Goal: Task Accomplishment & Management: Use online tool/utility

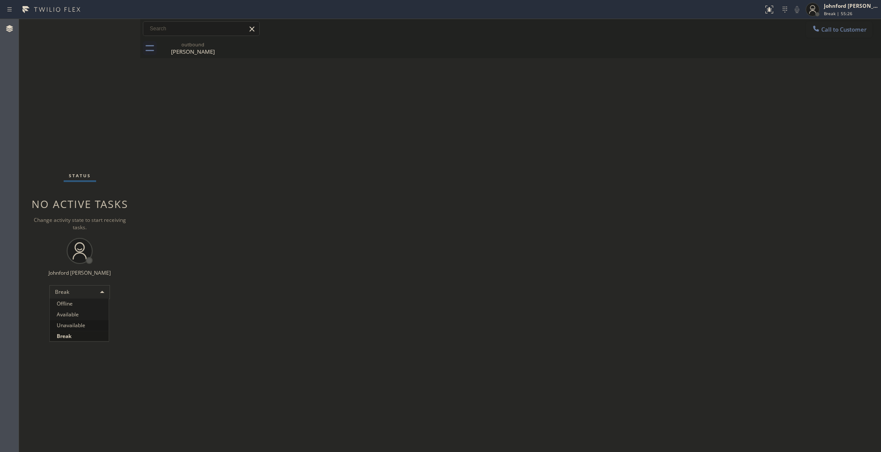
click at [74, 327] on li "Unavailable" at bounding box center [79, 325] width 59 height 10
click at [70, 86] on div "Status No active tasks Change activity state to start receiving tasks. [PERSON_…" at bounding box center [79, 235] width 121 height 433
click at [818, 29] on icon at bounding box center [816, 28] width 9 height 9
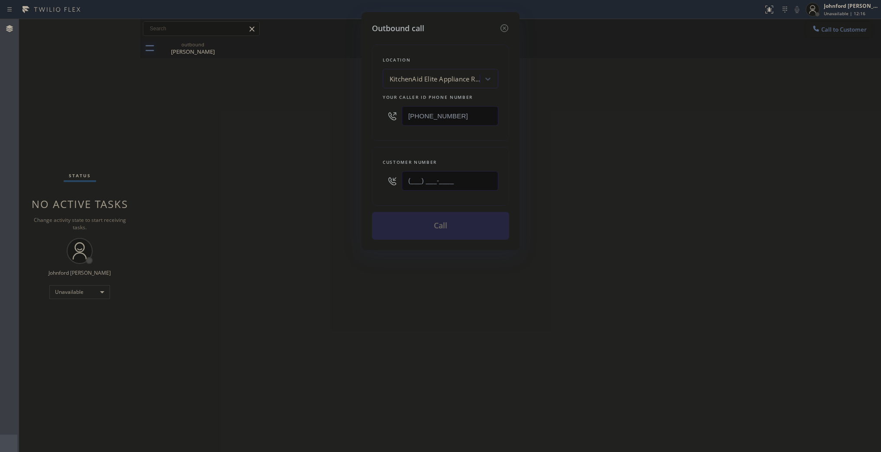
drag, startPoint x: 488, startPoint y: 174, endPoint x: 336, endPoint y: 172, distance: 152.4
click at [336, 172] on div "Outbound call Location KitchenAid Elite Appliance Repair Your caller id phone n…" at bounding box center [440, 226] width 881 height 452
paste input "661) 645-1686"
type input "(661) 645-1686"
click at [603, 176] on div "Outbound call Location KitchenAid Elite Appliance Repair Your caller id phone n…" at bounding box center [440, 226] width 881 height 452
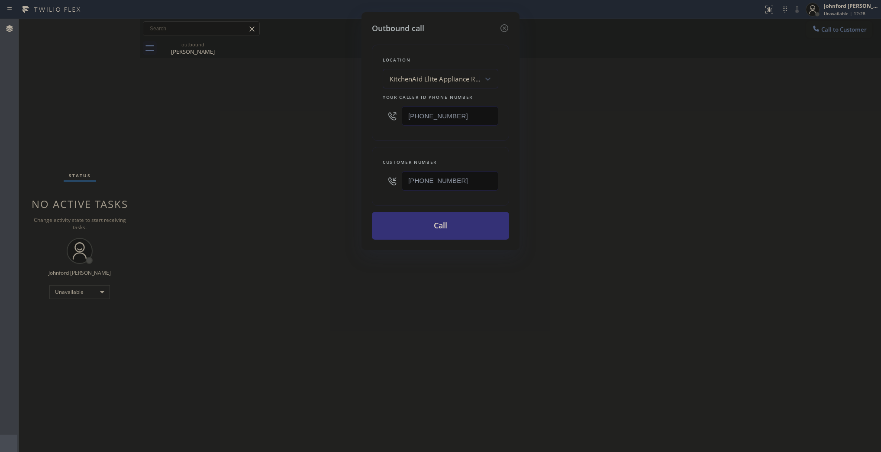
drag, startPoint x: 477, startPoint y: 176, endPoint x: 379, endPoint y: 178, distance: 97.4
click at [379, 178] on div "Customer number (661) 645-1686" at bounding box center [440, 176] width 137 height 59
drag, startPoint x: 456, startPoint y: 113, endPoint x: 353, endPoint y: 111, distance: 103.1
click at [353, 111] on div "Outbound call Location KitchenAid Elite Appliance Repair Your caller id phone n…" at bounding box center [440, 226] width 881 height 452
paste input "661) 263-4830"
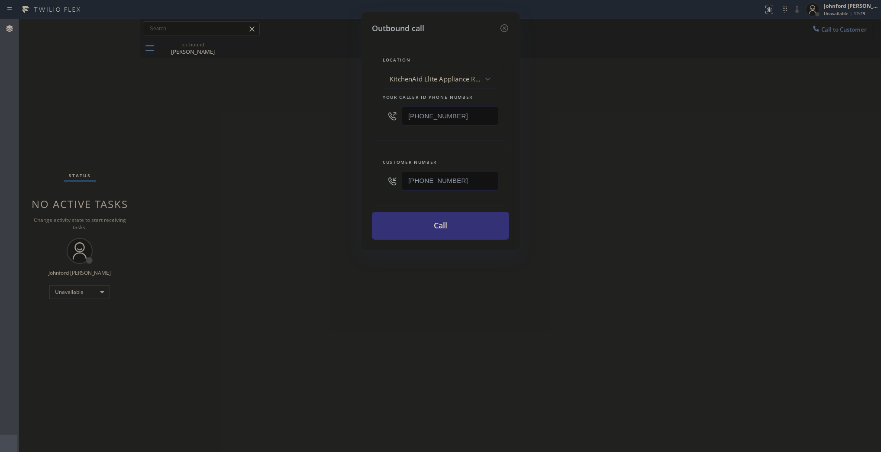
type input "(661) 263-4830"
click at [273, 137] on div "Outbound call Location KitchenAid Elite Appliance Repair Your caller id phone n…" at bounding box center [440, 226] width 881 height 452
drag, startPoint x: 433, startPoint y: 181, endPoint x: 348, endPoint y: 192, distance: 86.0
click at [349, 192] on div "Outbound call Location Dacor and DCS Appliance Repair Your caller id phone numb…" at bounding box center [440, 226] width 881 height 452
paste input "26) 388-4182"
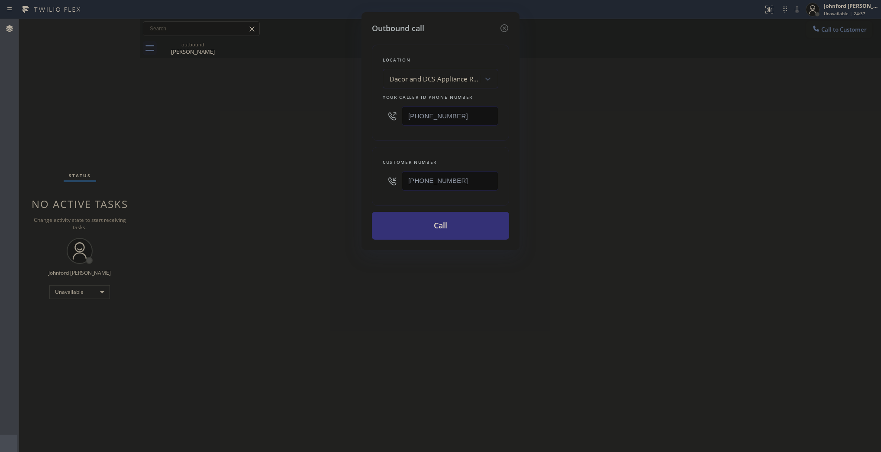
type input "[PHONE_NUMBER]"
drag, startPoint x: 287, startPoint y: 198, endPoint x: 627, endPoint y: 1, distance: 393.3
click at [300, 188] on div "Outbound call Location Dacor and DCS Appliance Repair Your caller id phone numb…" at bounding box center [440, 226] width 881 height 452
drag, startPoint x: 471, startPoint y: 113, endPoint x: 349, endPoint y: 117, distance: 121.8
click at [356, 116] on div "Outbound call Location Dacor and DCS Appliance Repair Your caller id phone numb…" at bounding box center [440, 226] width 881 height 452
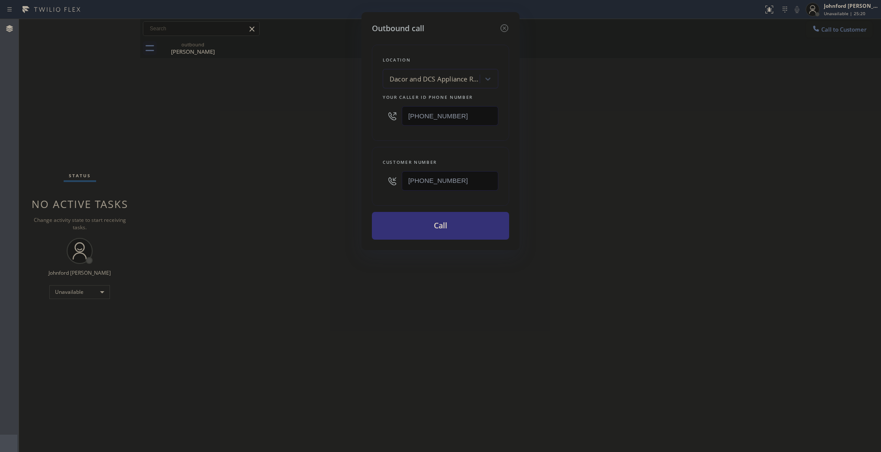
paste input "26) 773-8166"
type input "[PHONE_NUMBER]"
click at [304, 134] on div "Outbound call Location Dacor and DCS Appliance Repair Your caller id phone numb…" at bounding box center [440, 226] width 881 height 452
click at [432, 222] on button "Call" at bounding box center [440, 226] width 137 height 28
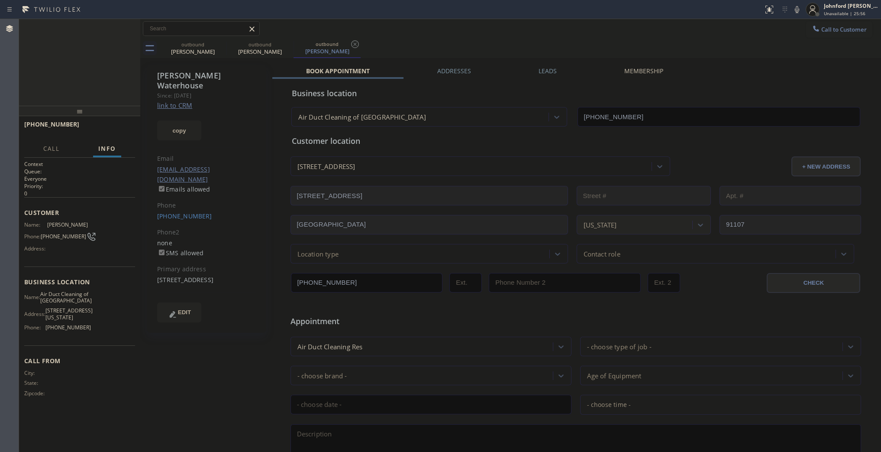
type input "[PHONE_NUMBER]"
click at [113, 123] on button "HANG UP" at bounding box center [115, 128] width 40 height 12
click at [126, 133] on button "COMPLETE" at bounding box center [113, 128] width 44 height 12
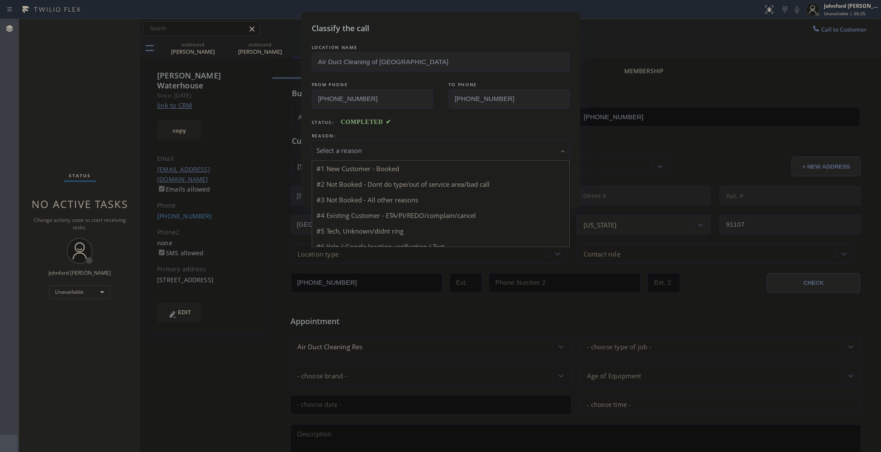
click at [384, 156] on div "Select a reason" at bounding box center [441, 150] width 258 height 20
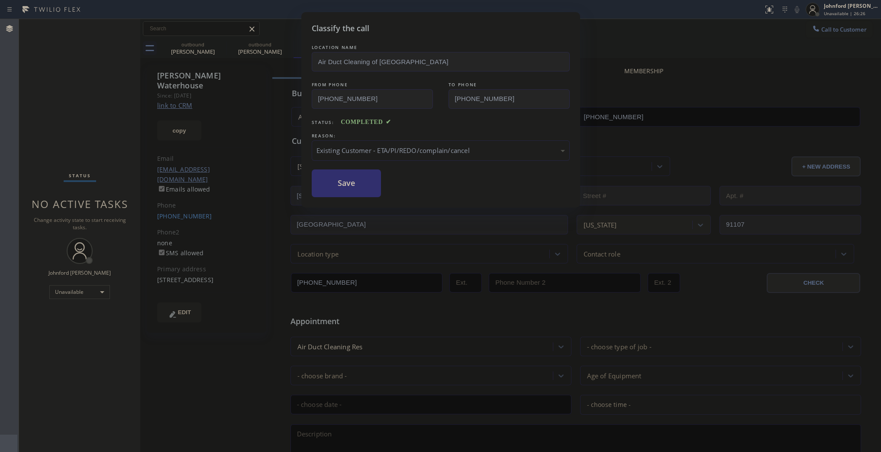
click at [347, 180] on button "Save" at bounding box center [347, 183] width 70 height 28
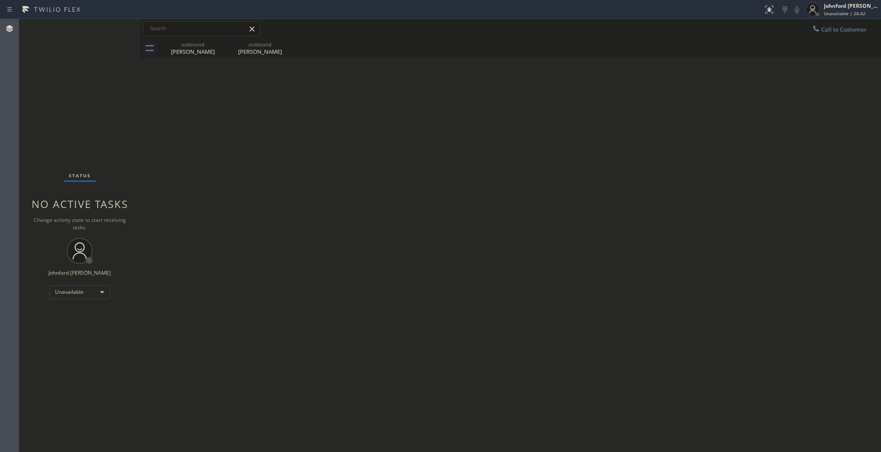
click at [806, 27] on div "Call to Customer Outbound call Location Air Duct Cleaning of Pasadena Your call…" at bounding box center [510, 28] width 741 height 15
click at [847, 27] on span "Call to Customer" at bounding box center [843, 30] width 45 height 8
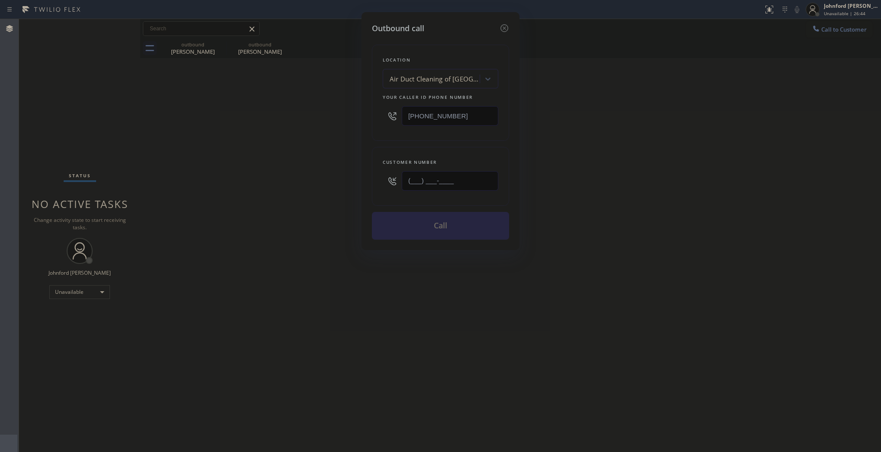
drag, startPoint x: 375, startPoint y: 185, endPoint x: 337, endPoint y: 185, distance: 38.1
click at [350, 185] on div "Outbound call Location Air Duct Cleaning of Pasadena Your caller id phone numbe…" at bounding box center [440, 226] width 881 height 452
paste input "714) 914-2056"
type input "[PHONE_NUMBER]"
click at [294, 181] on div "Outbound call Location Air Duct Cleaning of Pasadena Your caller id phone numbe…" at bounding box center [440, 226] width 881 height 452
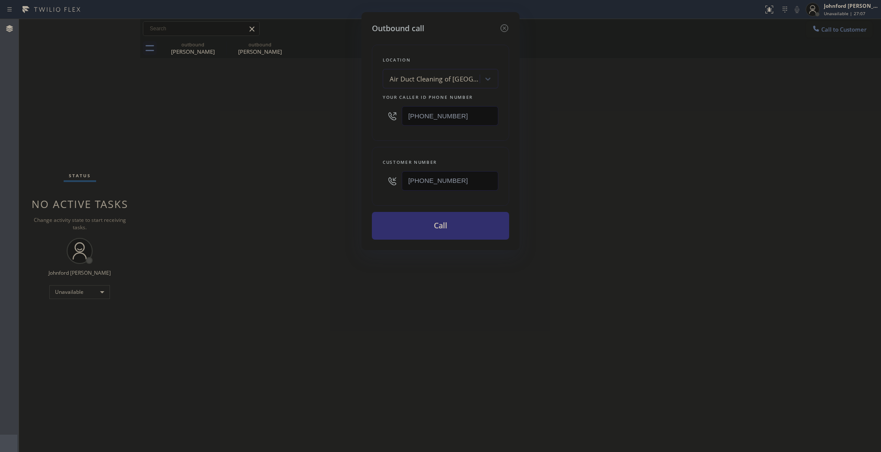
click at [453, 226] on button "Call" at bounding box center [440, 226] width 137 height 28
click at [633, 196] on div "Outbound call Location Air Duct Cleaning of Pasadena Your caller id phone numbe…" at bounding box center [440, 226] width 881 height 452
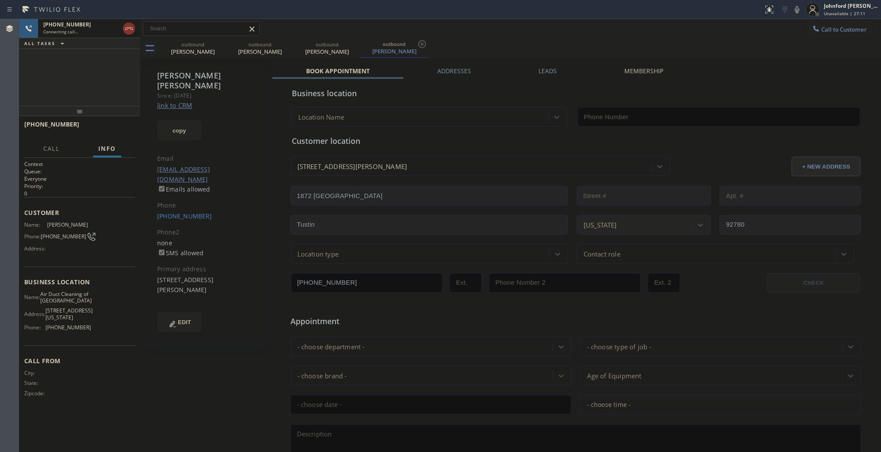
type input "[PHONE_NUMBER]"
click at [111, 128] on span "HANG UP" at bounding box center [115, 128] width 26 height 6
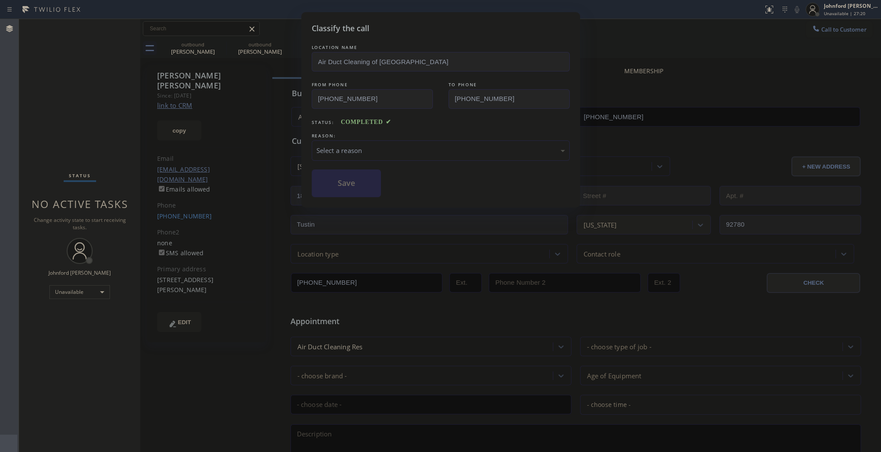
click at [401, 169] on div "Save" at bounding box center [441, 183] width 258 height 28
drag, startPoint x: 449, startPoint y: 145, endPoint x: 481, endPoint y: 156, distance: 33.4
click at [466, 150] on div "Select a reason" at bounding box center [441, 150] width 258 height 20
click at [363, 185] on button "Save" at bounding box center [347, 183] width 70 height 28
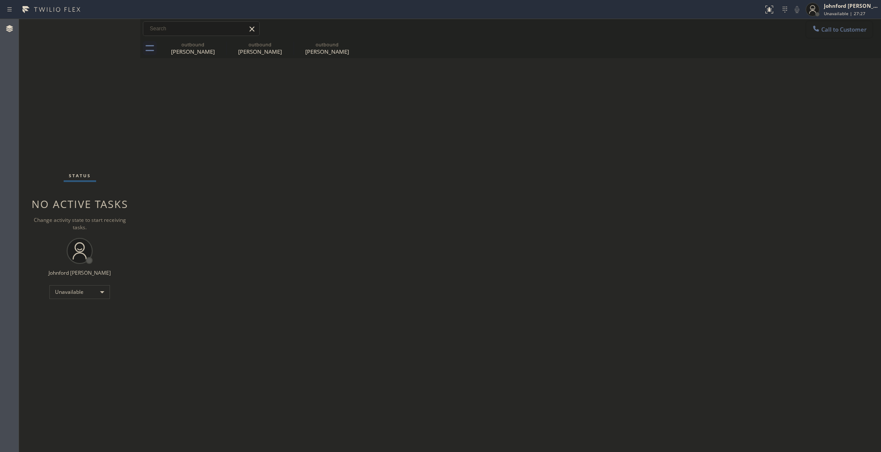
click at [825, 31] on span "Call to Customer" at bounding box center [843, 30] width 45 height 8
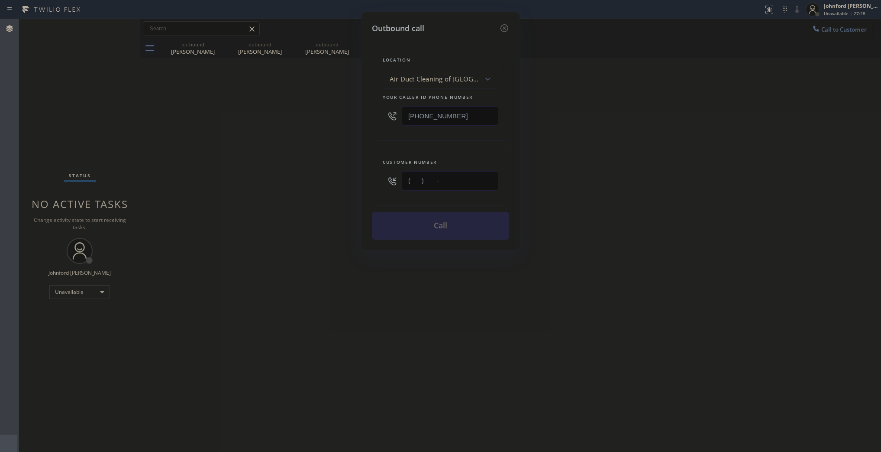
drag, startPoint x: 482, startPoint y: 175, endPoint x: 314, endPoint y: 188, distance: 167.6
click at [314, 188] on div "Outbound call Location Air Duct Cleaning of Pasadena Your caller id phone numbe…" at bounding box center [440, 226] width 881 height 452
paste input "949) 294-6993"
type input "[PHONE_NUMBER]"
click at [279, 186] on div "Outbound call Location Air Duct Cleaning of Pasadena Your caller id phone numbe…" at bounding box center [440, 226] width 881 height 452
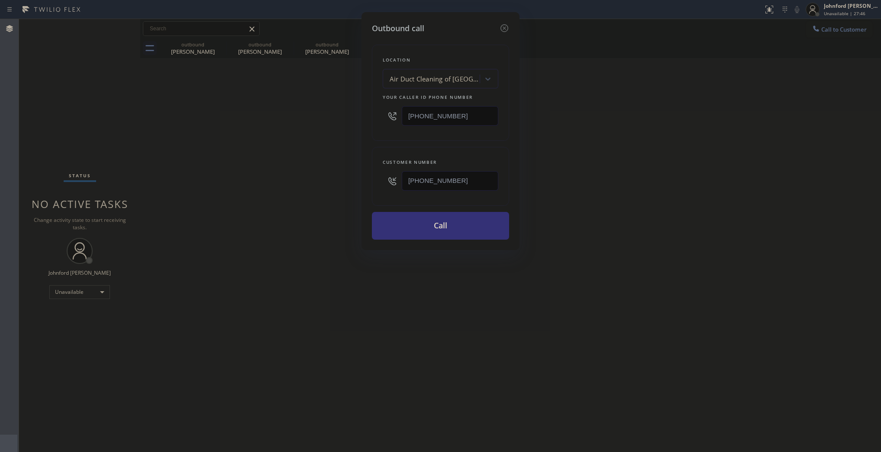
drag, startPoint x: 469, startPoint y: 178, endPoint x: 393, endPoint y: 176, distance: 75.8
click at [393, 176] on div "[PHONE_NUMBER]" at bounding box center [441, 181] width 116 height 28
drag, startPoint x: 461, startPoint y: 106, endPoint x: 317, endPoint y: 111, distance: 144.3
click at [347, 108] on div "Outbound call Location Air Duct Cleaning of Pasadena Your caller id phone numbe…" at bounding box center [440, 226] width 881 height 452
paste input "855) 731-4952"
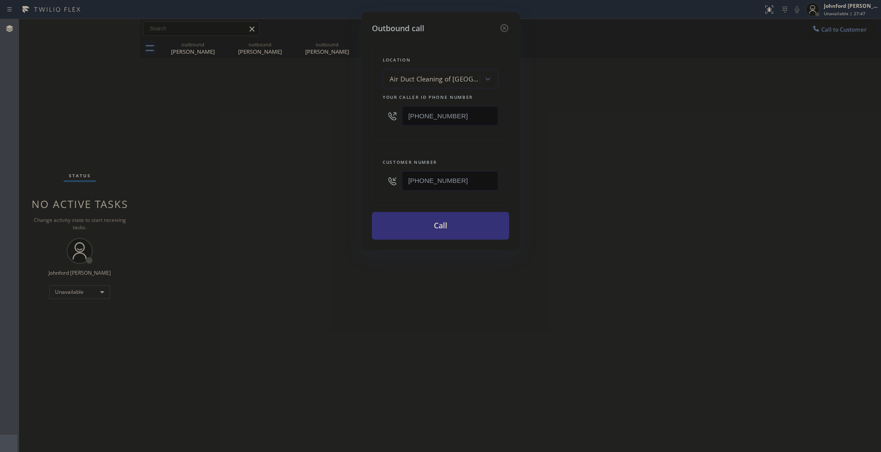
type input "[PHONE_NUMBER]"
click at [279, 118] on div "Outbound call Location Air Duct Cleaning of Pasadena Your caller id phone numbe…" at bounding box center [440, 226] width 881 height 452
click at [408, 220] on button "Call" at bounding box center [440, 226] width 137 height 28
click at [633, 197] on div "Outbound call Location 5 Star Appliance Repair Your caller id phone number (855…" at bounding box center [440, 226] width 881 height 452
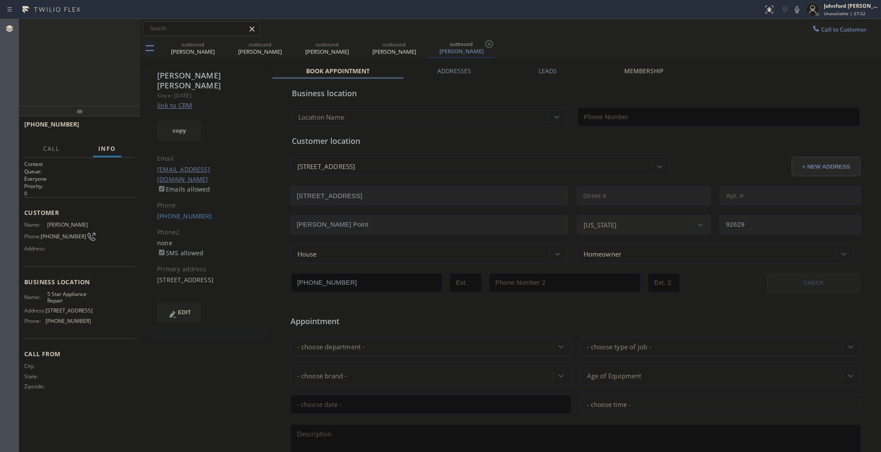
type input "[PHONE_NUMBER]"
click at [121, 126] on span "HANG UP" at bounding box center [115, 128] width 26 height 6
click at [125, 124] on button "COMPLETE" at bounding box center [113, 128] width 44 height 12
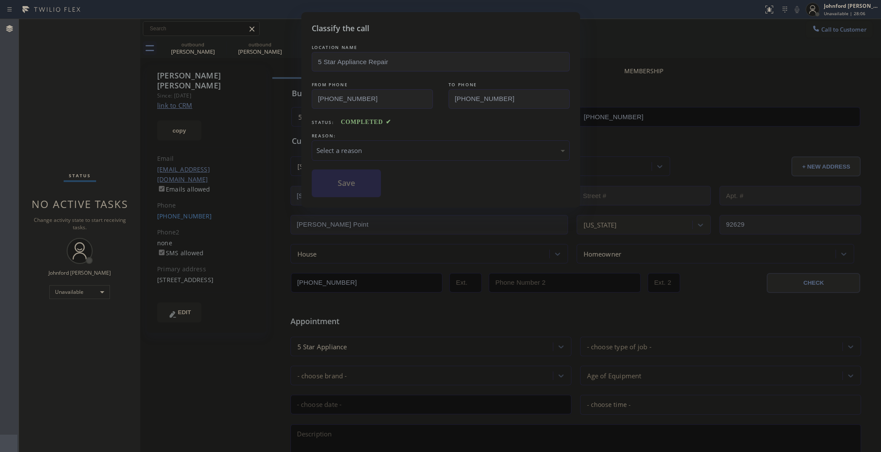
click at [354, 148] on div "Select a reason" at bounding box center [441, 150] width 249 height 10
click at [351, 183] on button "Save" at bounding box center [347, 183] width 70 height 28
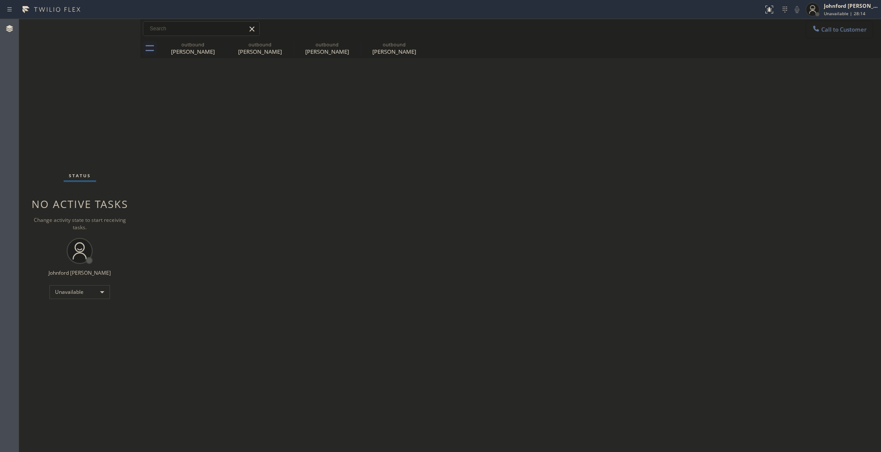
click at [823, 32] on span "Call to Customer" at bounding box center [843, 30] width 45 height 8
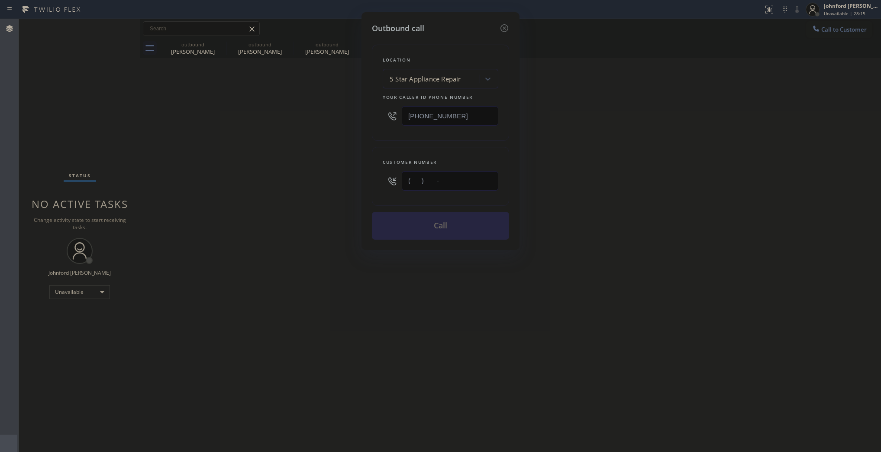
drag, startPoint x: 469, startPoint y: 173, endPoint x: 360, endPoint y: 183, distance: 108.7
click at [360, 183] on div "Outbound call Location 5 Star Appliance Repair Your caller id phone number (855…" at bounding box center [440, 226] width 881 height 452
paste input "714) 213-9853"
type input "[PHONE_NUMBER]"
click at [611, 133] on div "Outbound call Location 5 Star Appliance Repair Your caller id phone number (855…" at bounding box center [440, 226] width 881 height 452
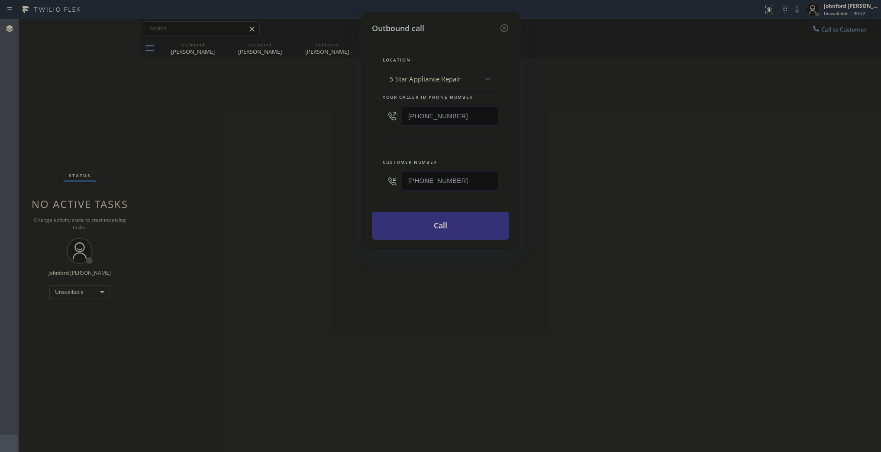
drag, startPoint x: 480, startPoint y: 116, endPoint x: 358, endPoint y: 115, distance: 122.1
click at [378, 114] on div "Location 5 Star Appliance Repair Your caller id phone number (855) 731-4952" at bounding box center [440, 93] width 137 height 96
paste input "88) 553-8605"
type input "[PHONE_NUMBER]"
click at [296, 137] on div "Outbound call Location 5 Star Appliance Repair Your caller id phone number (888…" at bounding box center [440, 226] width 881 height 452
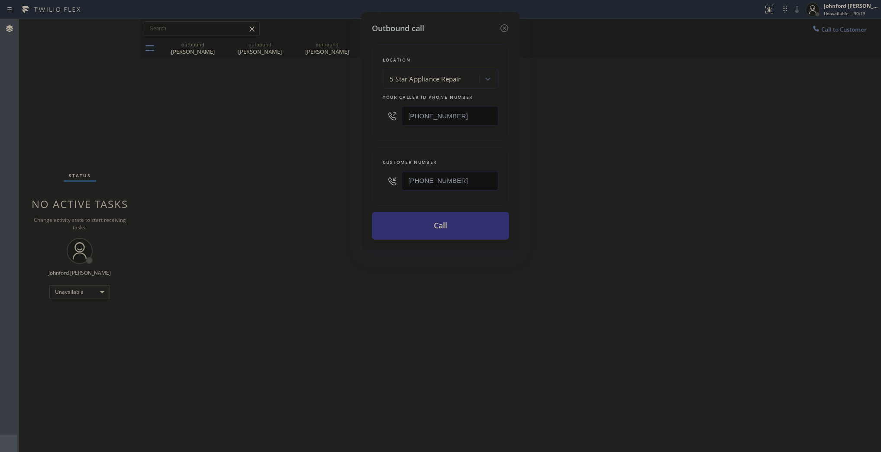
click at [411, 222] on button "Call" at bounding box center [440, 226] width 137 height 28
drag, startPoint x: 580, startPoint y: 197, endPoint x: 617, endPoint y: 133, distance: 74.3
click at [590, 188] on div "Outbound call Location 4C.SMS Campaign Electricians Service Team Your caller id…" at bounding box center [440, 226] width 881 height 452
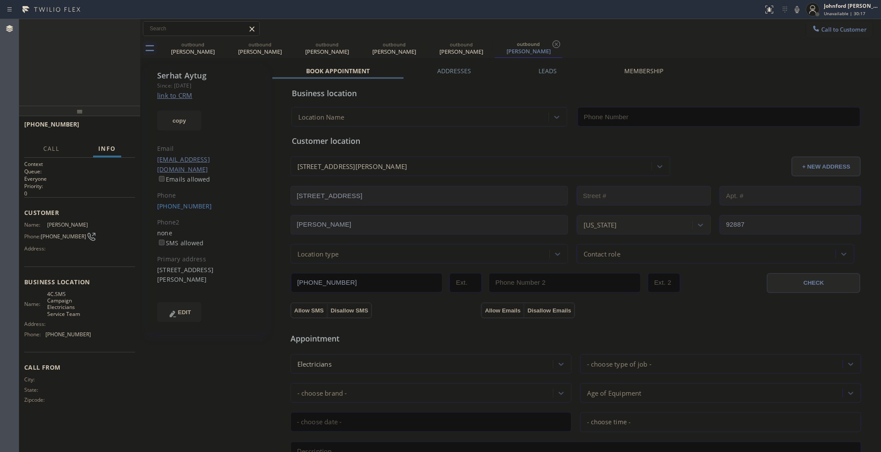
type input "[PHONE_NUMBER]"
click at [795, 11] on icon at bounding box center [797, 9] width 4 height 7
click at [796, 11] on icon at bounding box center [797, 9] width 4 height 7
drag, startPoint x: 118, startPoint y: 126, endPoint x: 169, endPoint y: 100, distance: 57.7
click at [117, 126] on span "HANG UP" at bounding box center [115, 128] width 26 height 6
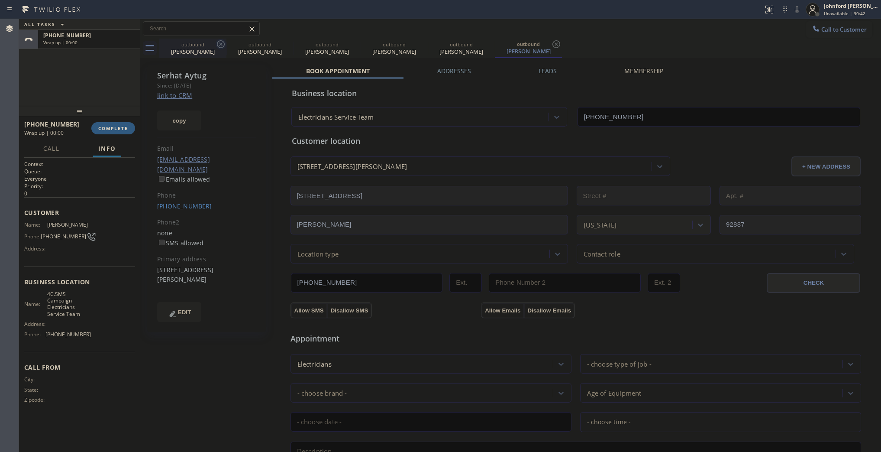
click at [219, 44] on icon at bounding box center [221, 44] width 10 height 10
type input "[PHONE_NUMBER]"
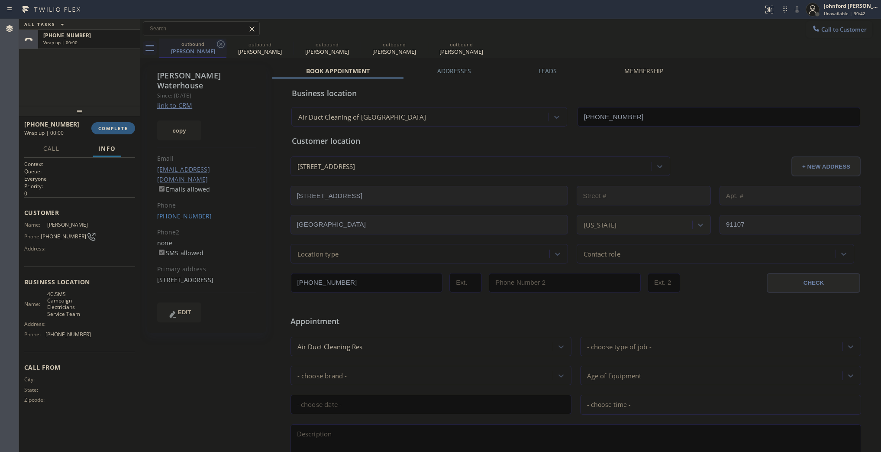
click at [219, 44] on icon at bounding box center [221, 44] width 10 height 10
type input "[PHONE_NUMBER]"
click at [0, 0] on icon at bounding box center [0, 0] width 0 height 0
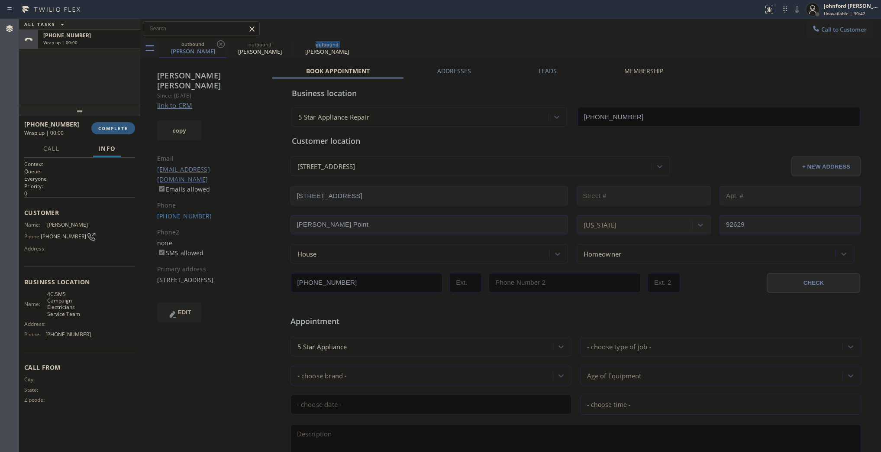
click at [0, 0] on icon at bounding box center [0, 0] width 0 height 0
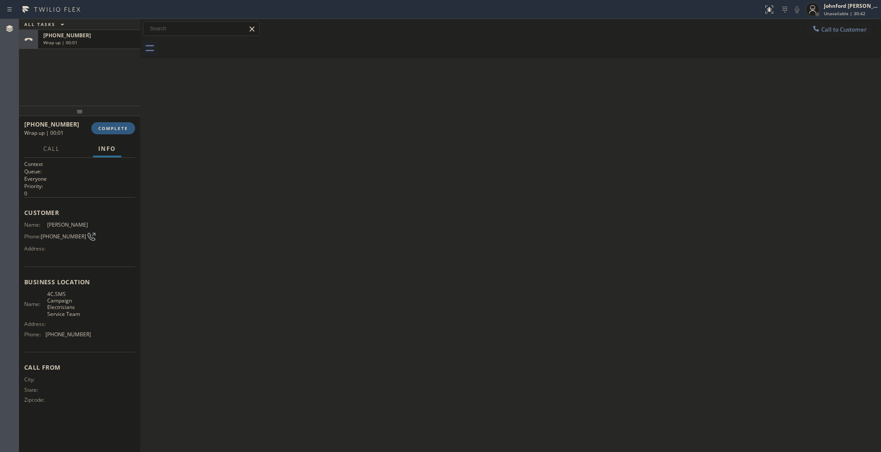
click at [219, 44] on div at bounding box center [520, 48] width 722 height 19
click at [821, 32] on span "Call to Customer" at bounding box center [843, 30] width 45 height 8
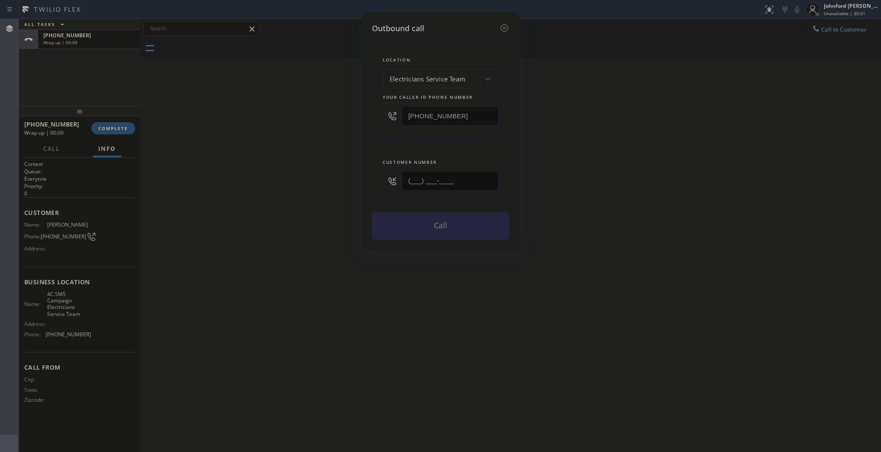
drag, startPoint x: 446, startPoint y: 176, endPoint x: 337, endPoint y: 185, distance: 109.9
click at [343, 185] on div "Outbound call Location Electricians Service Team Your caller id phone number (8…" at bounding box center [440, 226] width 881 height 452
paste input "626) 340-9220"
type input "[PHONE_NUMBER]"
click at [297, 185] on div "Outbound call Location Electricians Service Team Your caller id phone number (8…" at bounding box center [440, 226] width 881 height 452
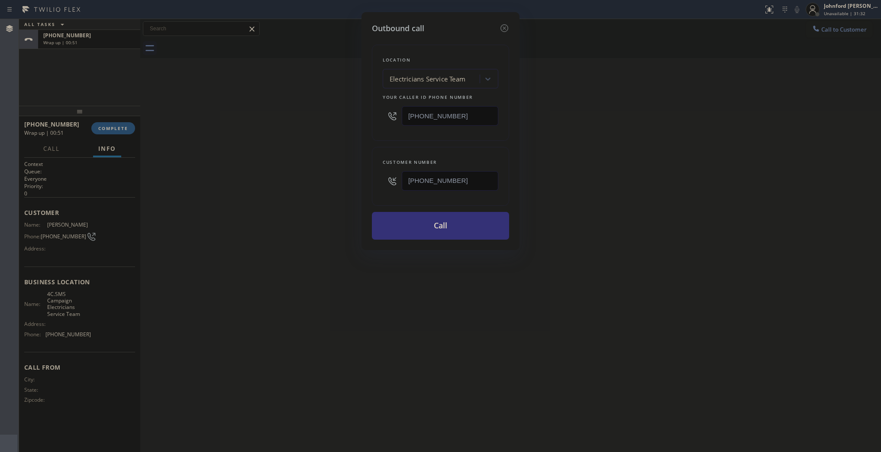
drag, startPoint x: 463, startPoint y: 113, endPoint x: 325, endPoint y: 122, distance: 138.4
click at [362, 116] on div "Outbound call Location Electricians Service Team Your caller id phone number (8…" at bounding box center [441, 131] width 158 height 238
paste input "310) 910-944"
type input "(310) 910-9445"
click at [315, 123] on div "Outbound call Location Electricians Service Team Your caller id phone number (3…" at bounding box center [440, 226] width 881 height 452
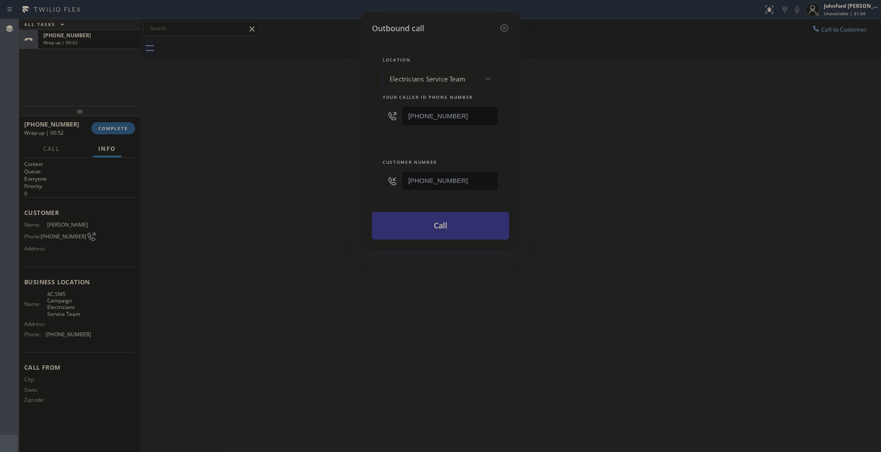
click at [412, 230] on button "Call" at bounding box center [440, 226] width 137 height 28
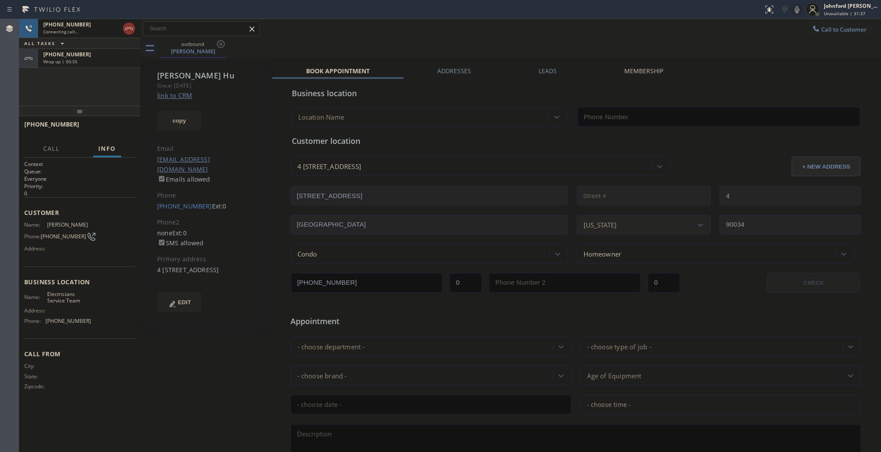
click at [119, 56] on div "+17142139853" at bounding box center [89, 54] width 92 height 7
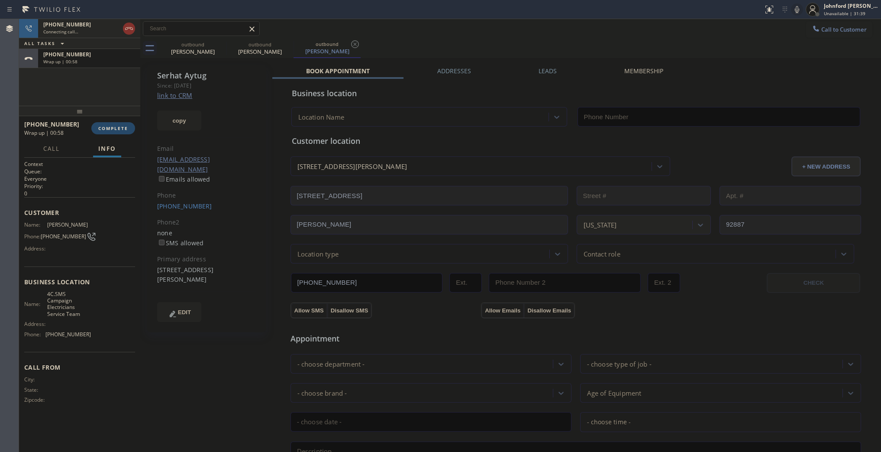
click at [107, 131] on button "COMPLETE" at bounding box center [113, 128] width 44 height 12
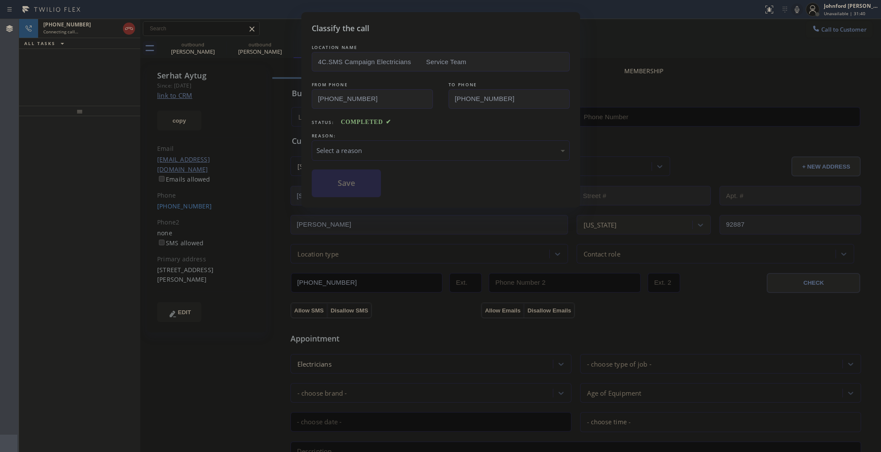
type input "[PHONE_NUMBER]"
click at [366, 150] on div "Select a reason" at bounding box center [441, 150] width 249 height 10
click at [366, 187] on button "Save" at bounding box center [347, 183] width 70 height 28
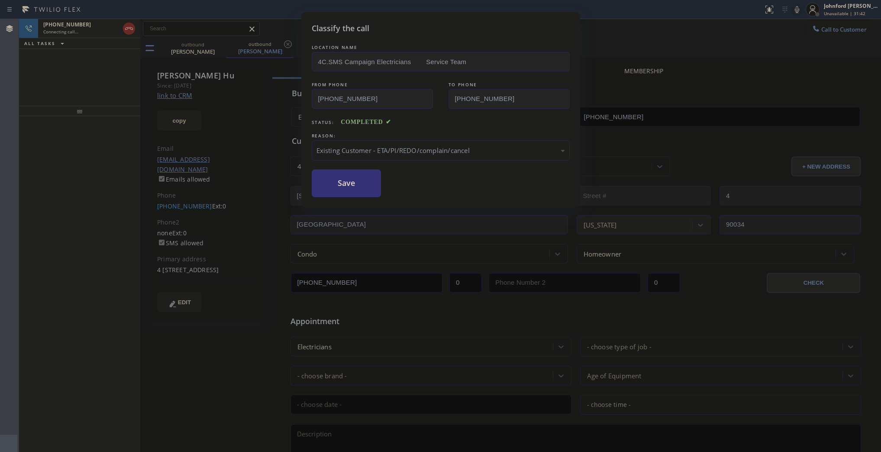
click at [203, 52] on div "Classify the call LOCATION NAME 5 Star Air FROM PHONE (800) 686-5038 TO PHONE (…" at bounding box center [450, 235] width 862 height 433
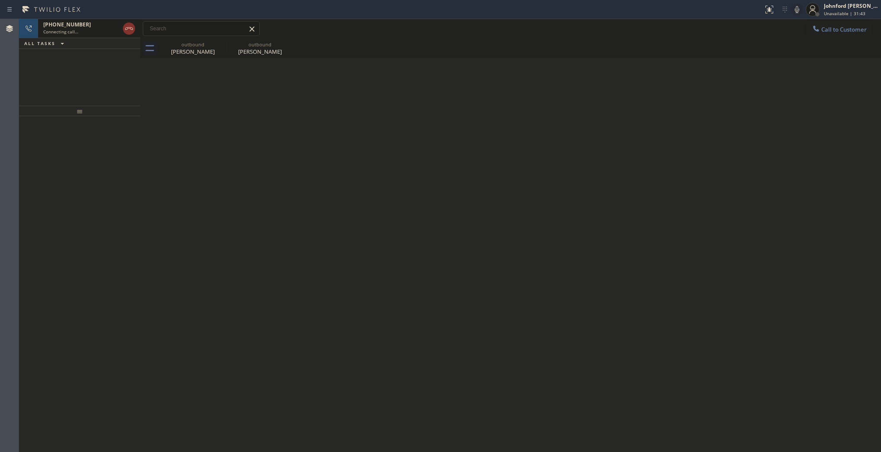
click at [78, 24] on span "+16263409220" at bounding box center [67, 24] width 48 height 7
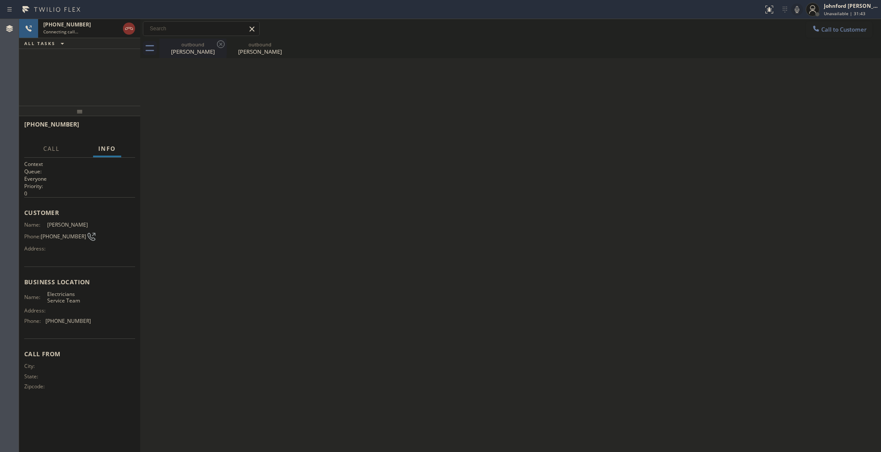
click at [197, 48] on div "Eugenia Hu" at bounding box center [192, 52] width 65 height 8
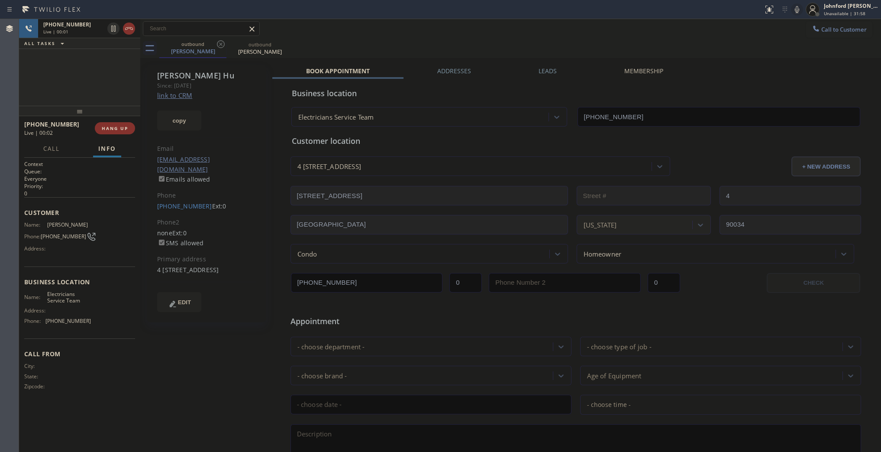
click at [794, 11] on icon at bounding box center [797, 9] width 10 height 10
drag, startPoint x: 126, startPoint y: 31, endPoint x: 130, endPoint y: 29, distance: 4.7
click at [130, 29] on icon at bounding box center [129, 28] width 10 height 10
click at [816, 37] on button "Call to Customer" at bounding box center [839, 29] width 66 height 16
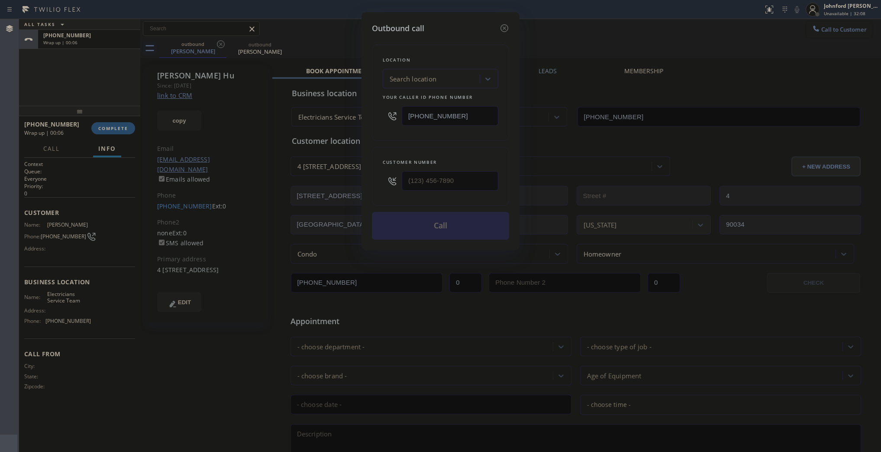
drag, startPoint x: 379, startPoint y: 178, endPoint x: 372, endPoint y: 180, distance: 7.7
click at [372, 180] on div "Customer number" at bounding box center [440, 176] width 137 height 59
drag, startPoint x: 449, startPoint y: 178, endPoint x: 359, endPoint y: 180, distance: 90.1
click at [359, 180] on div "Outbound call Location Search location Your caller id phone number (888) 553-86…" at bounding box center [440, 226] width 881 height 452
paste input "305) 684-9192"
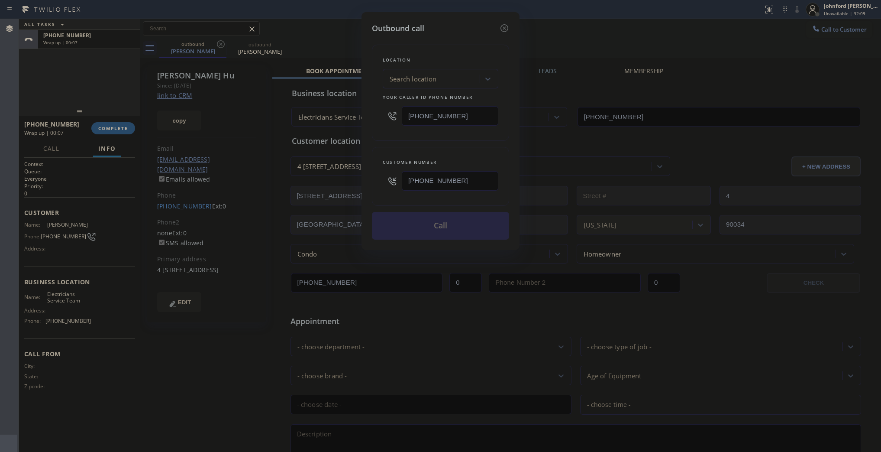
type input "[PHONE_NUMBER]"
drag, startPoint x: 437, startPoint y: 115, endPoint x: 391, endPoint y: 110, distance: 46.6
click at [392, 110] on div "[PHONE_NUMBER]" at bounding box center [441, 116] width 116 height 28
paste input "424) 500-8507"
type input "[PHONE_NUMBER]"
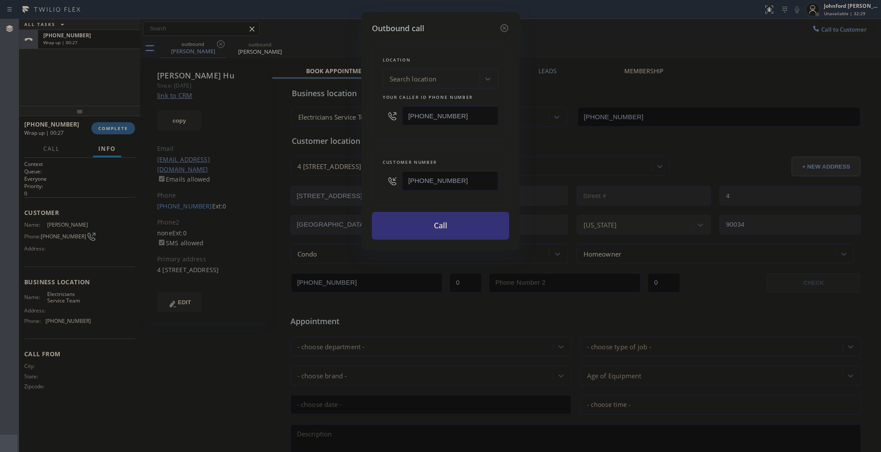
click at [378, 119] on div "Location Search location Your caller id phone number (424) 500-8507" at bounding box center [440, 93] width 137 height 96
click at [427, 221] on button "Call" at bounding box center [440, 226] width 137 height 28
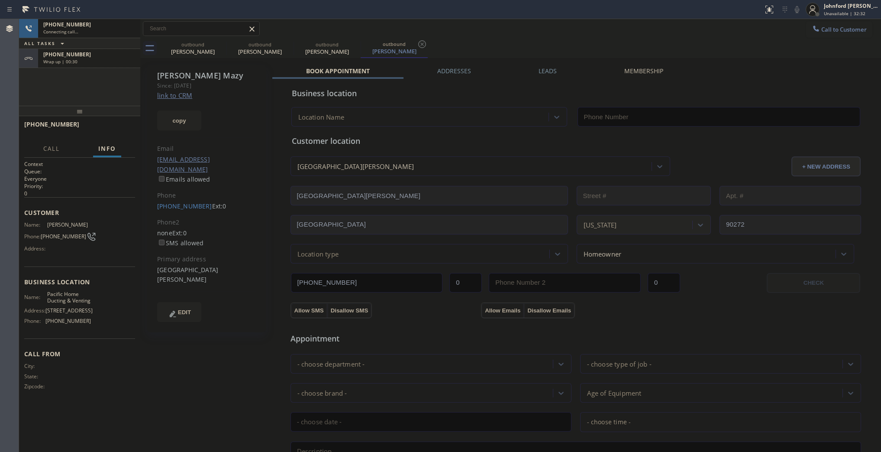
click at [107, 60] on div "Wrap up | 00:30" at bounding box center [89, 61] width 92 height 6
type input "[PHONE_NUMBER]"
click at [108, 123] on button "COMPLETE" at bounding box center [113, 128] width 44 height 12
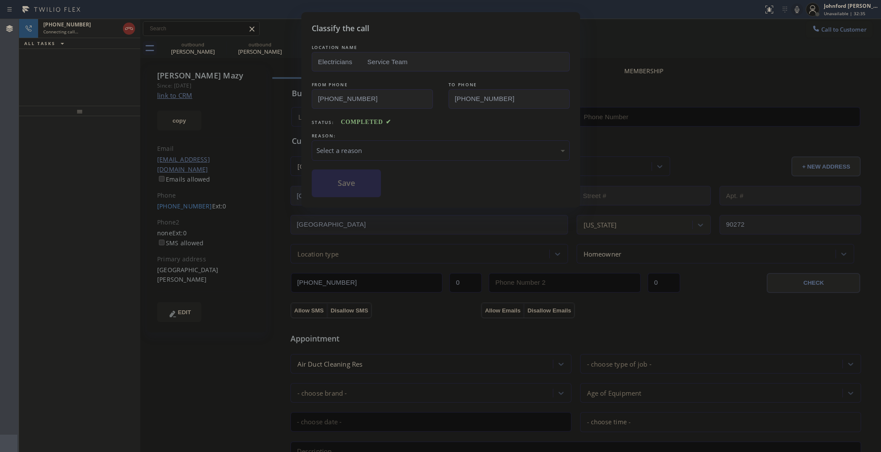
type input "[PHONE_NUMBER]"
click at [379, 142] on div "Select a reason" at bounding box center [441, 150] width 258 height 20
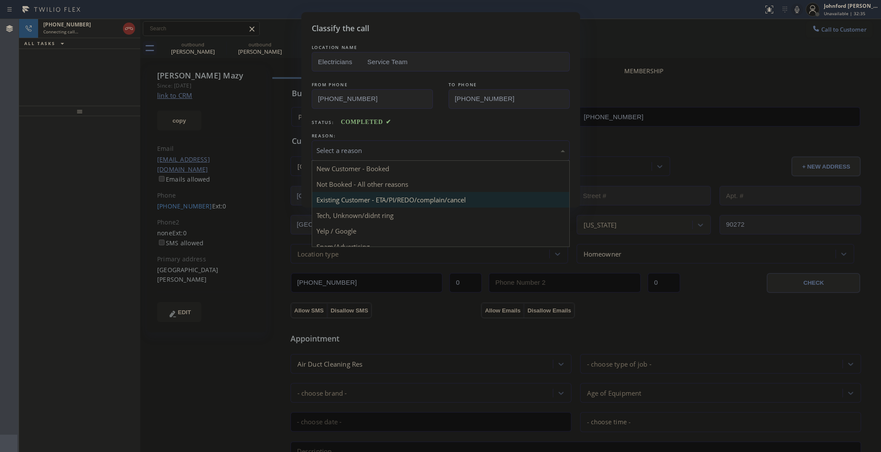
drag, startPoint x: 391, startPoint y: 198, endPoint x: 366, endPoint y: 185, distance: 27.3
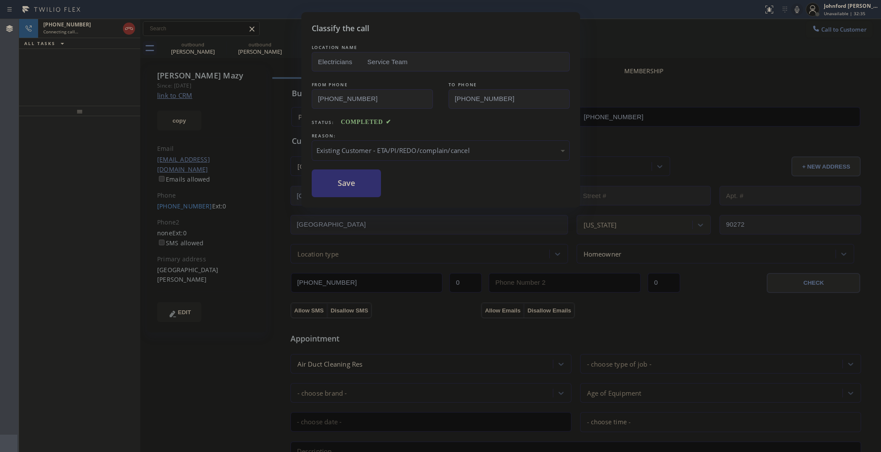
click at [366, 185] on button "Save" at bounding box center [347, 183] width 70 height 28
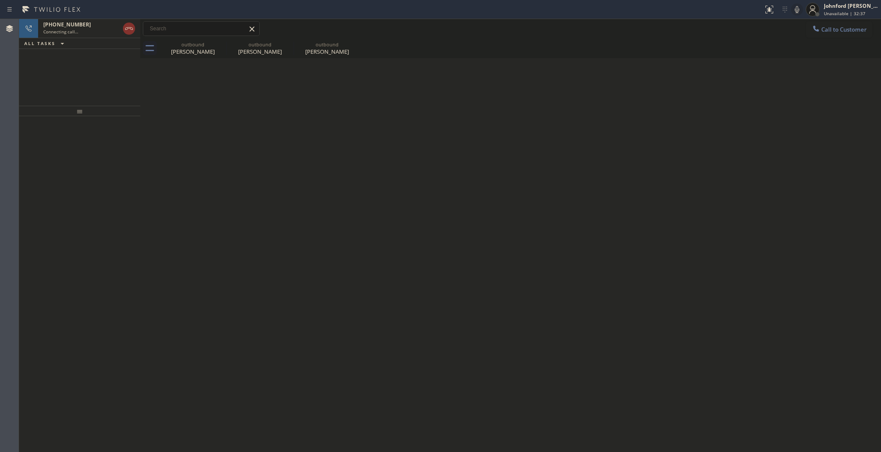
click at [0, 0] on icon at bounding box center [0, 0] width 0 height 0
type input "[PHONE_NUMBER]"
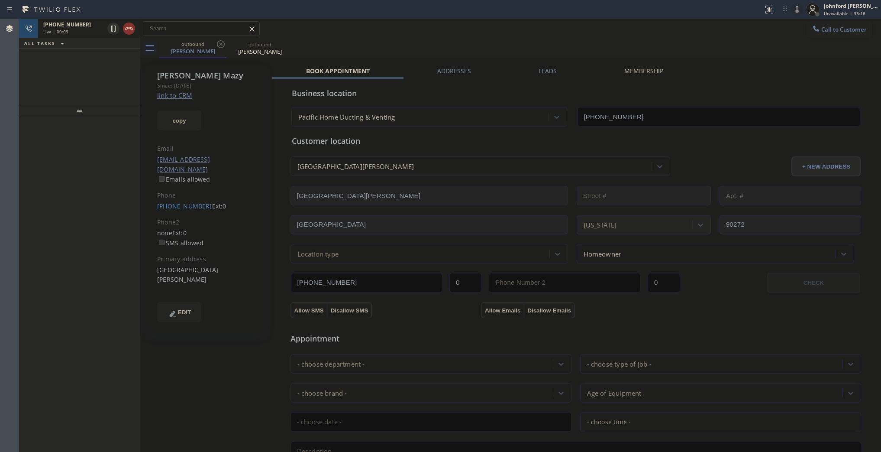
click at [122, 31] on div at bounding box center [121, 28] width 31 height 19
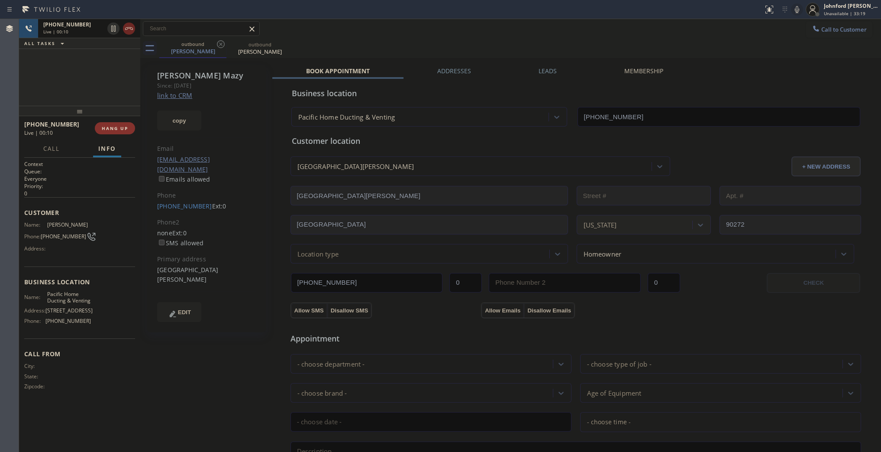
click at [126, 29] on icon at bounding box center [129, 28] width 10 height 10
click at [117, 127] on span "COMPLETE" at bounding box center [113, 128] width 30 height 6
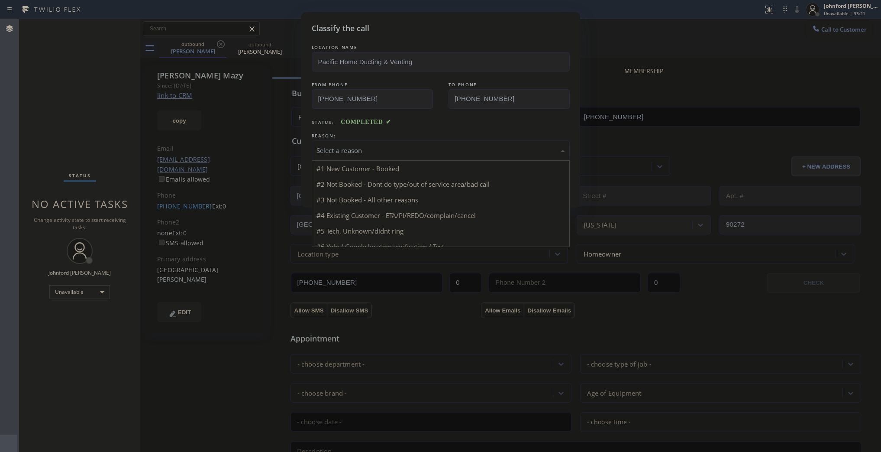
click at [343, 148] on div "Select a reason" at bounding box center [441, 150] width 249 height 10
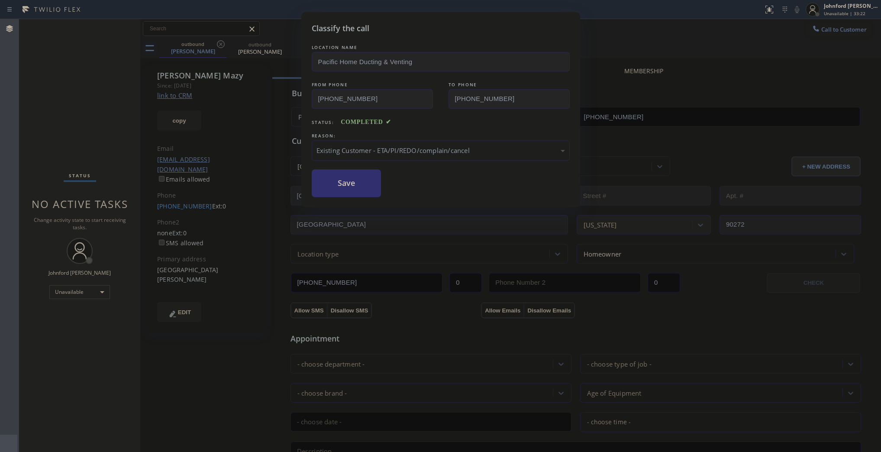
click at [349, 177] on button "Save" at bounding box center [347, 183] width 70 height 28
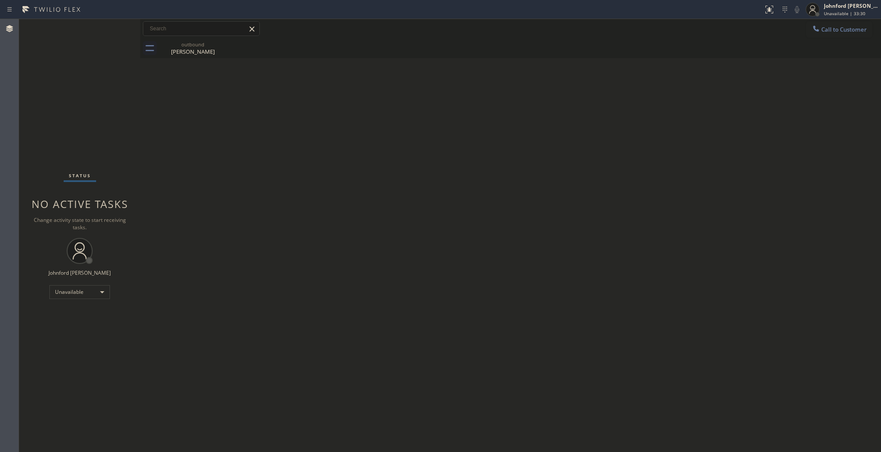
click at [817, 36] on button "Call to Customer" at bounding box center [839, 29] width 66 height 16
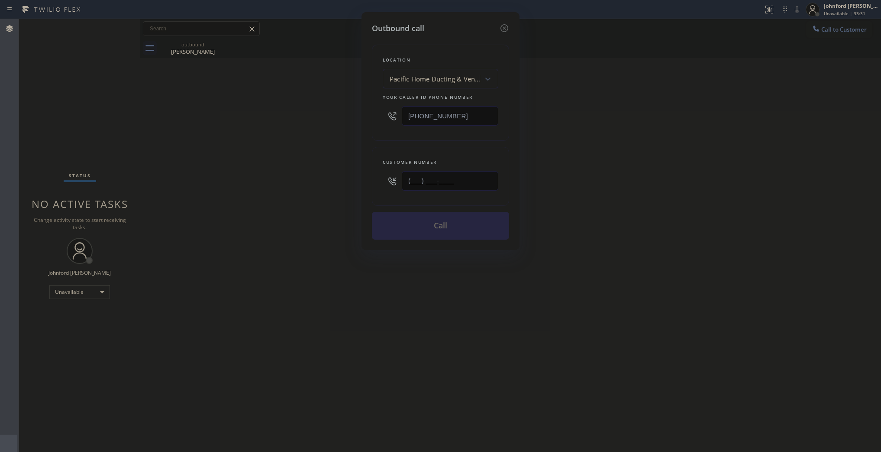
drag, startPoint x: 438, startPoint y: 180, endPoint x: 371, endPoint y: 181, distance: 67.6
click at [372, 181] on div "Customer number (___) ___-____" at bounding box center [440, 176] width 137 height 59
paste input "843) 478-4933"
type input "[PHONE_NUMBER]"
drag, startPoint x: 459, startPoint y: 113, endPoint x: 308, endPoint y: 124, distance: 151.1
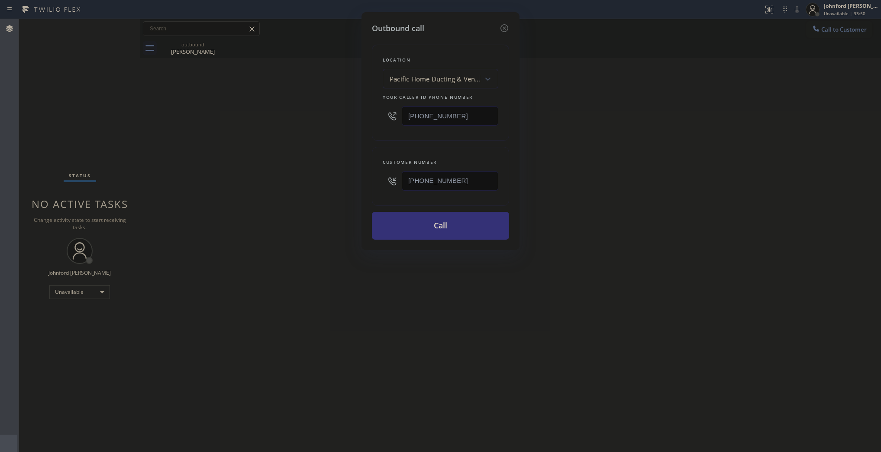
click at [354, 118] on div "Outbound call Location Pacific Home Ducting & Venting Your caller id phone numb…" at bounding box center [440, 226] width 881 height 452
paste input "949) 522-7474"
type input "[PHONE_NUMBER]"
click at [295, 126] on div "Outbound call Location Pacific Home Ducting & Venting Your caller id phone numb…" at bounding box center [440, 226] width 881 height 452
click at [402, 228] on button "Call" at bounding box center [440, 226] width 137 height 28
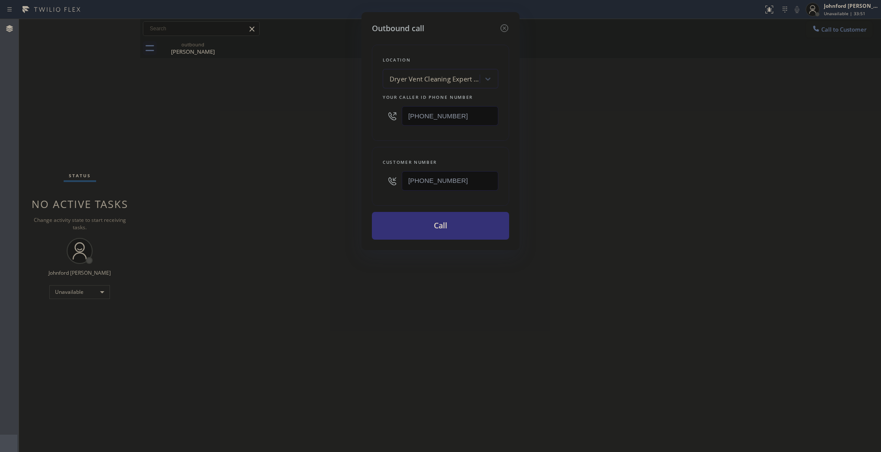
drag, startPoint x: 576, startPoint y: 197, endPoint x: 615, endPoint y: 94, distance: 110.0
click at [587, 189] on div "Outbound call Location Dryer Vent Cleaning Expert Corona Del Mar Your caller id…" at bounding box center [440, 226] width 881 height 452
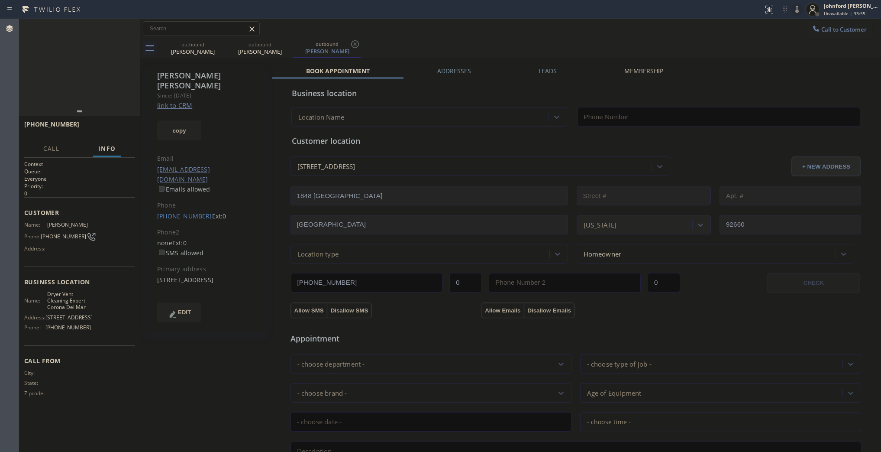
type input "[PHONE_NUMBER]"
click at [802, 9] on div at bounding box center [797, 9] width 12 height 10
click at [800, 9] on icon at bounding box center [797, 9] width 10 height 10
click at [795, 8] on icon at bounding box center [797, 9] width 10 height 10
drag, startPoint x: 797, startPoint y: 11, endPoint x: 786, endPoint y: 6, distance: 11.7
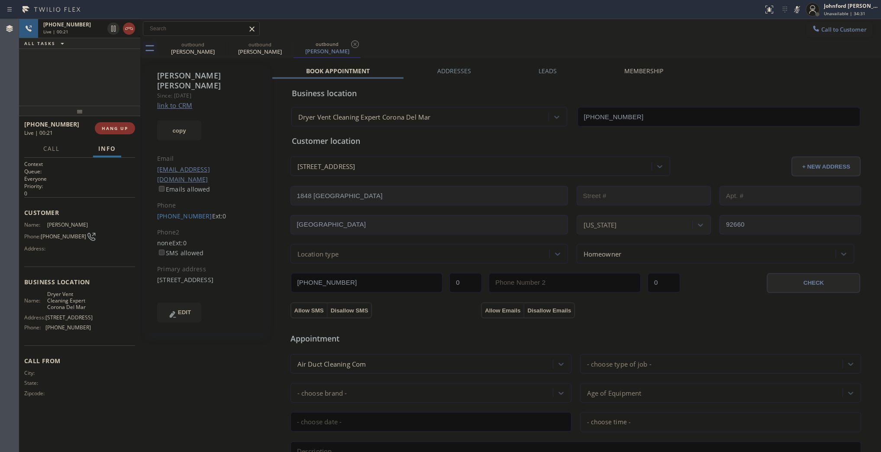
click at [797, 11] on icon at bounding box center [797, 9] width 10 height 10
click at [528, 74] on div "Leads" at bounding box center [548, 73] width 86 height 12
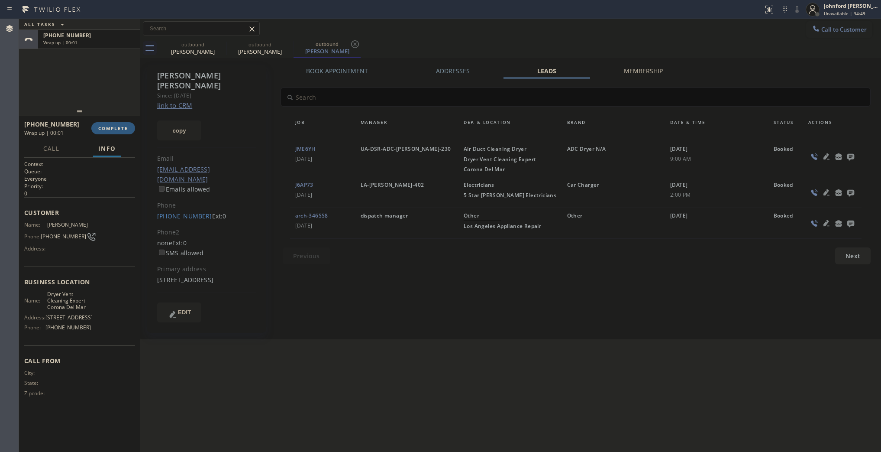
click at [560, 74] on div "Leads" at bounding box center [547, 73] width 87 height 12
click at [854, 159] on icon at bounding box center [851, 156] width 10 height 11
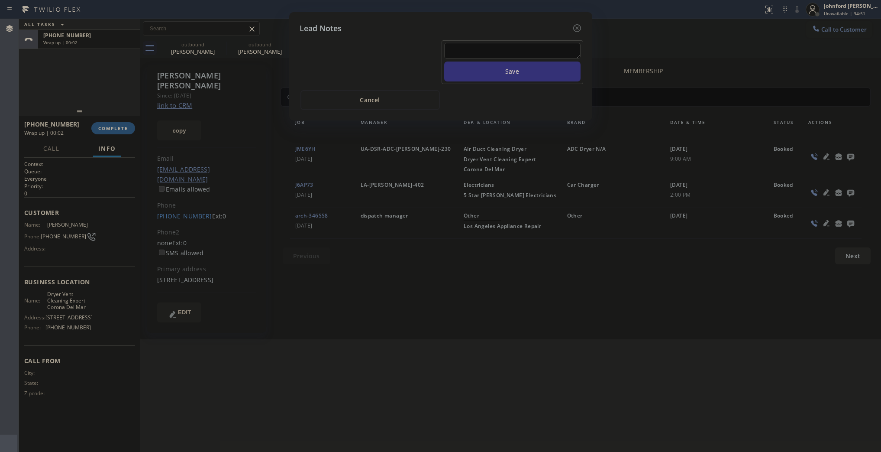
click at [512, 48] on textarea at bounding box center [512, 51] width 136 height 16
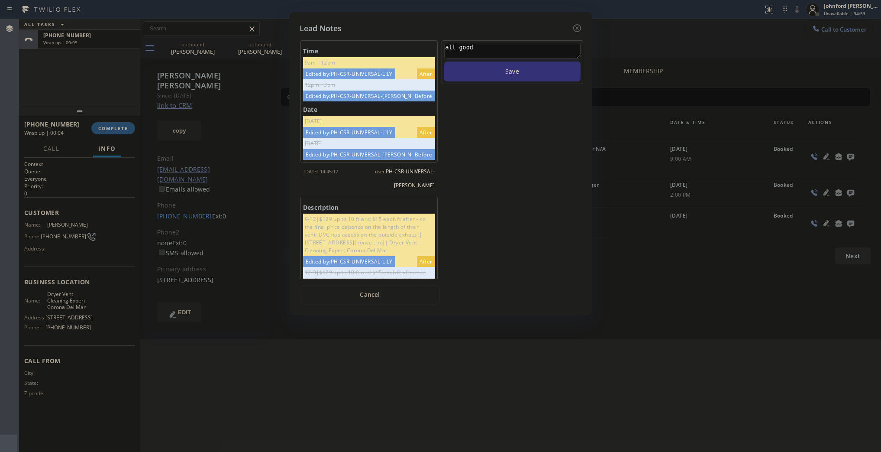
type textarea "all good"
click at [444, 61] on button "Save" at bounding box center [512, 71] width 136 height 20
click at [572, 25] on icon at bounding box center [577, 28] width 10 height 10
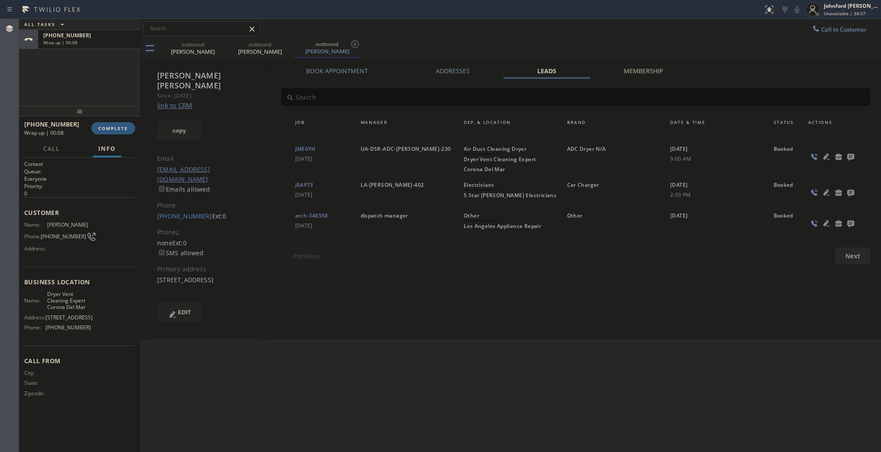
click at [123, 120] on div "+18434784933 Wrap up | 00:08 COMPLETE" at bounding box center [79, 128] width 111 height 23
click at [119, 121] on div "+18434784933 Wrap up | 00:08 COMPLETE" at bounding box center [79, 128] width 111 height 23
click at [117, 123] on button "COMPLETE" at bounding box center [113, 128] width 44 height 12
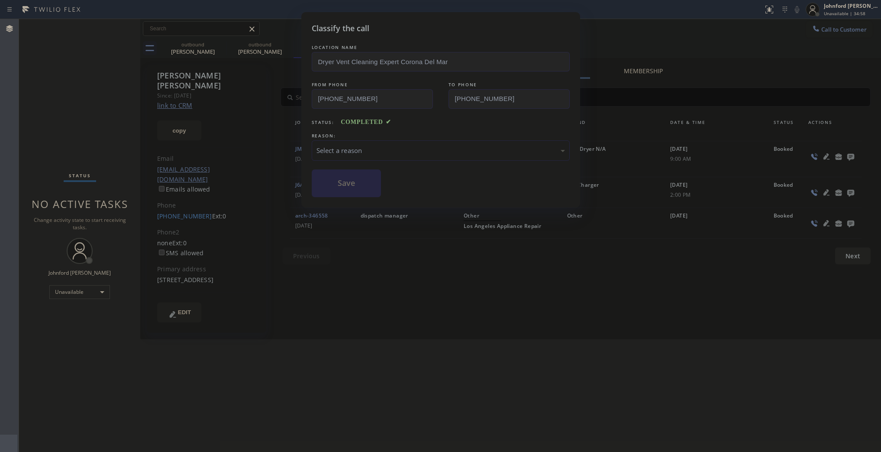
drag, startPoint x: 345, startPoint y: 129, endPoint x: 349, endPoint y: 148, distance: 19.4
click at [347, 131] on div "REASON:" at bounding box center [441, 135] width 258 height 9
click at [349, 152] on div "Select a reason" at bounding box center [441, 150] width 249 height 10
click at [346, 185] on button "Save" at bounding box center [347, 183] width 70 height 28
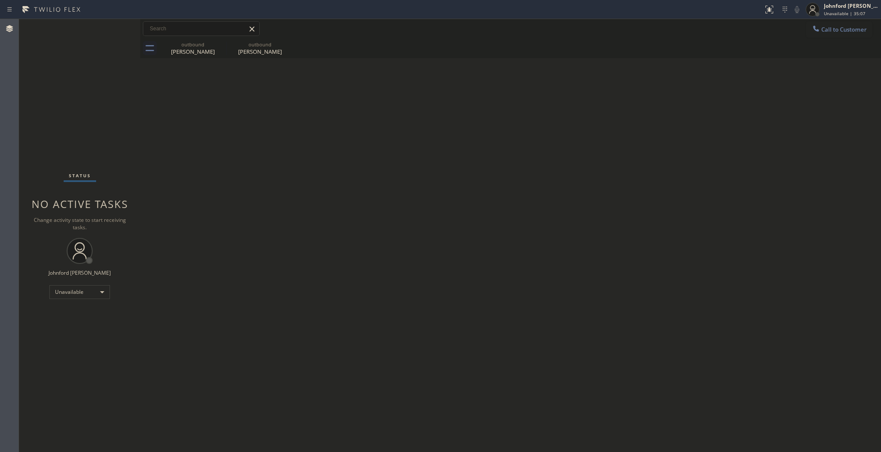
click at [810, 29] on button "Call to Customer" at bounding box center [839, 29] width 66 height 16
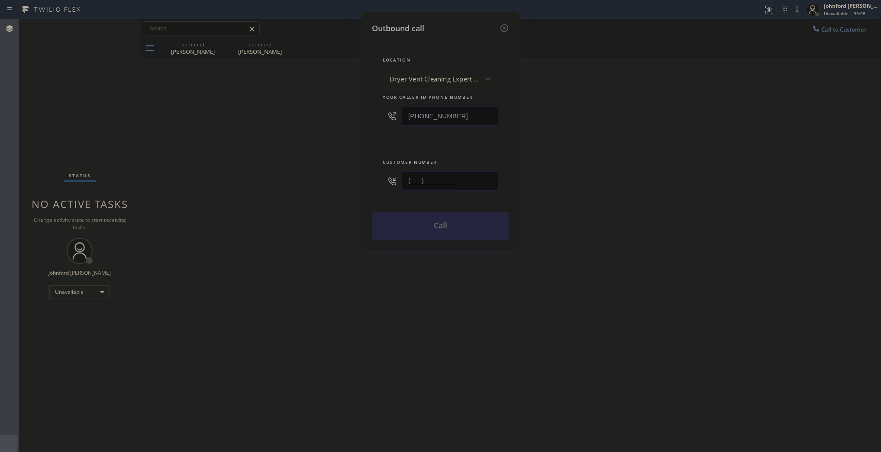
drag, startPoint x: 468, startPoint y: 183, endPoint x: 333, endPoint y: 183, distance: 134.2
click at [338, 183] on div "Outbound call Location Dryer Vent Cleaning Expert Corona Del Mar Your caller id…" at bounding box center [440, 226] width 881 height 452
paste input "714) 501-9658"
type input "[PHONE_NUMBER]"
click at [312, 191] on div "Outbound call Location Dryer Vent Cleaning Expert Corona Del Mar Your caller id…" at bounding box center [440, 226] width 881 height 452
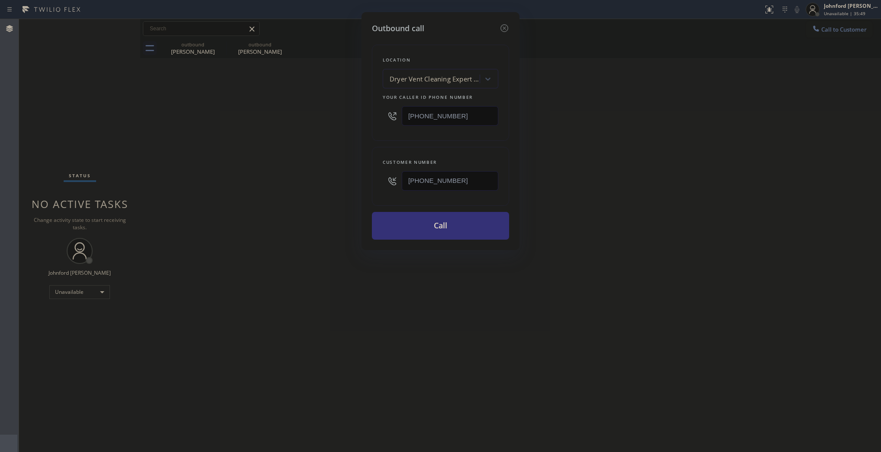
drag, startPoint x: 482, startPoint y: 108, endPoint x: 339, endPoint y: 117, distance: 143.2
click at [352, 117] on div "Outbound call Location Dryer Vent Cleaning Expert Corona Del Mar Your caller id…" at bounding box center [440, 226] width 881 height 452
paste input "844) 201-9257"
type input "[PHONE_NUMBER]"
click at [430, 223] on button "Call" at bounding box center [440, 226] width 137 height 28
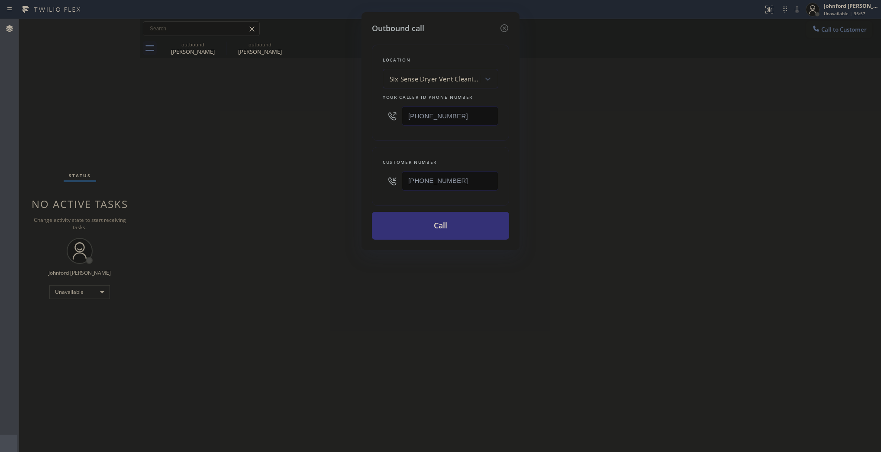
click at [650, 167] on div "Outbound call Location Six Sense Dryer Vent Cleaning Your caller id phone numbe…" at bounding box center [440, 226] width 881 height 452
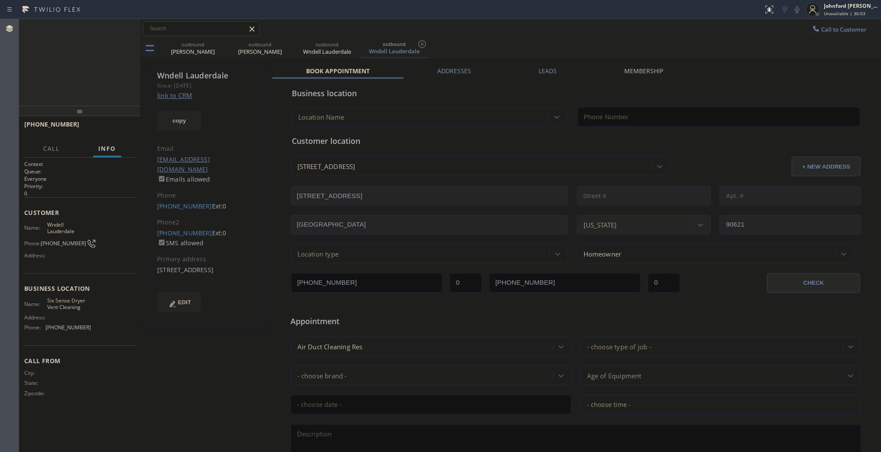
type input "[PHONE_NUMBER]"
click at [130, 132] on button "HANG UP" at bounding box center [115, 128] width 40 height 12
click at [100, 127] on span "COMPLETE" at bounding box center [113, 128] width 30 height 6
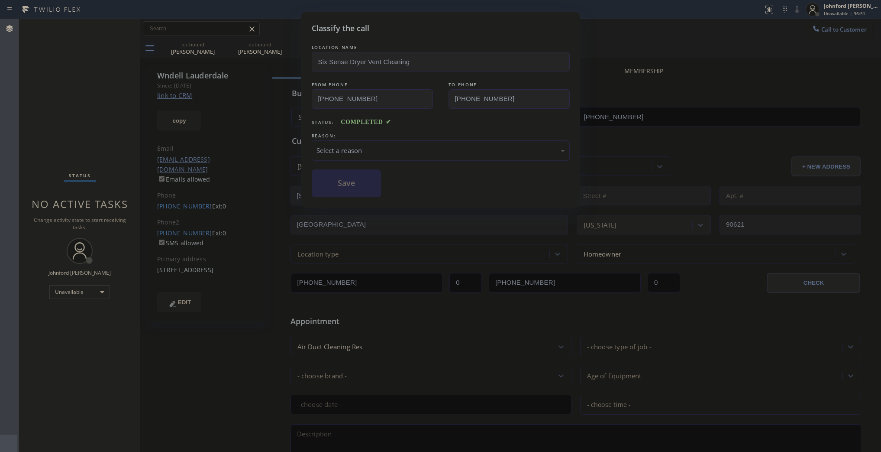
drag, startPoint x: 353, startPoint y: 141, endPoint x: 441, endPoint y: 155, distance: 88.5
click at [361, 140] on div "Select a reason" at bounding box center [441, 150] width 258 height 20
click at [386, 196] on div "Classify the call LOCATION NAME Six Sense Dryer Vent Cleaning FROM PHONE (844) …" at bounding box center [440, 109] width 279 height 195
click at [364, 183] on button "Save" at bounding box center [347, 183] width 70 height 28
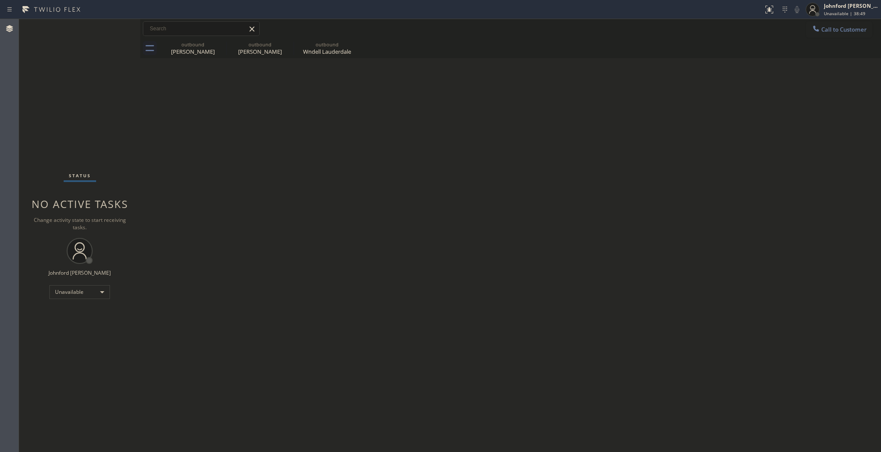
click at [679, 156] on div "Back to Dashboard Change Sender ID Customers Technicians Select a contact Outbo…" at bounding box center [510, 235] width 741 height 433
click at [820, 31] on icon at bounding box center [816, 28] width 9 height 9
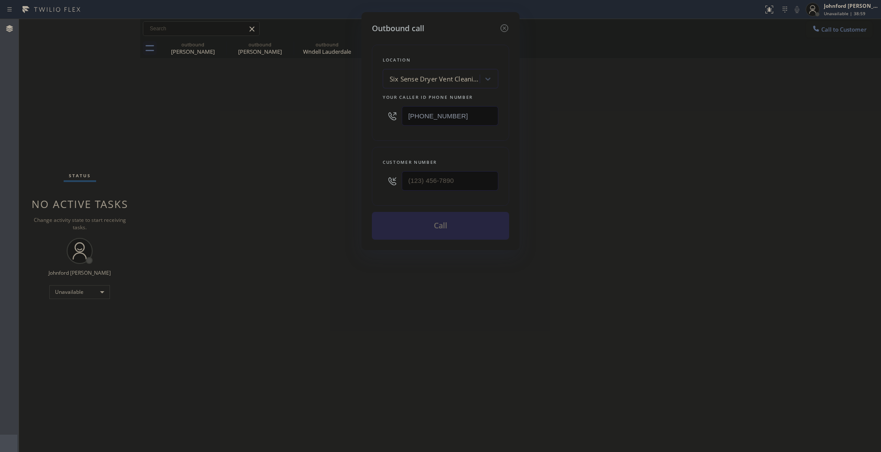
drag, startPoint x: 460, startPoint y: 197, endPoint x: 440, endPoint y: 191, distance: 21.0
click at [440, 193] on div "Customer number" at bounding box center [440, 176] width 137 height 59
drag, startPoint x: 452, startPoint y: 181, endPoint x: 312, endPoint y: 185, distance: 139.9
click at [316, 185] on div "Outbound call Location Six Sense Dryer Vent Cleaning Your caller id phone numbe…" at bounding box center [440, 226] width 881 height 452
paste input "818) 981-1374"
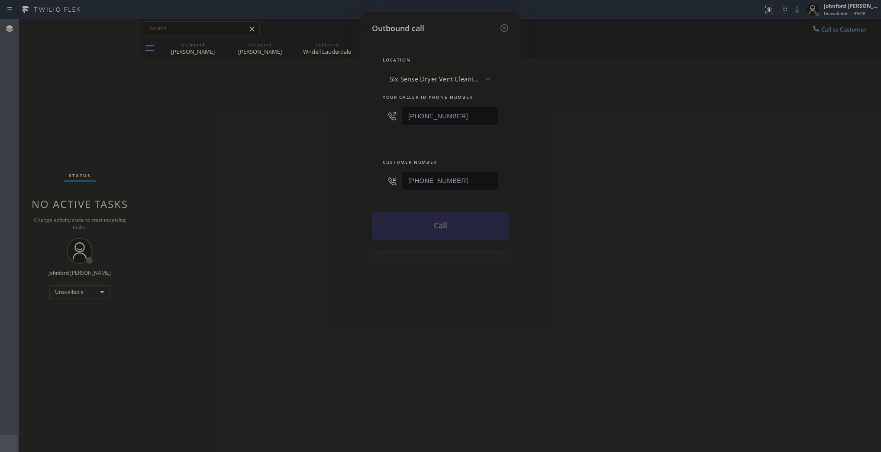
type input "[PHONE_NUMBER]"
drag, startPoint x: 459, startPoint y: 107, endPoint x: 349, endPoint y: 127, distance: 112.2
click at [375, 116] on div "Location Six Sense Dryer Vent Cleaning Your caller id phone number (844) 201-92…" at bounding box center [440, 93] width 137 height 96
paste input "425-0673"
type input "[PHONE_NUMBER]"
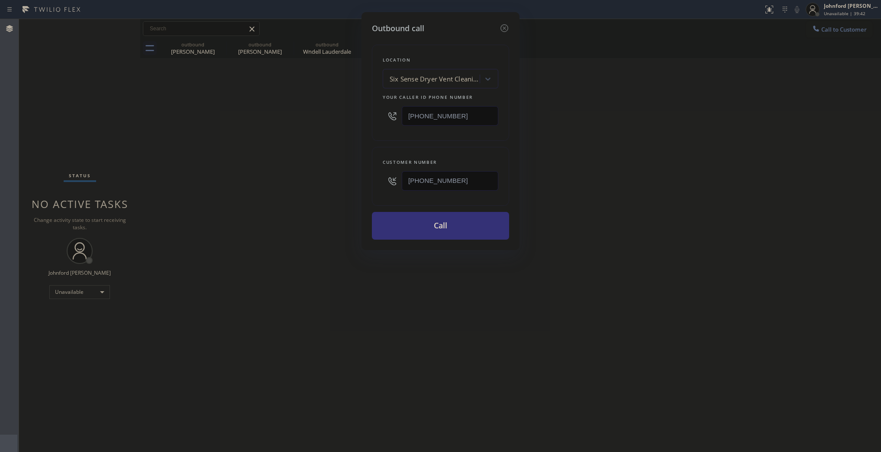
click at [312, 145] on div "Outbound call Location Six Sense Dryer Vent Cleaning Your caller id phone numbe…" at bounding box center [440, 226] width 881 height 452
click at [393, 226] on button "Call" at bounding box center [440, 226] width 137 height 28
click at [676, 158] on div "Outbound call Location 4C.SMS Campaign 5 Star Air Your caller id phone number (…" at bounding box center [440, 226] width 881 height 452
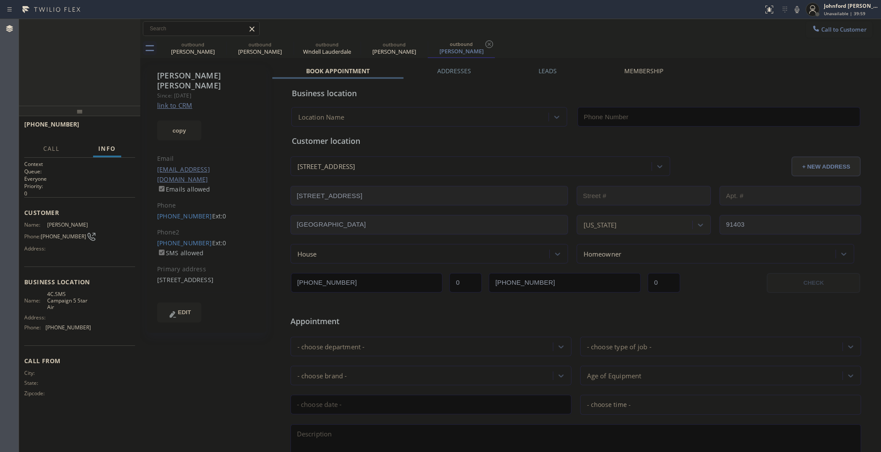
type input "[PHONE_NUMBER]"
click at [126, 126] on span "HANG UP" at bounding box center [115, 128] width 26 height 6
click at [187, 239] on link "(818) 257-1709" at bounding box center [184, 243] width 55 height 8
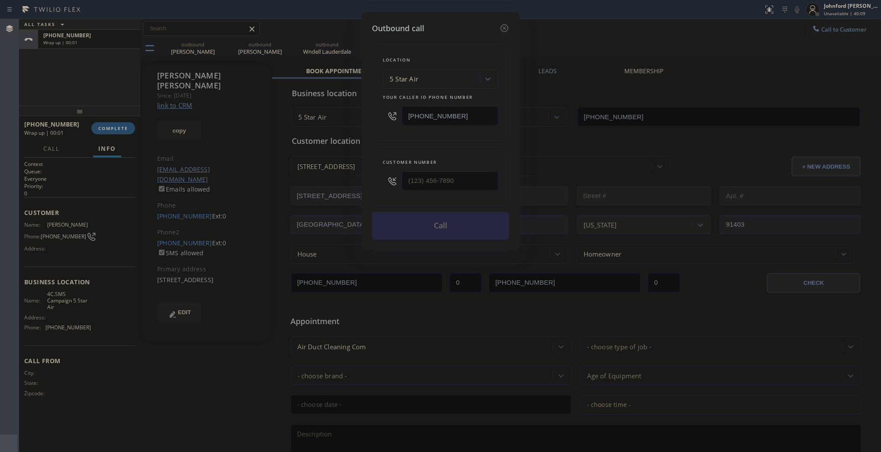
type input "(818) 257-1709"
click at [424, 228] on button "Call" at bounding box center [440, 226] width 137 height 28
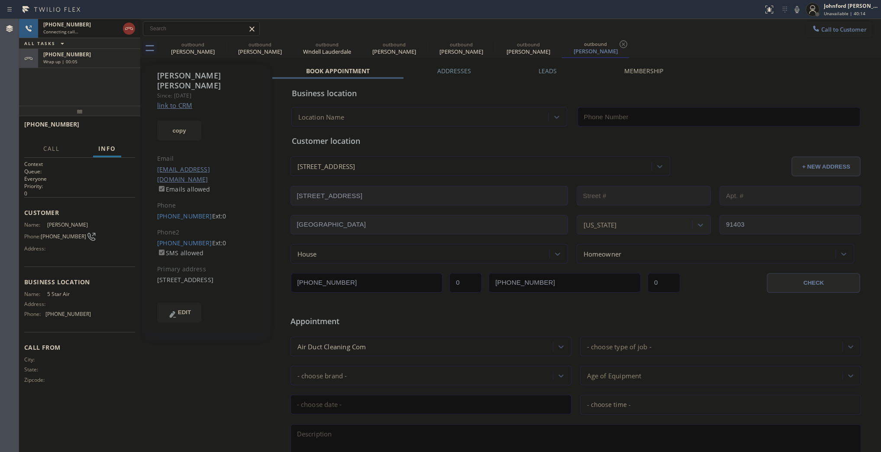
type input "[PHONE_NUMBER]"
click at [65, 52] on span "+18189811374" at bounding box center [67, 54] width 48 height 7
click at [119, 128] on span "COMPLETE" at bounding box center [113, 128] width 30 height 6
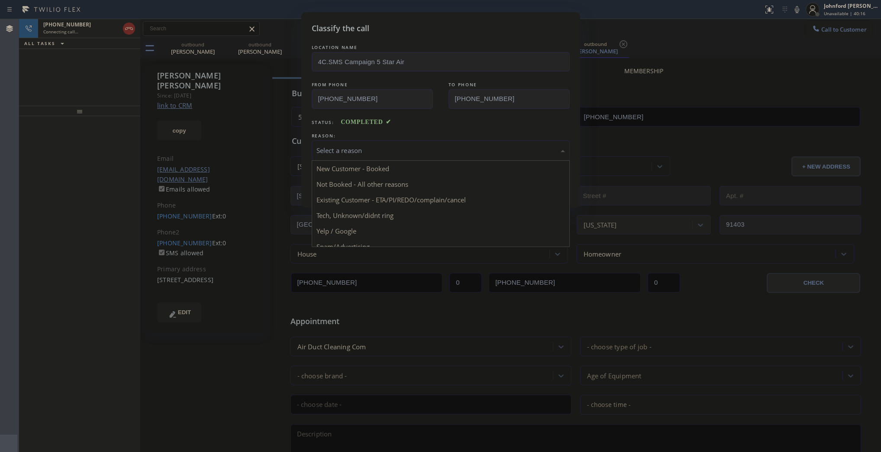
drag, startPoint x: 348, startPoint y: 146, endPoint x: 357, endPoint y: 145, distance: 9.5
click at [349, 146] on div "Select a reason" at bounding box center [441, 150] width 249 height 10
click at [362, 146] on div "Tech, Unknown/didnt ring" at bounding box center [441, 150] width 249 height 10
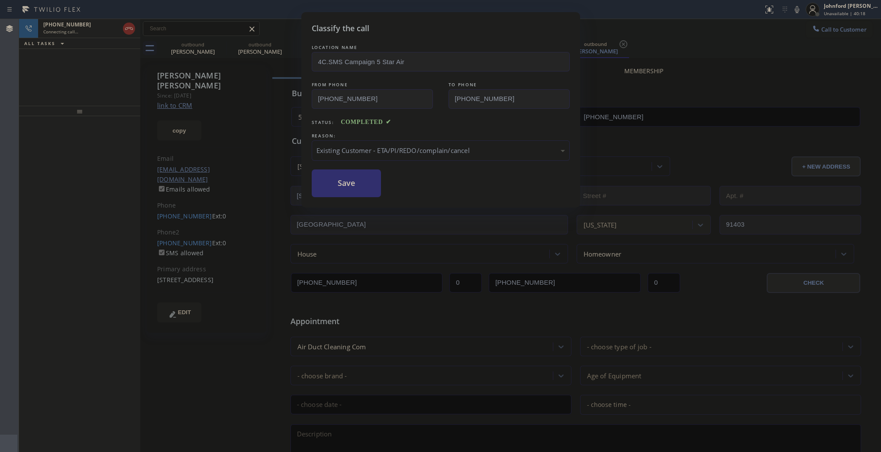
click at [353, 176] on button "Save" at bounding box center [347, 183] width 70 height 28
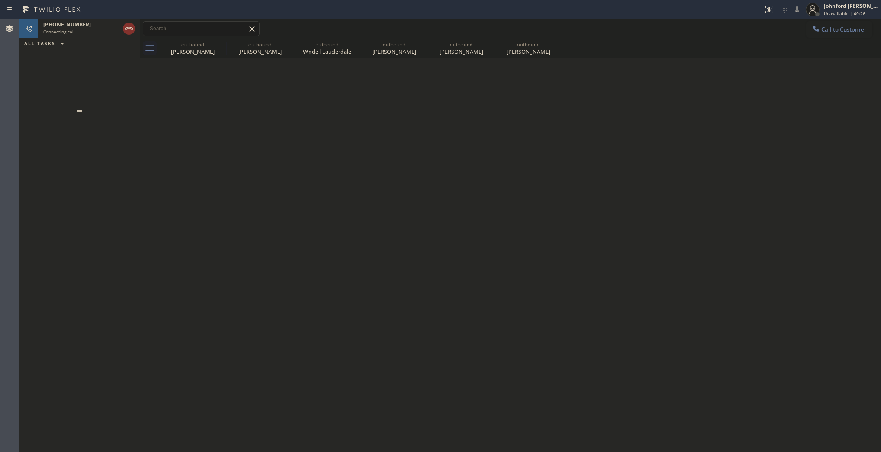
click at [140, 163] on div at bounding box center [140, 235] width 0 height 433
click at [134, 73] on div "+18182571709 Connecting call… ALL TASKS ALL TASKS ACTIVE TASKS TASKS IN WRAP UP" at bounding box center [79, 62] width 121 height 87
click at [94, 32] on div "Connecting call…" at bounding box center [81, 32] width 76 height 6
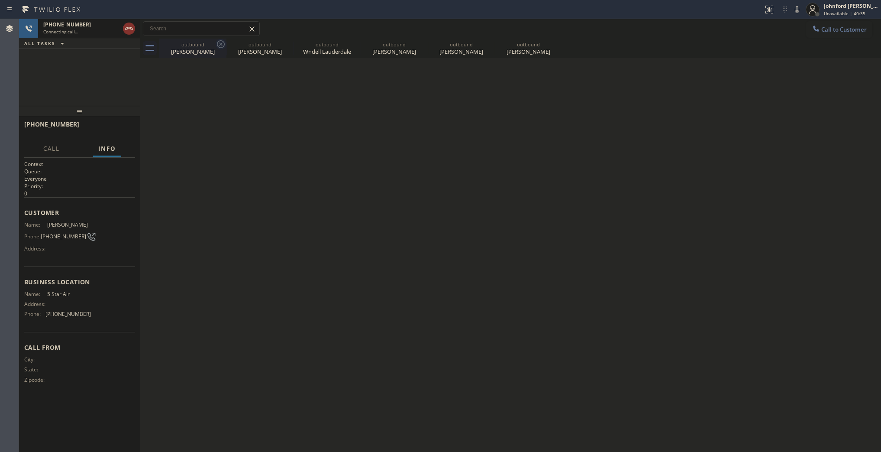
click at [222, 45] on icon at bounding box center [221, 44] width 10 height 10
click at [0, 0] on icon at bounding box center [0, 0] width 0 height 0
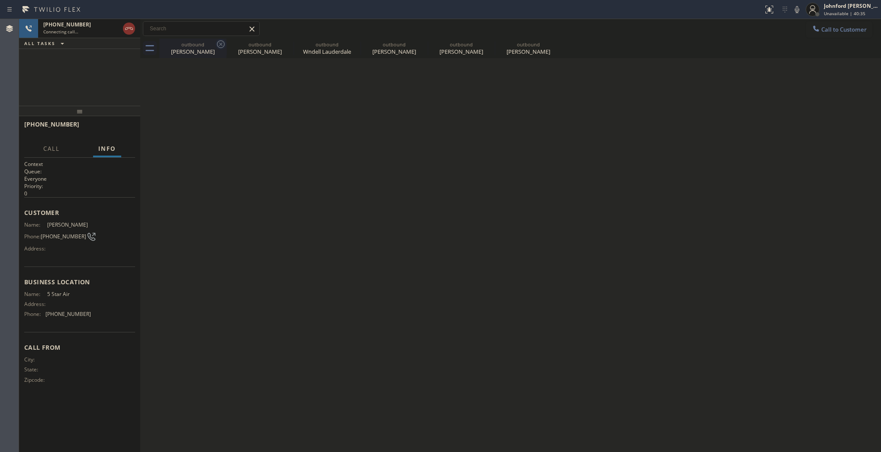
click at [0, 0] on icon at bounding box center [0, 0] width 0 height 0
click at [222, 45] on div at bounding box center [520, 48] width 722 height 19
click at [122, 27] on div at bounding box center [129, 28] width 16 height 19
click at [129, 29] on icon at bounding box center [129, 28] width 10 height 10
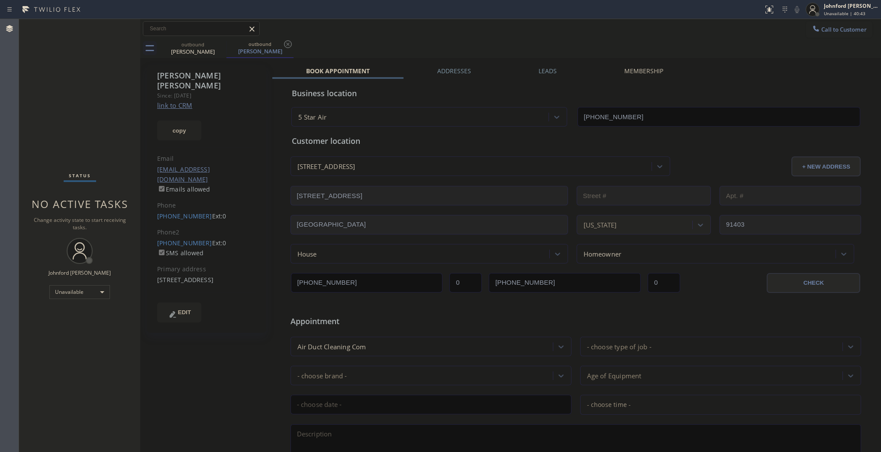
type input "[PHONE_NUMBER]"
click at [817, 26] on button "Call to Customer" at bounding box center [839, 29] width 66 height 16
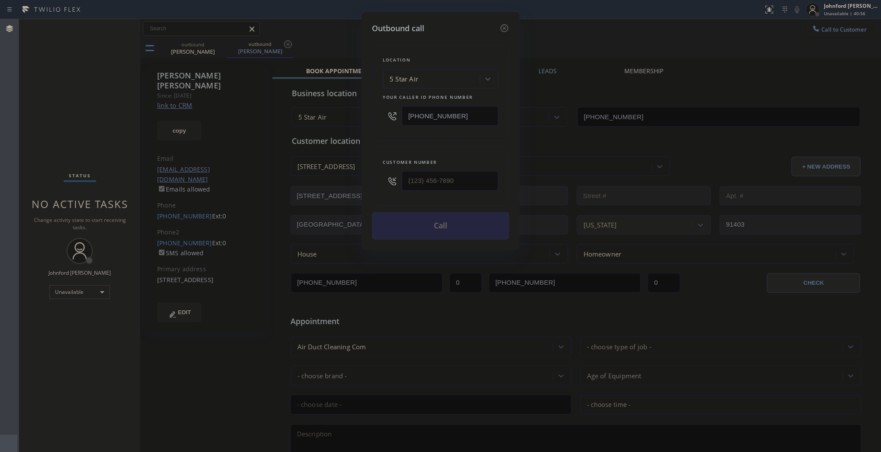
drag, startPoint x: 438, startPoint y: 174, endPoint x: 381, endPoint y: 178, distance: 56.9
click at [381, 178] on div "Customer number" at bounding box center [440, 176] width 137 height 59
click at [412, 178] on input "(___) ___-____" at bounding box center [450, 180] width 97 height 19
paste input "323) 523-3496"
click at [608, 34] on div "Outbound call Location 5 Star Air Your caller id phone number (844) 425-0673 Cu…" at bounding box center [440, 226] width 881 height 452
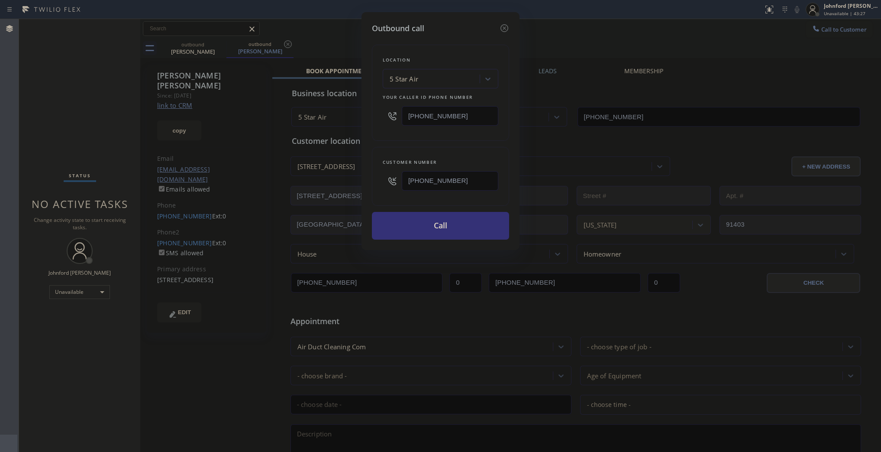
drag, startPoint x: 466, startPoint y: 178, endPoint x: 360, endPoint y: 183, distance: 105.3
click at [362, 187] on div "Outbound call Location 5 Star Air Your caller id phone number (844) 425-0673 Cu…" at bounding box center [441, 131] width 158 height 238
paste input "10) 617-8295"
type input "[PHONE_NUMBER]"
drag, startPoint x: 490, startPoint y: 110, endPoint x: 334, endPoint y: 121, distance: 156.3
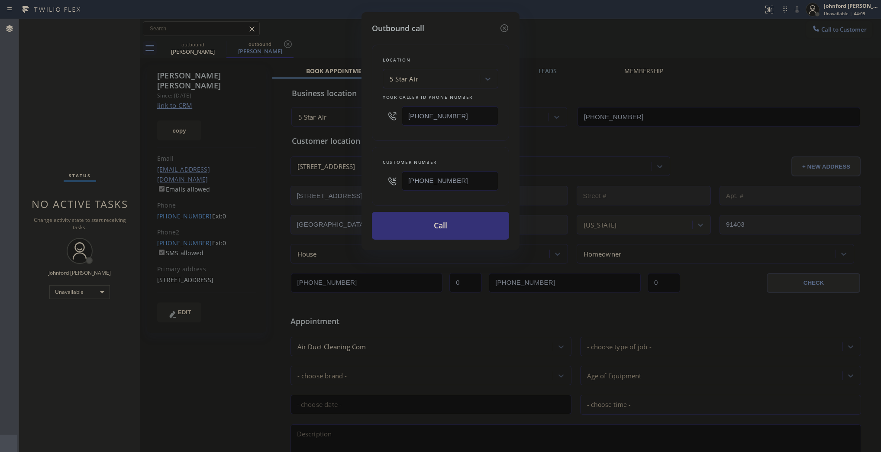
click at [334, 121] on div "Outbound call Location 5 Star Air Your caller id phone number (844) 425-0673 Cu…" at bounding box center [440, 226] width 881 height 452
paste input "00) 686-5038"
type input "[PHONE_NUMBER]"
click at [387, 143] on div "Location 5 Star Air Your caller id phone number (800) 686-5038 Customer number …" at bounding box center [440, 136] width 137 height 205
click at [427, 215] on button "Call" at bounding box center [440, 226] width 137 height 28
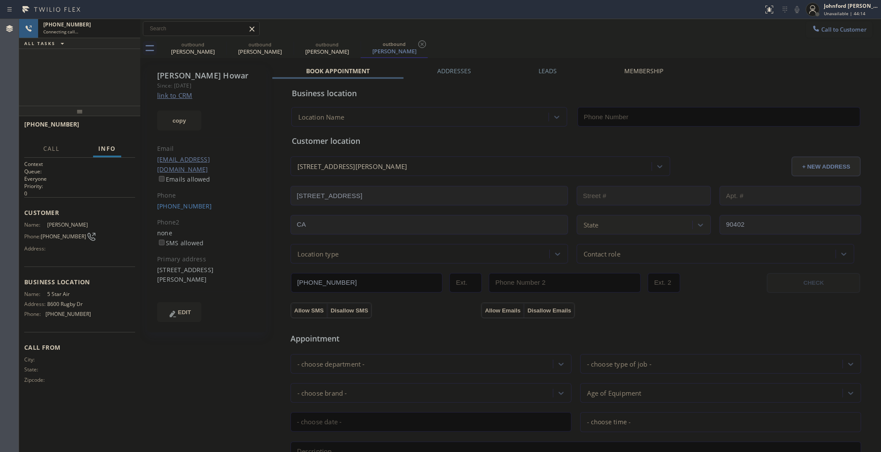
type input "[PHONE_NUMBER]"
click at [220, 44] on icon at bounding box center [221, 44] width 10 height 10
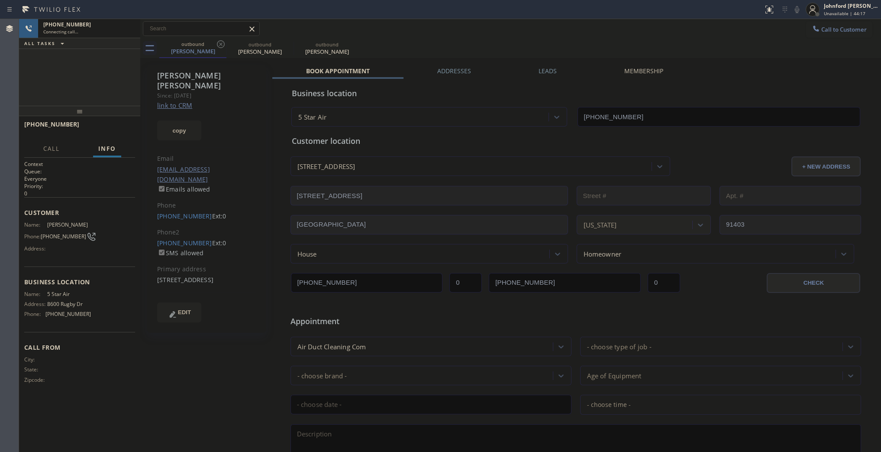
click at [220, 44] on icon at bounding box center [221, 44] width 10 height 10
type input "[PHONE_NUMBER]"
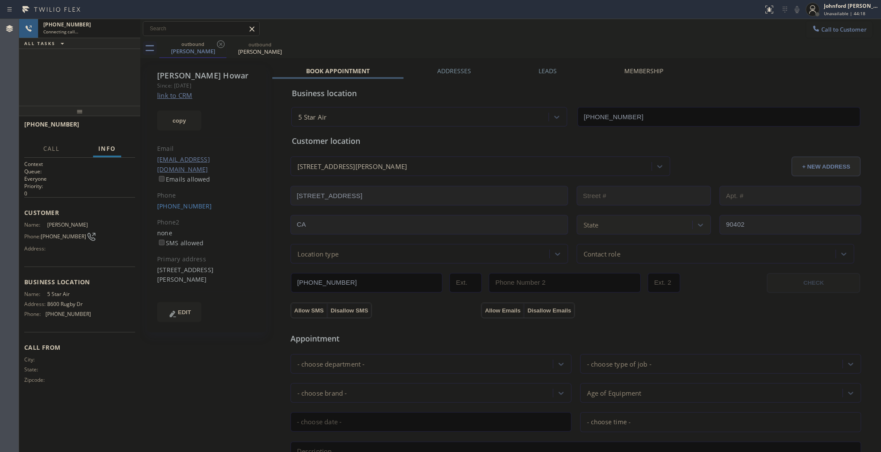
click at [106, 68] on div "+13106178295 Connecting call… ALL TASKS ALL TASKS ACTIVE TASKS TASKS IN WRAP UP" at bounding box center [79, 62] width 121 height 87
click at [795, 6] on icon at bounding box center [797, 9] width 10 height 10
click at [57, 74] on div "+13106178295 Live | 00:03 ALL TASKS ALL TASKS ACTIVE TASKS TASKS IN WRAP UP" at bounding box center [79, 62] width 121 height 87
click at [126, 131] on button "HANG UP" at bounding box center [115, 128] width 40 height 12
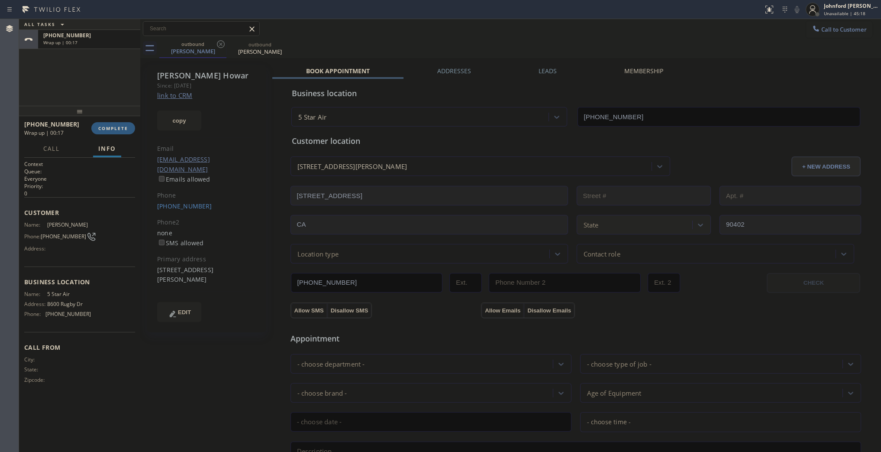
click at [68, 80] on div "ALL TASKS ALL TASKS ACTIVE TASKS TASKS IN WRAP UP +13106178295 Wrap up | 00:17" at bounding box center [79, 62] width 121 height 87
click at [120, 124] on button "COMPLETE" at bounding box center [113, 128] width 44 height 12
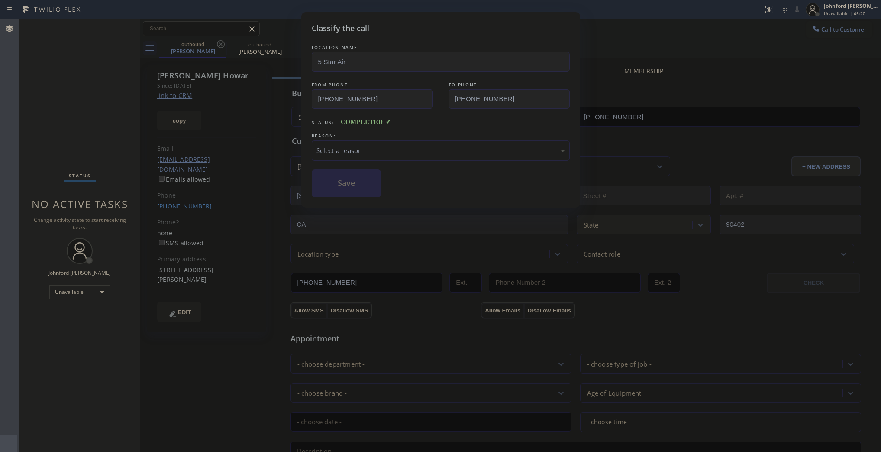
click at [330, 140] on div "Select a reason" at bounding box center [441, 150] width 258 height 20
drag, startPoint x: 392, startPoint y: 193, endPoint x: 348, endPoint y: 180, distance: 46.6
click at [348, 180] on button "Save" at bounding box center [347, 183] width 70 height 28
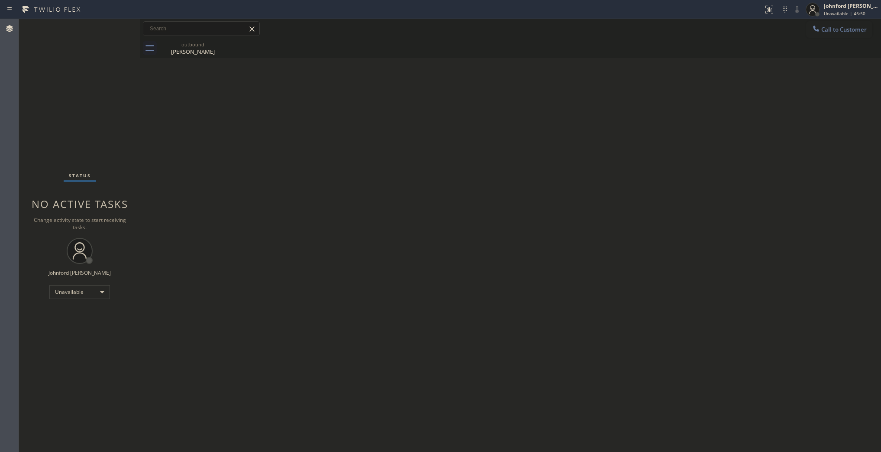
click at [682, 226] on div "Back to Dashboard Change Sender ID Customers Technicians Select a contact Outbo…" at bounding box center [510, 235] width 741 height 433
click at [613, 194] on div "Back to Dashboard Change Sender ID Customers Technicians Select a contact Outbo…" at bounding box center [510, 235] width 741 height 433
click at [821, 32] on div at bounding box center [816, 29] width 10 height 10
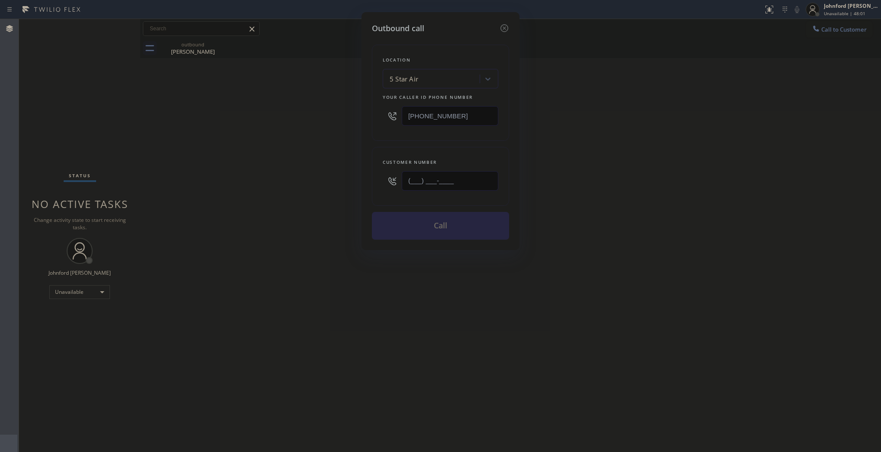
drag, startPoint x: 464, startPoint y: 175, endPoint x: 404, endPoint y: 179, distance: 59.9
click at [412, 179] on input "(___) ___-____" at bounding box center [450, 180] width 97 height 19
paste input "323) 828-9412"
click at [282, 182] on div "Outbound call Location 5 Star Air Your caller id phone number (800) 686-5038 Cu…" at bounding box center [440, 226] width 881 height 452
click at [294, 267] on div "Outbound call Location 5 Star Air Your caller id phone number (800) 686-5038 Cu…" at bounding box center [440, 226] width 881 height 452
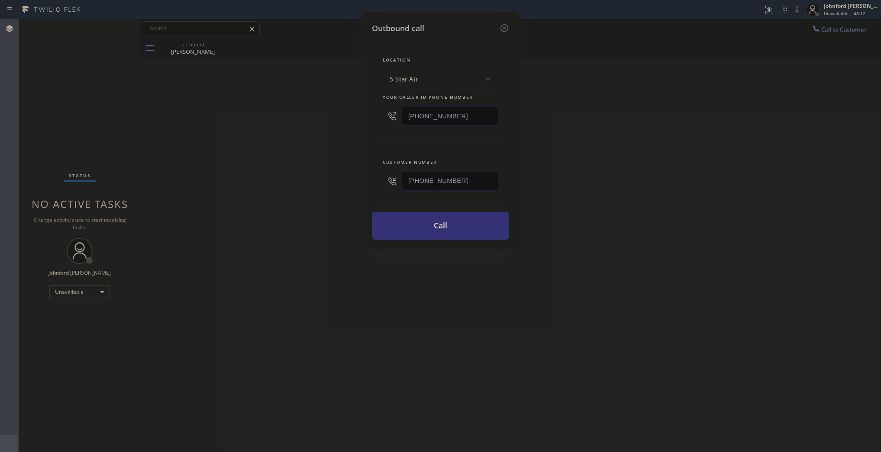
drag, startPoint x: 471, startPoint y: 176, endPoint x: 386, endPoint y: 187, distance: 85.6
click at [386, 187] on div "[PHONE_NUMBER]" at bounding box center [441, 181] width 116 height 28
paste input "text"
type input "[PHONE_NUMBER]"
drag, startPoint x: 372, startPoint y: 116, endPoint x: 317, endPoint y: 116, distance: 55.0
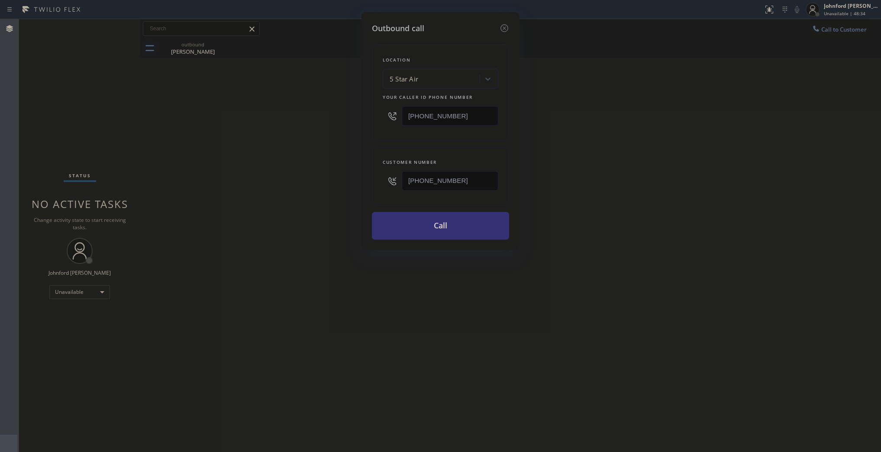
click at [317, 116] on div "Outbound call Location 5 Star Air Your caller id phone number (800) 686-5038 Cu…" at bounding box center [440, 226] width 881 height 452
paste input "33) 205-1680"
type input "[PHONE_NUMBER]"
click at [293, 120] on div "Outbound call Location 5 Star Air Your caller id phone number (833) 205-1680 Cu…" at bounding box center [440, 226] width 881 height 452
click at [411, 227] on button "Call" at bounding box center [440, 226] width 137 height 28
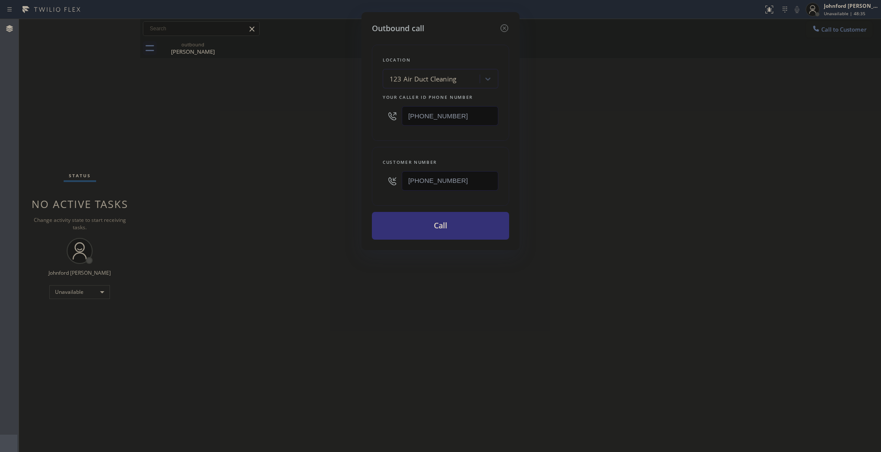
click at [624, 206] on div "Outbound call Location 123 Air Duct Cleaning Your caller id phone number (833) …" at bounding box center [440, 226] width 881 height 452
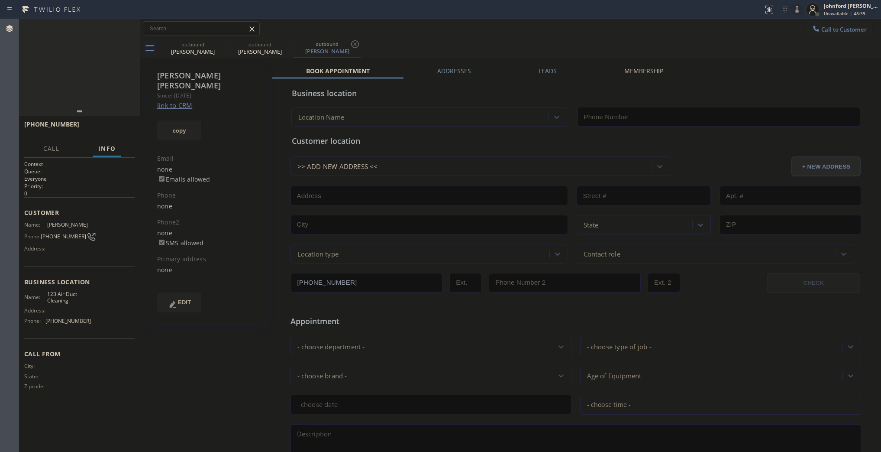
type input "[PHONE_NUMBER]"
click at [833, 24] on button "Call to Customer" at bounding box center [839, 29] width 66 height 16
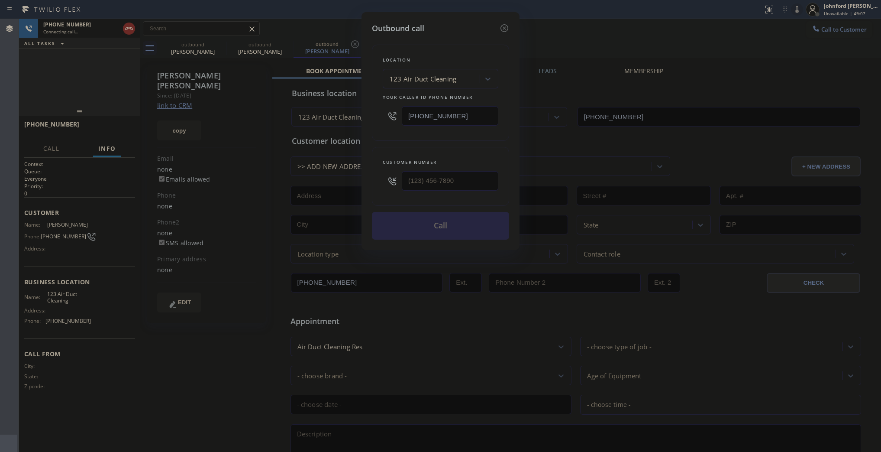
drag, startPoint x: 494, startPoint y: 107, endPoint x: 409, endPoint y: 119, distance: 85.3
click at [409, 119] on input "[PHONE_NUMBER]" at bounding box center [450, 115] width 97 height 19
paste input "747) 236-6734"
type input "(747) 236-6734"
click at [507, 23] on icon at bounding box center [504, 28] width 10 height 10
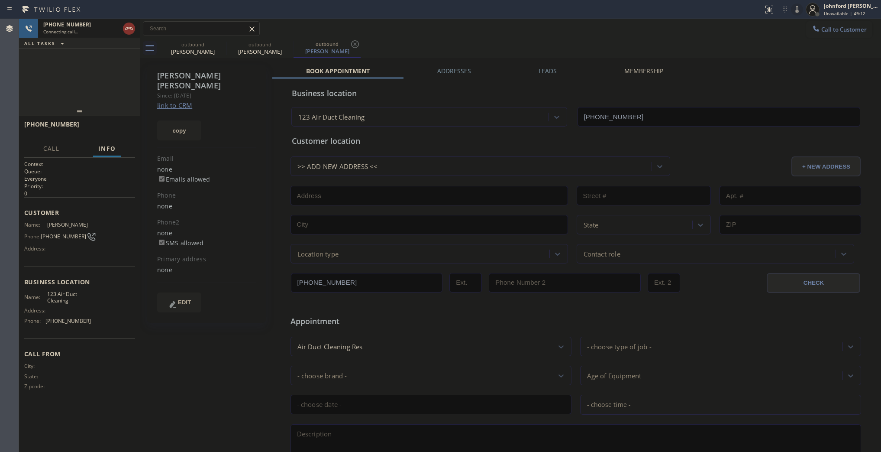
drag, startPoint x: 112, startPoint y: 92, endPoint x: 111, endPoint y: 65, distance: 26.4
click at [111, 90] on div "+13238289412 Connecting call… ALL TASKS ALL TASKS ACTIVE TASKS TASKS IN WRAP UP" at bounding box center [79, 62] width 121 height 87
click at [124, 29] on icon at bounding box center [129, 28] width 10 height 10
click at [0, 0] on icon at bounding box center [0, 0] width 0 height 0
click at [218, 40] on icon at bounding box center [221, 44] width 10 height 10
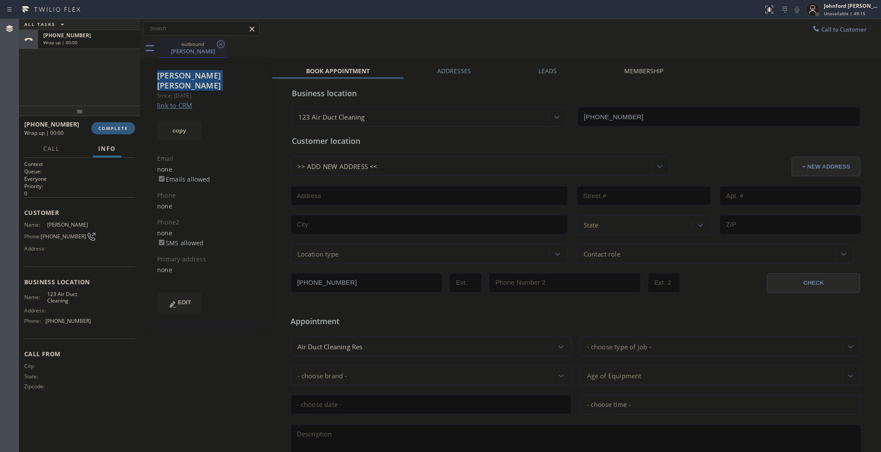
click at [218, 40] on icon at bounding box center [221, 44] width 10 height 10
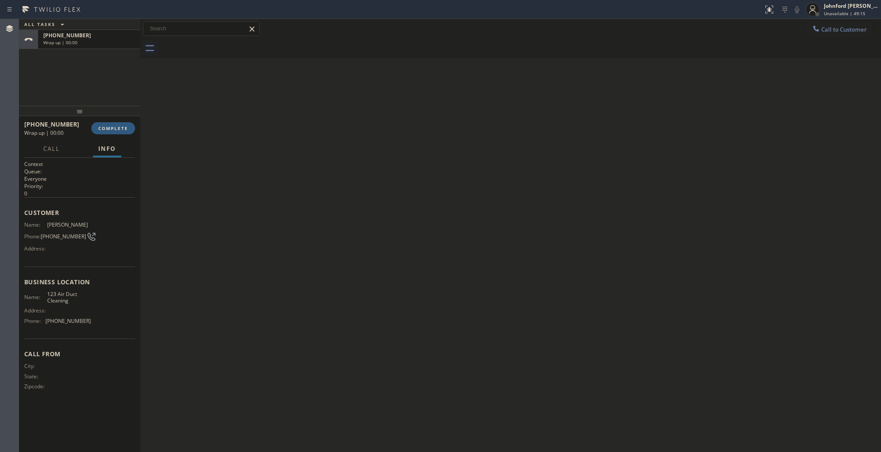
click at [218, 40] on div at bounding box center [520, 48] width 722 height 19
click at [834, 31] on span "Call to Customer" at bounding box center [843, 30] width 45 height 8
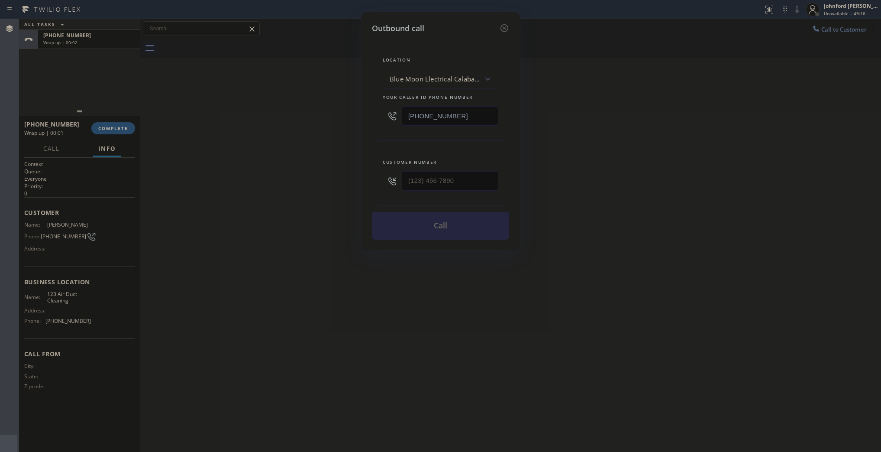
drag, startPoint x: 475, startPoint y: 111, endPoint x: 416, endPoint y: 111, distance: 58.5
click at [416, 111] on input "(747) 236-6734" at bounding box center [450, 115] width 97 height 19
drag, startPoint x: 427, startPoint y: 177, endPoint x: 354, endPoint y: 181, distance: 73.3
click at [356, 180] on div "Outbound call Location Blue Moon Electrical Calabasas Your caller id phone numb…" at bounding box center [440, 226] width 881 height 452
paste input "203) 214-5827"
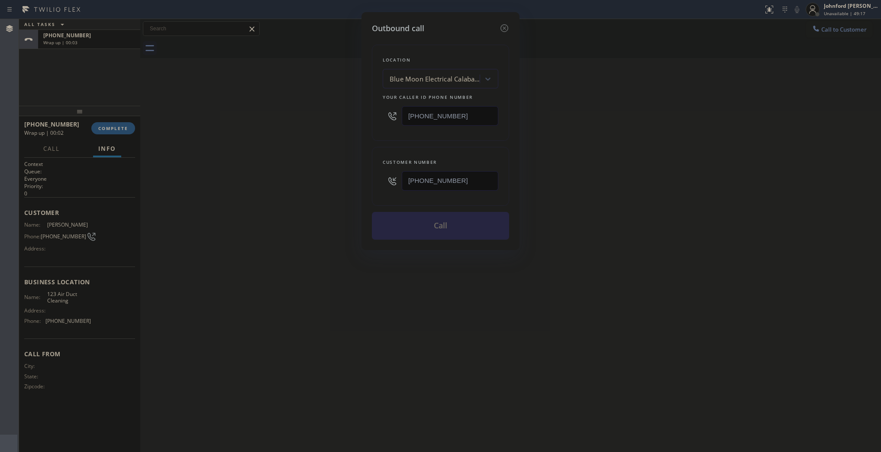
type input "(203) 214-5827"
click at [294, 183] on div "Outbound call Location Blue Moon Electrical Calabasas Your caller id phone numb…" at bounding box center [440, 226] width 881 height 452
click at [394, 227] on button "Call" at bounding box center [440, 226] width 137 height 28
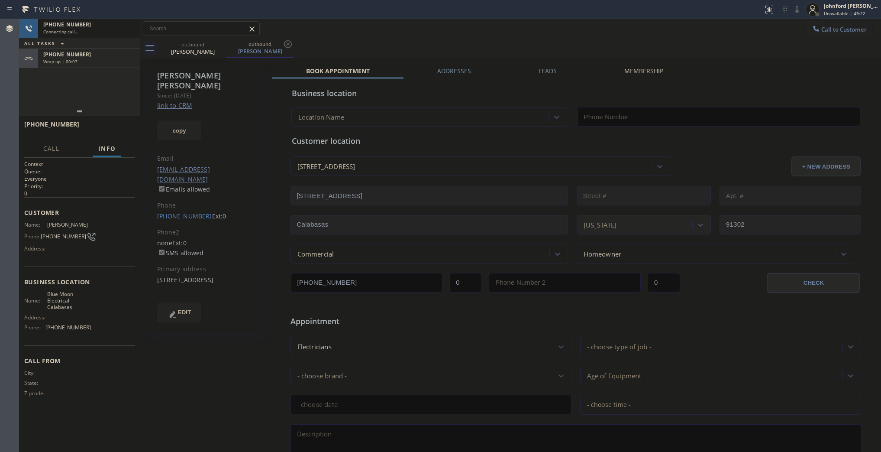
type input "(747) 236-6734"
click at [133, 29] on div at bounding box center [129, 28] width 16 height 19
click at [129, 27] on icon at bounding box center [129, 28] width 10 height 10
click at [187, 121] on button "copy" at bounding box center [179, 130] width 44 height 20
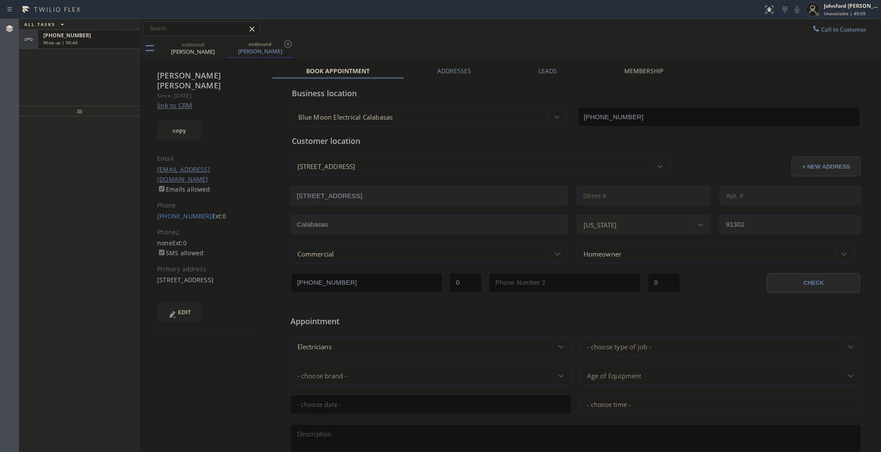
click at [118, 45] on div "+13238289412 Wrap up | 00:44" at bounding box center [87, 39] width 99 height 19
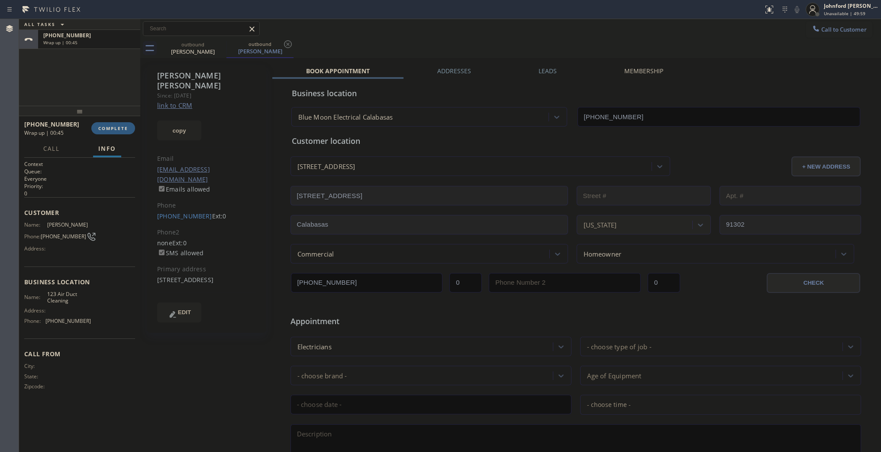
click at [113, 134] on div "+13238289412 Wrap up | 00:45 COMPLETE" at bounding box center [79, 128] width 111 height 23
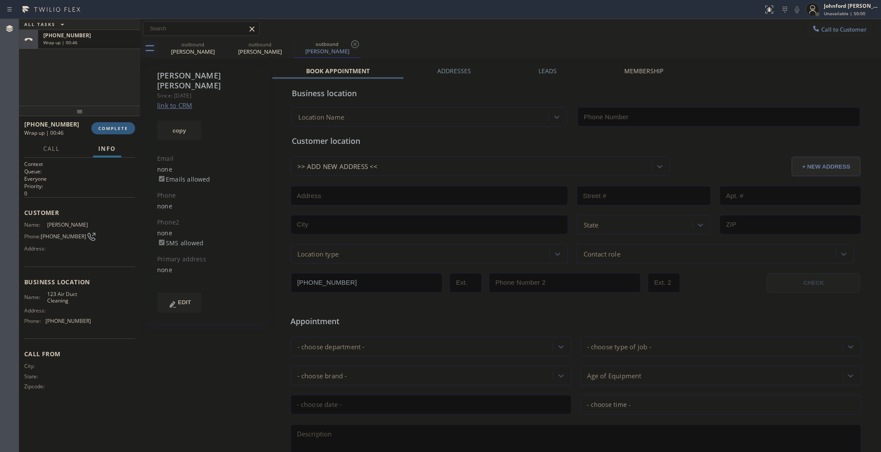
type input "[PHONE_NUMBER]"
click at [116, 120] on div "+13238289412 Wrap up | 00:53 COMPLETE" at bounding box center [79, 128] width 111 height 23
click at [115, 126] on span "COMPLETE" at bounding box center [113, 128] width 30 height 6
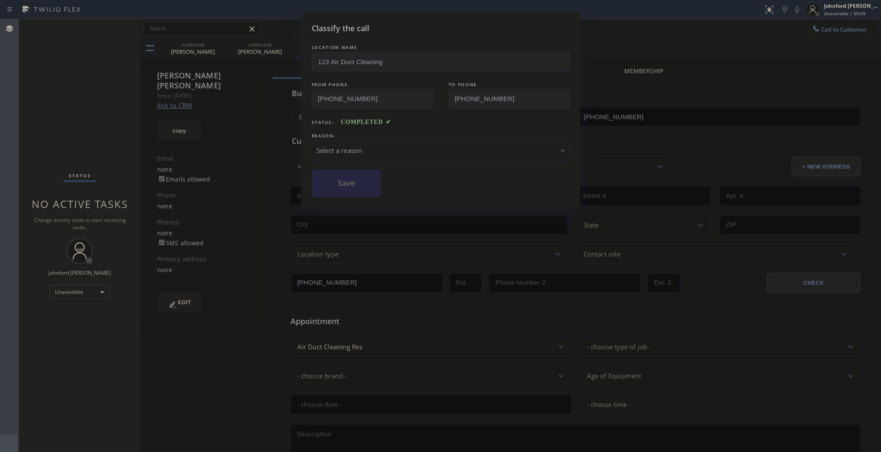
click at [417, 140] on div "Select a reason" at bounding box center [441, 150] width 258 height 20
click at [362, 188] on button "Save" at bounding box center [347, 183] width 70 height 28
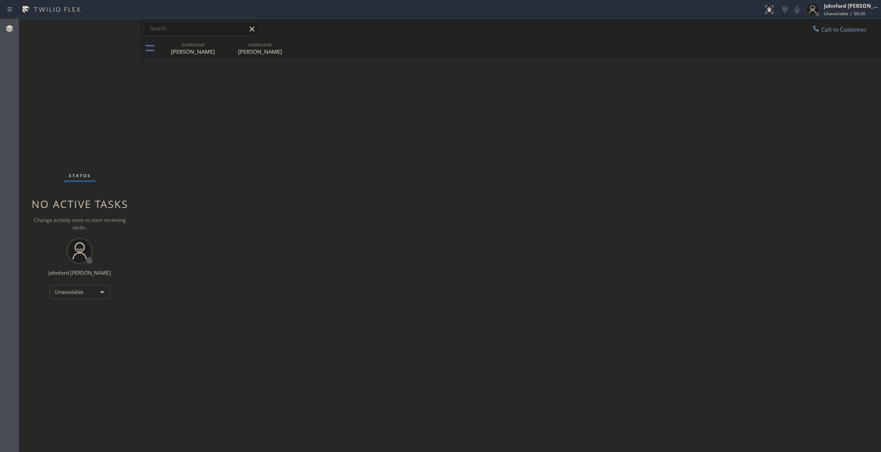
click at [186, 237] on div "Back to Dashboard Change Sender ID Customers Technicians Select a contact Outbo…" at bounding box center [510, 235] width 741 height 433
click at [213, 46] on div "outbound" at bounding box center [192, 44] width 65 height 6
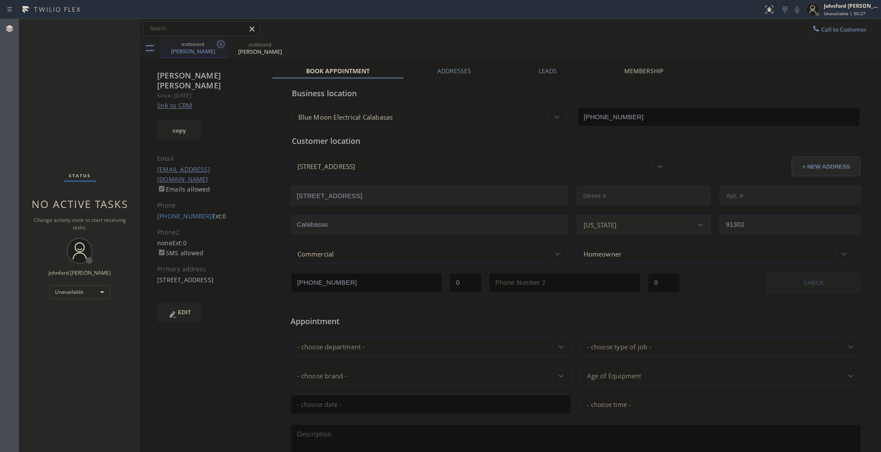
click at [220, 42] on icon at bounding box center [221, 44] width 10 height 10
click at [283, 42] on icon at bounding box center [288, 44] width 10 height 10
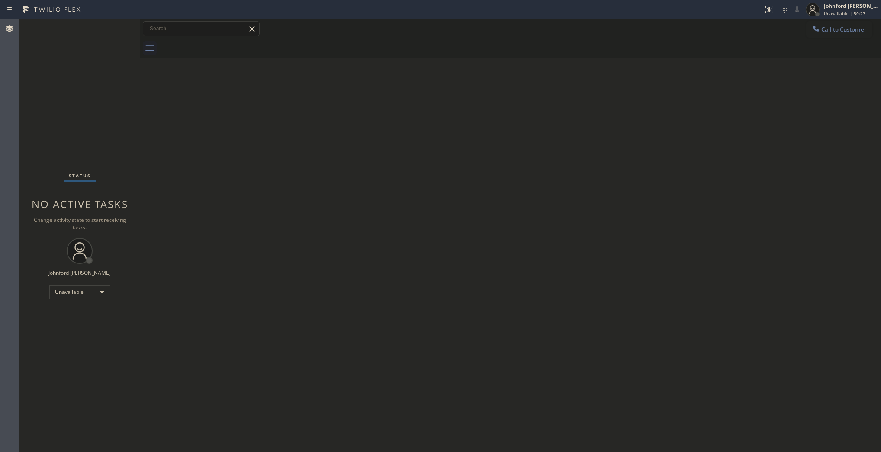
click at [221, 42] on div at bounding box center [520, 48] width 722 height 19
click at [680, 207] on div "Back to Dashboard Change Sender ID Customers Technicians Select a contact Outbo…" at bounding box center [510, 235] width 741 height 433
drag, startPoint x: 860, startPoint y: 29, endPoint x: 818, endPoint y: 45, distance: 45.8
click at [860, 29] on button "Call to Customer" at bounding box center [839, 29] width 66 height 16
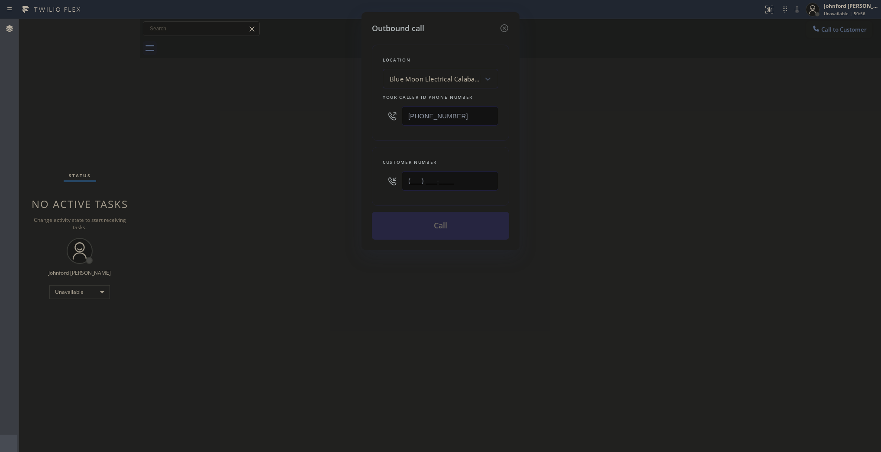
drag, startPoint x: 466, startPoint y: 170, endPoint x: 339, endPoint y: 172, distance: 127.3
click at [369, 172] on div "Outbound call Location Blue Moon Electrical Calabasas Your caller id phone numb…" at bounding box center [441, 131] width 158 height 238
paste input "424) 440-0509"
click at [318, 174] on div "Outbound call Location Blue Moon Electrical Calabasas Your caller id phone numb…" at bounding box center [440, 226] width 881 height 452
click at [839, 35] on div "Outbound call Location Blue Moon Electrical Calabasas Your caller id phone numb…" at bounding box center [440, 226] width 881 height 452
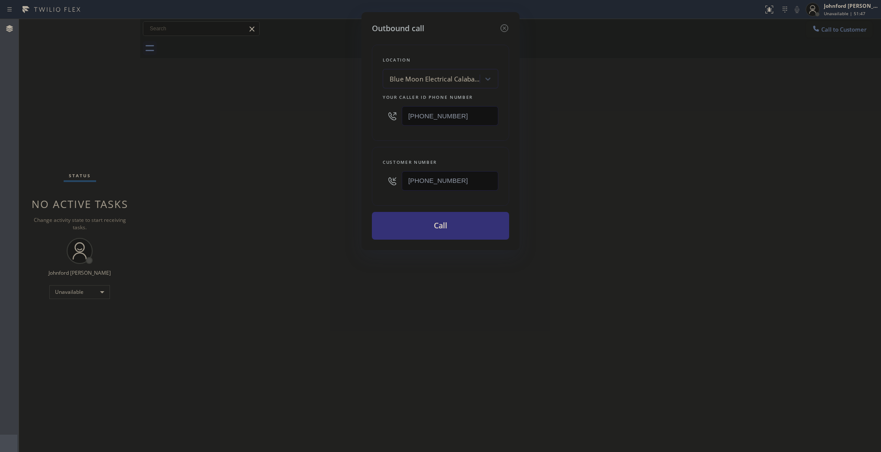
drag, startPoint x: 451, startPoint y: 179, endPoint x: 345, endPoint y: 179, distance: 105.7
click at [345, 179] on div "Outbound call Location Blue Moon Electrical Calabasas Your caller id phone numb…" at bounding box center [440, 226] width 881 height 452
paste input "714) 267-1754"
drag, startPoint x: 611, startPoint y: 112, endPoint x: 607, endPoint y: 28, distance: 83.7
click at [613, 108] on div "Outbound call Location Blue Moon Electrical Calabasas Your caller id phone numb…" at bounding box center [440, 226] width 881 height 452
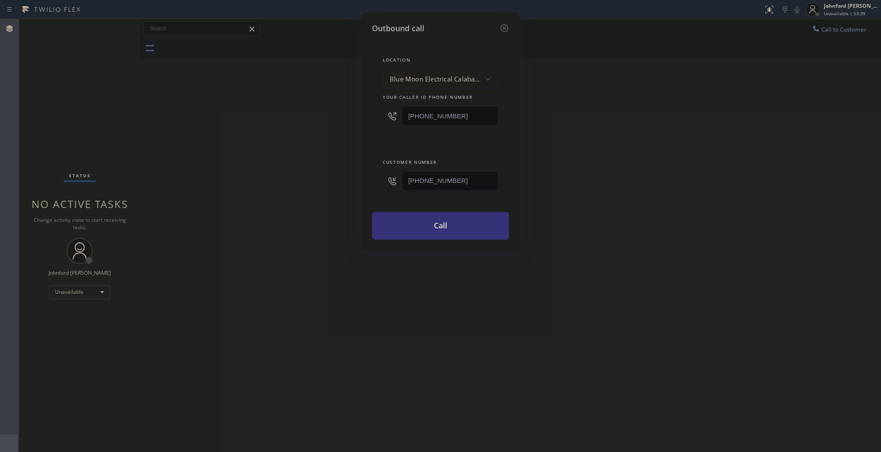
drag, startPoint x: 488, startPoint y: 174, endPoint x: 344, endPoint y: 170, distance: 143.4
click at [343, 174] on div "Outbound call Location Blue Moon Electrical Calabasas Your caller id phone numb…" at bounding box center [440, 226] width 881 height 452
paste input "309-3911"
type input "[PHONE_NUMBER]"
drag, startPoint x: 424, startPoint y: 116, endPoint x: 334, endPoint y: 116, distance: 89.2
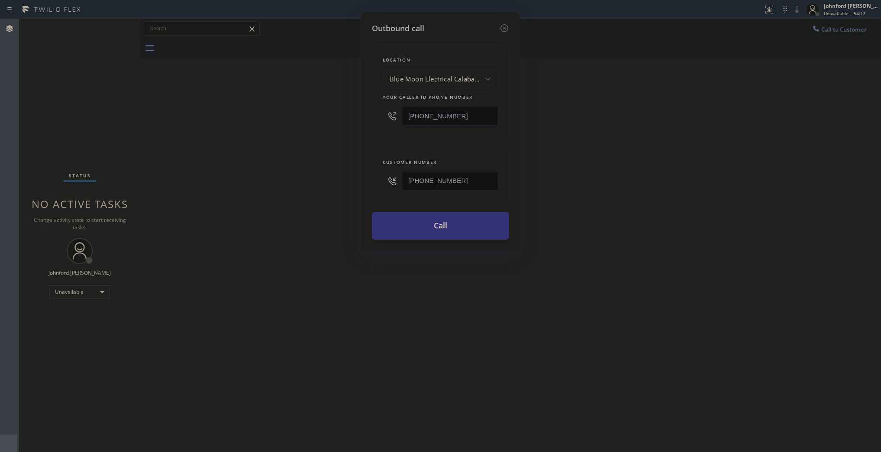
click at [334, 116] on div "Outbound call Location Blue Moon Electrical Calabasas Your caller id phone numb…" at bounding box center [440, 226] width 881 height 452
paste input "949) 522-747"
type input "[PHONE_NUMBER]"
click at [323, 120] on div "Outbound call Location Blue Moon Electrical Calabasas Your caller id phone numb…" at bounding box center [440, 226] width 881 height 452
click at [411, 223] on button "Call" at bounding box center [440, 226] width 137 height 28
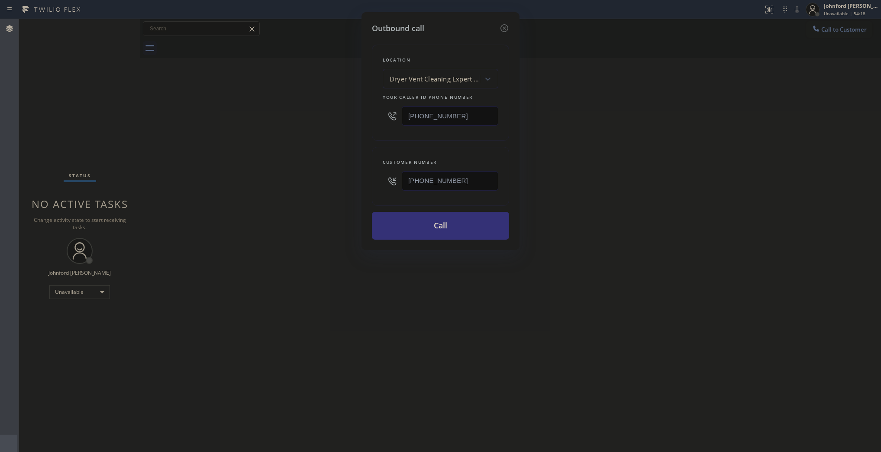
drag, startPoint x: 585, startPoint y: 203, endPoint x: 592, endPoint y: 64, distance: 139.2
click at [588, 197] on div "Outbound call Location Dryer Vent Cleaning Expert Corona Del Mar Your caller id…" at bounding box center [440, 226] width 881 height 452
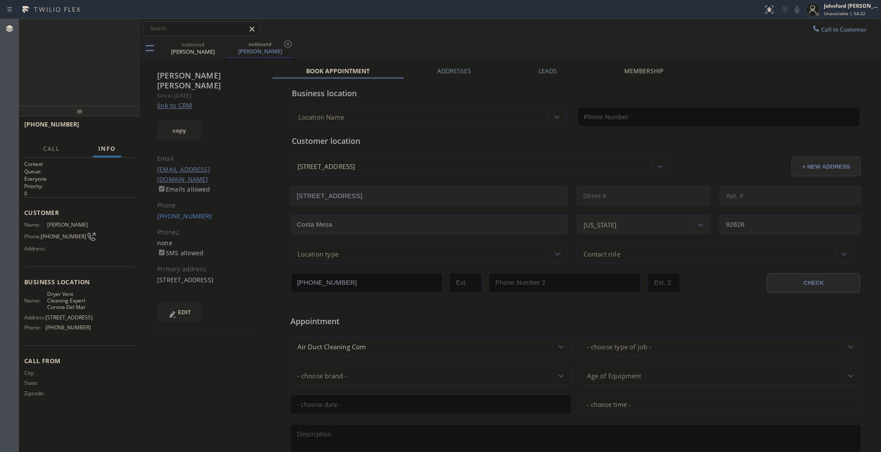
type input "[PHONE_NUMBER]"
click at [796, 10] on icon at bounding box center [797, 9] width 10 height 10
click at [797, 13] on icon at bounding box center [797, 9] width 10 height 10
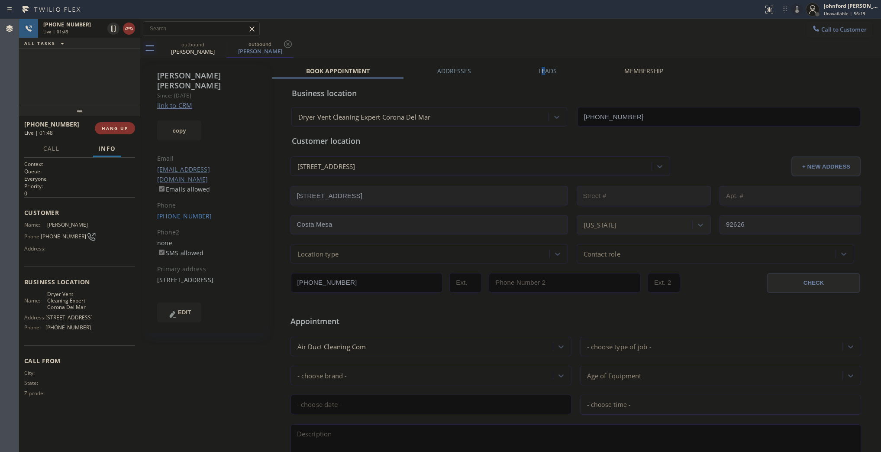
click at [540, 68] on label "Leads" at bounding box center [548, 71] width 18 height 8
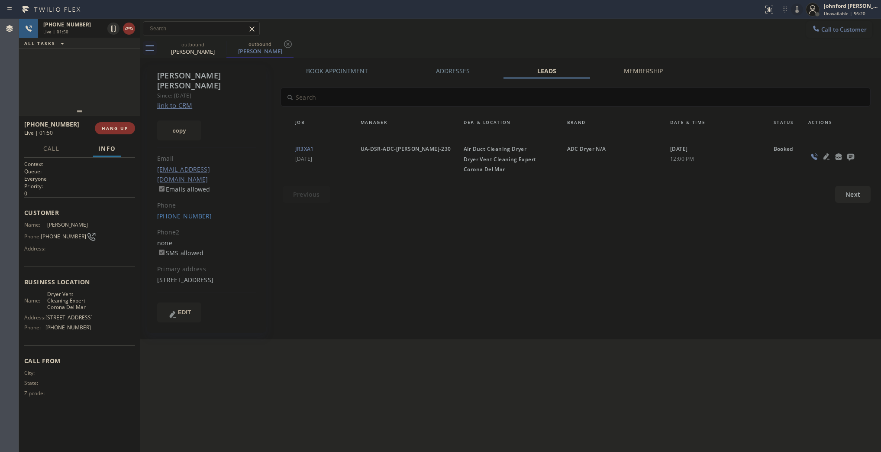
click at [858, 156] on div at bounding box center [832, 159] width 58 height 30
click at [847, 158] on icon at bounding box center [850, 157] width 7 height 7
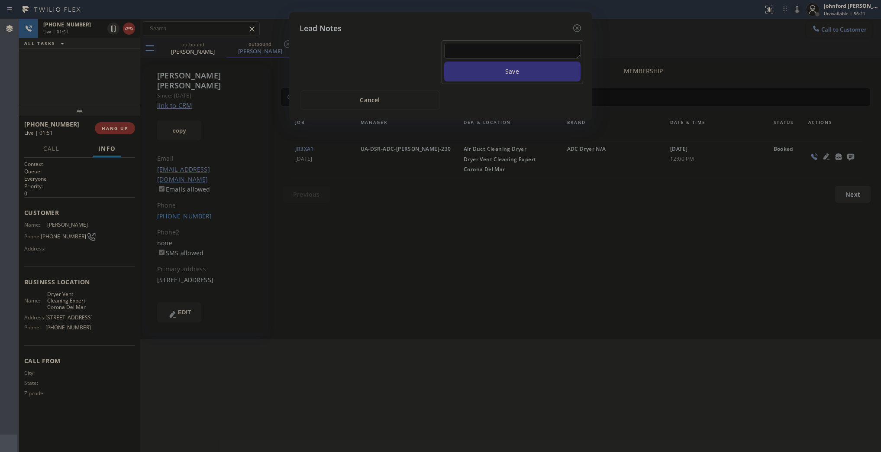
click at [533, 46] on textarea at bounding box center [512, 51] width 136 height 16
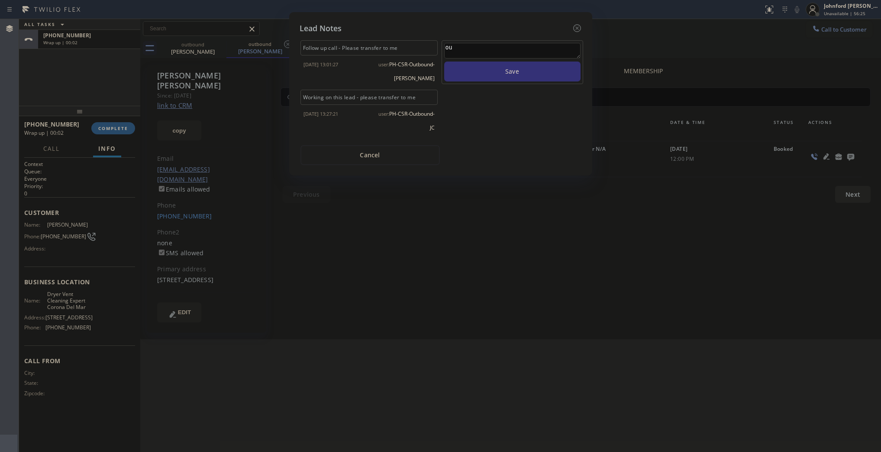
type textarea "o"
type textarea "bought a new washer and dryer and got it cleaned the vents. Got recently servic…"
click at [444, 61] on button "Save" at bounding box center [512, 71] width 136 height 20
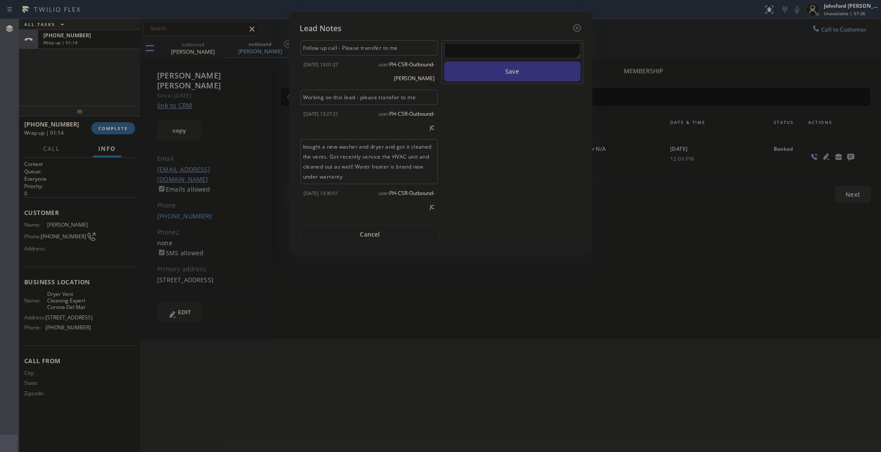
click at [44, 61] on div "Lead Notes Follow up call - Please transfer to me 2024-12-04 13:01:27 user: PH-…" at bounding box center [440, 226] width 881 height 452
click at [120, 131] on div "Lead Notes Follow up call - Please transfer to me 2024-12-04 13:01:27 user: PH-…" at bounding box center [440, 226] width 881 height 452
click at [572, 23] on div at bounding box center [577, 29] width 10 height 12
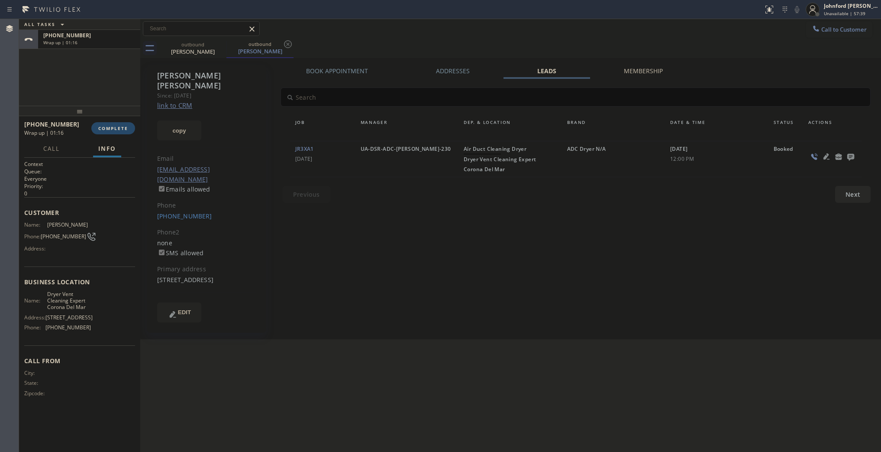
click at [117, 128] on span "COMPLETE" at bounding box center [113, 128] width 30 height 6
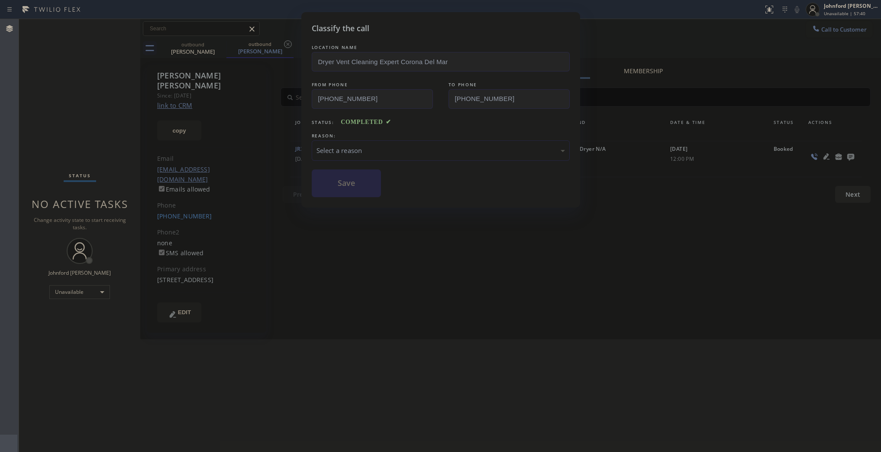
click at [337, 128] on div "LOCATION NAME Dryer Vent Cleaning Expert Corona Del Mar FROM PHONE (949) 522-74…" at bounding box center [441, 120] width 258 height 154
click at [346, 146] on div "Select a reason" at bounding box center [441, 150] width 249 height 10
click at [362, 185] on button "Save" at bounding box center [347, 183] width 70 height 28
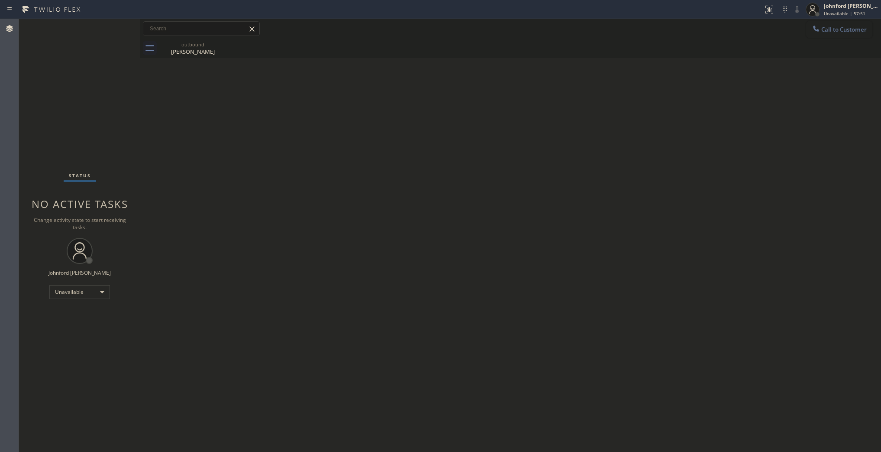
click at [810, 29] on button "Call to Customer" at bounding box center [839, 29] width 66 height 16
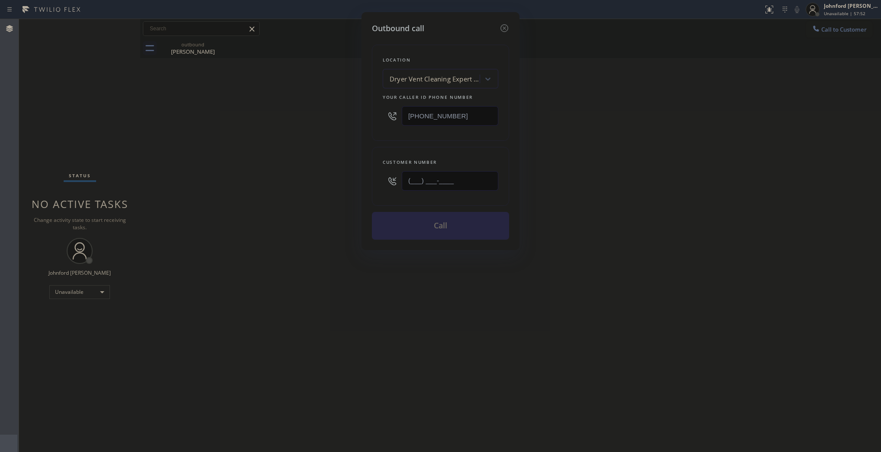
drag, startPoint x: 433, startPoint y: 185, endPoint x: 332, endPoint y: 188, distance: 101.4
click at [339, 185] on div "Outbound call Location Dryer Vent Cleaning Expert Corona Del Mar Your caller id…" at bounding box center [440, 226] width 881 height 452
paste input "949) 294-4322"
type input "[PHONE_NUMBER]"
click at [286, 200] on div "Outbound call Location Dryer Vent Cleaning Expert Corona Del Mar Your caller id…" at bounding box center [440, 226] width 881 height 452
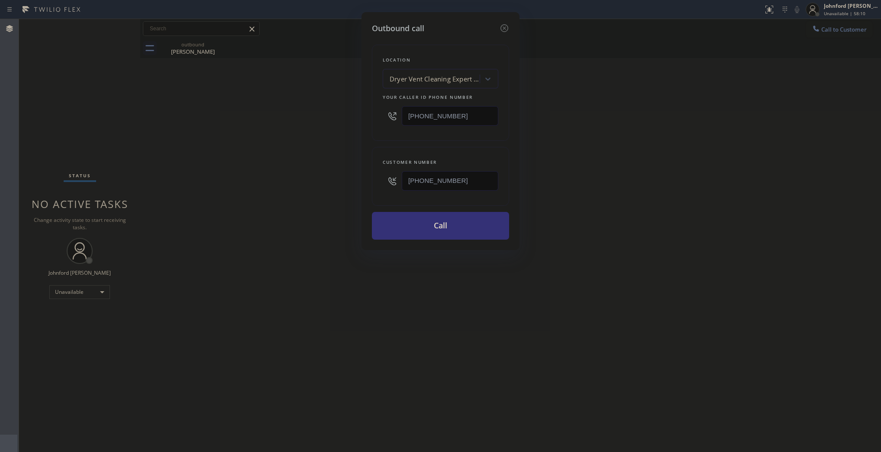
drag, startPoint x: 407, startPoint y: 116, endPoint x: 338, endPoint y: 116, distance: 69.7
click at [380, 116] on div "Location Dryer Vent Cleaning Expert Corona Del Mar Your caller id phone number …" at bounding box center [440, 93] width 137 height 96
paste input "438-5879"
type input "[PHONE_NUMBER]"
click at [320, 116] on div "Outbound call Location Dryer Vent Cleaning Expert Corona Del Mar Your caller id…" at bounding box center [440, 226] width 881 height 452
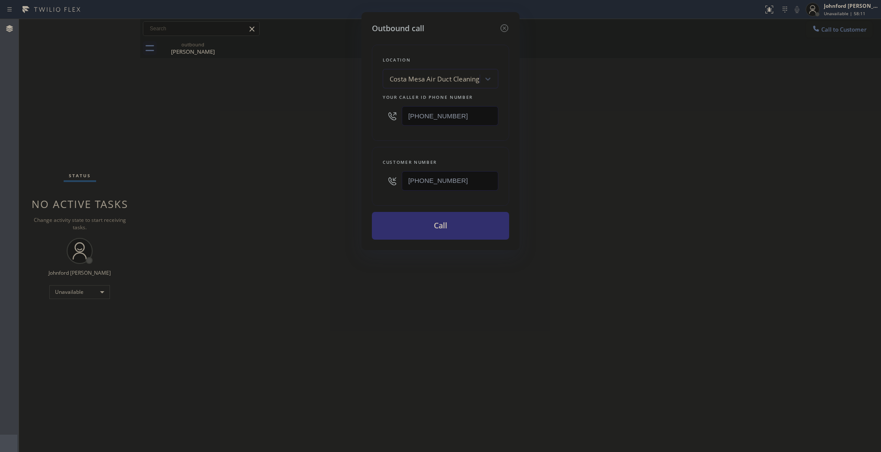
click at [444, 223] on button "Call" at bounding box center [440, 226] width 137 height 28
drag, startPoint x: 617, startPoint y: 223, endPoint x: 623, endPoint y: 215, distance: 10.3
click at [618, 221] on div "Outbound call Location Costa Mesa Air Duct Cleaning Your caller id phone number…" at bounding box center [440, 226] width 881 height 452
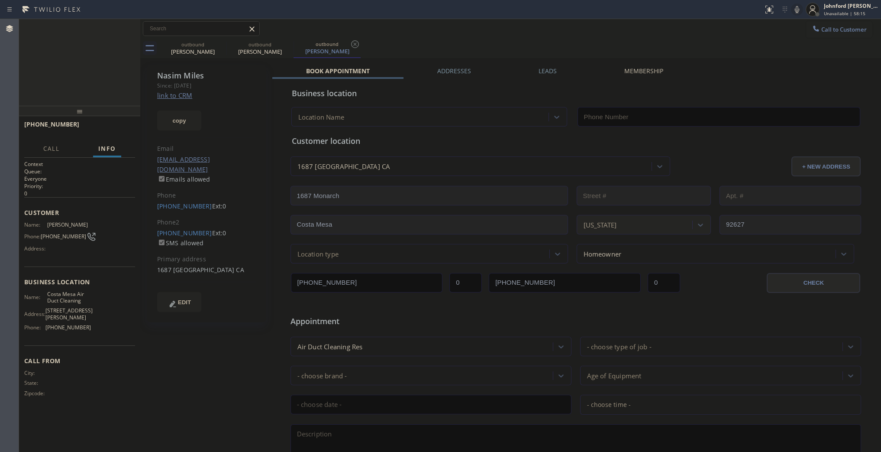
type input "[PHONE_NUMBER]"
click at [798, 14] on icon at bounding box center [797, 9] width 10 height 10
click at [795, 11] on icon at bounding box center [797, 9] width 10 height 10
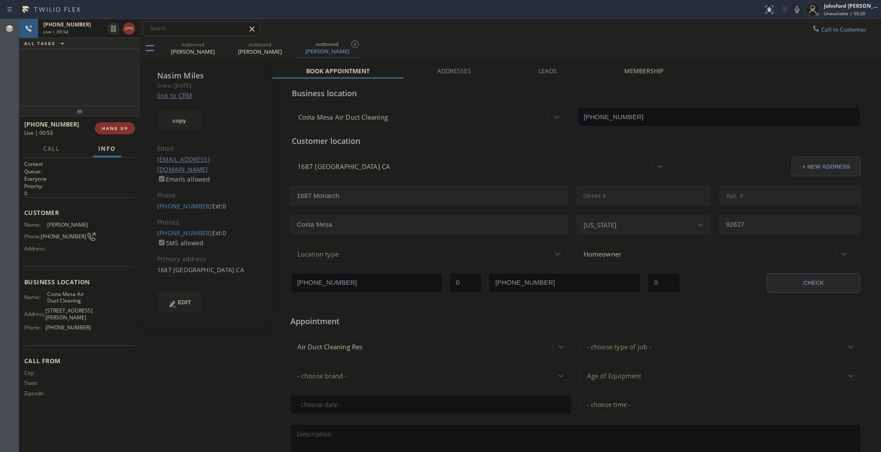
click at [80, 60] on div "+19492944322 Live | 00:54 ALL TASKS ALL TASKS ACTIVE TASKS TASKS IN WRAP UP" at bounding box center [79, 62] width 121 height 87
click at [505, 46] on div "outbound James Lusk outbound Nasim Miles outbound Nasim Miles" at bounding box center [520, 48] width 722 height 19
click at [546, 71] on label "Leads" at bounding box center [548, 71] width 18 height 8
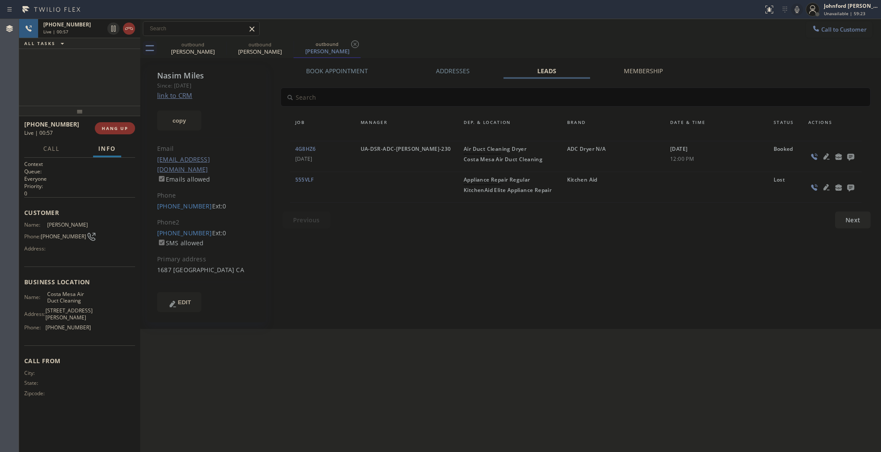
click at [860, 158] on div at bounding box center [832, 156] width 58 height 25
click at [853, 158] on icon at bounding box center [851, 156] width 10 height 11
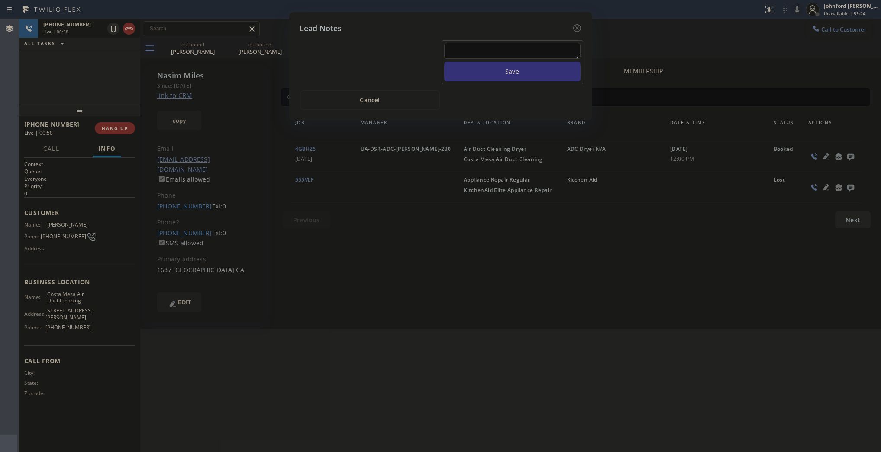
click at [517, 34] on div "Save Cancel" at bounding box center [441, 72] width 282 height 76
click at [504, 46] on textarea at bounding box center [512, 51] width 136 height 16
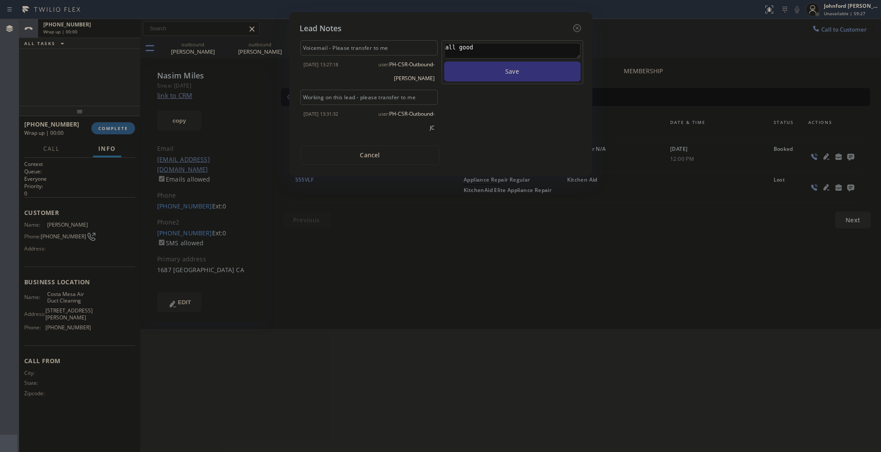
type textarea "all good"
click at [444, 61] on button "Save" at bounding box center [512, 71] width 136 height 20
click at [577, 23] on icon at bounding box center [577, 28] width 10 height 10
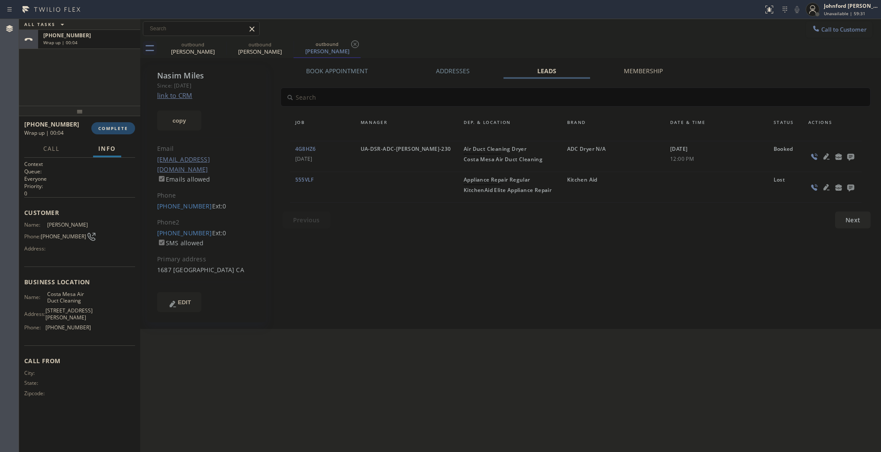
click at [125, 122] on button "COMPLETE" at bounding box center [113, 128] width 44 height 12
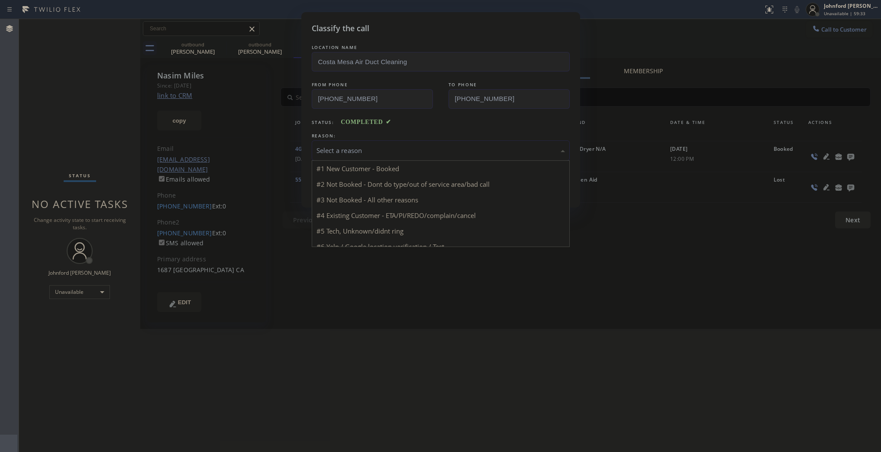
drag, startPoint x: 343, startPoint y: 147, endPoint x: 433, endPoint y: 207, distance: 108.6
click at [343, 145] on div "Select a reason" at bounding box center [441, 150] width 249 height 10
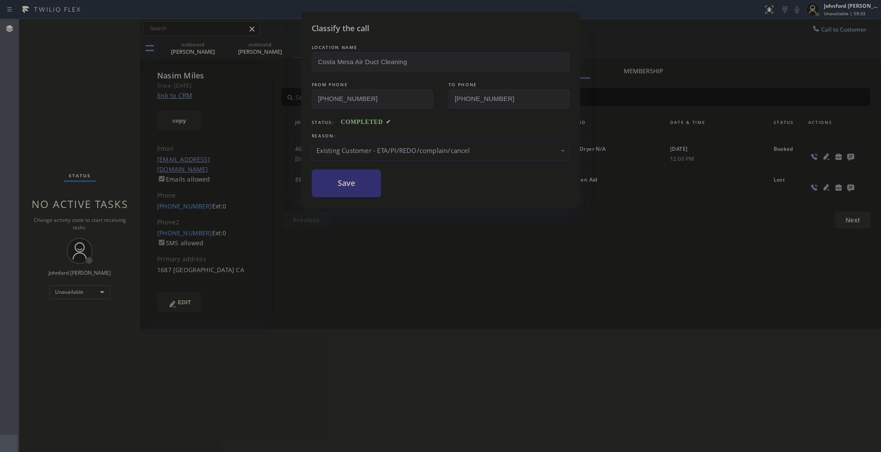
click at [338, 187] on button "Save" at bounding box center [347, 183] width 70 height 28
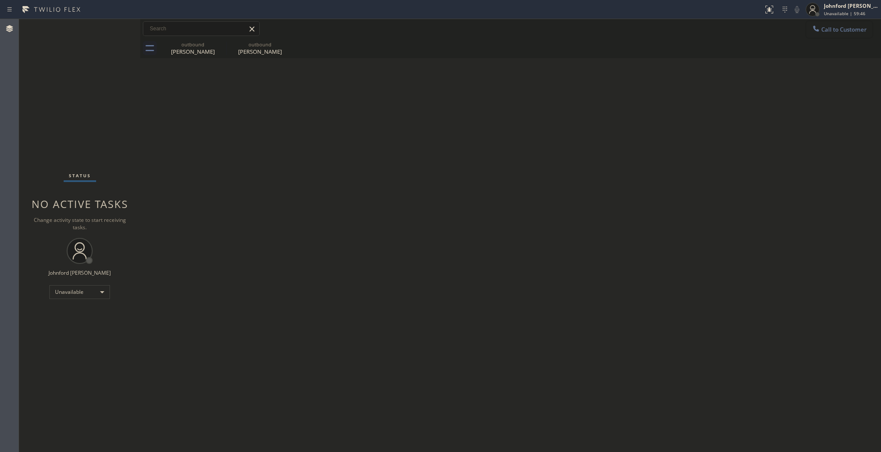
click at [852, 29] on span "Call to Customer" at bounding box center [843, 30] width 45 height 8
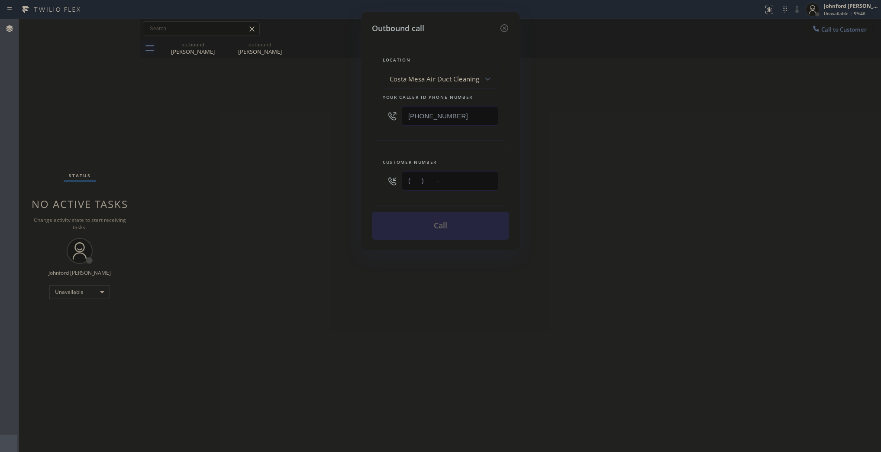
drag, startPoint x: 369, startPoint y: 192, endPoint x: 352, endPoint y: 195, distance: 16.7
click at [364, 193] on div "Outbound call Location Costa Mesa Air Duct Cleaning Your caller id phone number…" at bounding box center [441, 131] width 158 height 238
paste input "602) 791-1155"
type input "[PHONE_NUMBER]"
click at [299, 199] on div "Outbound call Location Costa Mesa Air Duct Cleaning Your caller id phone number…" at bounding box center [440, 226] width 881 height 452
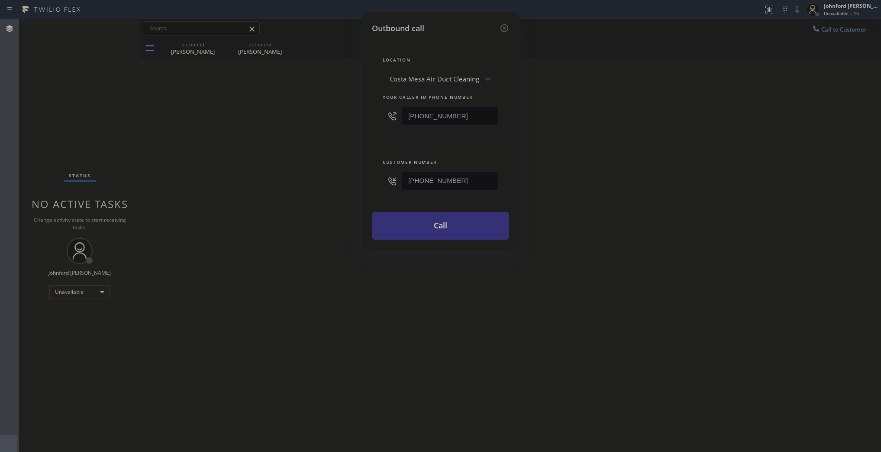
drag, startPoint x: 374, startPoint y: 117, endPoint x: 345, endPoint y: 117, distance: 28.6
click at [356, 117] on div "Outbound call Location Costa Mesa Air Duct Cleaning Your caller id phone number…" at bounding box center [440, 226] width 881 height 452
paste input "386-7046"
type input "[PHONE_NUMBER]"
click at [425, 224] on button "Call" at bounding box center [440, 226] width 137 height 28
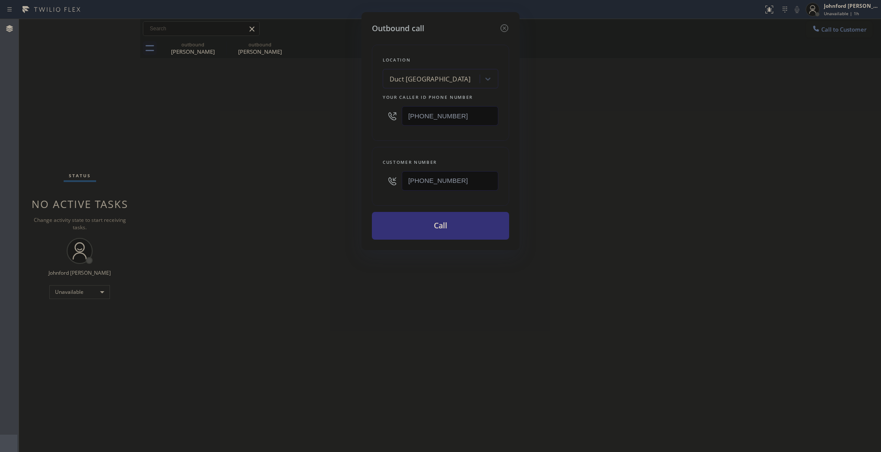
drag, startPoint x: 629, startPoint y: 183, endPoint x: 662, endPoint y: 140, distance: 54.0
click at [653, 163] on div "Outbound call Location Duct King Newport Beach Your caller id phone number (949…" at bounding box center [440, 226] width 881 height 452
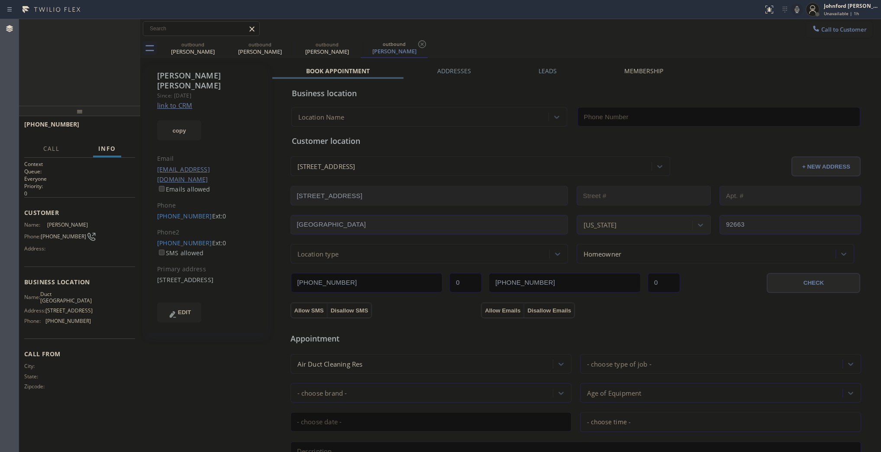
type input "[PHONE_NUMBER]"
drag, startPoint x: 130, startPoint y: 131, endPoint x: 156, endPoint y: 38, distance: 96.7
click at [127, 131] on button "HANG UP" at bounding box center [115, 128] width 40 height 12
click at [107, 136] on div "+16027911155 Wrap up | 01:13 COMPLETE" at bounding box center [79, 128] width 111 height 23
click at [117, 126] on span "COMPLETE" at bounding box center [113, 128] width 30 height 6
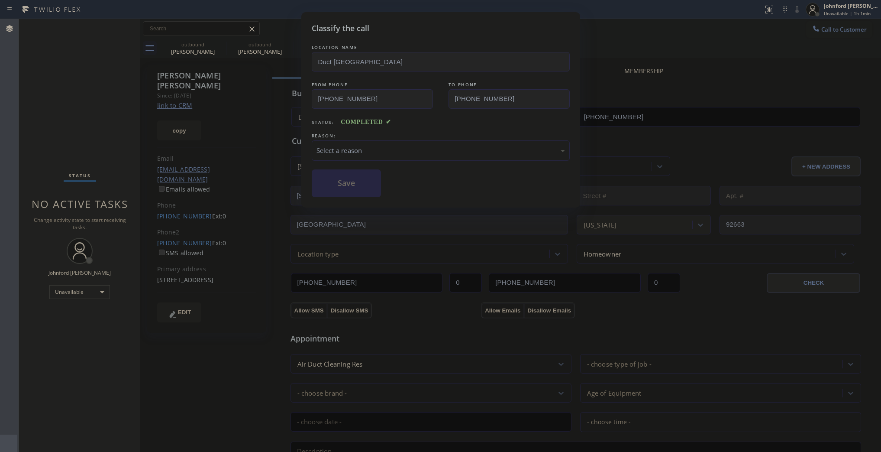
click at [375, 135] on div "REASON:" at bounding box center [441, 135] width 258 height 9
click at [386, 153] on div "Select a reason" at bounding box center [441, 150] width 258 height 20
click at [367, 188] on button "Save" at bounding box center [347, 183] width 70 height 28
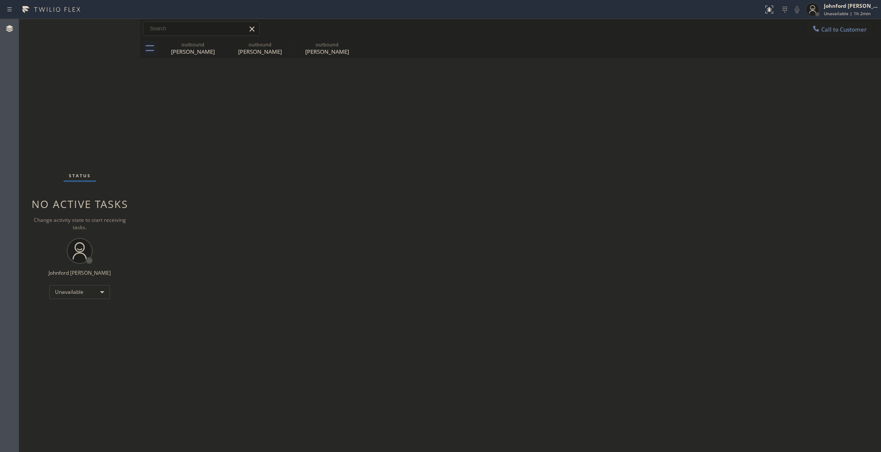
click at [836, 20] on div "Call to Customer Outbound call Location Duct King Newport Beach Your caller id …" at bounding box center [510, 28] width 741 height 19
click at [826, 29] on span "Call to Customer" at bounding box center [843, 30] width 45 height 8
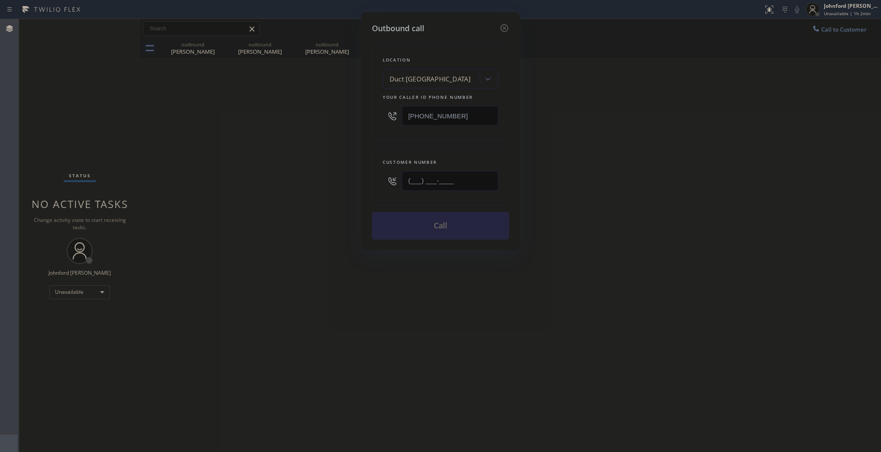
drag, startPoint x: 475, startPoint y: 178, endPoint x: 332, endPoint y: 180, distance: 143.4
click at [342, 179] on div "Outbound call Location Duct King Newport Beach Your caller id phone number (949…" at bounding box center [440, 226] width 881 height 452
paste input "626) 627-7607"
type input "[PHONE_NUMBER]"
click at [232, 188] on div "Outbound call Location Duct King Newport Beach Your caller id phone number (949…" at bounding box center [440, 226] width 881 height 452
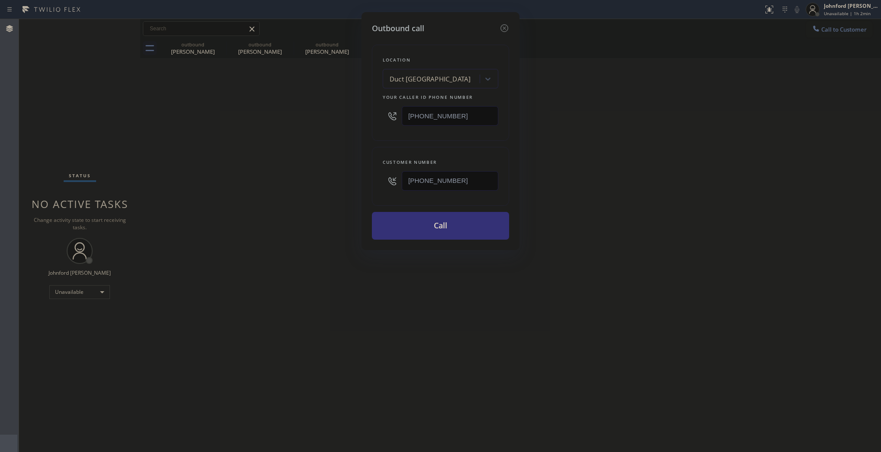
drag, startPoint x: 466, startPoint y: 115, endPoint x: 364, endPoint y: 115, distance: 102.6
click at [364, 115] on div "Outbound call Location Duct King Newport Beach Your caller id phone number (949…" at bounding box center [441, 131] width 158 height 238
paste input "855) 900-0015"
type input "[PHONE_NUMBER]"
click at [319, 132] on div "Outbound call Location Duct King Newport Beach Your caller id phone number (855…" at bounding box center [440, 226] width 881 height 452
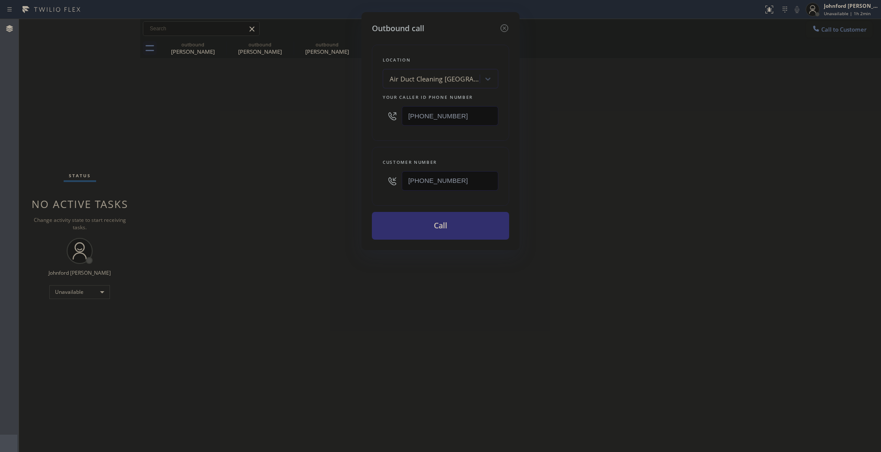
click at [414, 223] on button "Call" at bounding box center [440, 226] width 137 height 28
click at [682, 217] on div "Outbound call Location Air Duct Cleaning Los Angeles Your caller id phone numbe…" at bounding box center [440, 226] width 881 height 452
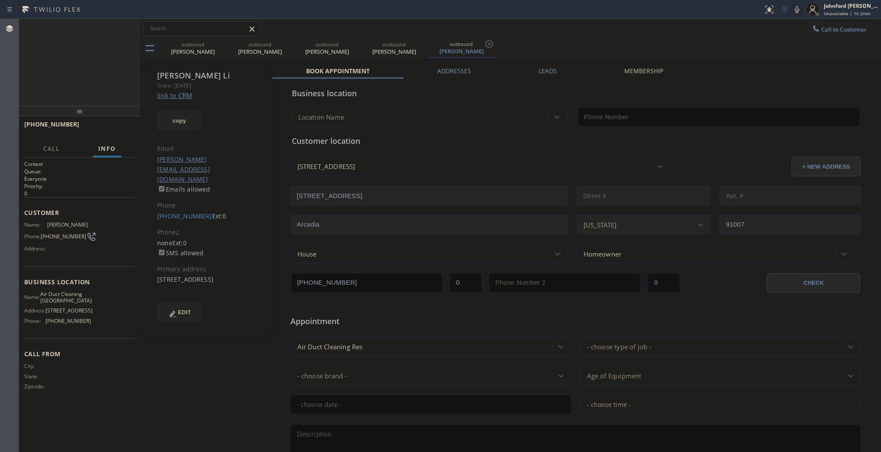
type input "[PHONE_NUMBER]"
click at [0, 0] on icon at bounding box center [0, 0] width 0 height 0
click at [283, 42] on icon at bounding box center [288, 44] width 10 height 10
click at [0, 0] on icon at bounding box center [0, 0] width 0 height 0
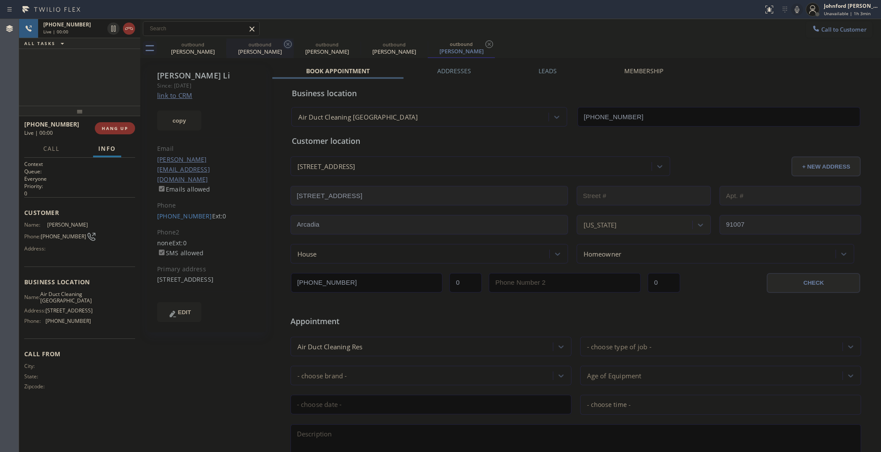
click at [484, 42] on icon at bounding box center [489, 44] width 10 height 10
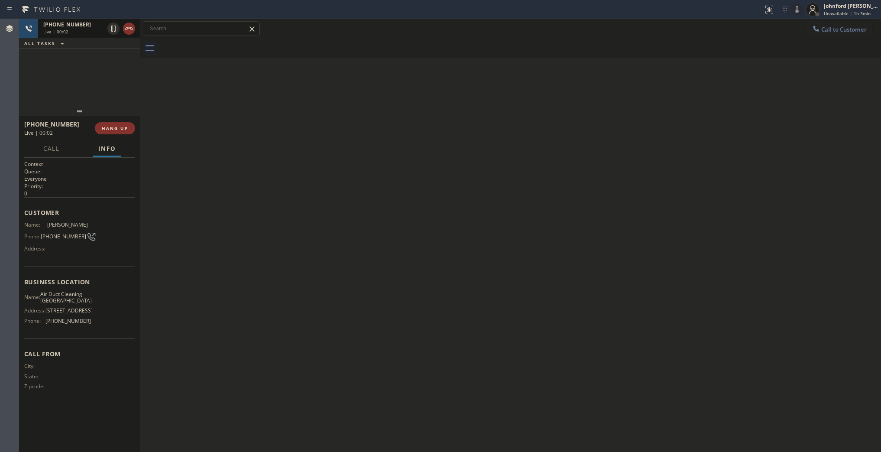
click at [90, 29] on div "Live | 00:02" at bounding box center [73, 32] width 61 height 6
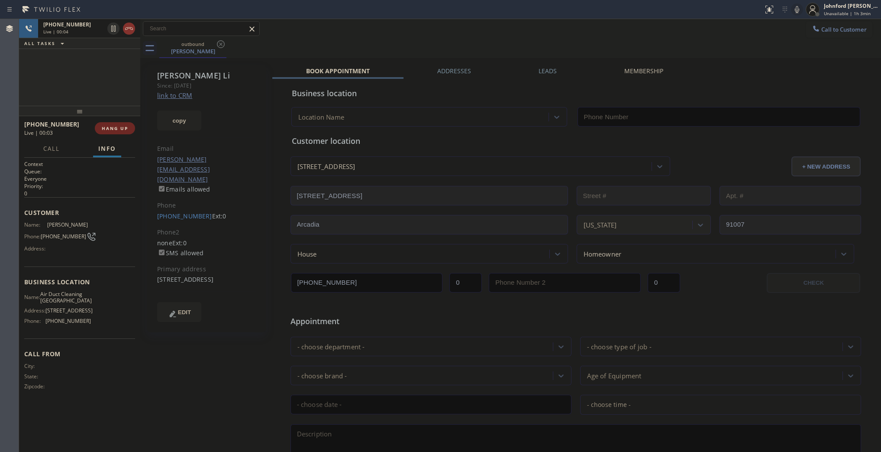
type input "[PHONE_NUMBER]"
click at [108, 126] on span "HANG UP" at bounding box center [115, 128] width 26 height 6
click at [172, 212] on link "[PHONE_NUMBER]" at bounding box center [184, 216] width 55 height 8
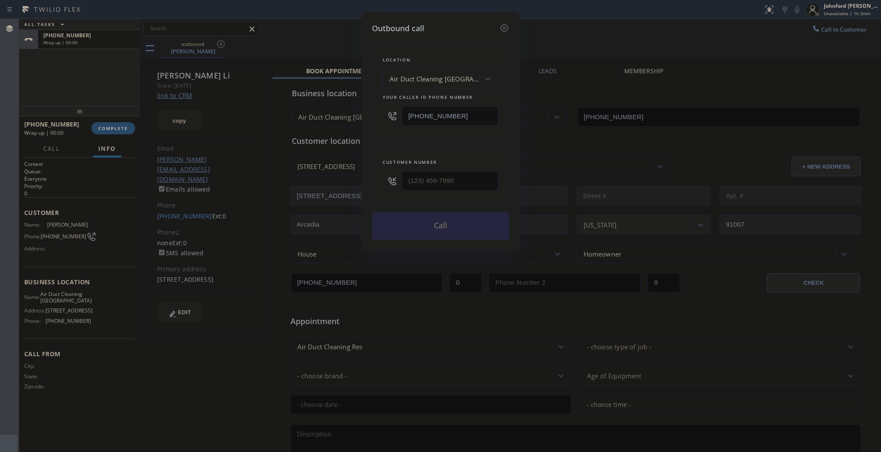
type input "[PHONE_NUMBER]"
click at [429, 225] on button "Call" at bounding box center [440, 226] width 137 height 28
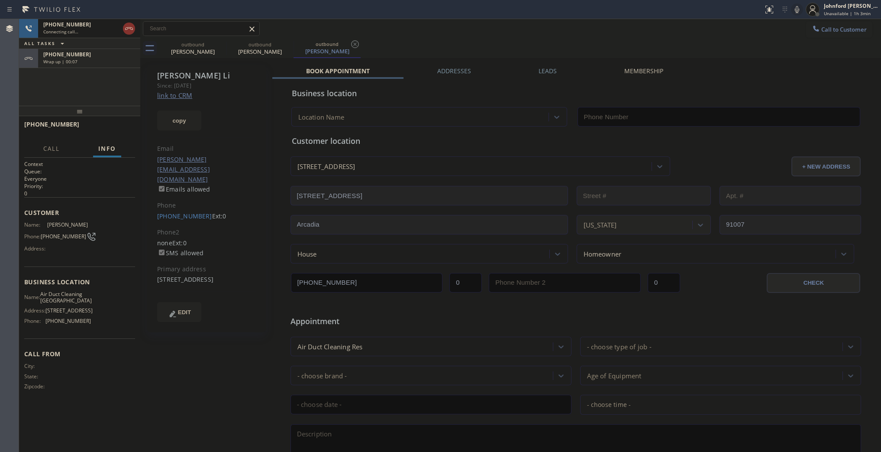
type input "[PHONE_NUMBER]"
click at [64, 98] on div "+16266277607 Connecting call… ALL TASKS ALL TASKS ACTIVE TASKS TASKS IN WRAP UP…" at bounding box center [79, 62] width 121 height 87
click at [124, 29] on icon at bounding box center [129, 28] width 10 height 10
click at [121, 57] on div "+16266277607" at bounding box center [89, 54] width 92 height 7
click at [107, 126] on span "COMPLETE" at bounding box center [113, 128] width 30 height 6
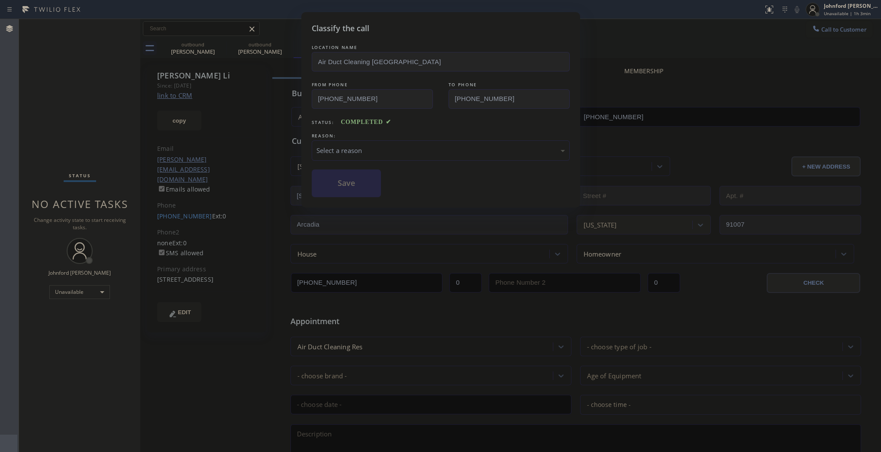
click at [320, 145] on div "Select a reason" at bounding box center [441, 150] width 249 height 10
click at [349, 169] on button "Save" at bounding box center [347, 183] width 70 height 28
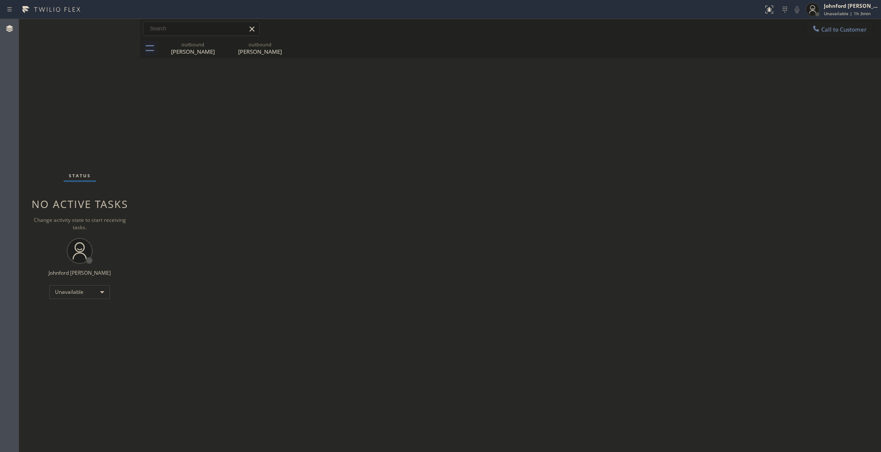
drag, startPoint x: 834, startPoint y: 26, endPoint x: 826, endPoint y: 39, distance: 15.4
click at [836, 26] on button "Call to Customer" at bounding box center [839, 29] width 66 height 16
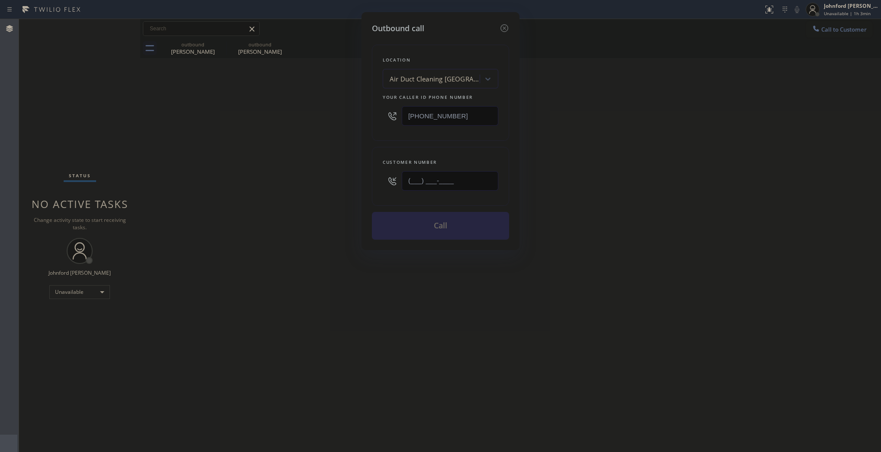
drag, startPoint x: 353, startPoint y: 183, endPoint x: 264, endPoint y: 186, distance: 88.8
click at [339, 183] on div "Outbound call Location Air Duct Cleaning Los Angeles Your caller id phone numbe…" at bounding box center [440, 226] width 881 height 452
paste input "949) 375-4654"
type input "[PHONE_NUMBER]"
click at [255, 187] on div "Outbound call Location Air Duct Cleaning Los Angeles Your caller id phone numbe…" at bounding box center [440, 226] width 881 height 452
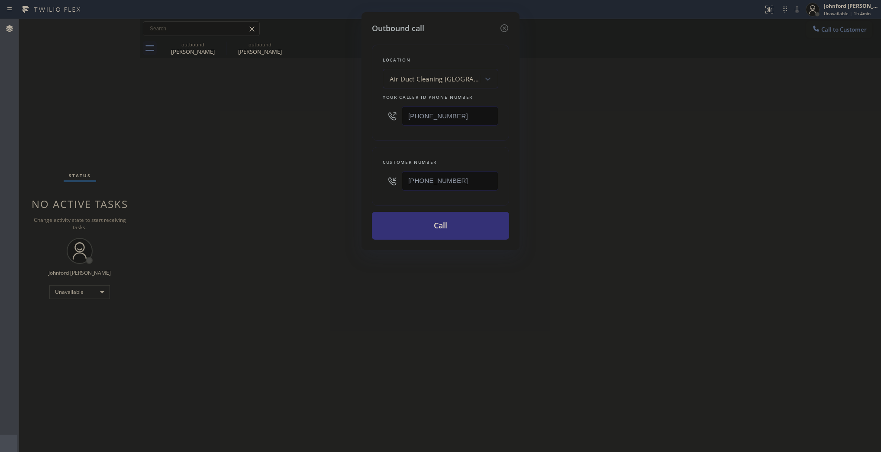
drag, startPoint x: 397, startPoint y: 119, endPoint x: 340, endPoint y: 128, distance: 57.4
click at [375, 120] on div "Location Air Duct Cleaning Los Angeles Your caller id phone number (855) 900-00…" at bounding box center [440, 93] width 137 height 96
paste input "424) 301-8950"
type input "[PHONE_NUMBER]"
click at [340, 128] on div "Outbound call Location Air Duct Cleaning Los Angeles Your caller id phone numbe…" at bounding box center [440, 226] width 881 height 452
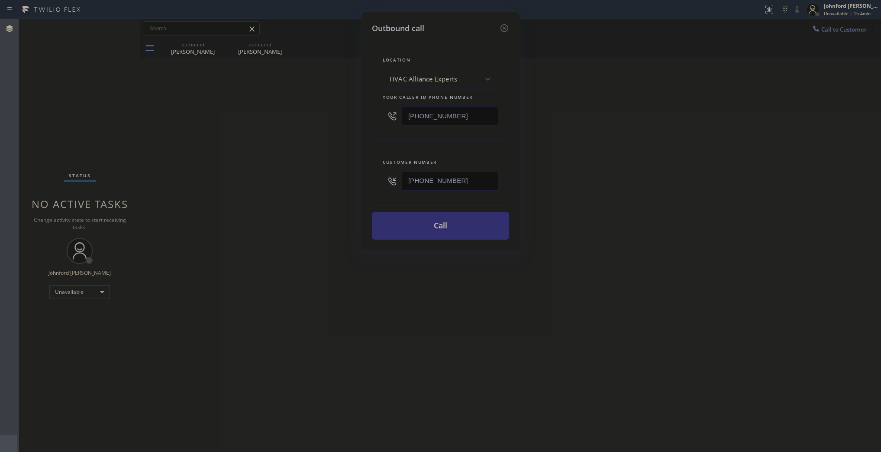
drag, startPoint x: 408, startPoint y: 230, endPoint x: 517, endPoint y: 195, distance: 114.1
click at [407, 230] on button "Call" at bounding box center [440, 226] width 137 height 28
drag, startPoint x: 517, startPoint y: 195, endPoint x: 560, endPoint y: 61, distance: 141.1
click at [522, 191] on div "Outbound call Location HVAC Alliance Experts Your caller id phone number (424) …" at bounding box center [440, 226] width 881 height 452
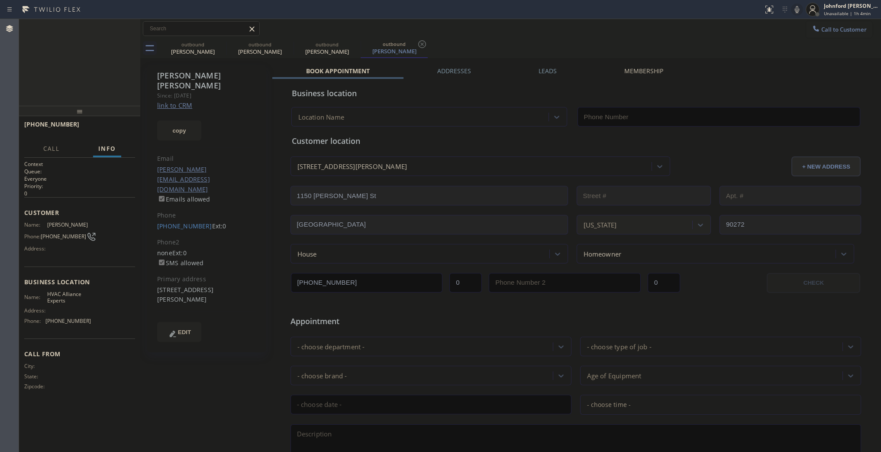
type input "[PHONE_NUMBER]"
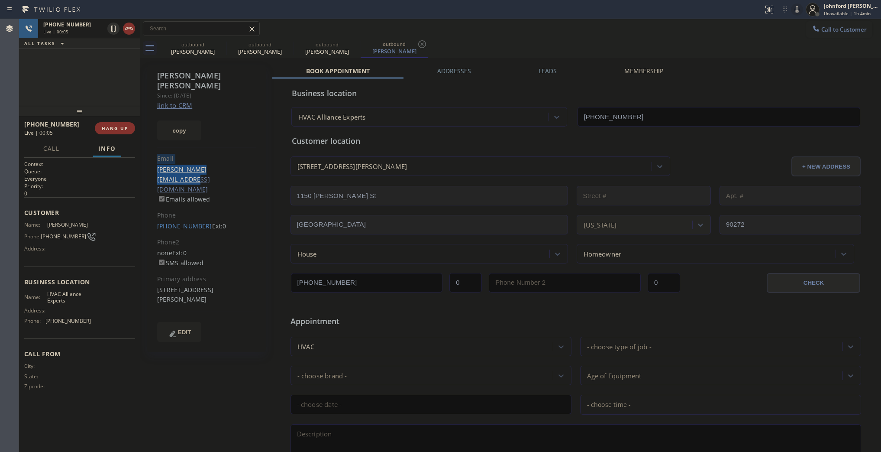
drag, startPoint x: 240, startPoint y: 158, endPoint x: 192, endPoint y: 149, distance: 49.3
click at [226, 158] on div "Megan Milinovich Since: 20 may 2020 link to CRM copy Email bryanmilinovich@yaho…" at bounding box center [207, 209] width 120 height 288
click at [121, 126] on span "HANG UP" at bounding box center [115, 128] width 26 height 6
drag, startPoint x: 614, startPoint y: 48, endPoint x: 596, endPoint y: 49, distance: 17.4
click at [614, 48] on div "outbound Lisa Li outbound Lisa Li outbound Megan Milinovich outbound Megan Mili…" at bounding box center [520, 48] width 722 height 19
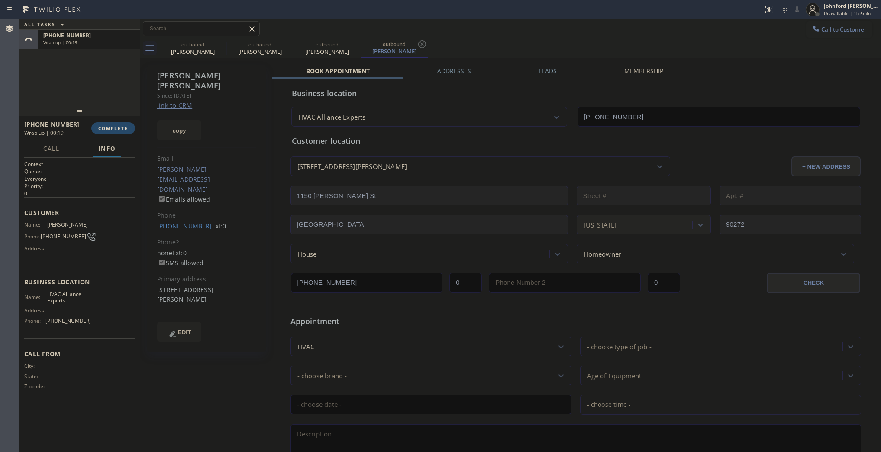
drag, startPoint x: 118, startPoint y: 120, endPoint x: 115, endPoint y: 126, distance: 6.2
click at [116, 123] on div "+19493754654 Wrap up | 00:19 COMPLETE" at bounding box center [79, 128] width 111 height 23
click at [115, 126] on span "COMPLETE" at bounding box center [113, 128] width 30 height 6
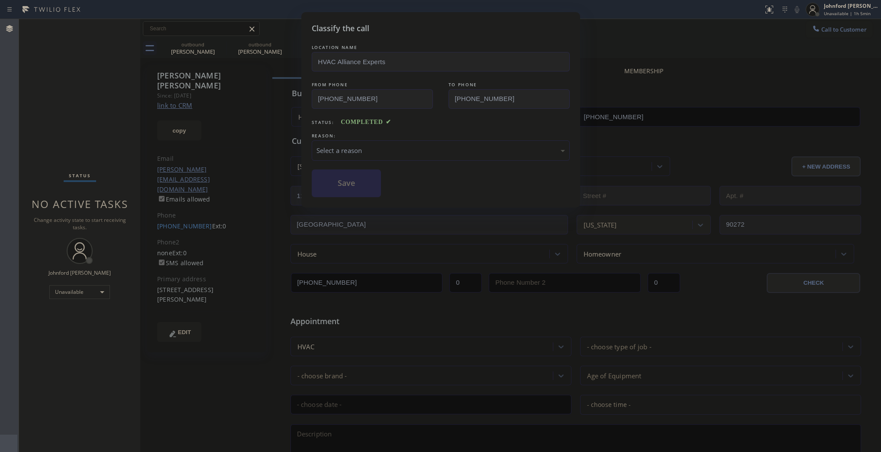
click at [351, 148] on div "Select a reason" at bounding box center [441, 150] width 249 height 10
click at [371, 188] on button "Save" at bounding box center [347, 183] width 70 height 28
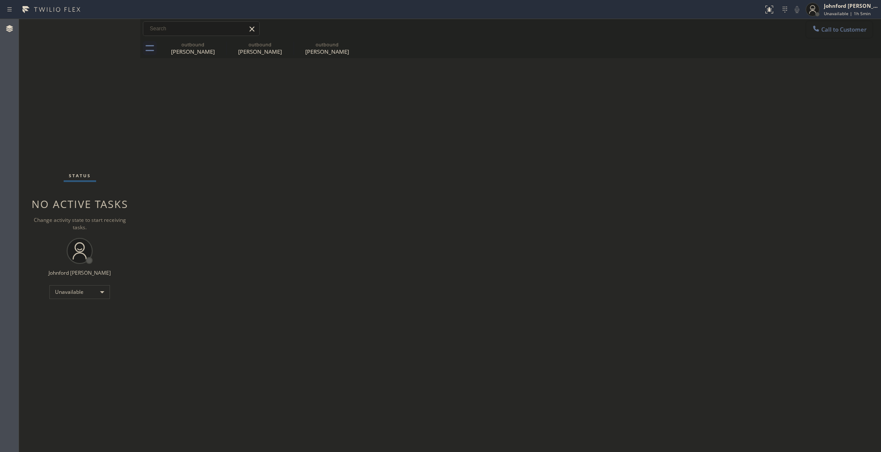
click at [834, 33] on button "Call to Customer" at bounding box center [839, 29] width 66 height 16
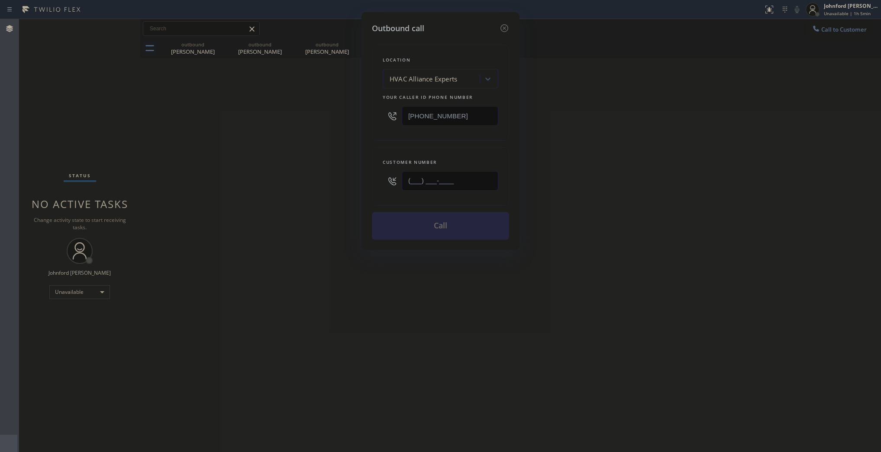
drag, startPoint x: 462, startPoint y: 176, endPoint x: 314, endPoint y: 188, distance: 147.7
click at [329, 188] on div "Outbound call Location HVAC Alliance Experts Your caller id phone number (424) …" at bounding box center [440, 226] width 881 height 452
paste input "917) 375-1988"
click at [292, 185] on div "Outbound call Location HVAC Alliance Experts Your caller id phone number (424) …" at bounding box center [440, 226] width 881 height 452
drag, startPoint x: 397, startPoint y: 179, endPoint x: 352, endPoint y: 179, distance: 45.0
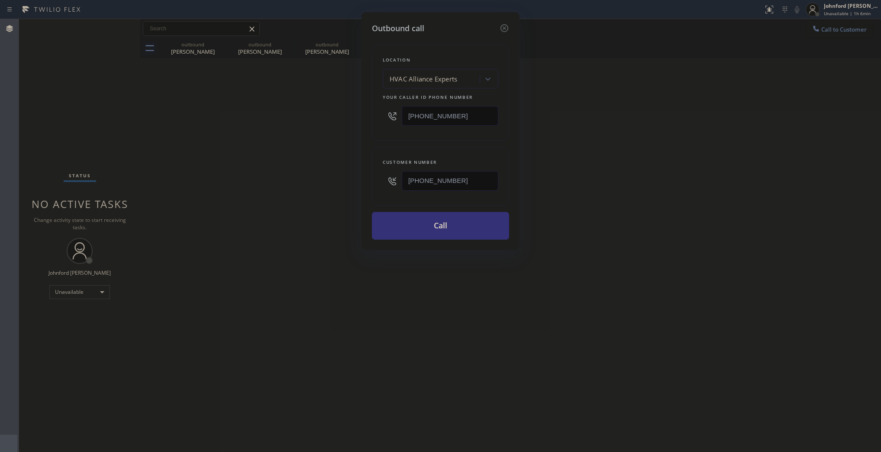
click at [354, 179] on div "Outbound call Location HVAC Alliance Experts Your caller id phone number (424) …" at bounding box center [440, 226] width 881 height 452
paste input "714) 661-3906"
type input "[PHONE_NUMBER]"
drag, startPoint x: 453, startPoint y: 113, endPoint x: 346, endPoint y: 135, distance: 109.1
click at [367, 128] on div "Outbound call Location HVAC Alliance Experts Your caller id phone number (424) …" at bounding box center [441, 131] width 158 height 238
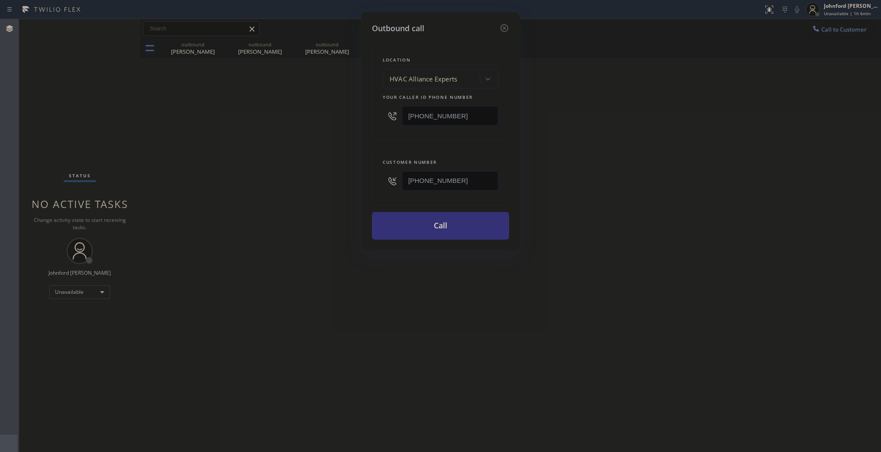
paste input "562) 524-1155"
type input "[PHONE_NUMBER]"
click at [303, 141] on div "Outbound call Location HVAC Alliance Experts Your caller id phone number (562) …" at bounding box center [440, 226] width 881 height 452
click at [411, 232] on button "Call" at bounding box center [440, 226] width 137 height 28
drag, startPoint x: 566, startPoint y: 194, endPoint x: 589, endPoint y: 155, distance: 45.0
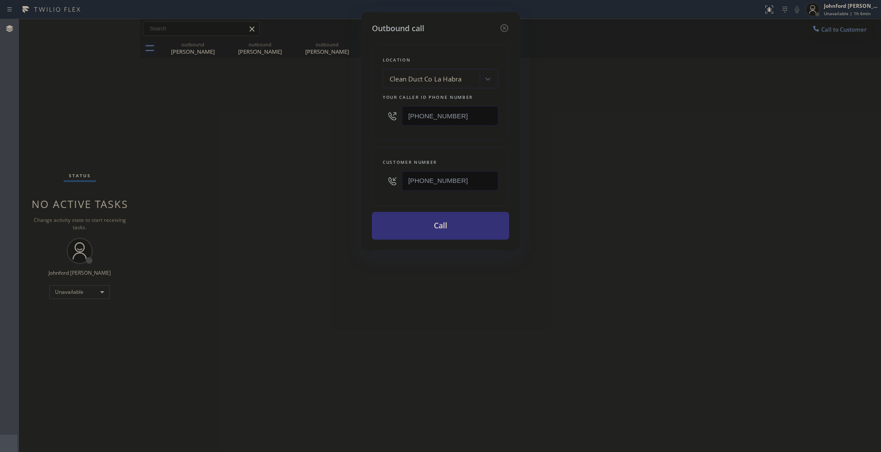
click at [570, 193] on div "Outbound call Location Clean Duct Co La Habra Your caller id phone number (562)…" at bounding box center [440, 226] width 881 height 452
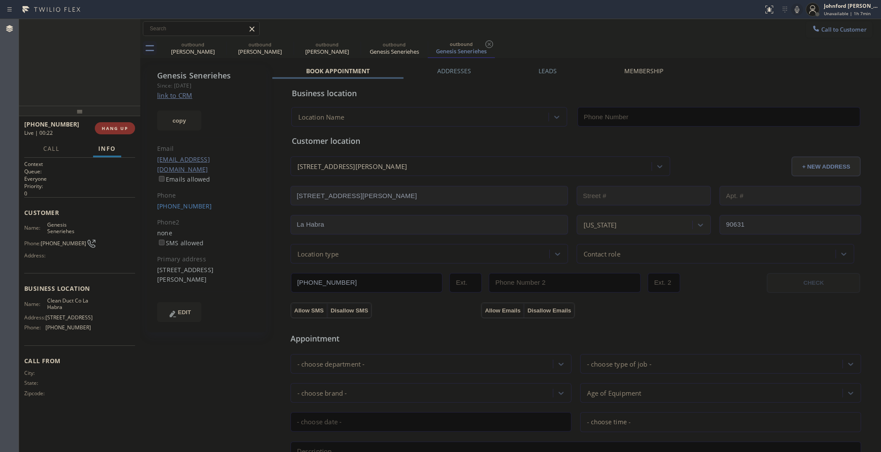
type input "[PHONE_NUMBER]"
click at [546, 65] on div "Genesis Seneriehes Since: 20 may 2020 link to CRM copy Email no@gmail.com Email…" at bounding box center [510, 349] width 737 height 579
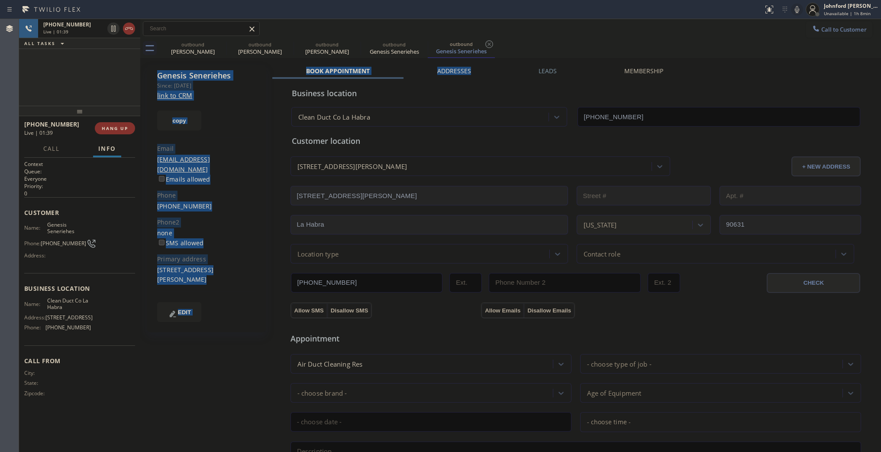
drag, startPoint x: 536, startPoint y: 56, endPoint x: 536, endPoint y: 64, distance: 7.4
click at [536, 59] on div "outbound Lisa Li outbound Lisa Li outbound Megan Milinovich outbound Genesis Se…" at bounding box center [510, 330] width 741 height 622
click at [539, 74] on label "Leads" at bounding box center [548, 71] width 18 height 8
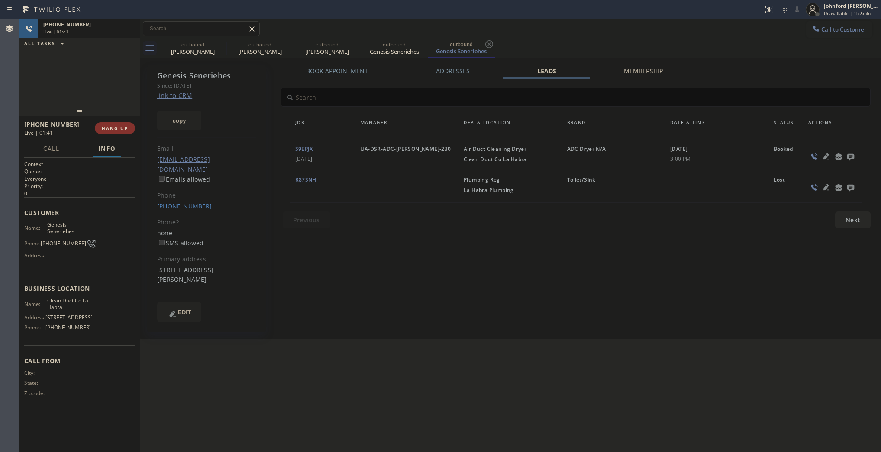
click at [850, 158] on icon at bounding box center [850, 157] width 7 height 7
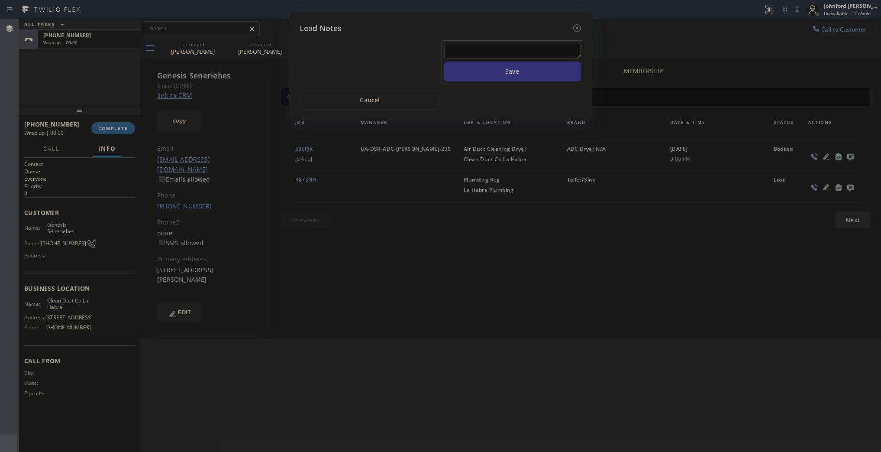
click at [535, 43] on textarea at bounding box center [512, 51] width 136 height 16
type textarea "all good"
click at [444, 61] on button "Save" at bounding box center [512, 71] width 136 height 20
click at [572, 28] on icon at bounding box center [577, 28] width 10 height 10
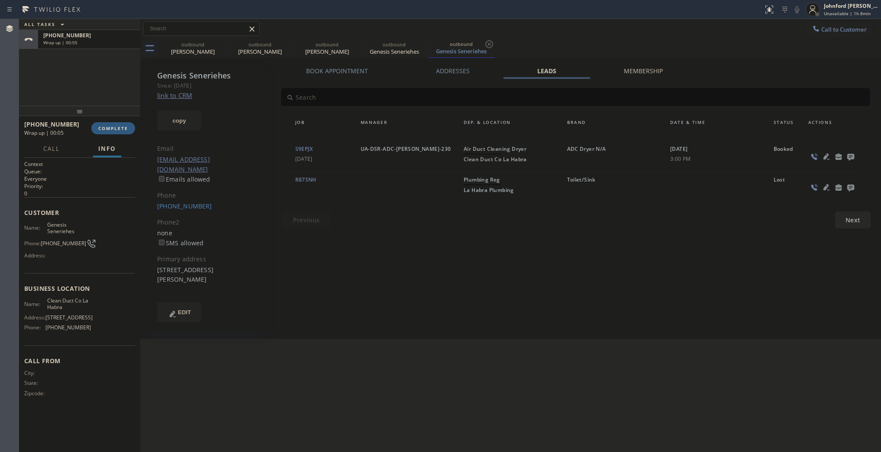
click at [110, 116] on div at bounding box center [79, 111] width 121 height 10
click at [117, 126] on span "COMPLETE" at bounding box center [113, 128] width 30 height 6
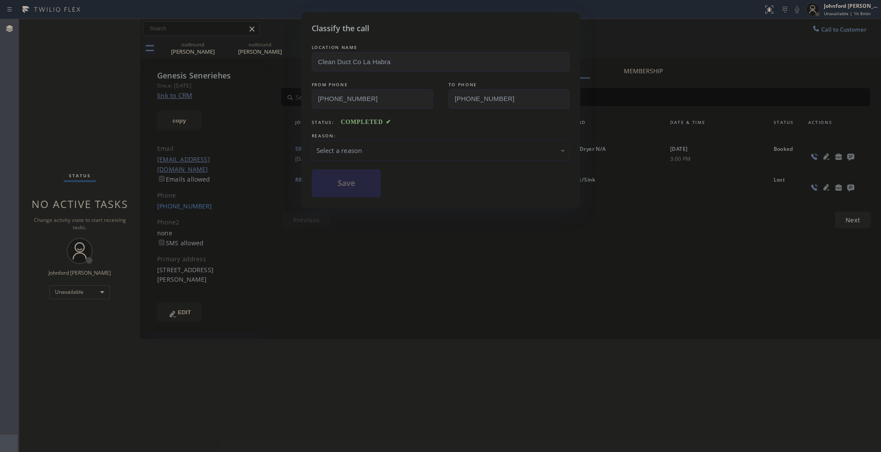
click at [372, 156] on div "Select a reason" at bounding box center [441, 150] width 258 height 20
click at [361, 185] on button "Save" at bounding box center [347, 183] width 70 height 28
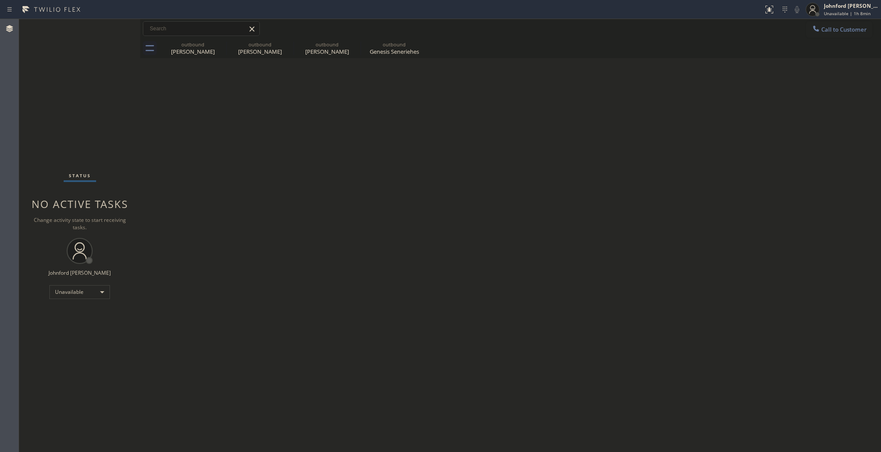
click at [825, 27] on span "Call to Customer" at bounding box center [843, 30] width 45 height 8
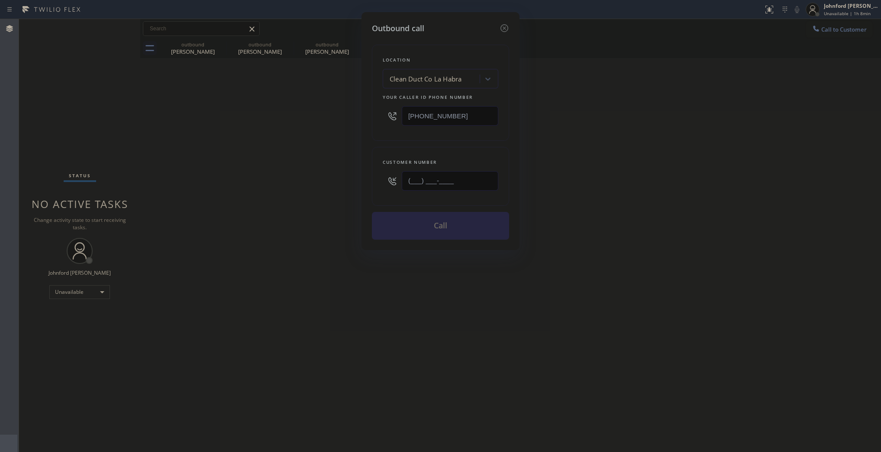
drag, startPoint x: 456, startPoint y: 178, endPoint x: 345, endPoint y: 193, distance: 111.5
click at [392, 184] on div "(___) ___-____" at bounding box center [441, 181] width 116 height 28
paste input "602) 791-1155"
drag, startPoint x: 323, startPoint y: 196, endPoint x: 319, endPoint y: 207, distance: 11.3
click at [321, 197] on div "Outbound call Location Clean Duct Co La Habra Your caller id phone number (562)…" at bounding box center [440, 226] width 881 height 452
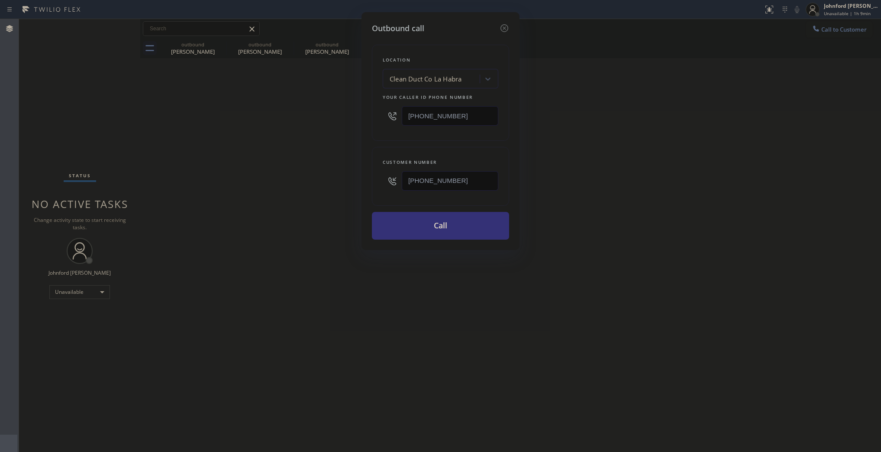
drag, startPoint x: 643, startPoint y: 182, endPoint x: 634, endPoint y: 81, distance: 102.2
click at [644, 181] on div "Outbound call Location Clean Duct Co La Habra Your caller id phone number (562)…" at bounding box center [440, 226] width 881 height 452
drag, startPoint x: 426, startPoint y: 183, endPoint x: 359, endPoint y: 183, distance: 66.3
click at [366, 183] on div "Outbound call Location Clean Duct Co La Habra Your caller id phone number (562)…" at bounding box center [441, 131] width 158 height 238
paste input "305) 710-1130"
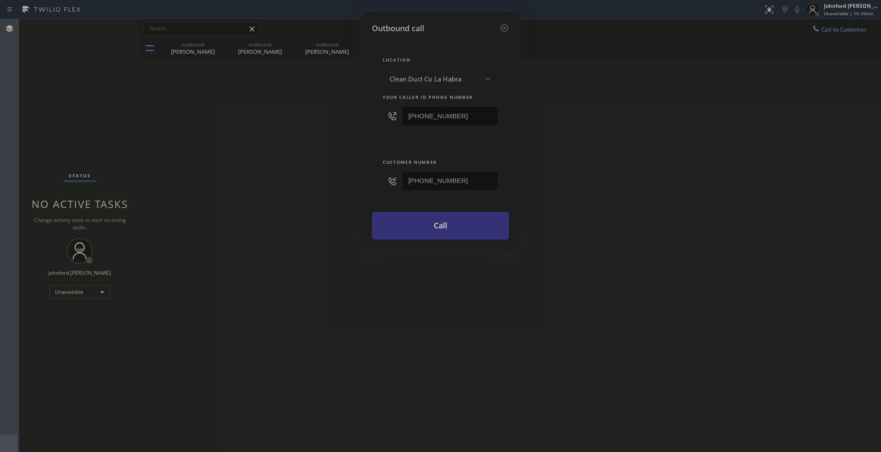
type input "[PHONE_NUMBER]"
drag, startPoint x: 451, startPoint y: 128, endPoint x: 434, endPoint y: 117, distance: 20.3
click at [418, 127] on div "Location Clean Duct Co La Habra Your caller id phone number (562) 524-1155" at bounding box center [440, 93] width 137 height 96
drag, startPoint x: 458, startPoint y: 107, endPoint x: 310, endPoint y: 110, distance: 147.7
click at [310, 110] on div "Outbound call Location Clean Duct Co La Habra Your caller id phone number (562)…" at bounding box center [440, 226] width 881 height 452
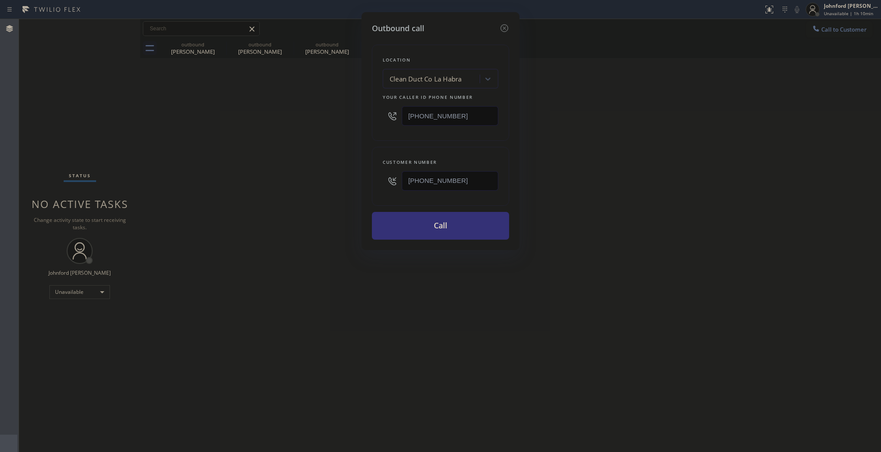
paste input "833) 558-1241"
type input "[PHONE_NUMBER]"
click at [296, 115] on div "Outbound call Location Clean Duct Co La Habra Your caller id phone number (833)…" at bounding box center [440, 226] width 881 height 452
click at [420, 226] on button "Call" at bounding box center [440, 226] width 137 height 28
drag, startPoint x: 624, startPoint y: 215, endPoint x: 640, endPoint y: 98, distance: 118.0
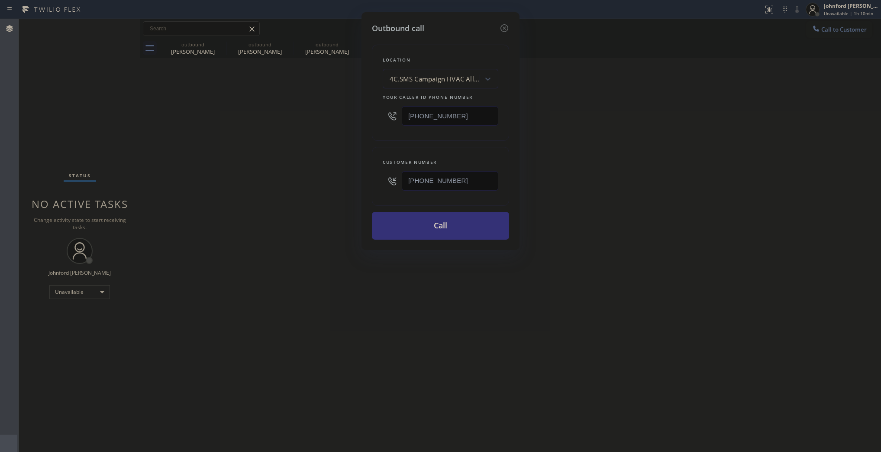
click at [630, 208] on div "Outbound call Location 4C.SMS Campaign HVAC Alliance Experts Your caller id pho…" at bounding box center [440, 226] width 881 height 452
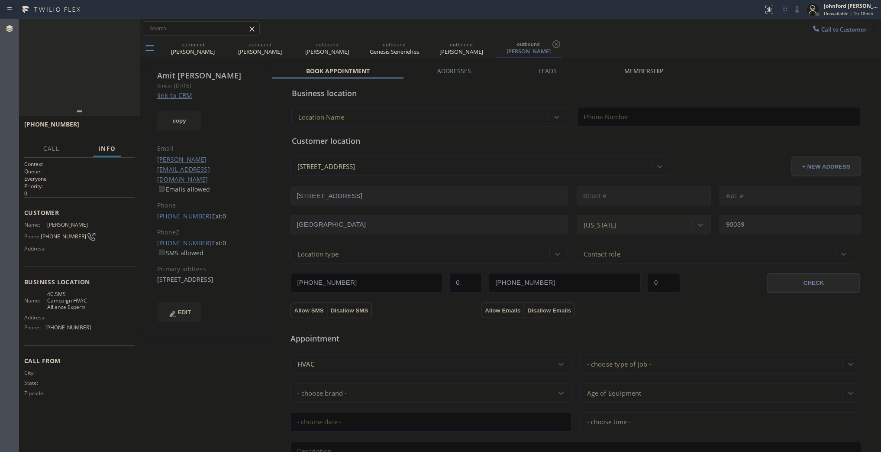
type input "[PHONE_NUMBER]"
click at [802, 11] on icon at bounding box center [797, 9] width 10 height 10
click at [798, 11] on icon at bounding box center [797, 9] width 10 height 10
click at [162, 275] on div "2415 Panorama Ter Los Angeles, 90039 CA" at bounding box center [206, 280] width 99 height 10
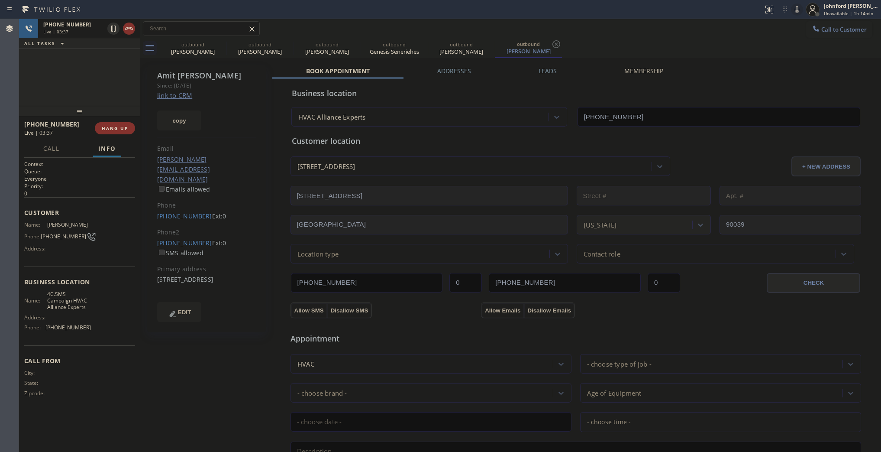
click at [797, 3] on button at bounding box center [797, 9] width 12 height 12
click at [796, 9] on icon at bounding box center [797, 9] width 4 height 7
click at [217, 47] on icon at bounding box center [221, 44] width 10 height 10
click at [0, 0] on icon at bounding box center [0, 0] width 0 height 0
click at [351, 47] on icon at bounding box center [355, 44] width 8 height 8
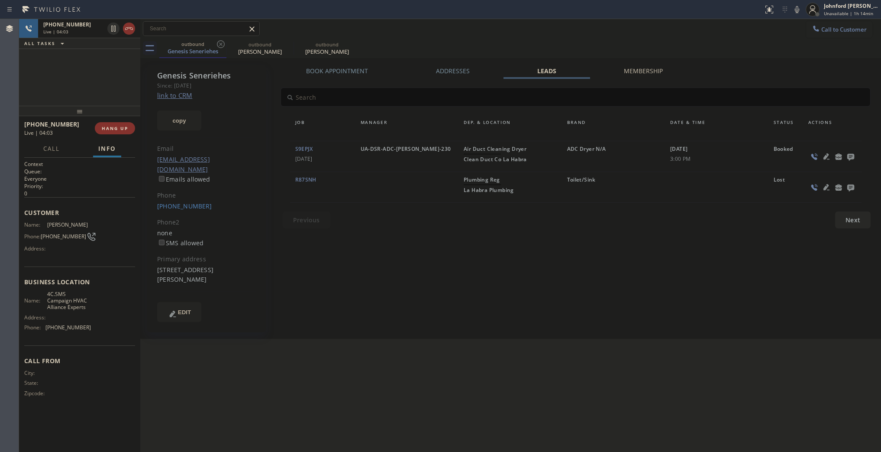
click at [219, 47] on icon at bounding box center [221, 44] width 8 height 8
type input "[PHONE_NUMBER]"
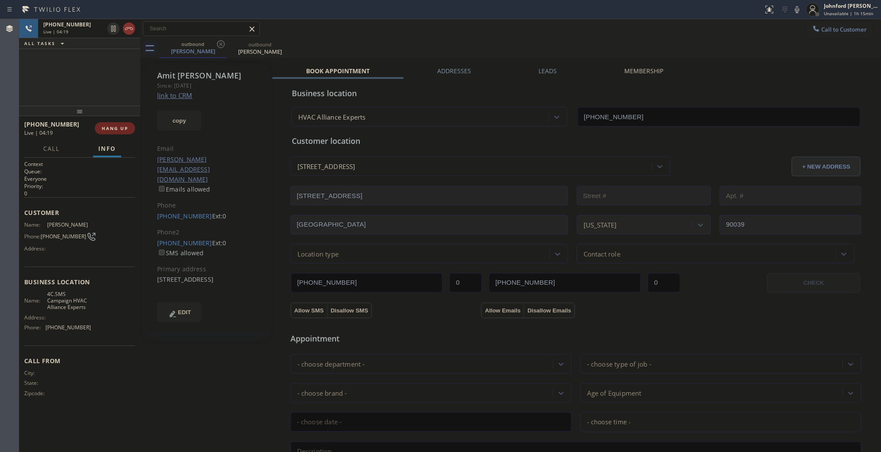
click at [113, 126] on span "HANG UP" at bounding box center [115, 128] width 26 height 6
click at [113, 126] on span "COMPLETE" at bounding box center [113, 128] width 30 height 6
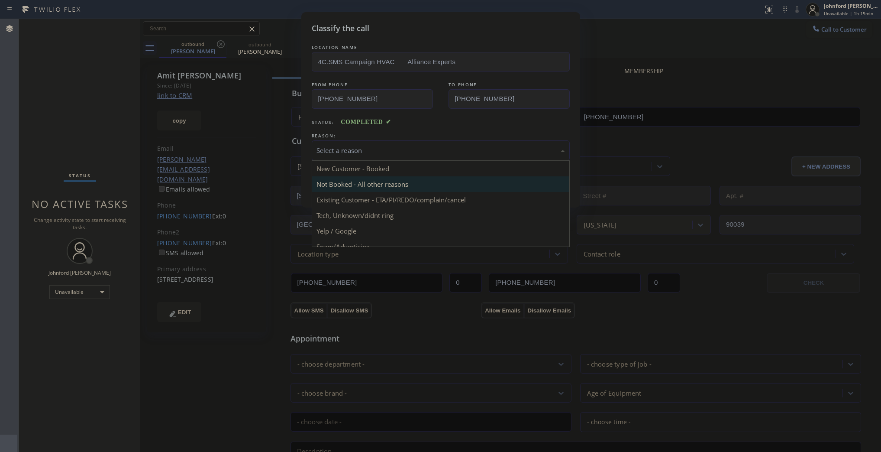
drag, startPoint x: 329, startPoint y: 140, endPoint x: 350, endPoint y: 176, distance: 41.5
click at [331, 141] on div "Select a reason" at bounding box center [441, 150] width 258 height 20
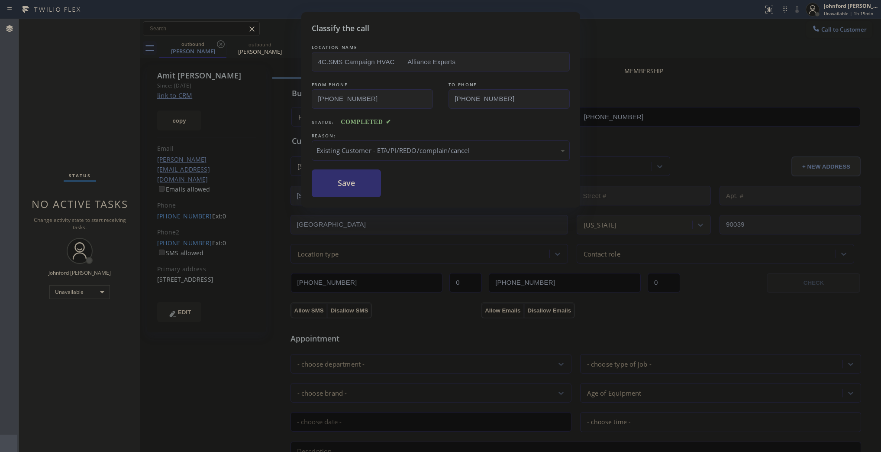
click at [345, 181] on button "Save" at bounding box center [347, 183] width 70 height 28
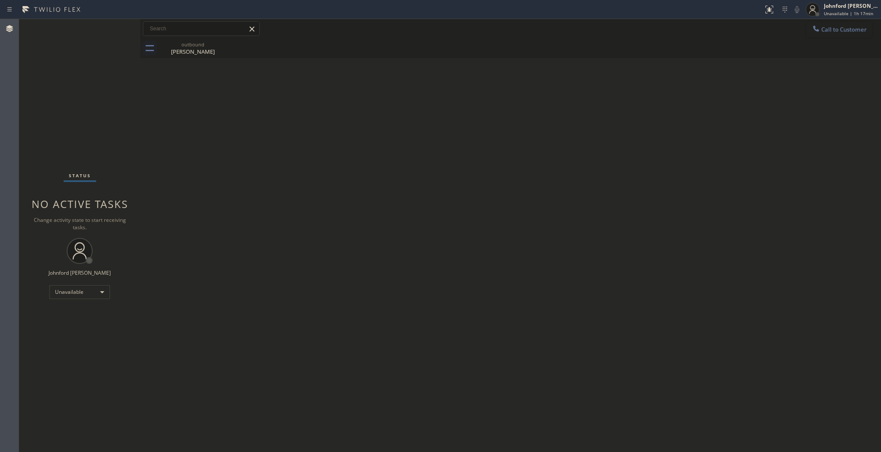
drag, startPoint x: 845, startPoint y: 31, endPoint x: 824, endPoint y: 30, distance: 21.2
click at [844, 30] on span "Call to Customer" at bounding box center [843, 30] width 45 height 8
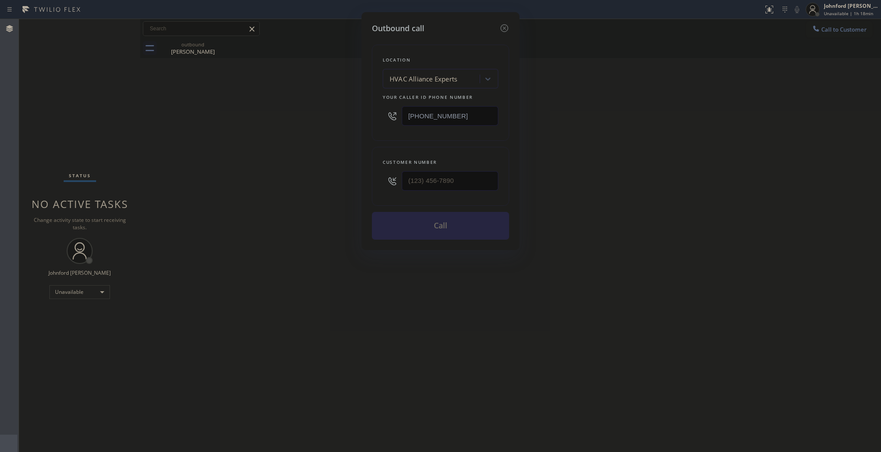
click at [53, 117] on div "Outbound call Location HVAC Alliance Experts Your caller id phone number [PHONE…" at bounding box center [440, 226] width 881 height 452
drag, startPoint x: 474, startPoint y: 109, endPoint x: 371, endPoint y: 91, distance: 104.6
click at [347, 107] on div "Outbound call Location HVAC Alliance Experts Your caller id phone number [PHONE…" at bounding box center [440, 226] width 881 height 452
click at [829, 31] on div "Outbound call Location HVAC Alliance Experts Your caller id phone number [PHONE…" at bounding box center [440, 226] width 881 height 452
drag, startPoint x: 419, startPoint y: 174, endPoint x: 347, endPoint y: 182, distance: 72.7
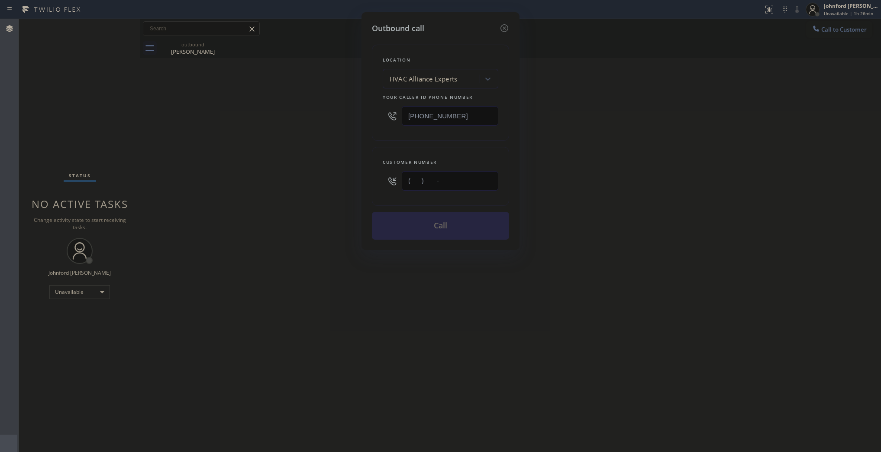
click at [351, 181] on div "Outbound call Location HVAC Alliance Experts Your caller id phone number (833) …" at bounding box center [440, 226] width 881 height 452
paste input "623) 282-1001"
type input "[PHONE_NUMBER]"
drag, startPoint x: 471, startPoint y: 109, endPoint x: 379, endPoint y: 116, distance: 92.1
click at [379, 116] on div "Location HVAC Alliance Experts Your caller id phone number (833) 558-1241" at bounding box center [440, 93] width 137 height 96
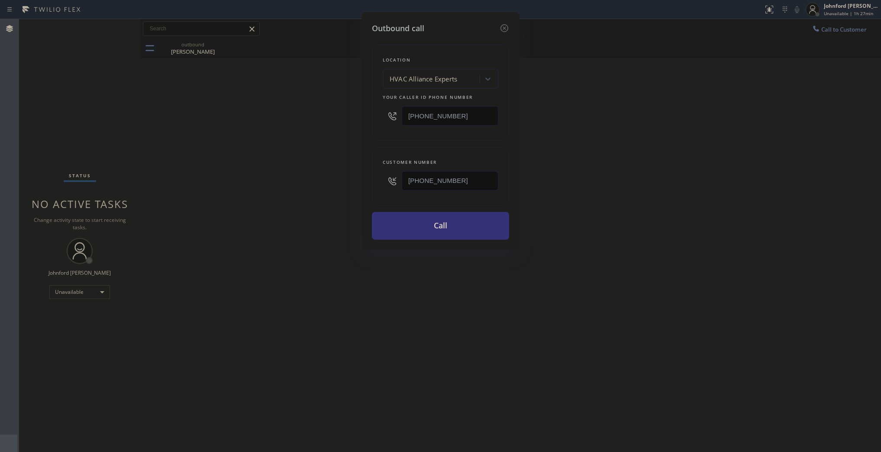
paste input "602) 755-6398"
type input "[PHONE_NUMBER]"
click at [312, 134] on div "Outbound call Location HVAC Alliance Experts Your caller id phone number (602) …" at bounding box center [440, 226] width 881 height 452
click at [433, 232] on button "Call" at bounding box center [440, 226] width 137 height 28
click at [574, 213] on div "Outbound call Location GE Monogram Inc Repair Phoenix Your caller id phone numb…" at bounding box center [440, 226] width 881 height 452
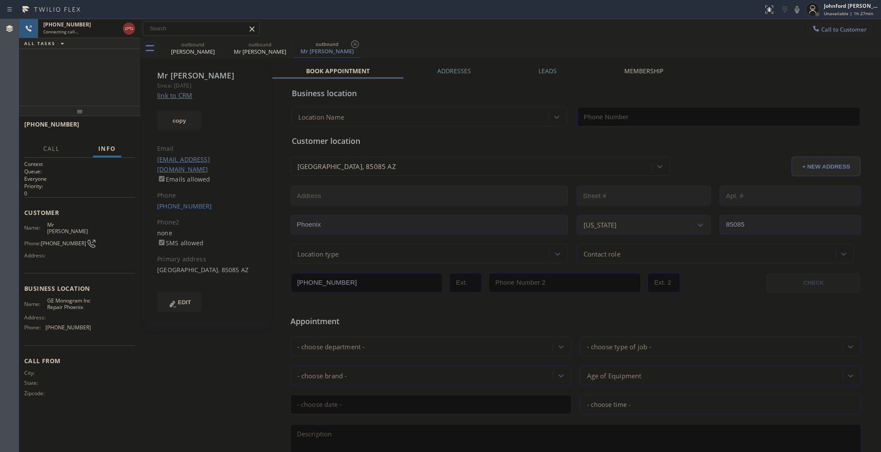
type input "[PHONE_NUMBER]"
click at [223, 43] on icon at bounding box center [221, 44] width 10 height 10
click at [464, 37] on div "Call to Customer Outbound call Location GE Monogram Inc Repair Phoenix Your cal…" at bounding box center [510, 28] width 741 height 19
click at [795, 10] on icon at bounding box center [797, 9] width 4 height 7
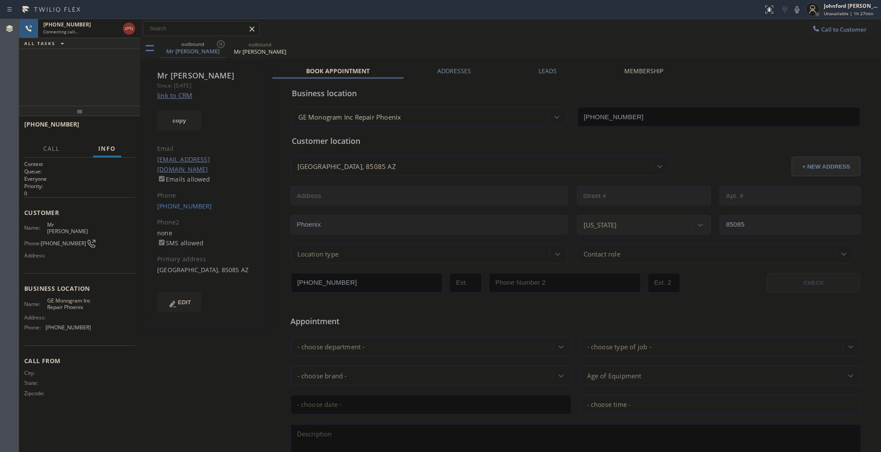
click at [98, 75] on div "+16232821001 Connecting call… ALL TASKS ALL TASKS ACTIVE TASKS TASKS IN WRAP UP" at bounding box center [79, 62] width 121 height 87
click at [66, 84] on div "+16232821001 Live | 00:06 ALL TASKS ALL TASKS ACTIVE TASKS TASKS IN WRAP UP" at bounding box center [79, 62] width 121 height 87
click at [446, 37] on div "Call to Customer Outbound call Location GE Monogram Inc Repair Phoenix Your cal…" at bounding box center [510, 28] width 741 height 19
click at [434, 42] on div "outbound Mr Jerry outbound Mr Jerry" at bounding box center [520, 48] width 722 height 19
click at [84, 80] on div "+16232821001 Live | 00:27 ALL TASKS ALL TASKS ACTIVE TASKS TASKS IN WRAP UP" at bounding box center [79, 62] width 121 height 87
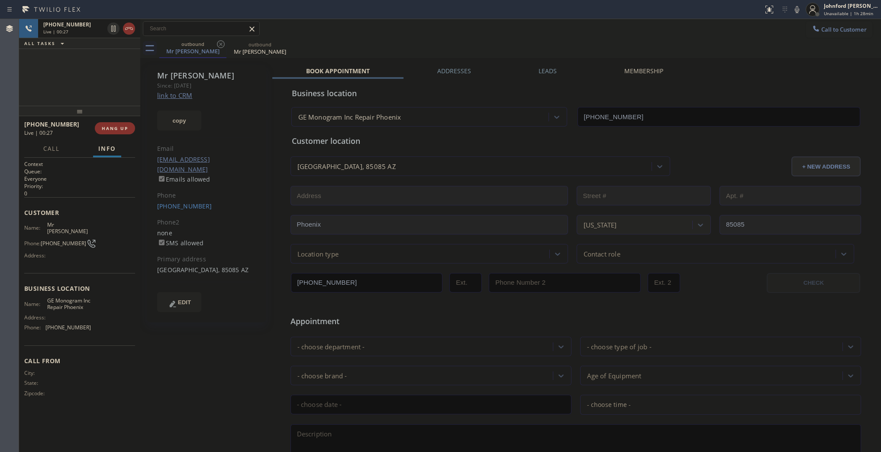
drag, startPoint x: 74, startPoint y: 113, endPoint x: 85, endPoint y: 79, distance: 35.5
click at [85, 79] on div "+16232821001 Live | 00:27 ALL TASKS ALL TASKS ACTIVE TASKS TASKS IN WRAP UP +16…" at bounding box center [79, 235] width 121 height 433
click at [116, 135] on div "+16232821001 Live | 00:28 HANG UP" at bounding box center [79, 128] width 111 height 23
click at [116, 128] on span "HANG UP" at bounding box center [115, 128] width 26 height 6
click at [123, 124] on button "COMPLETE" at bounding box center [113, 128] width 44 height 12
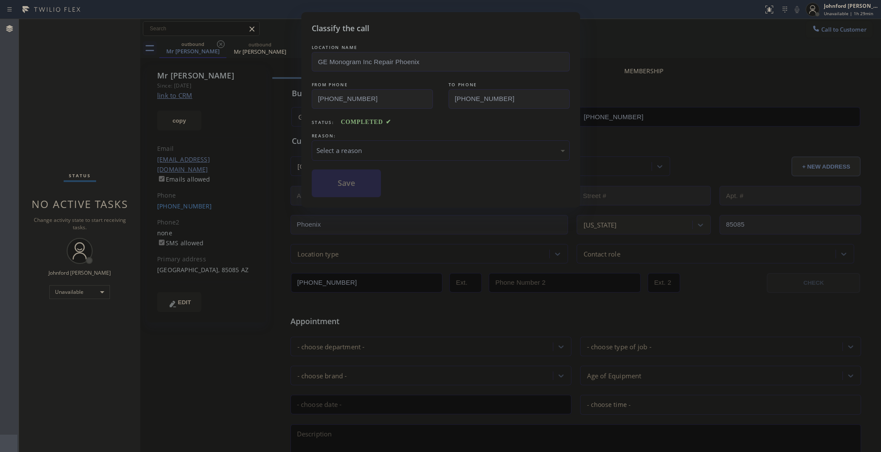
drag, startPoint x: 348, startPoint y: 139, endPoint x: 407, endPoint y: 151, distance: 60.5
click at [356, 140] on div "Select a reason" at bounding box center [441, 150] width 258 height 20
click at [368, 194] on button "Save" at bounding box center [347, 183] width 70 height 28
click at [358, 187] on button "Save" at bounding box center [347, 183] width 70 height 28
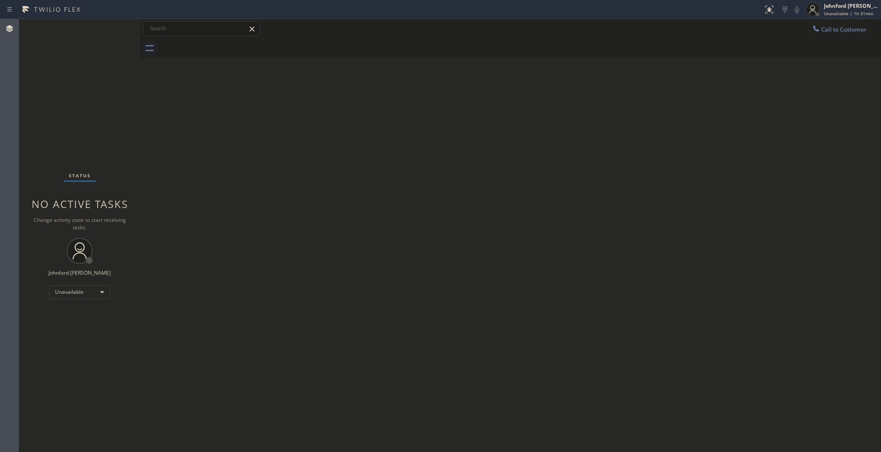
click at [62, 76] on div "Status No active tasks Change activity state to start receiving tasks. [PERSON_…" at bounding box center [79, 235] width 121 height 433
click at [813, 27] on icon at bounding box center [816, 28] width 9 height 9
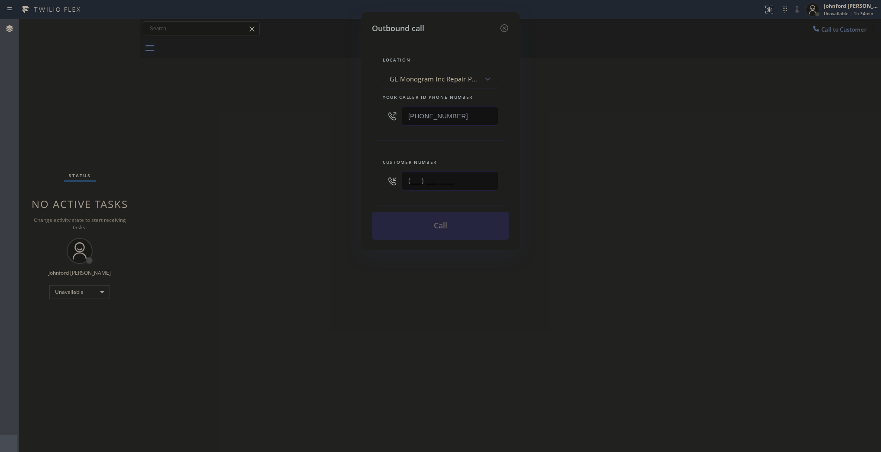
drag, startPoint x: 464, startPoint y: 182, endPoint x: 377, endPoint y: 182, distance: 87.0
click at [377, 182] on div "Customer number (___) ___-____" at bounding box center [440, 176] width 137 height 59
paste input "818) 355-8163"
type input "[PHONE_NUMBER]"
click at [360, 120] on div "Outbound call Location GE Monogram Inc Repair Phoenix Your caller id phone numb…" at bounding box center [440, 226] width 881 height 452
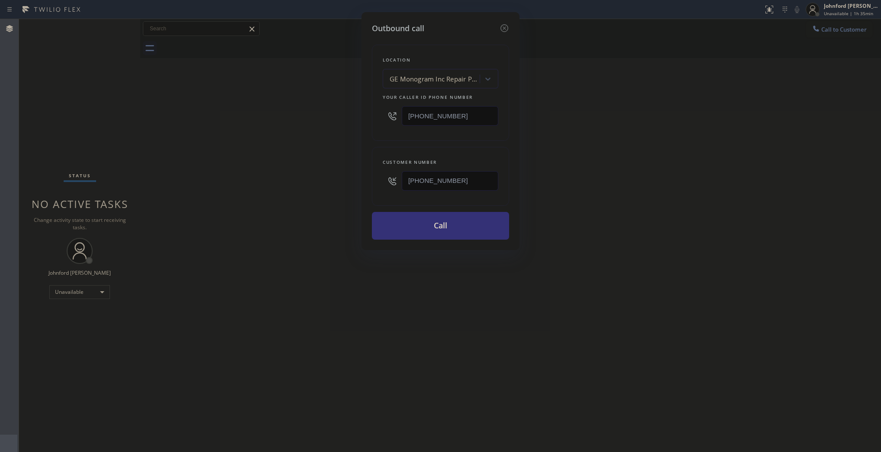
paste input "310) 499-0224"
type input "[PHONE_NUMBER]"
click at [339, 122] on div "Outbound call Location GE Monogram Inc Repair Phoenix Your caller id phone numb…" at bounding box center [440, 226] width 881 height 452
click at [454, 220] on button "Call" at bounding box center [440, 226] width 137 height 28
drag, startPoint x: 572, startPoint y: 170, endPoint x: 605, endPoint y: 104, distance: 73.6
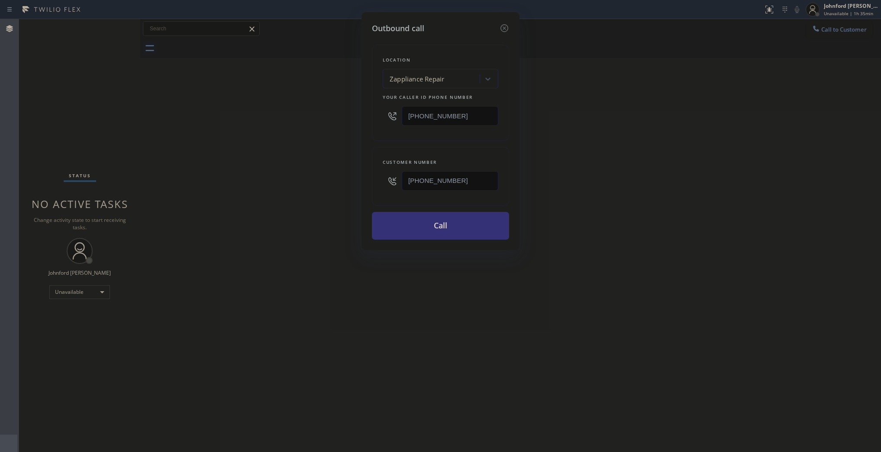
click at [580, 163] on div "Outbound call Location Zappliance Repair Your caller id phone number (310) 499-…" at bounding box center [440, 226] width 881 height 452
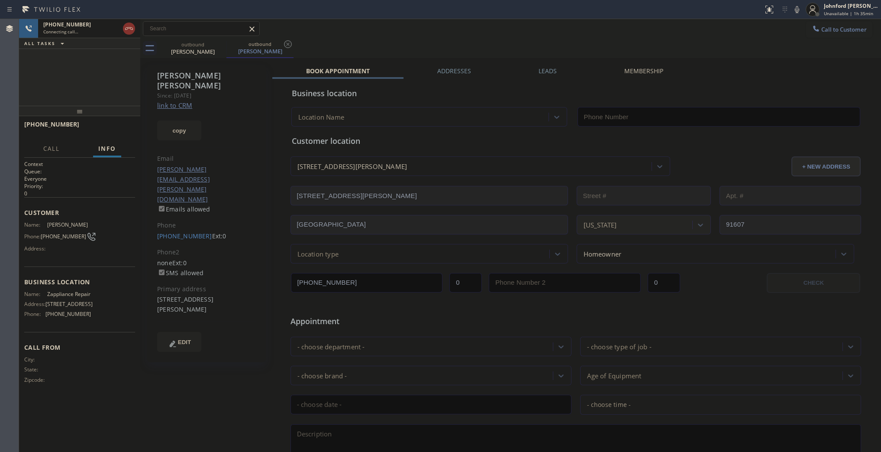
type input "[PHONE_NUMBER]"
click at [109, 126] on span "HANG UP" at bounding box center [115, 128] width 26 height 6
click at [109, 126] on span "COMPLETE" at bounding box center [113, 128] width 30 height 6
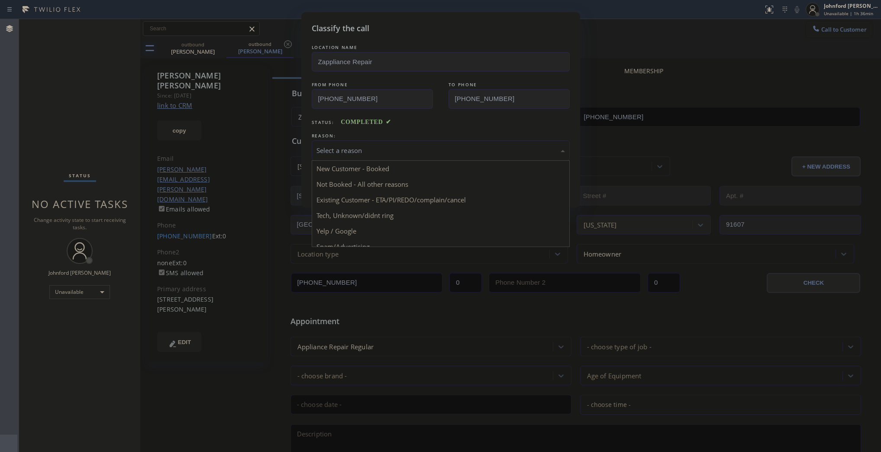
click at [395, 148] on div "Select a reason" at bounding box center [441, 150] width 249 height 10
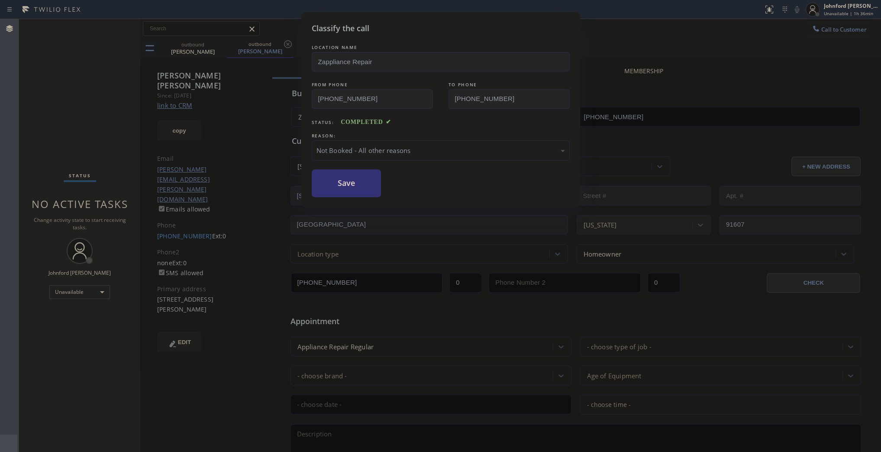
click at [367, 150] on div "Not Booked - All other reasons" at bounding box center [441, 150] width 249 height 10
click at [373, 190] on button "Save" at bounding box center [347, 183] width 70 height 28
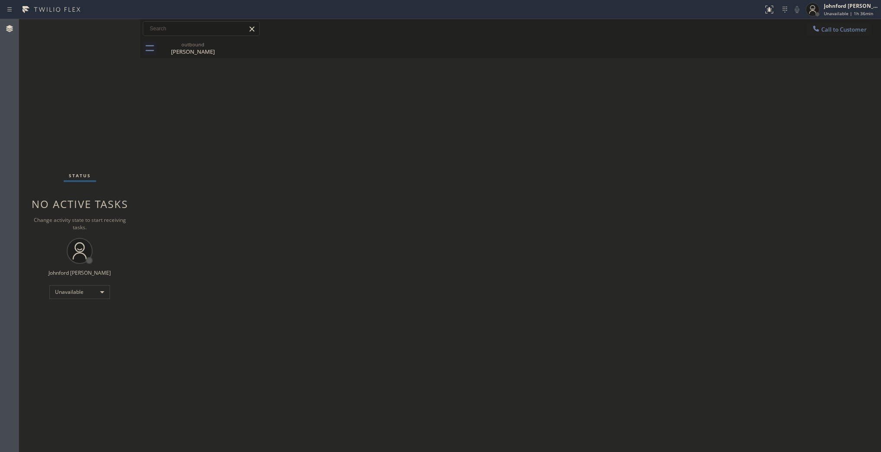
click at [832, 25] on button "Call to Customer" at bounding box center [839, 29] width 66 height 16
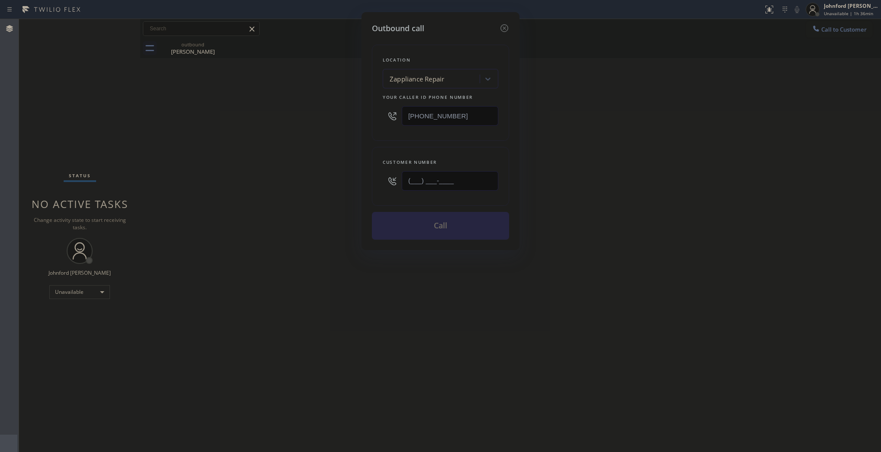
drag, startPoint x: 466, startPoint y: 171, endPoint x: 354, endPoint y: 184, distance: 113.3
click at [358, 182] on div "Outbound call Location Zappliance Repair Your caller id phone number (310) 499-…" at bounding box center [440, 226] width 881 height 452
paste input "949) 402-1949"
click at [317, 189] on div "Outbound call Location Zappliance Repair Your caller id phone number (310) 499-…" at bounding box center [440, 226] width 881 height 452
drag, startPoint x: 425, startPoint y: 187, endPoint x: 352, endPoint y: 193, distance: 73.4
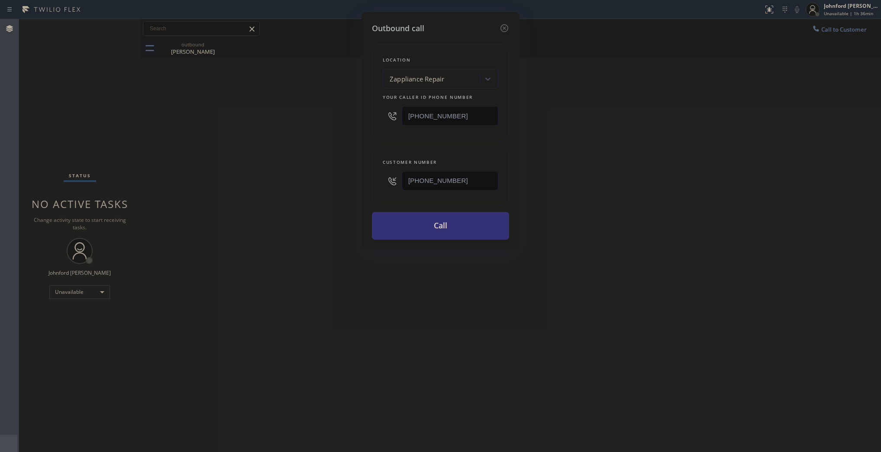
click at [364, 192] on div "Outbound call Location Zappliance Repair Your caller id phone number (310) 499-…" at bounding box center [441, 131] width 158 height 238
paste input "818) 222-7527"
type input "(818) 222-7527"
click at [310, 202] on div "Outbound call Location Zappliance Repair Your caller id phone number (310) 499-…" at bounding box center [440, 226] width 881 height 452
drag, startPoint x: 467, startPoint y: 120, endPoint x: 341, endPoint y: 141, distance: 127.4
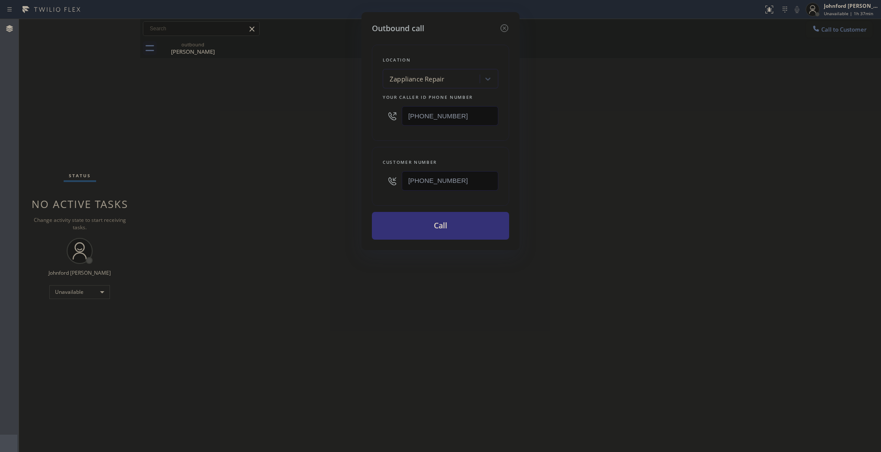
click at [353, 136] on div "Outbound call Location Zappliance Repair Your caller id phone number (310) 499-…" at bounding box center [440, 226] width 881 height 452
paste input "855) 731-4952"
type input "[PHONE_NUMBER]"
click at [304, 161] on div "Outbound call Location Zappliance Repair Your caller id phone number (855) 731-…" at bounding box center [440, 226] width 881 height 452
click at [406, 228] on button "Call" at bounding box center [440, 226] width 137 height 28
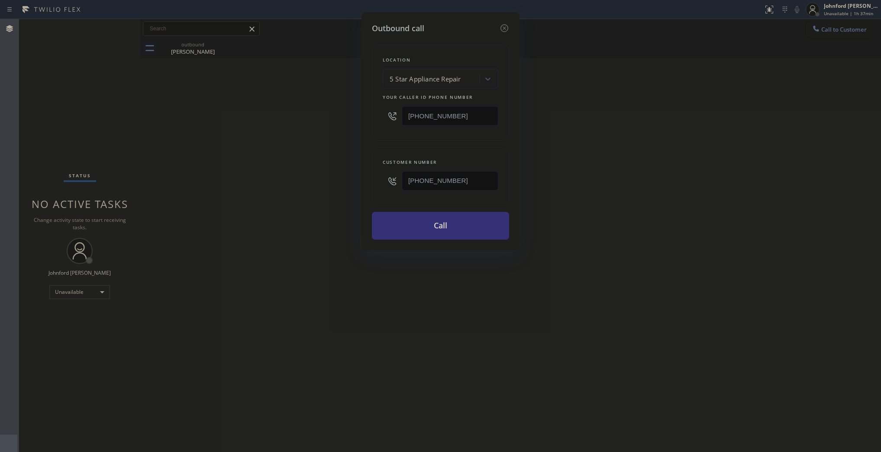
click at [624, 139] on div "Outbound call Location 5 Star Appliance Repair Your caller id phone number (855…" at bounding box center [440, 226] width 881 height 452
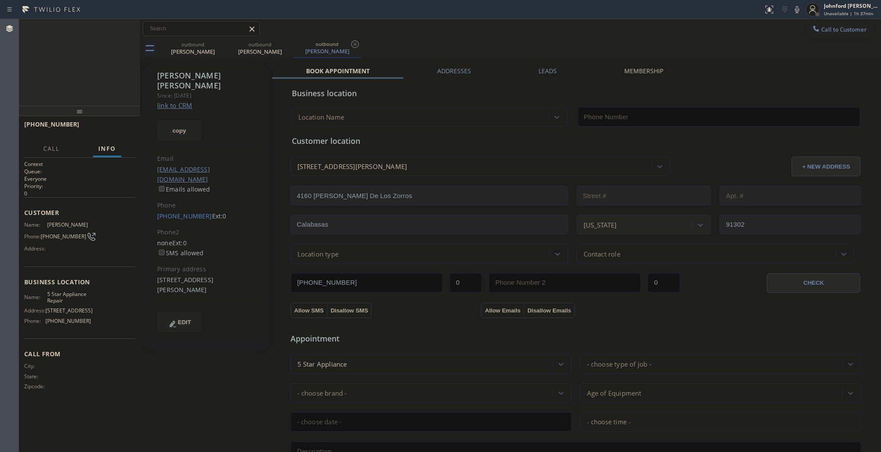
type input "[PHONE_NUMBER]"
drag, startPoint x: 133, startPoint y: 25, endPoint x: 171, endPoint y: 23, distance: 39.0
click at [133, 26] on icon at bounding box center [129, 28] width 10 height 10
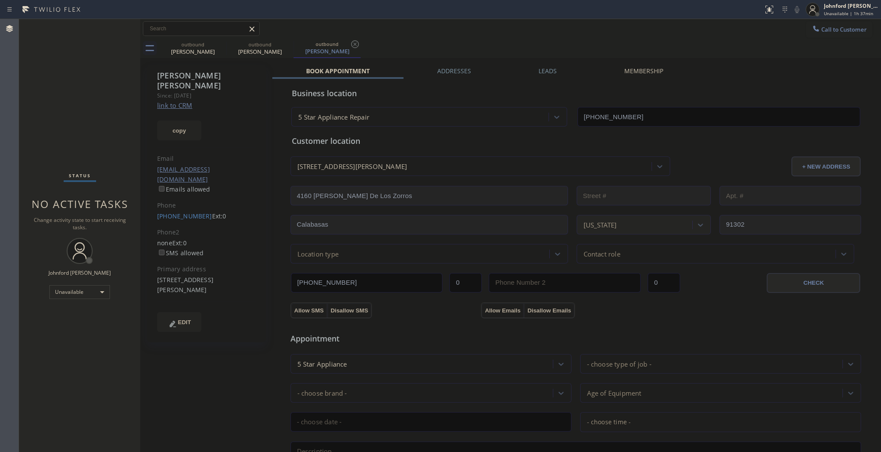
click at [818, 25] on button "Call to Customer" at bounding box center [839, 29] width 66 height 16
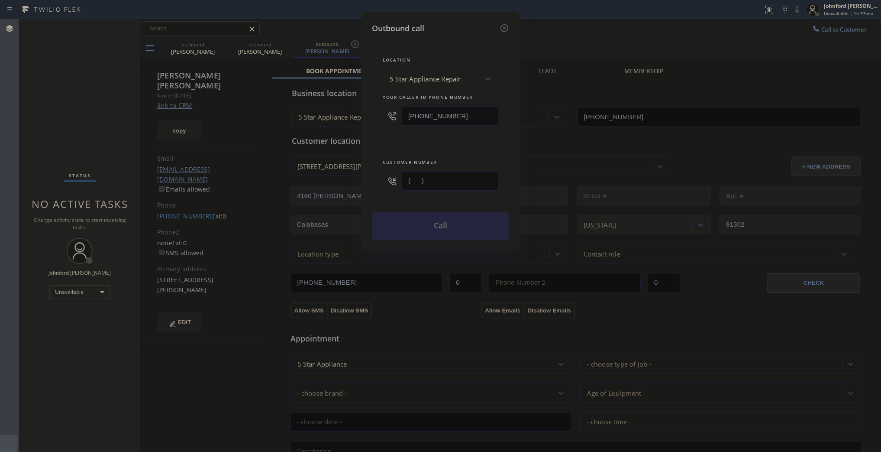
drag, startPoint x: 481, startPoint y: 172, endPoint x: 398, endPoint y: 168, distance: 82.8
click at [366, 181] on div "Outbound call Location 5 Star Appliance Repair Your caller id phone number (855…" at bounding box center [441, 131] width 158 height 238
paste input "623) 282-1001"
type input "[PHONE_NUMBER]"
drag, startPoint x: 471, startPoint y: 110, endPoint x: 385, endPoint y: 113, distance: 85.3
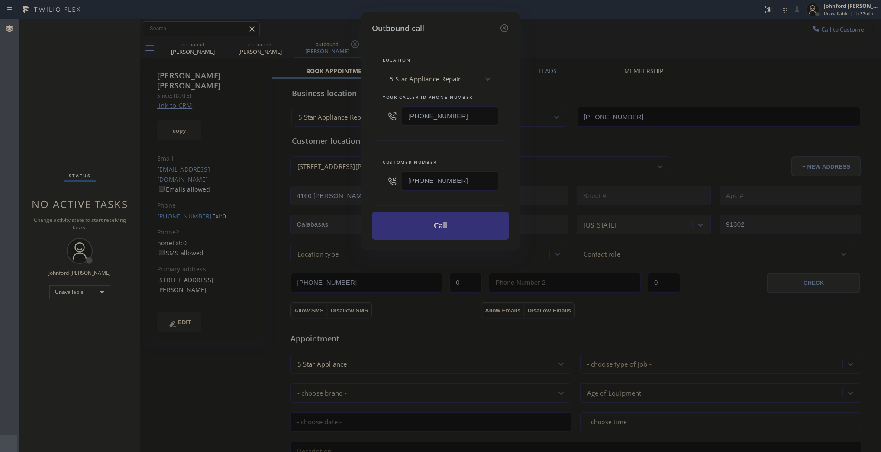
click at [389, 110] on div "[PHONE_NUMBER]" at bounding box center [441, 116] width 116 height 28
paste input "602) 755-6398"
type input "[PHONE_NUMBER]"
click at [385, 139] on div "Location 5 Star Appliance Repair Your caller id phone number (602) 755-6398 Cus…" at bounding box center [440, 136] width 137 height 205
click at [410, 218] on button "Call" at bounding box center [440, 226] width 137 height 28
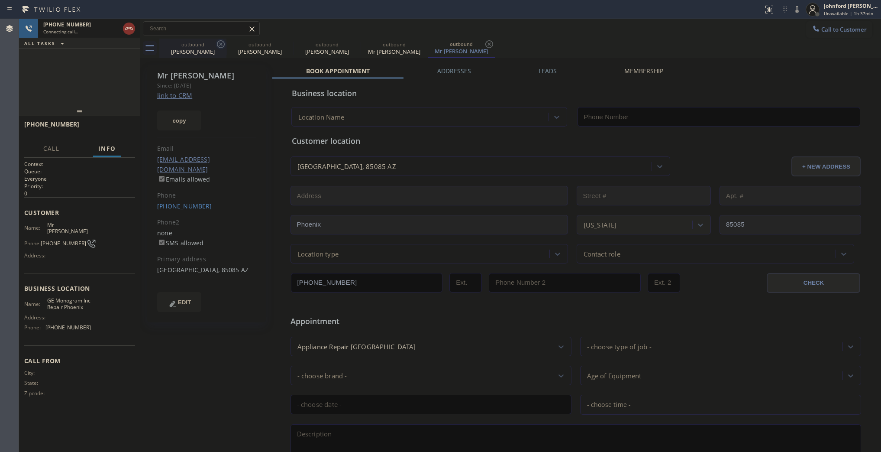
click at [217, 45] on icon at bounding box center [221, 44] width 10 height 10
click at [284, 45] on icon at bounding box center [288, 44] width 8 height 8
click at [0, 0] on icon at bounding box center [0, 0] width 0 height 0
type input "[PHONE_NUMBER]"
click at [798, 6] on icon at bounding box center [797, 9] width 10 height 10
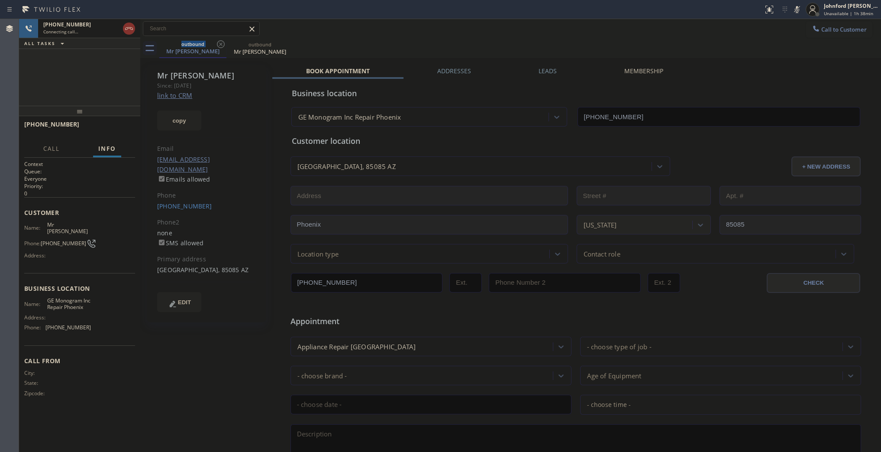
click at [798, 6] on icon at bounding box center [797, 9] width 10 height 10
click at [113, 70] on div "+16232821001 Connecting call… ALL TASKS ALL TASKS ACTIVE TASKS TASKS IN WRAP UP" at bounding box center [79, 62] width 121 height 87
click at [114, 127] on span "HANG UP" at bounding box center [115, 128] width 26 height 6
drag, startPoint x: 126, startPoint y: 113, endPoint x: 118, endPoint y: 119, distance: 10.1
click at [126, 113] on div at bounding box center [79, 111] width 121 height 10
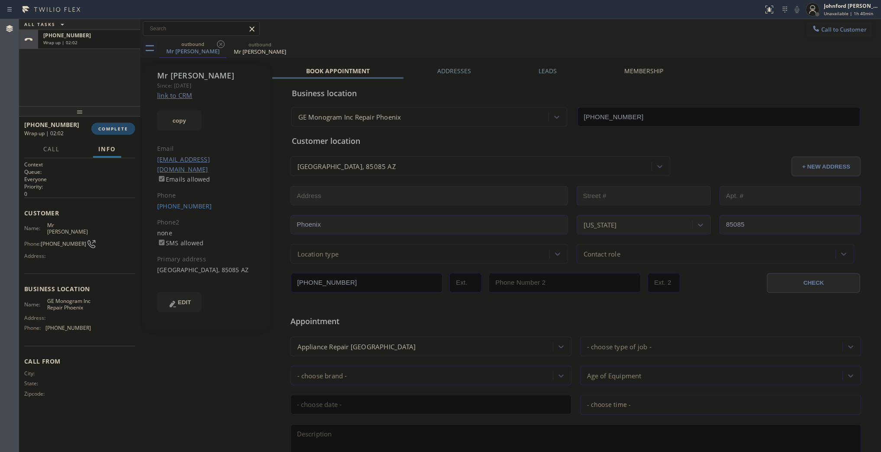
click at [112, 129] on span "COMPLETE" at bounding box center [113, 129] width 30 height 6
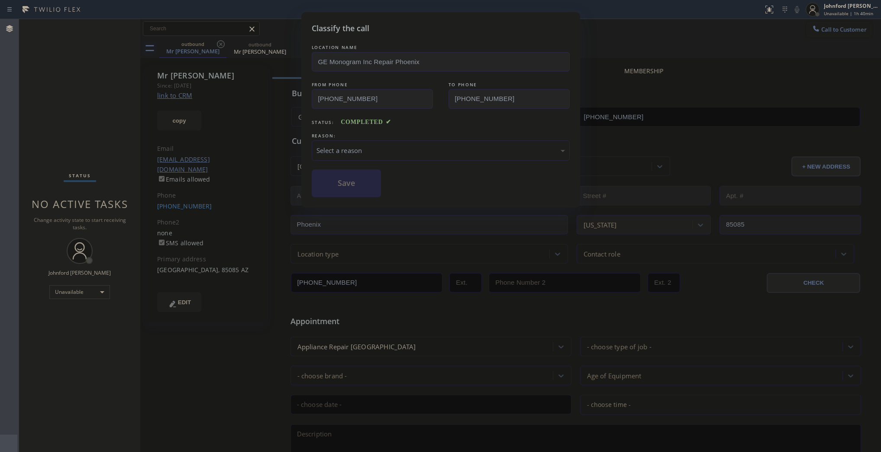
click at [383, 146] on div "Select a reason" at bounding box center [441, 150] width 249 height 10
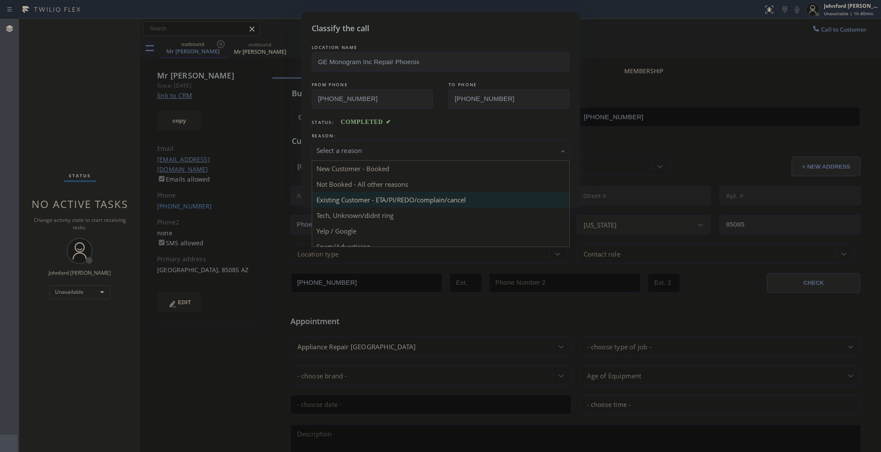
drag, startPoint x: 382, startPoint y: 198, endPoint x: 362, endPoint y: 187, distance: 22.9
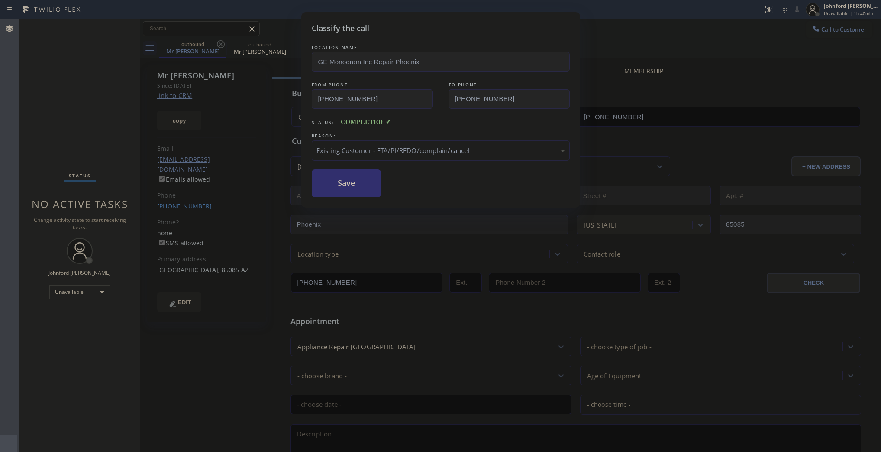
click at [358, 184] on button "Save" at bounding box center [347, 183] width 70 height 28
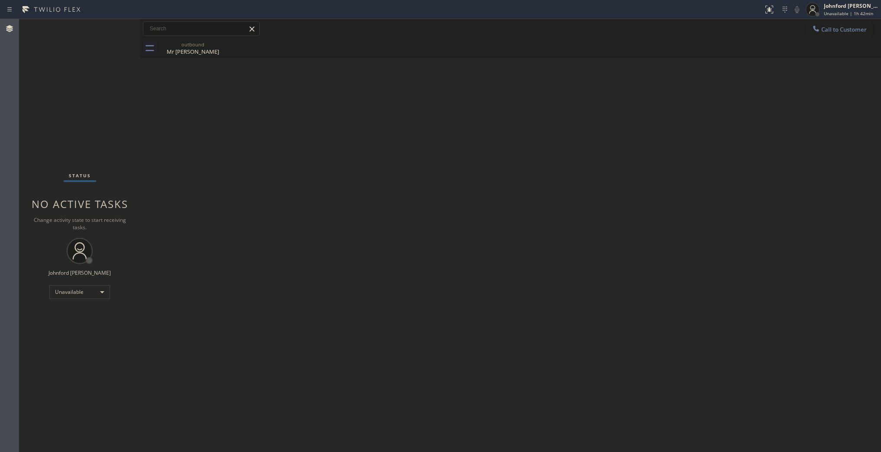
click at [681, 204] on div "Back to Dashboard Change Sender ID Customers Technicians Select a contact Outbo…" at bounding box center [510, 235] width 741 height 433
drag, startPoint x: 711, startPoint y: 250, endPoint x: 715, endPoint y: 186, distance: 63.8
click at [713, 250] on div "Back to Dashboard Change Sender ID Customers Technicians Select a contact Outbo…" at bounding box center [510, 235] width 741 height 433
click at [830, 29] on span "Call to Customer" at bounding box center [843, 30] width 45 height 8
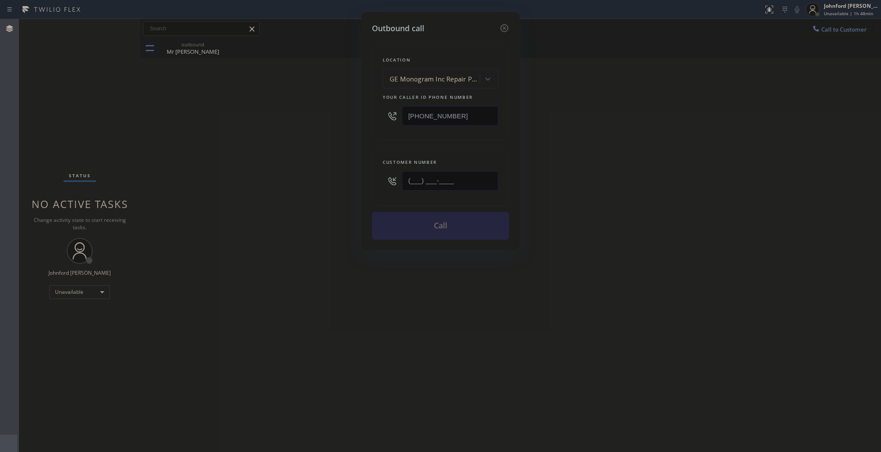
drag, startPoint x: 419, startPoint y: 188, endPoint x: 401, endPoint y: 184, distance: 18.4
click at [403, 185] on input "(___) ___-____" at bounding box center [450, 180] width 97 height 19
paste input "310) 488-4061"
drag, startPoint x: 449, startPoint y: 173, endPoint x: 375, endPoint y: 176, distance: 73.2
click at [375, 176] on div "Customer number (310) 488-4061" at bounding box center [440, 176] width 137 height 59
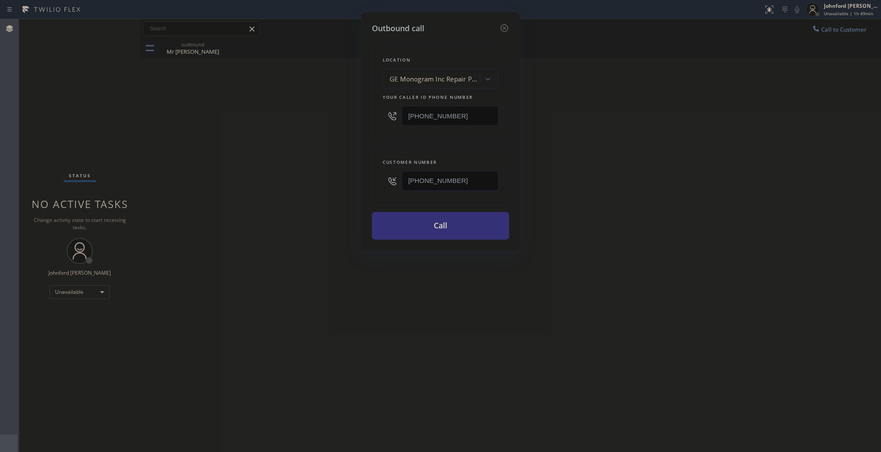
drag, startPoint x: 469, startPoint y: 179, endPoint x: 369, endPoint y: 177, distance: 100.1
click at [369, 177] on div "Outbound call Location GE Monogram Inc Repair Phoenix Your caller id phone numb…" at bounding box center [441, 131] width 158 height 238
paste input "387-9777"
type input "[PHONE_NUMBER]"
drag, startPoint x: 456, startPoint y: 108, endPoint x: 308, endPoint y: 122, distance: 148.7
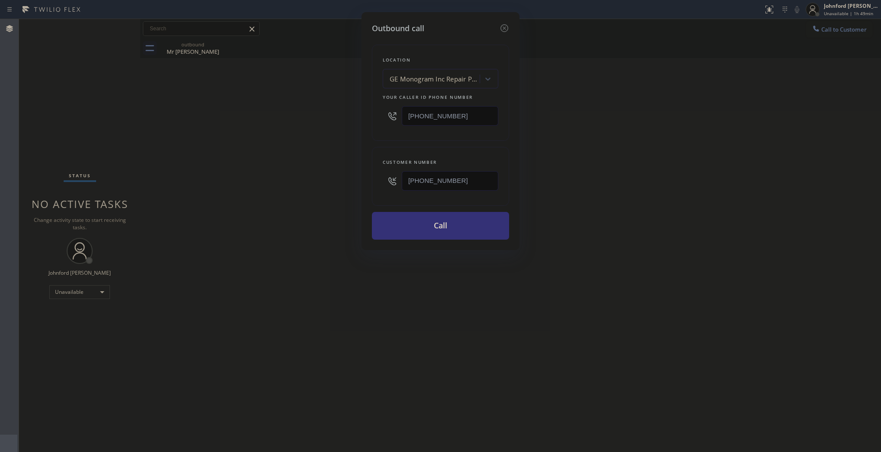
click at [326, 118] on div "Outbound call Location GE Monogram Inc Repair Phoenix Your caller id phone numb…" at bounding box center [440, 226] width 881 height 452
paste input "800) 686-503"
type input "[PHONE_NUMBER]"
click at [307, 124] on div "Outbound call Location GE Monogram Inc Repair Phoenix Your caller id phone numb…" at bounding box center [440, 226] width 881 height 452
click at [443, 223] on button "Call" at bounding box center [440, 226] width 137 height 28
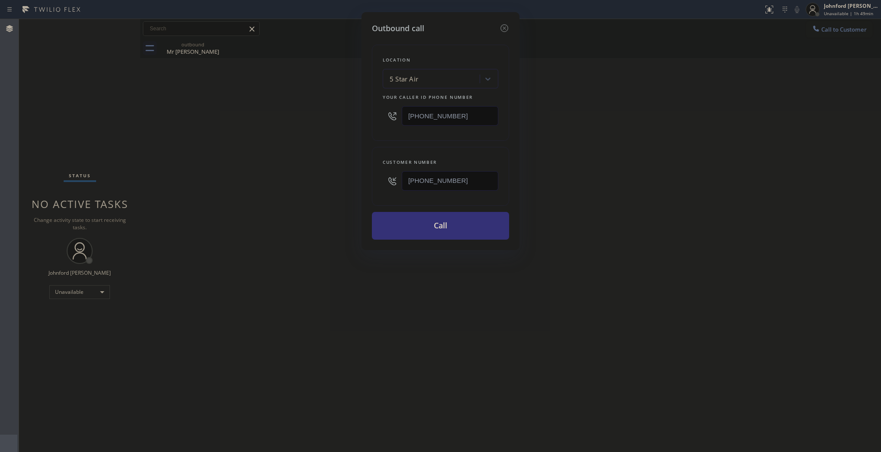
drag, startPoint x: 624, startPoint y: 221, endPoint x: 653, endPoint y: 111, distance: 113.6
click at [629, 210] on div "Outbound call Location 5 Star Air Your caller id phone number (800) 686-5038 Cu…" at bounding box center [440, 226] width 881 height 452
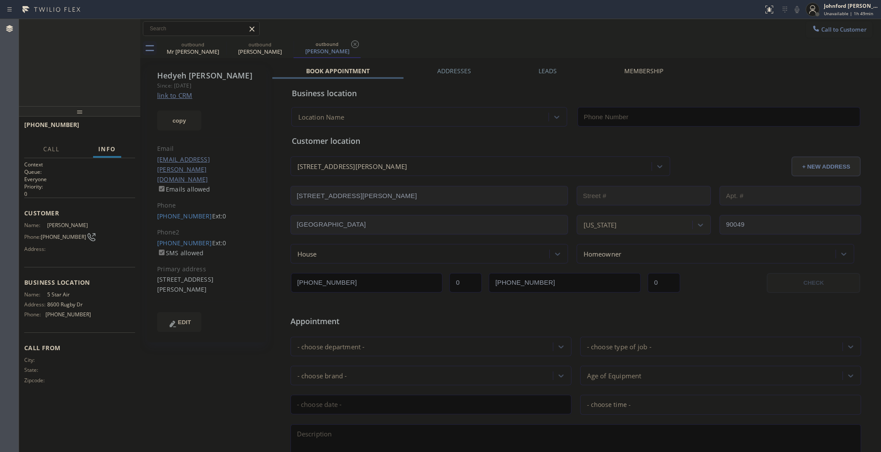
type input "[PHONE_NUMBER]"
click at [219, 42] on icon at bounding box center [221, 44] width 10 height 10
click at [101, 66] on div "+13103879777 Live | 00:18 ALL TASKS ALL TASKS ACTIVE TASKS TASKS IN WRAP UP" at bounding box center [79, 62] width 121 height 87
click at [797, 11] on icon at bounding box center [797, 9] width 10 height 10
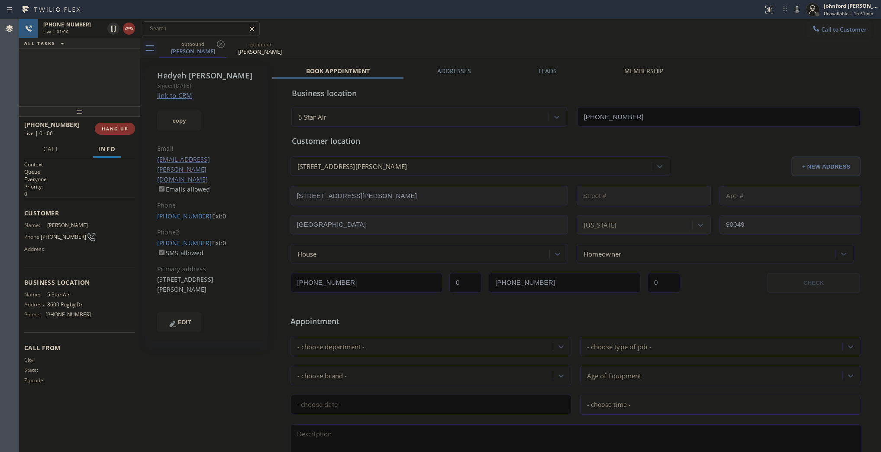
click at [795, 11] on icon at bounding box center [797, 9] width 10 height 10
click at [797, 11] on icon at bounding box center [797, 9] width 4 height 7
click at [164, 121] on button "copy" at bounding box center [179, 120] width 44 height 20
click at [60, 69] on div "+13103879777 Live | 01:51 ALL TASKS ALL TASKS ACTIVE TASKS TASKS IN WRAP UP" at bounding box center [79, 62] width 121 height 87
click at [120, 133] on button "HANG UP" at bounding box center [115, 129] width 40 height 12
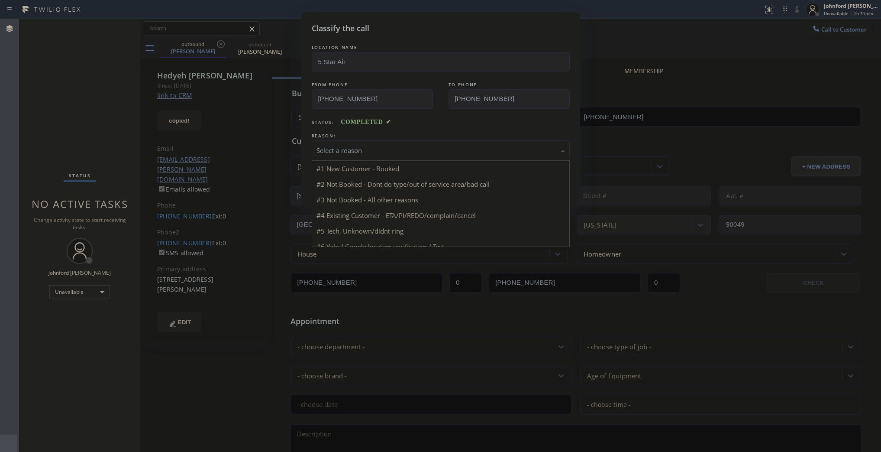
drag, startPoint x: 336, startPoint y: 148, endPoint x: 347, endPoint y: 148, distance: 11.3
click at [343, 148] on div "Select a reason" at bounding box center [441, 150] width 249 height 10
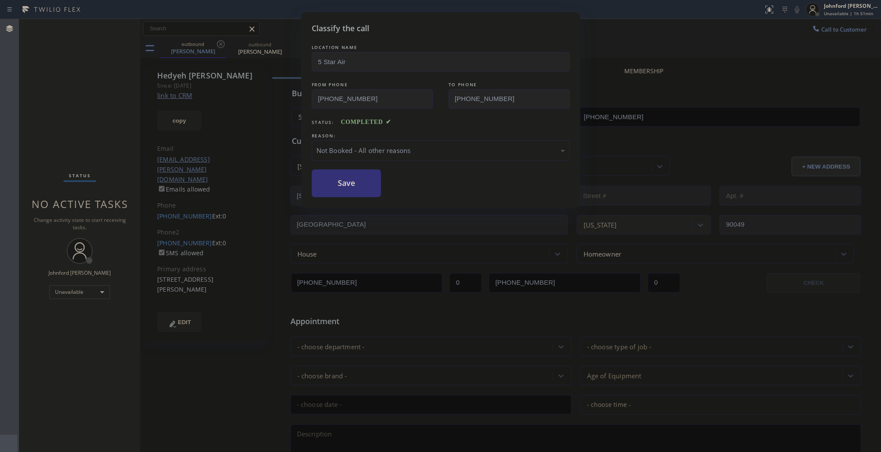
click at [356, 142] on div "Not Booked - All other reasons" at bounding box center [441, 150] width 258 height 20
click at [360, 187] on button "Save" at bounding box center [347, 183] width 70 height 28
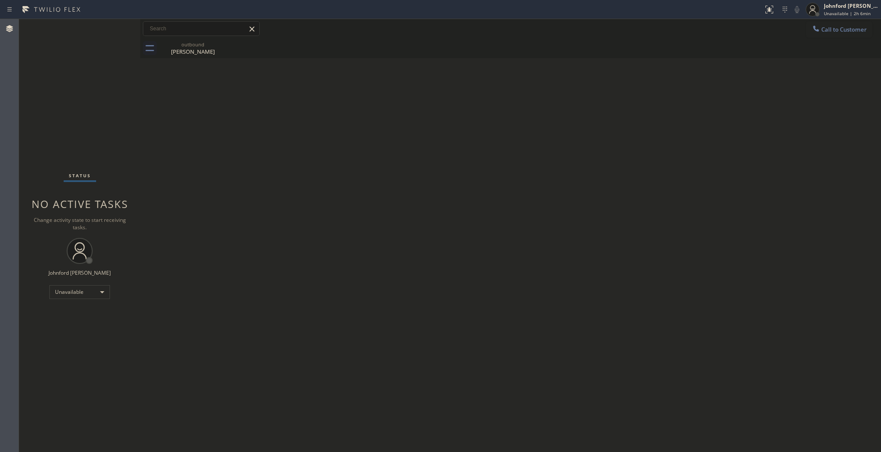
click at [678, 157] on div "Back to Dashboard Change Sender ID Customers Technicians Select a contact Outbo…" at bounding box center [510, 235] width 741 height 433
drag, startPoint x: 77, startPoint y: 128, endPoint x: 86, endPoint y: 58, distance: 69.9
click at [81, 127] on div "Status No active tasks Change activity state to start receiving tasks. [PERSON_…" at bounding box center [79, 235] width 121 height 433
click at [841, 29] on span "Call to Customer" at bounding box center [843, 30] width 45 height 8
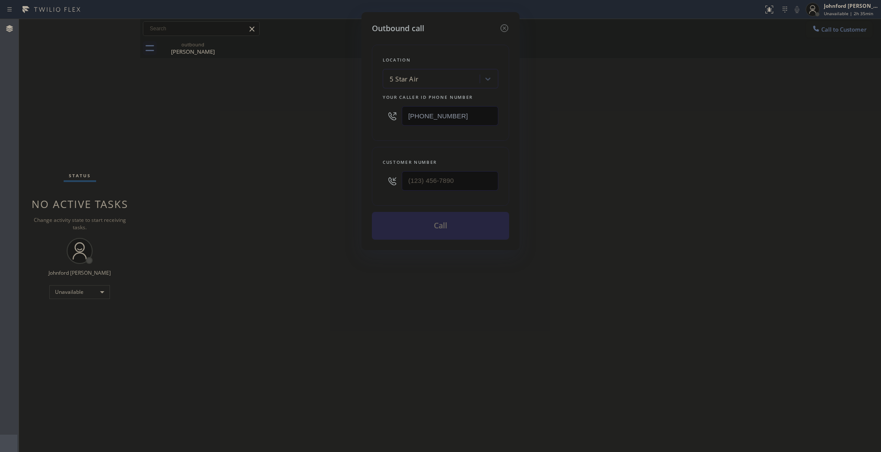
drag, startPoint x: 412, startPoint y: 118, endPoint x: 371, endPoint y: 118, distance: 40.7
click at [381, 118] on div "Location 5 Star Air Your caller id phone number (800) 686-5038" at bounding box center [440, 93] width 137 height 96
paste input "5) 995-4906"
type input "[PHONE_NUMBER]"
drag, startPoint x: 429, startPoint y: 177, endPoint x: 320, endPoint y: 184, distance: 108.5
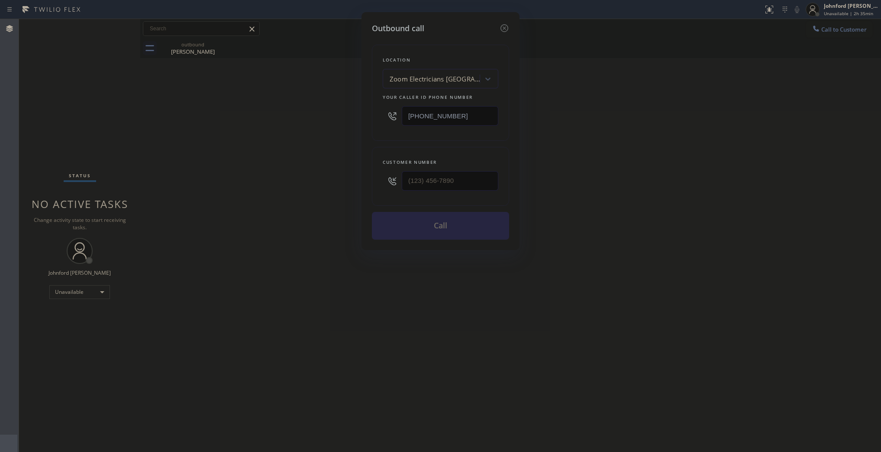
click at [365, 184] on div "Outbound call Location Zoom Electricians Thousand Oaks Your caller id phone num…" at bounding box center [441, 131] width 158 height 238
click at [320, 184] on div "Outbound call Location Zoom Electricians Thousand Oaks Your caller id phone num…" at bounding box center [440, 226] width 881 height 452
click at [468, 178] on input "(___) ___-____" at bounding box center [450, 180] width 97 height 19
paste input "818) 691-8069"
type input "[PHONE_NUMBER]"
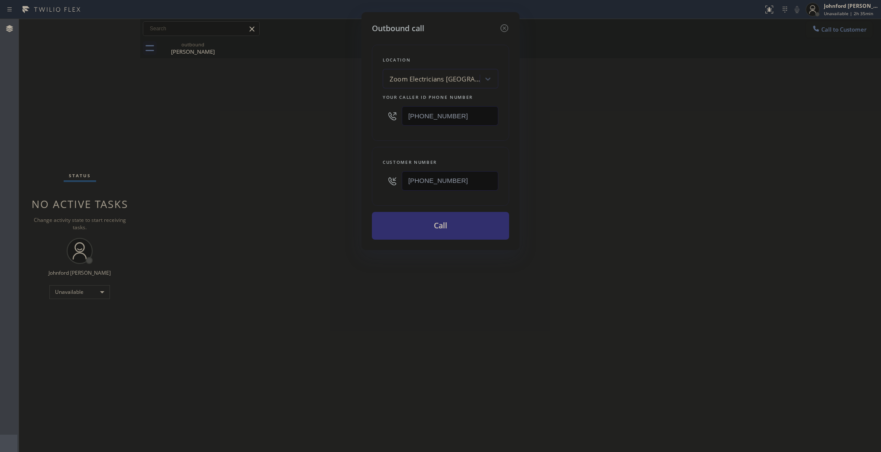
click at [414, 235] on button "Call" at bounding box center [440, 226] width 137 height 28
drag, startPoint x: 687, startPoint y: 150, endPoint x: 711, endPoint y: 17, distance: 135.1
click at [700, 137] on div "Outbound call Location Zoom Electricians Thousand Oaks Your caller id phone num…" at bounding box center [440, 226] width 881 height 452
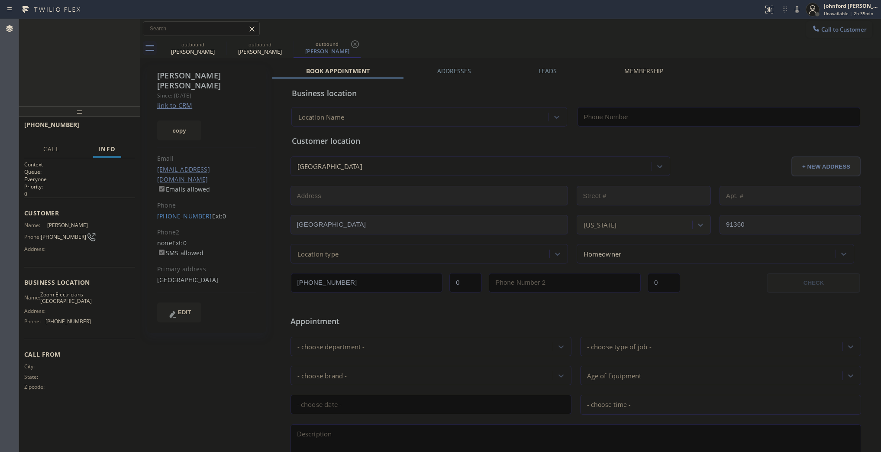
type input "[PHONE_NUMBER]"
click at [766, 36] on div "Call to Customer Outbound call Location Zoom Electricians Thousand Oaks Your ca…" at bounding box center [510, 28] width 741 height 15
drag, startPoint x: 613, startPoint y: 44, endPoint x: 613, endPoint y: 7, distance: 36.8
click at [613, 44] on div "outbound Hedyeh Shaul outbound Cheryl Hubbard outbound Cheryl Hubbard" at bounding box center [520, 48] width 722 height 19
click at [795, 9] on icon at bounding box center [797, 9] width 10 height 10
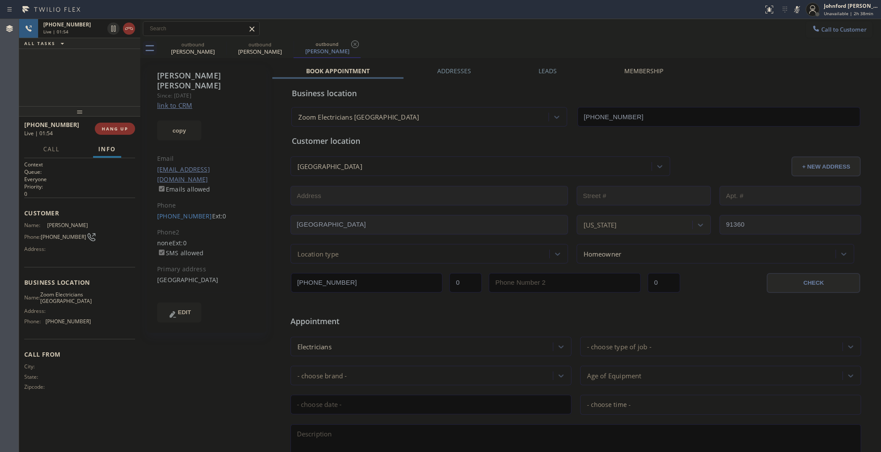
click at [795, 9] on icon at bounding box center [797, 9] width 10 height 10
click at [683, 32] on div "Call to Customer Outbound call Location Zoom Electricians Thousand Oaks Your ca…" at bounding box center [510, 28] width 741 height 15
click at [115, 126] on span "COMPLETE" at bounding box center [113, 129] width 30 height 6
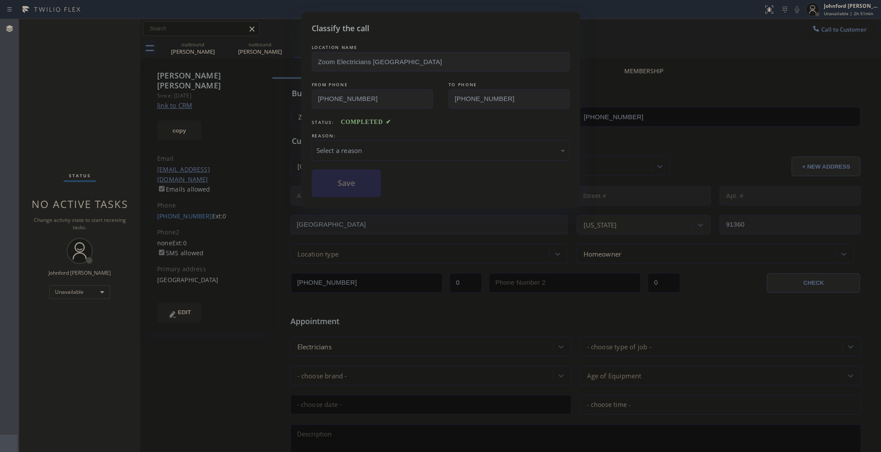
click at [339, 154] on div "Select a reason" at bounding box center [441, 150] width 258 height 20
click at [360, 191] on button "Save" at bounding box center [347, 183] width 70 height 28
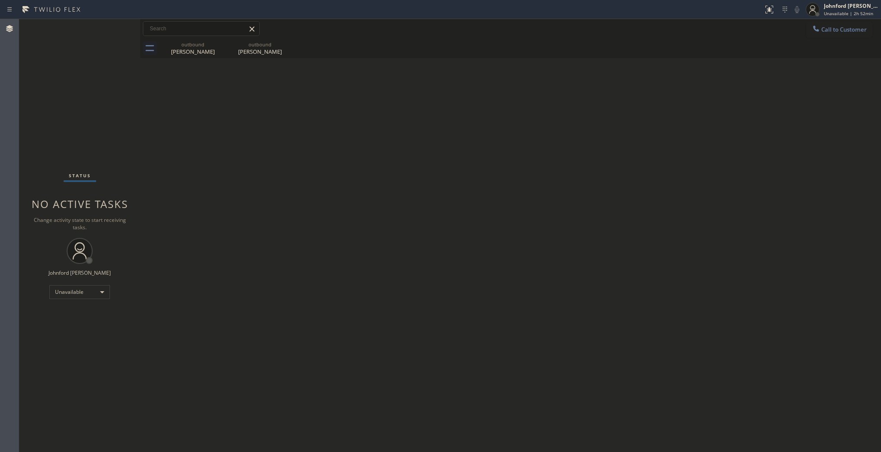
click at [64, 283] on div "Status No active tasks Change activity state to start receiving tasks. [PERSON_…" at bounding box center [79, 235] width 121 height 433
click at [61, 289] on div "Unavailable" at bounding box center [79, 292] width 61 height 14
click at [67, 334] on li "Break" at bounding box center [79, 336] width 59 height 10
click at [54, 293] on div "Break" at bounding box center [79, 292] width 61 height 14
click at [56, 326] on li "Unavailable" at bounding box center [79, 325] width 59 height 10
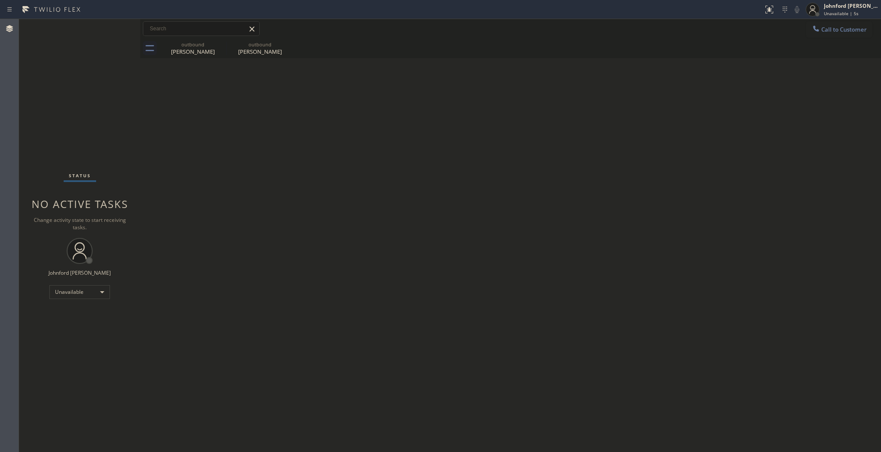
drag, startPoint x: 715, startPoint y: 44, endPoint x: 567, endPoint y: 116, distance: 164.0
click at [713, 44] on div "outbound Hedyeh Shaul outbound Cheryl Hubbard" at bounding box center [520, 48] width 722 height 19
click at [50, 75] on div "Status No active tasks Change activity state to start receiving tasks. [PERSON_…" at bounding box center [79, 235] width 121 height 433
drag, startPoint x: 661, startPoint y: 146, endPoint x: 659, endPoint y: 71, distance: 75.4
click at [661, 146] on div "Back to Dashboard Change Sender ID Customers Technicians Select a contact Outbo…" at bounding box center [510, 235] width 741 height 433
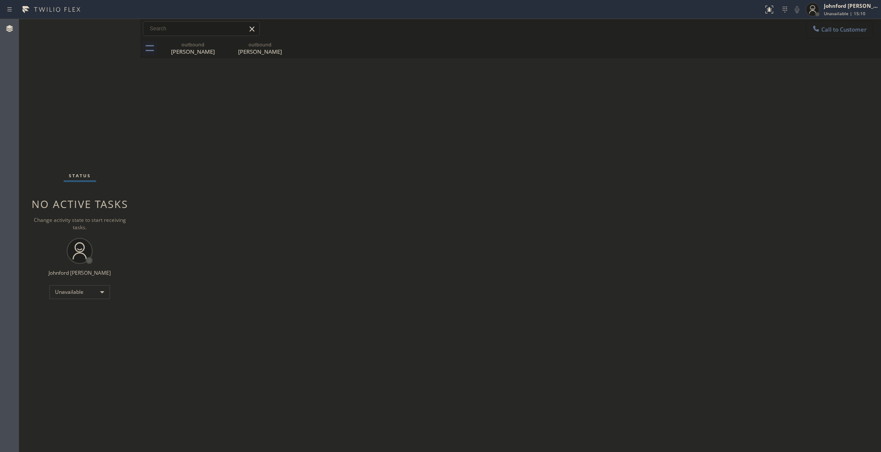
click at [828, 34] on button "Call to Customer" at bounding box center [839, 29] width 66 height 16
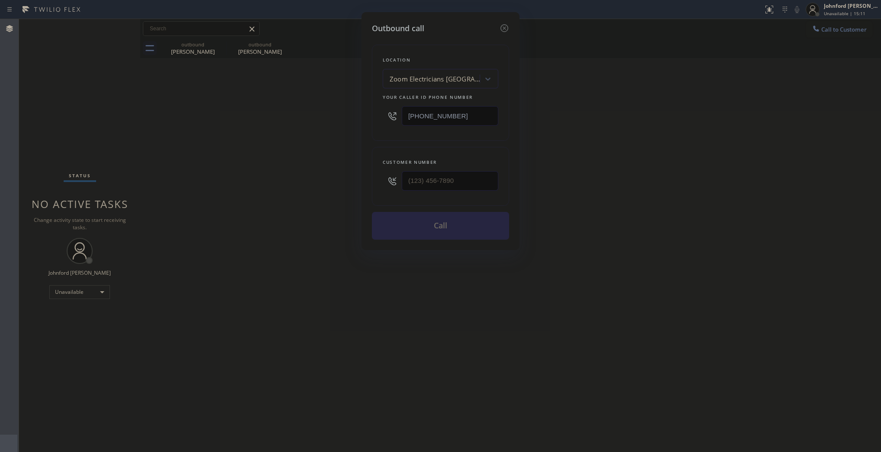
drag, startPoint x: 458, startPoint y: 140, endPoint x: 462, endPoint y: 133, distance: 8.3
click at [458, 139] on div "Location Zoom Electricians Thousand Oaks Your caller id phone number (805) 995-…" at bounding box center [440, 136] width 137 height 205
drag, startPoint x: 477, startPoint y: 115, endPoint x: 326, endPoint y: 120, distance: 150.8
click at [335, 120] on div "Outbound call Location Zoom Electricians Thousand Oaks Your caller id phone num…" at bounding box center [440, 226] width 881 height 452
paste input "415) 639-9084"
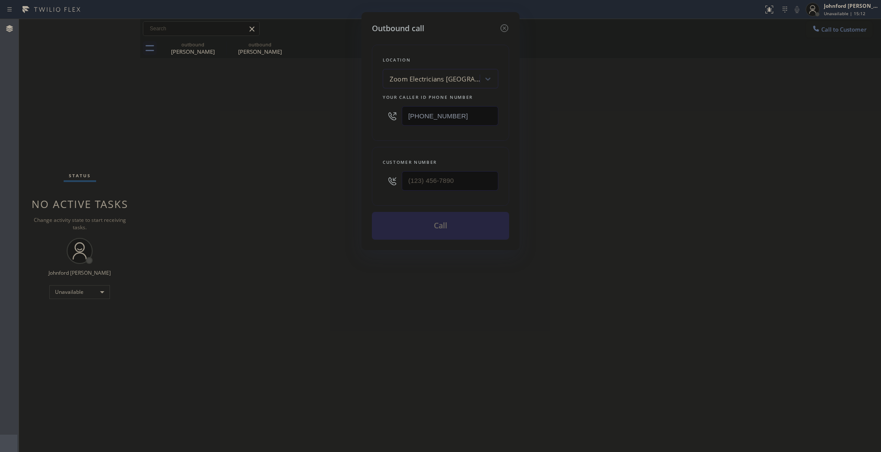
type input "[PHONE_NUMBER]"
drag, startPoint x: 464, startPoint y: 165, endPoint x: 294, endPoint y: 169, distance: 169.8
click at [328, 174] on div "Outbound call Location Mr and Mrs Support Repair Your caller id phone number (4…" at bounding box center [440, 226] width 881 height 452
click at [417, 183] on input "(___) ___-____" at bounding box center [450, 180] width 97 height 19
paste input "415) 983-8619"
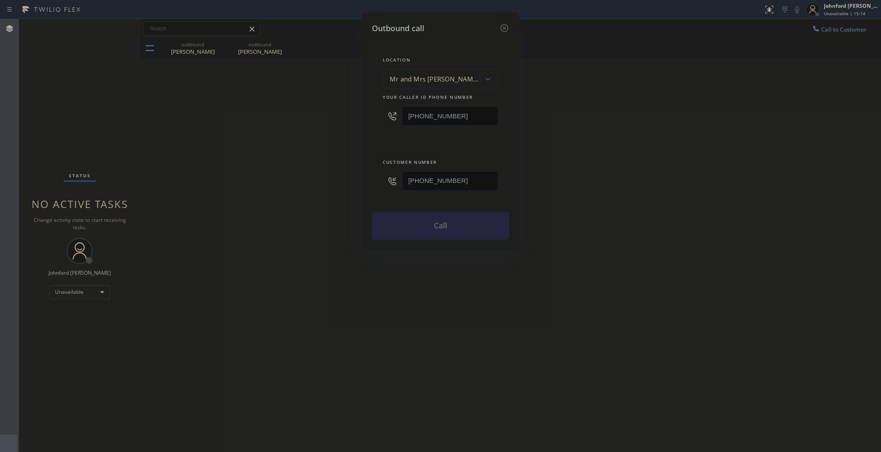
type input "(415) 983-8619"
click at [327, 183] on div "Outbound call Location Mr and Mrs Support Repair Your caller id phone number (4…" at bounding box center [440, 226] width 881 height 452
click at [401, 224] on button "Call" at bounding box center [440, 226] width 137 height 28
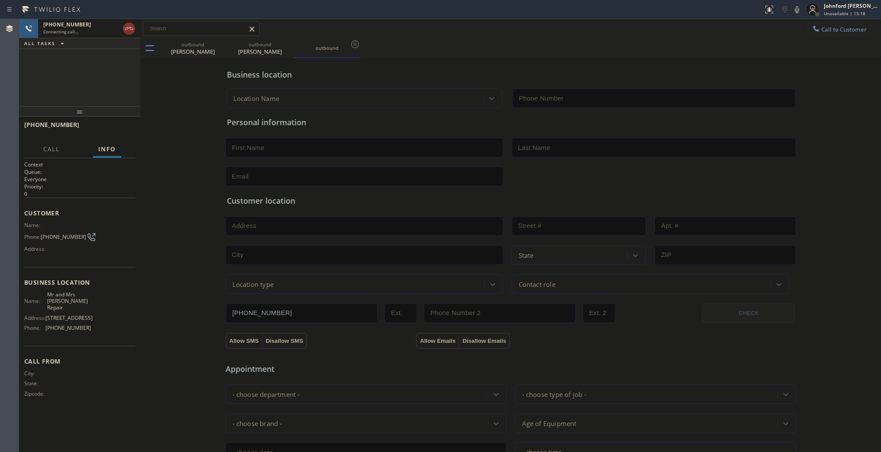
type input "[PHONE_NUMBER]"
click at [222, 45] on icon at bounding box center [221, 44] width 10 height 10
type input "[PHONE_NUMBER]"
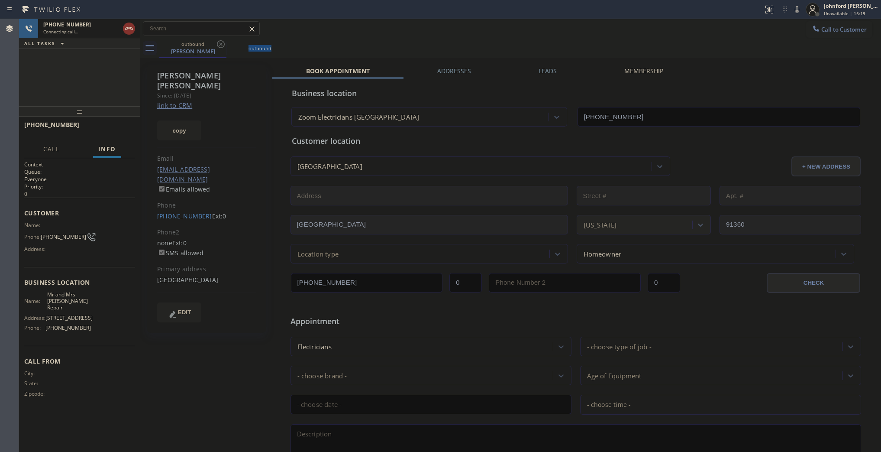
click at [222, 45] on icon at bounding box center [221, 44] width 10 height 10
click at [120, 63] on div "+14159838619 Connecting call… ALL TASKS ALL TASKS ACTIVE TASKS TASKS IN WRAP UP" at bounding box center [79, 62] width 121 height 87
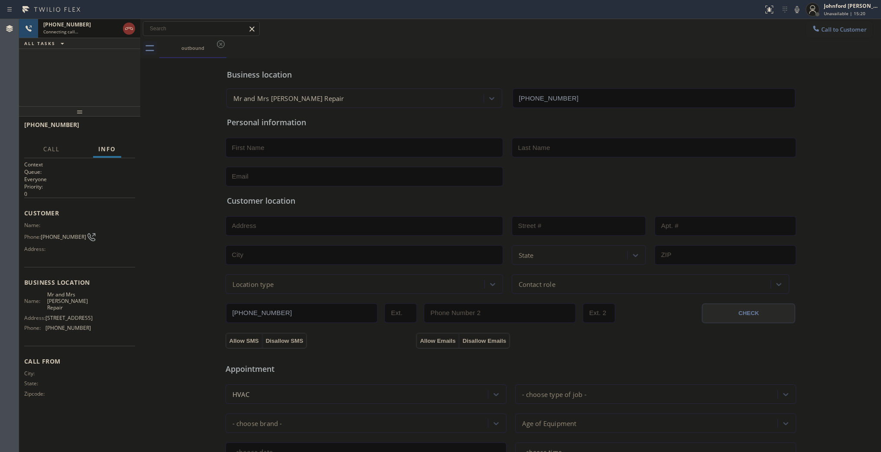
click at [85, 29] on div "Connecting call…" at bounding box center [81, 32] width 76 height 6
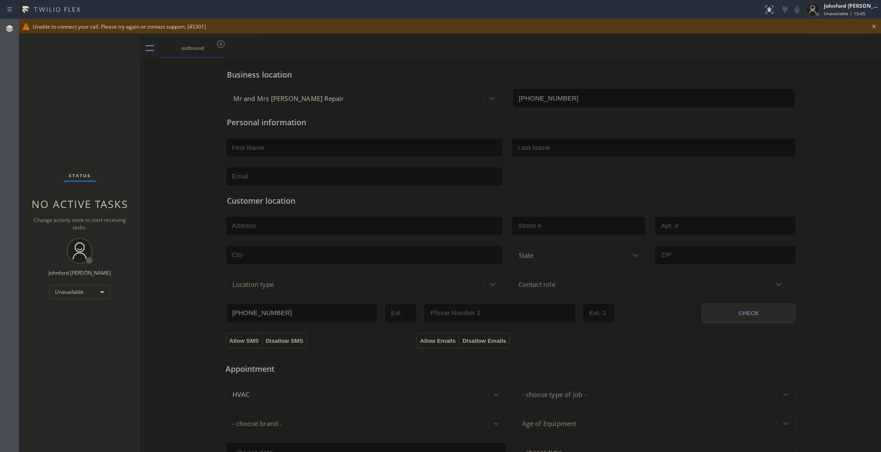
drag, startPoint x: 619, startPoint y: 65, endPoint x: 810, endPoint y: 61, distance: 190.6
click at [620, 65] on div "Business location Mr and Mrs Support Repair (415) 639-9084" at bounding box center [511, 84] width 572 height 48
click at [878, 29] on icon at bounding box center [874, 26] width 10 height 10
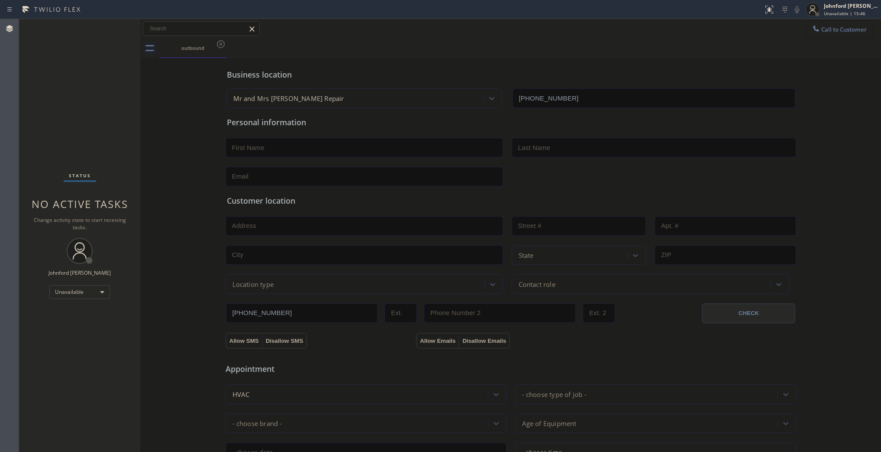
click at [850, 28] on button "Call to Customer" at bounding box center [839, 29] width 66 height 16
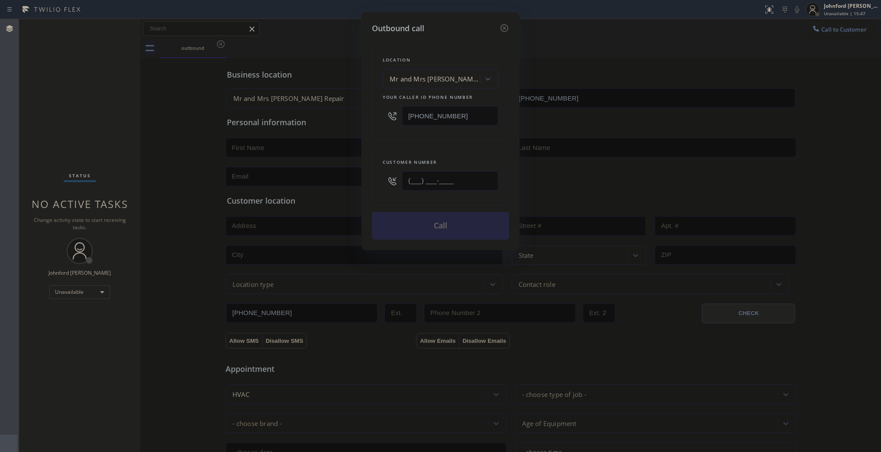
drag, startPoint x: 473, startPoint y: 174, endPoint x: 361, endPoint y: 178, distance: 112.7
click at [361, 178] on div "Outbound call Location Mr and Mrs Support Repair Your caller id phone number (4…" at bounding box center [440, 226] width 881 height 452
paste input "415) 983-8619"
type input "(415) 983-8619"
click at [383, 143] on div "Location Mr and Mrs Support Repair Your caller id phone number (415) 639-9084 C…" at bounding box center [440, 136] width 137 height 205
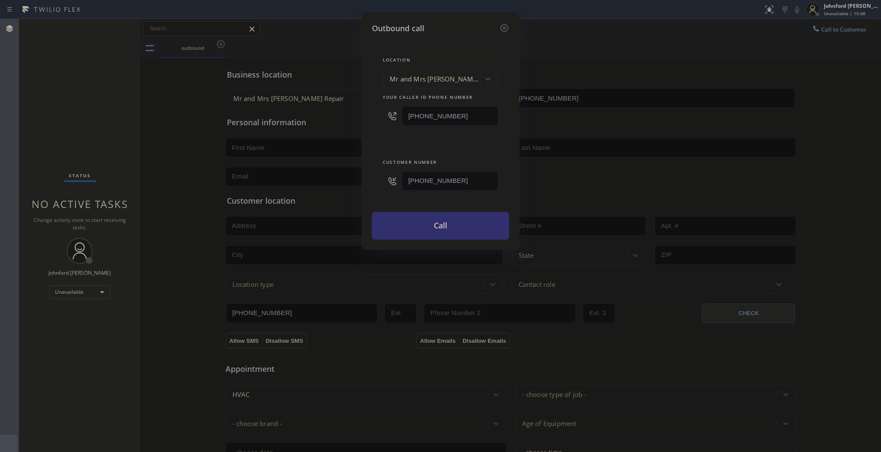
click at [421, 228] on button "Call" at bounding box center [440, 226] width 137 height 28
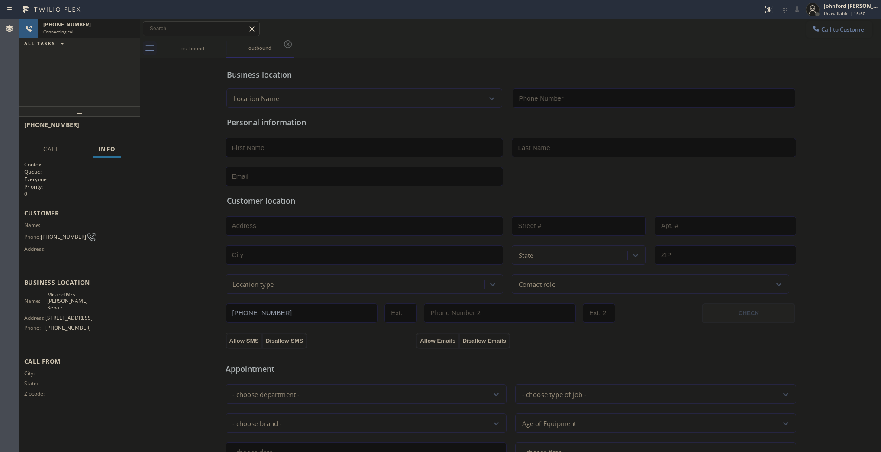
type input "[PHONE_NUMBER]"
drag, startPoint x: 388, startPoint y: 53, endPoint x: 288, endPoint y: 52, distance: 99.2
click at [382, 53] on div "outbound outbound" at bounding box center [520, 48] width 722 height 19
click at [793, 7] on icon at bounding box center [797, 9] width 10 height 10
click at [128, 32] on icon at bounding box center [129, 28] width 10 height 10
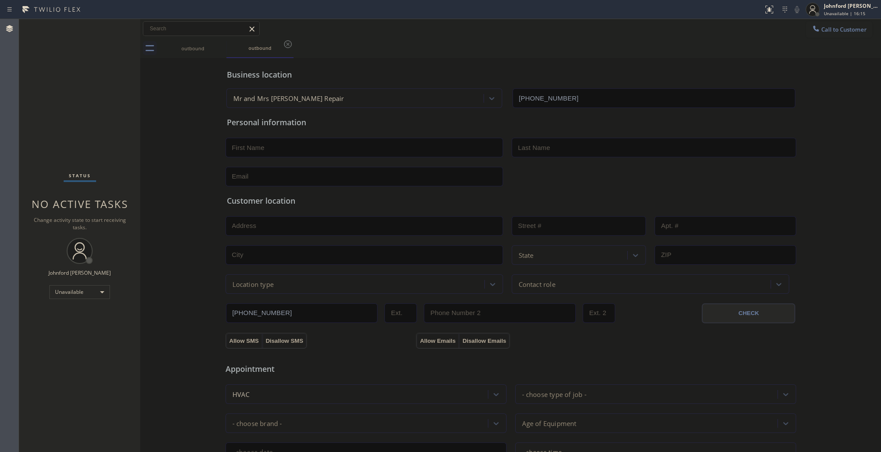
click at [51, 129] on div "Status No active tasks Change activity state to start receiving tasks. [PERSON_…" at bounding box center [79, 235] width 121 height 433
click at [808, 36] on button "Call to Customer" at bounding box center [839, 29] width 66 height 16
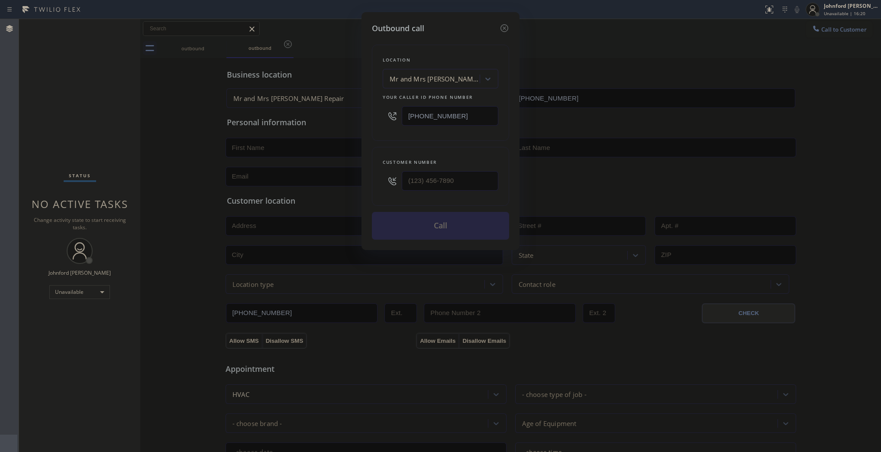
drag, startPoint x: 438, startPoint y: 111, endPoint x: 326, endPoint y: 116, distance: 111.8
click at [331, 114] on div "Outbound call Location Mr and Mrs Support Repair Your caller id phone number (4…" at bounding box center [440, 226] width 881 height 452
paste input "323) 672-4555"
type input "[PHONE_NUMBER]"
click at [362, 175] on div "Outbound call Location Mr and Mrs Support Repair Your caller id phone number (4…" at bounding box center [441, 131] width 158 height 238
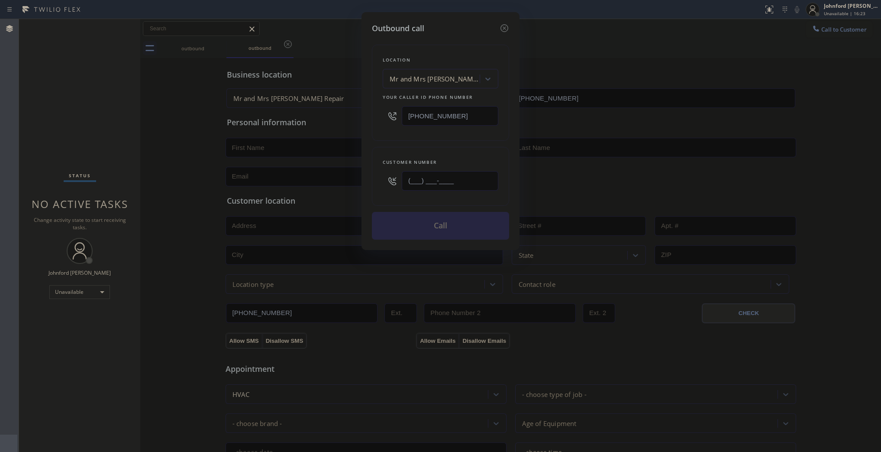
paste input "321) 515-8076"
type input "[PHONE_NUMBER]"
click at [375, 147] on div "Customer number (321) 515-8076" at bounding box center [440, 176] width 137 height 59
click at [427, 231] on button "Call" at bounding box center [440, 226] width 137 height 28
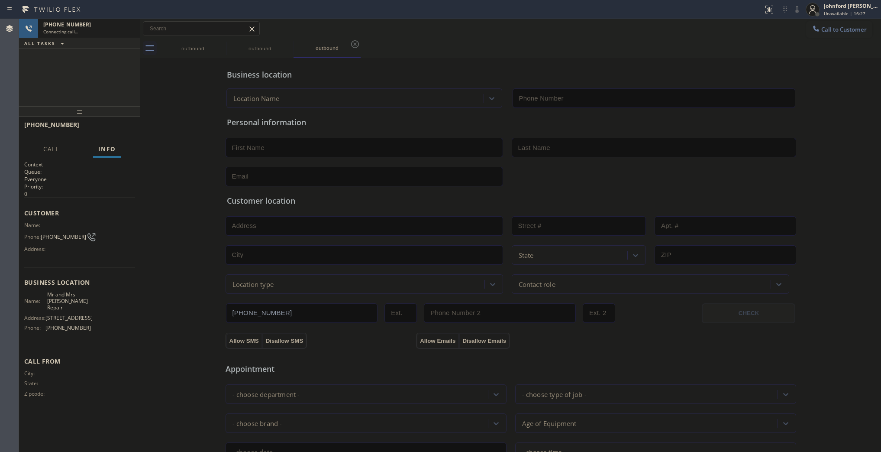
type input "[PHONE_NUMBER]"
click at [107, 126] on span "COMPLETE" at bounding box center [113, 129] width 30 height 6
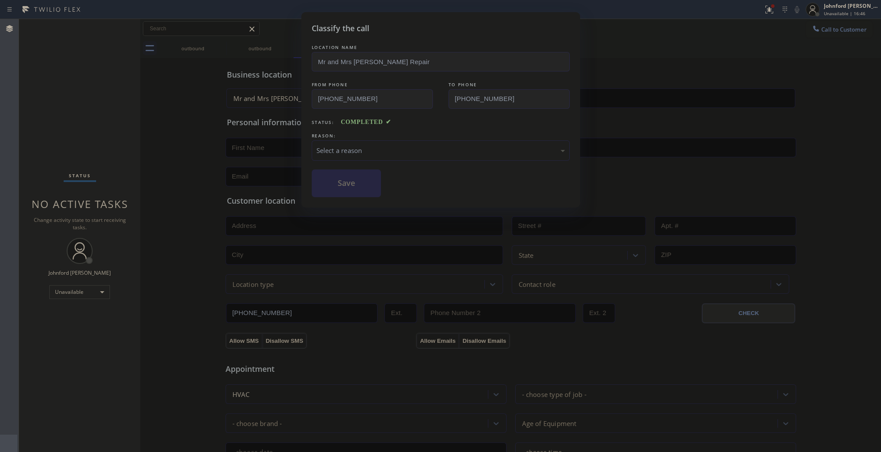
click at [369, 148] on div "Select a reason" at bounding box center [441, 150] width 249 height 10
click at [358, 187] on button "Save" at bounding box center [347, 183] width 70 height 28
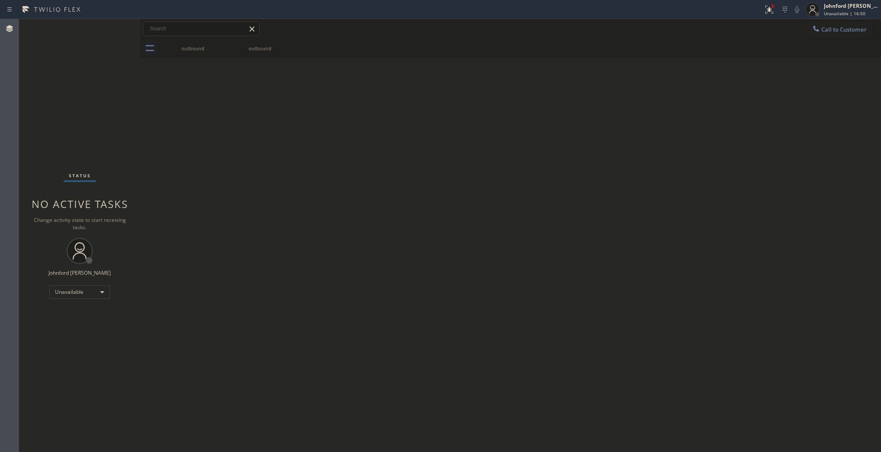
drag, startPoint x: 64, startPoint y: 112, endPoint x: 90, endPoint y: 49, distance: 68.0
click at [64, 111] on div "Status No active tasks Change activity state to start receiving tasks. [PERSON_…" at bounding box center [79, 235] width 121 height 433
drag, startPoint x: 635, startPoint y: 148, endPoint x: 651, endPoint y: 13, distance: 135.6
click at [643, 119] on div "Back to Dashboard Change Sender ID Customers Technicians Select a contact Outbo…" at bounding box center [510, 235] width 741 height 433
drag, startPoint x: 431, startPoint y: 226, endPoint x: 767, endPoint y: 132, distance: 349.3
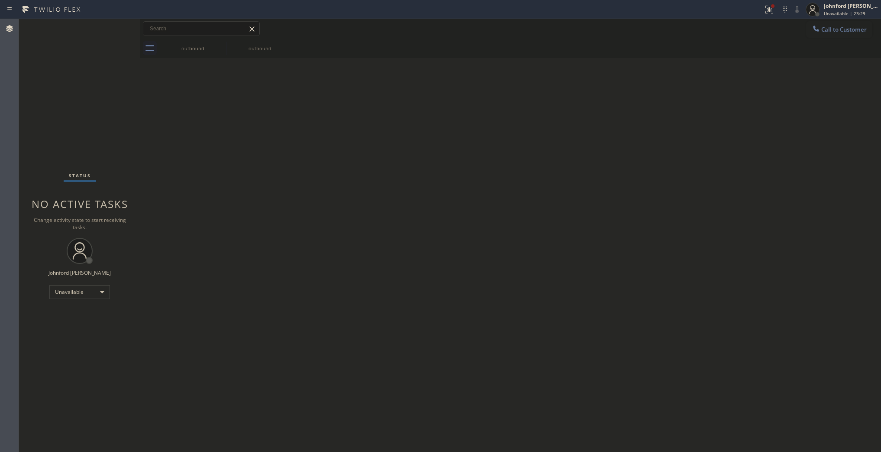
click at [431, 223] on div "Back to Dashboard Change Sender ID Customers Technicians Select a contact Outbo…" at bounding box center [510, 235] width 741 height 433
click at [826, 37] on button "Call to Customer" at bounding box center [839, 29] width 66 height 16
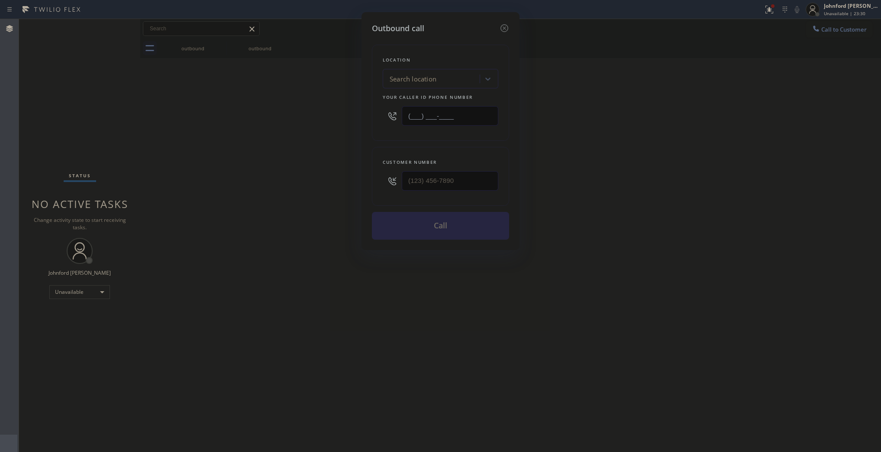
drag, startPoint x: 425, startPoint y: 123, endPoint x: 255, endPoint y: 141, distance: 170.7
click at [327, 124] on div "Outbound call Location Search location Your caller id phone number (___) ___-__…" at bounding box center [440, 226] width 881 height 452
paste input "714) 559-3502"
type input "[PHONE_NUMBER]"
drag, startPoint x: 460, startPoint y: 169, endPoint x: 340, endPoint y: 184, distance: 121.4
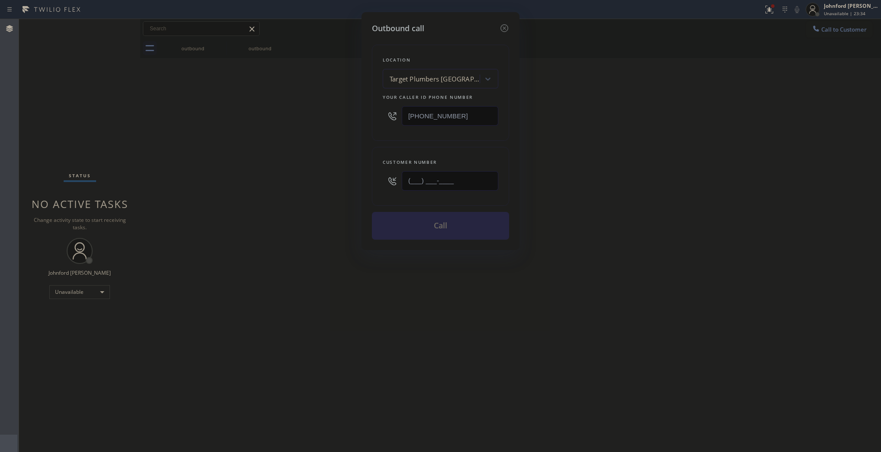
click at [344, 184] on div "Outbound call Location Target Plumbers Anaheim Your caller id phone number (714…" at bounding box center [440, 226] width 881 height 452
paste input "915) 291-8565"
type input "[PHONE_NUMBER]"
drag, startPoint x: 85, startPoint y: 158, endPoint x: 382, endPoint y: 196, distance: 299.0
click at [94, 159] on div "Outbound call Location Target Plumbers Anaheim Your caller id phone number (714…" at bounding box center [440, 226] width 881 height 452
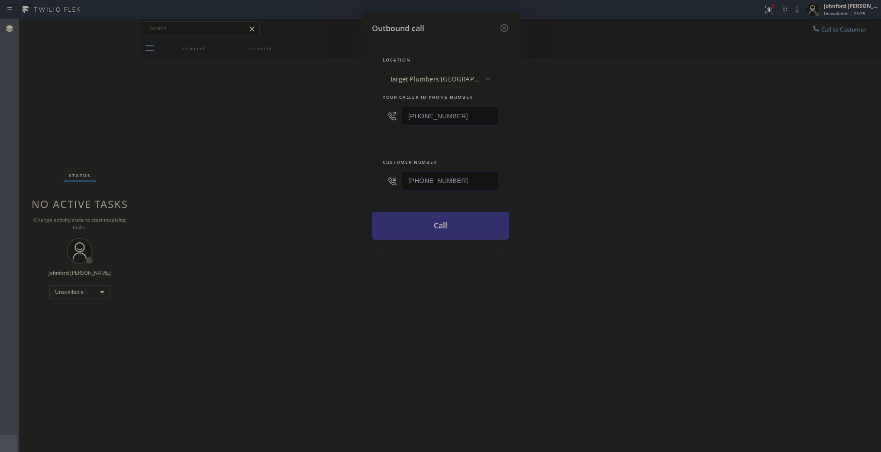
click at [406, 213] on button "Call" at bounding box center [440, 226] width 137 height 28
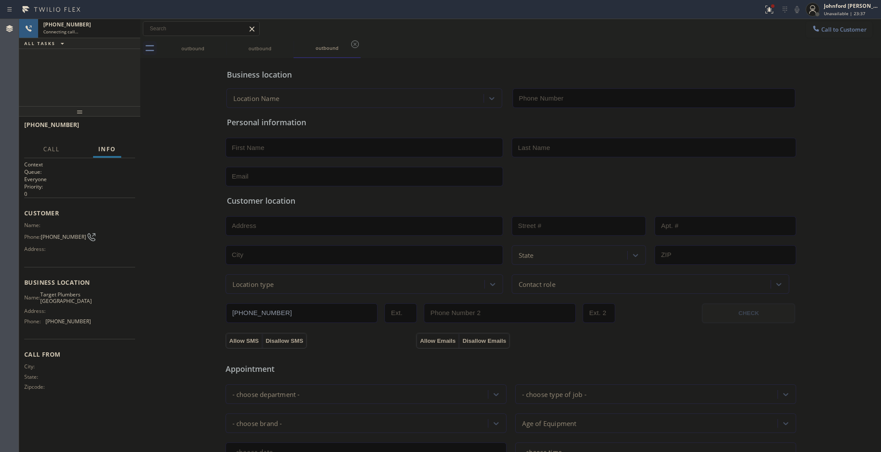
type input "[PHONE_NUMBER]"
drag, startPoint x: 40, startPoint y: 81, endPoint x: 52, endPoint y: 25, distance: 57.6
click at [41, 79] on div "+19152918565 Connecting call… ALL TASKS ALL TASKS ACTIVE TASKS TASKS IN WRAP UP" at bounding box center [79, 62] width 121 height 87
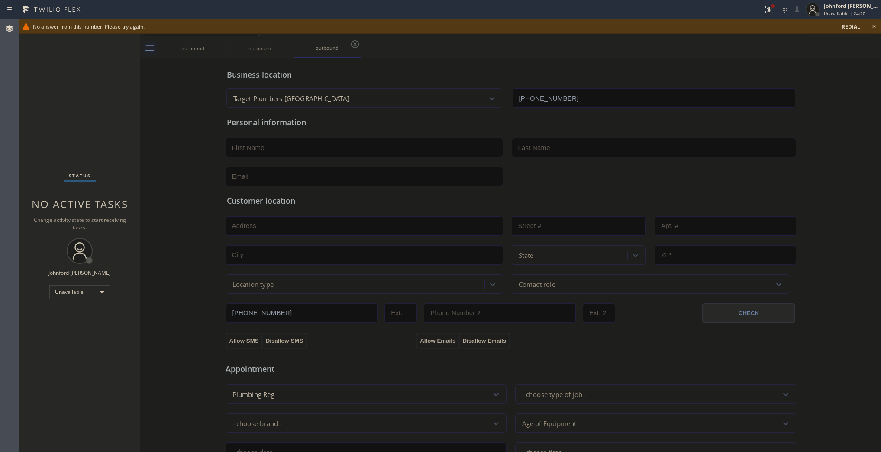
click at [869, 26] on div "No answer from this number. Please try again. redial" at bounding box center [450, 26] width 862 height 15
click at [847, 27] on span "redial" at bounding box center [851, 26] width 19 height 7
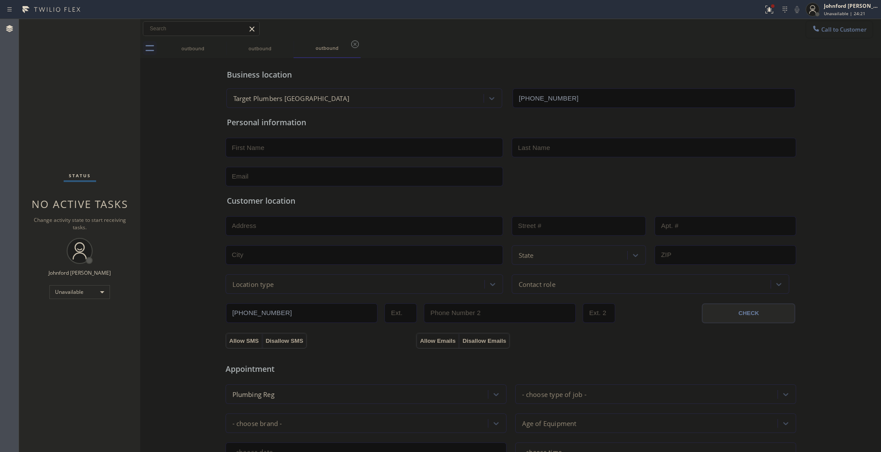
click at [826, 29] on span "Call to Customer" at bounding box center [843, 30] width 45 height 8
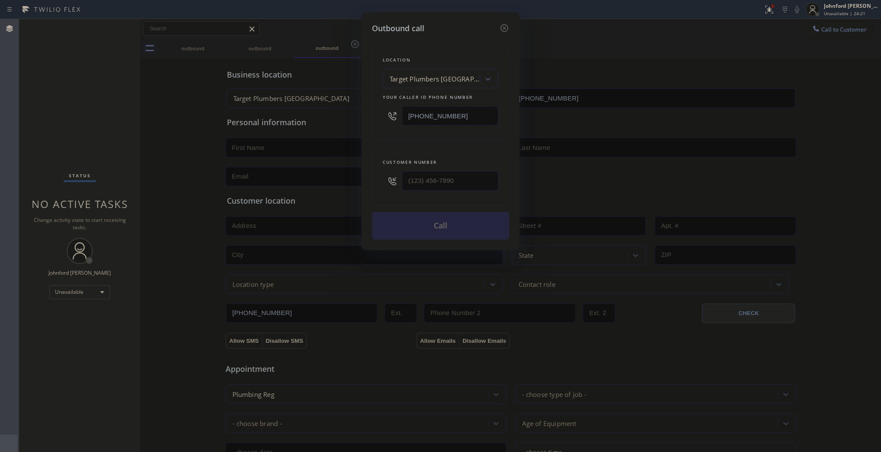
click at [386, 178] on div at bounding box center [441, 181] width 116 height 28
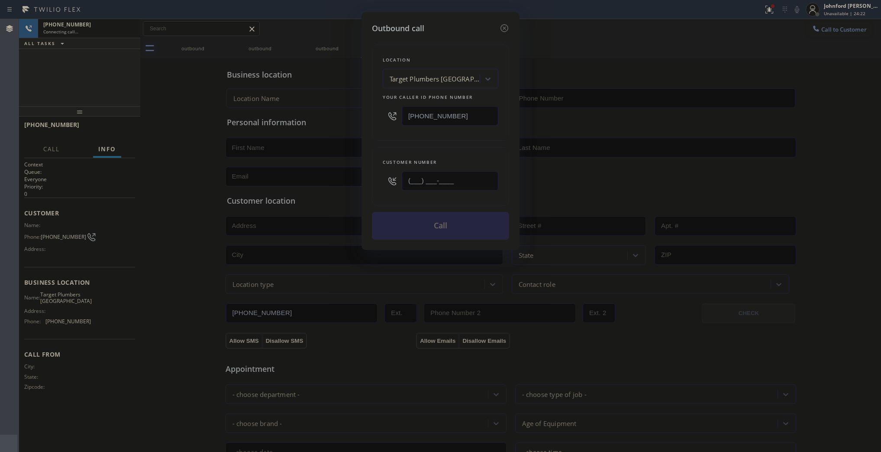
paste input "915) 291-8565"
type input "[PHONE_NUMBER]"
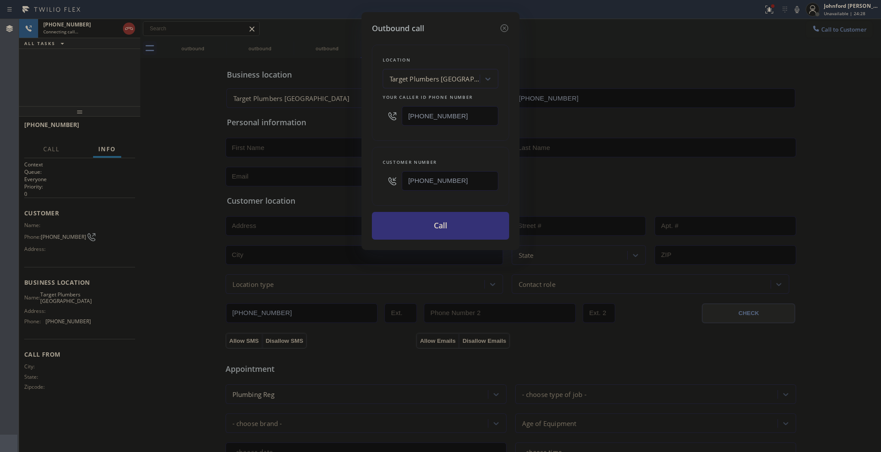
click at [86, 79] on div "Outbound call Location Target Plumbers Anaheim Your caller id phone number (714…" at bounding box center [440, 226] width 881 height 452
click at [507, 24] on icon at bounding box center [504, 28] width 10 height 10
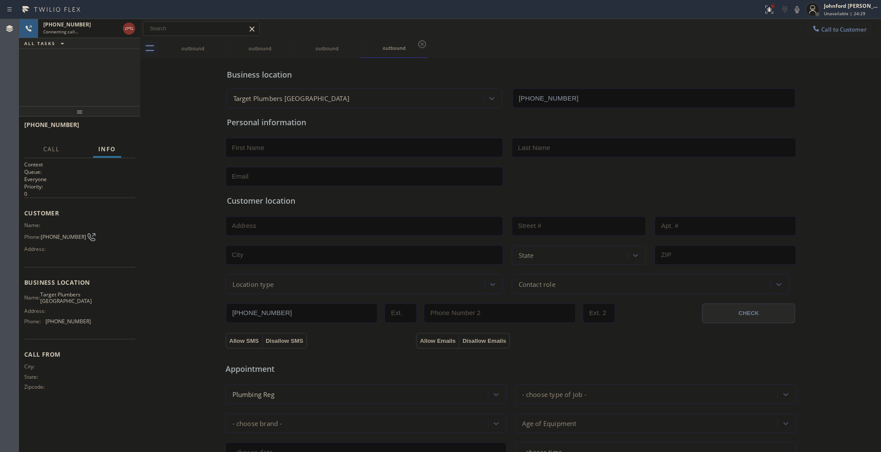
click at [578, 39] on div "outbound outbound outbound outbound" at bounding box center [520, 48] width 722 height 19
click at [769, 13] on icon at bounding box center [769, 9] width 10 height 10
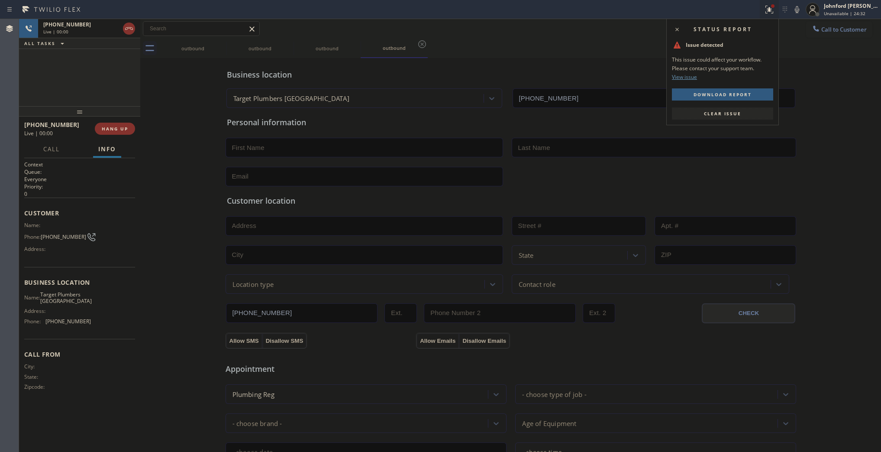
click at [734, 115] on span "Clear issue" at bounding box center [722, 113] width 37 height 6
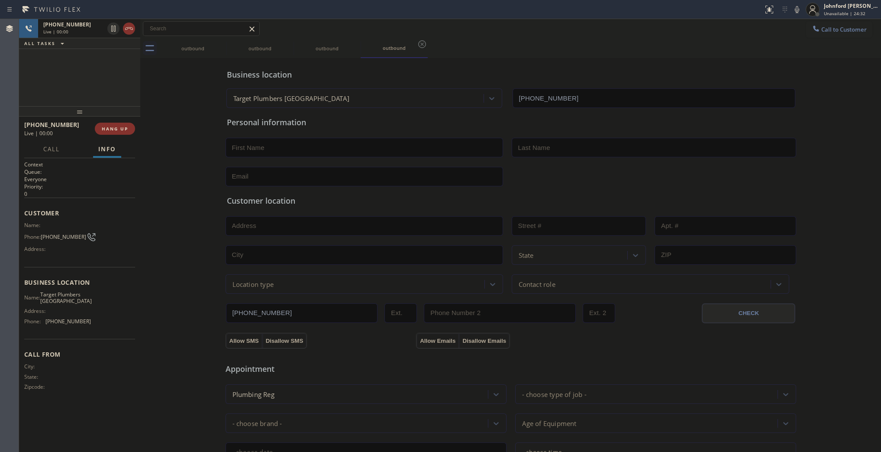
click at [628, 67] on div "Business location Target Plumbers Anaheim (714) 559-3502" at bounding box center [511, 84] width 572 height 48
click at [136, 31] on div at bounding box center [121, 28] width 31 height 19
click at [133, 31] on icon at bounding box center [129, 28] width 10 height 10
click at [828, 33] on button "Call to Customer" at bounding box center [839, 29] width 66 height 16
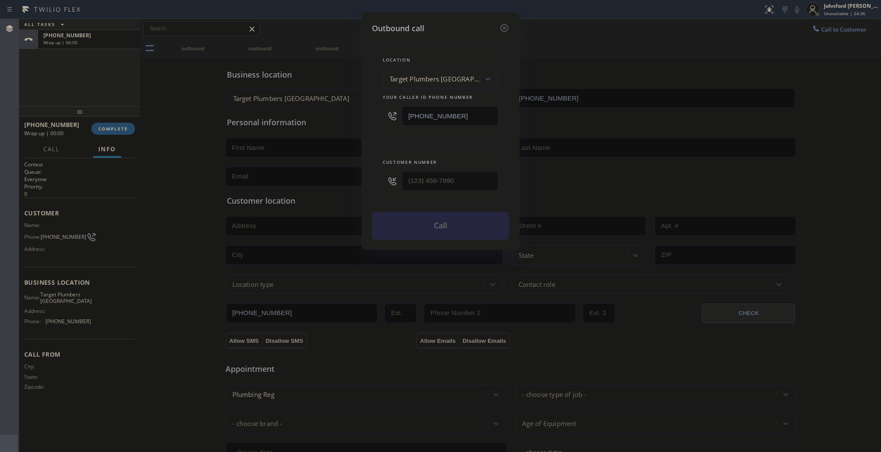
drag, startPoint x: 451, startPoint y: 111, endPoint x: 374, endPoint y: 111, distance: 77.1
click at [374, 111] on div "Location Target Plumbers Anaheim Your caller id phone number (714) 559-3502" at bounding box center [440, 93] width 137 height 96
paste input "27) 477-9939"
type input "[PHONE_NUMBER]"
drag, startPoint x: 458, startPoint y: 172, endPoint x: 354, endPoint y: 173, distance: 103.5
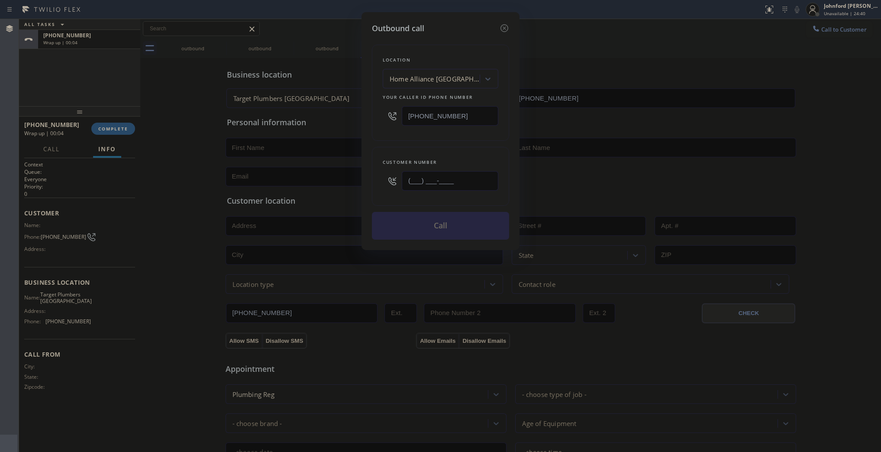
click at [354, 173] on div "Outbound call Location Home Alliance Greater Northdale Your caller id phone num…" at bounding box center [440, 226] width 881 height 452
paste input "727) 229-9055"
type input "[PHONE_NUMBER]"
click at [397, 149] on div "Customer number (727) 229-9055" at bounding box center [440, 176] width 137 height 59
click at [424, 226] on button "Call" at bounding box center [440, 226] width 137 height 28
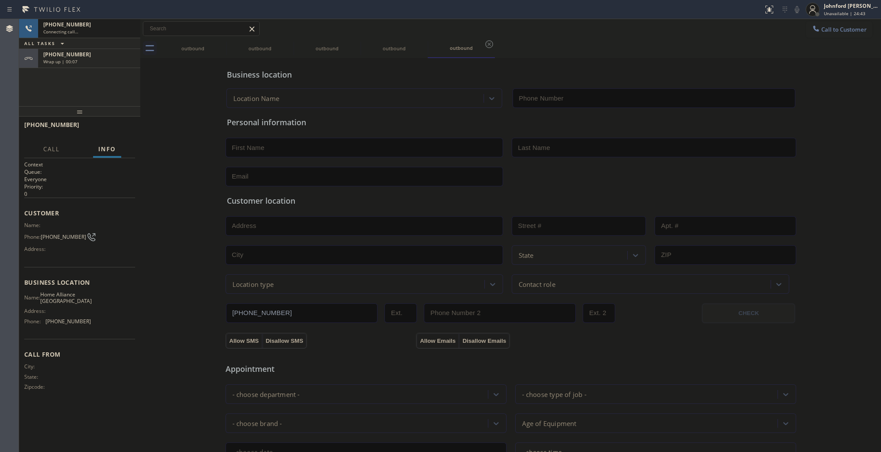
type input "[PHONE_NUMBER]"
drag, startPoint x: 116, startPoint y: 66, endPoint x: 126, endPoint y: 108, distance: 43.6
click at [116, 66] on div "+19152918565 Wrap up | 00:08" at bounding box center [87, 58] width 99 height 19
click at [126, 138] on div "+19152918565 Wrap up | 00:09 COMPLETE" at bounding box center [79, 128] width 111 height 23
click at [126, 137] on div "+19152918565 Wrap up | 00:09 COMPLETE" at bounding box center [79, 128] width 111 height 23
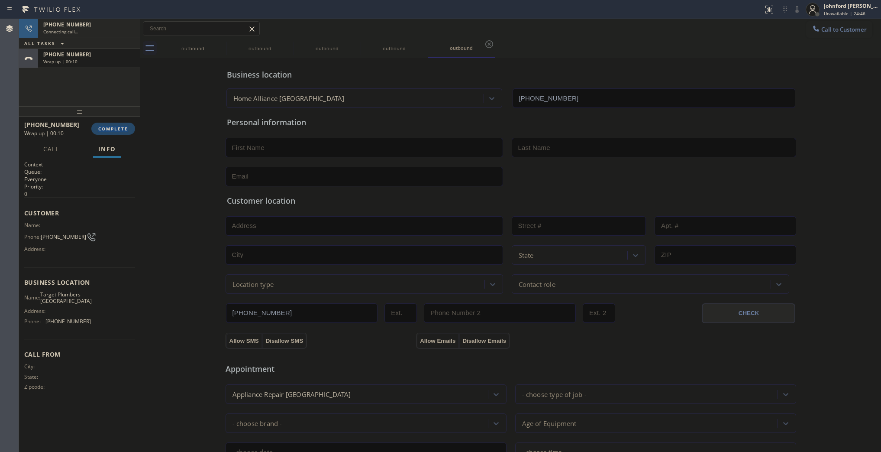
click at [126, 134] on button "COMPLETE" at bounding box center [113, 129] width 44 height 12
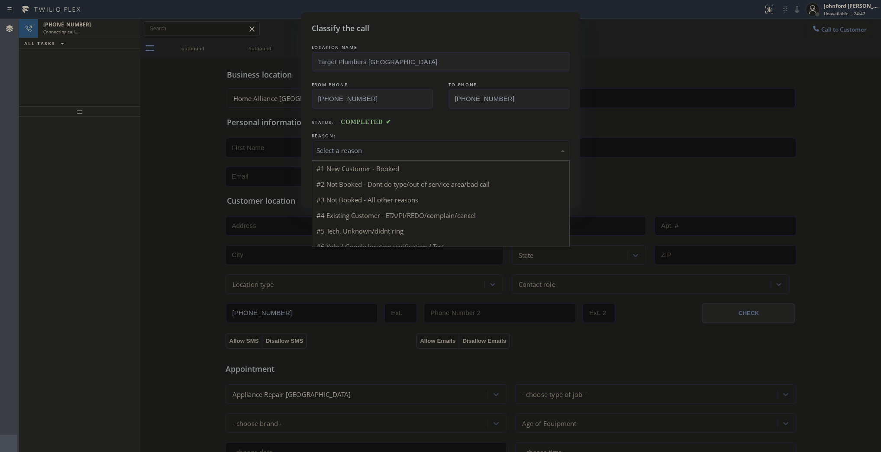
click at [355, 146] on div "Select a reason" at bounding box center [441, 150] width 249 height 10
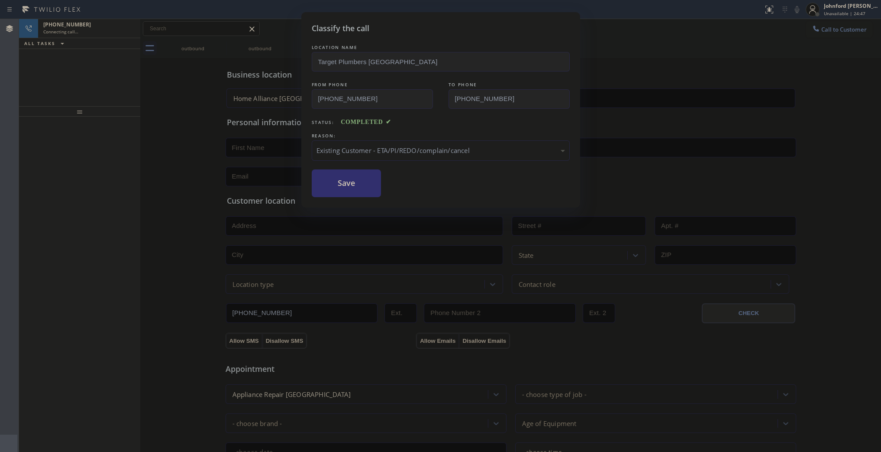
drag, startPoint x: 406, startPoint y: 200, endPoint x: 359, endPoint y: 178, distance: 51.3
click at [359, 178] on button "Save" at bounding box center [347, 183] width 70 height 28
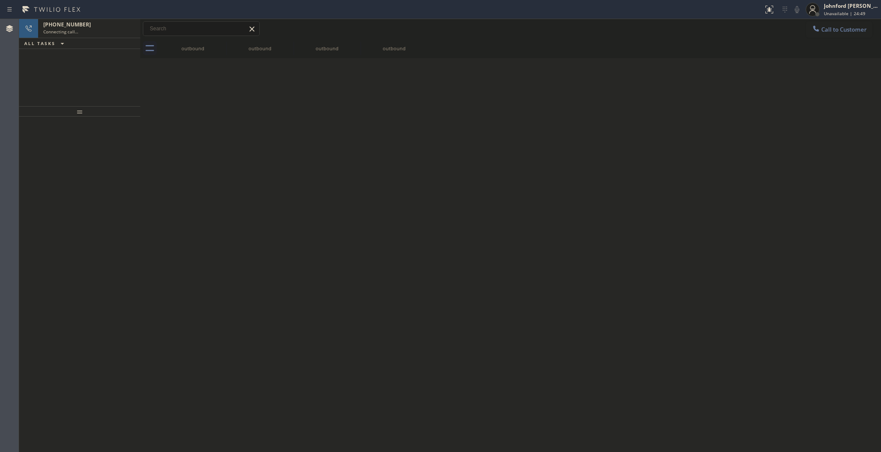
click at [216, 45] on div "outbound" at bounding box center [192, 48] width 67 height 19
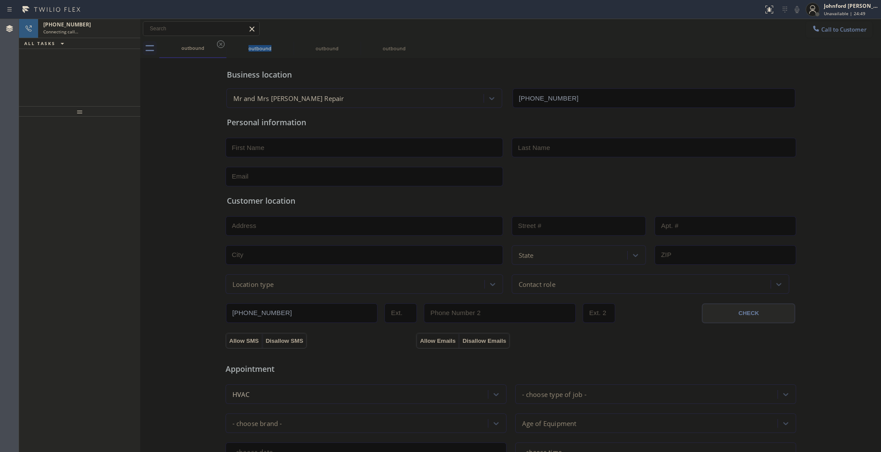
click at [216, 45] on icon at bounding box center [221, 44] width 10 height 10
click at [217, 43] on icon at bounding box center [221, 44] width 8 height 8
click at [96, 37] on div "+17272299055 Connecting call…" at bounding box center [87, 28] width 99 height 19
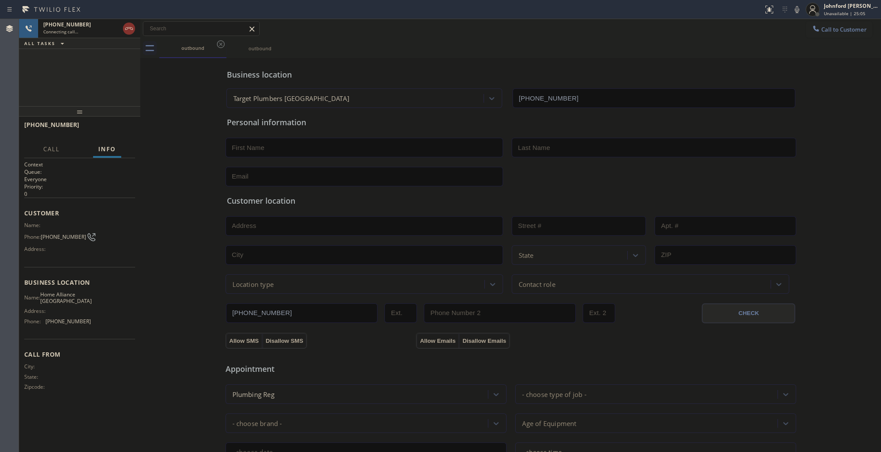
click at [59, 62] on div "+17272299055 Connecting call… ALL TASKS ALL TASKS ACTIVE TASKS TASKS IN WRAP UP" at bounding box center [79, 62] width 121 height 87
click at [80, 27] on div "+17272299055" at bounding box center [81, 24] width 76 height 7
click at [116, 127] on span "HANG UP" at bounding box center [115, 129] width 26 height 6
click at [107, 126] on span "COMPLETE" at bounding box center [113, 129] width 30 height 6
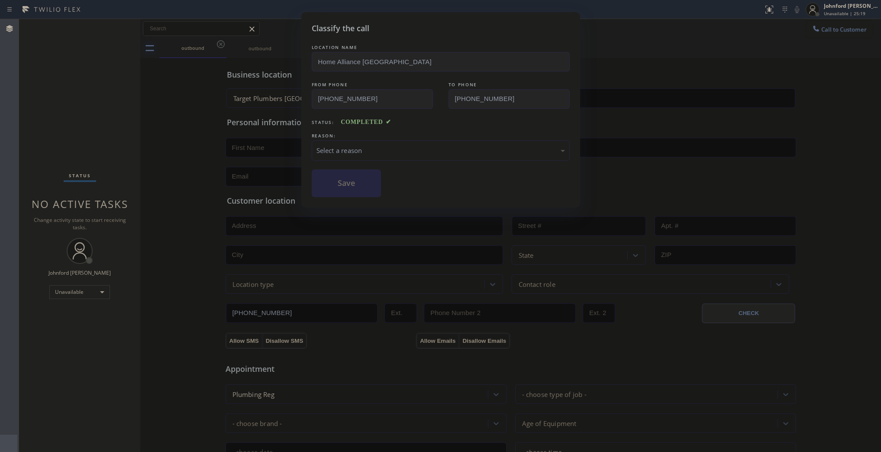
click at [373, 150] on div "Select a reason" at bounding box center [441, 150] width 249 height 10
click at [353, 179] on button "Save" at bounding box center [347, 183] width 70 height 28
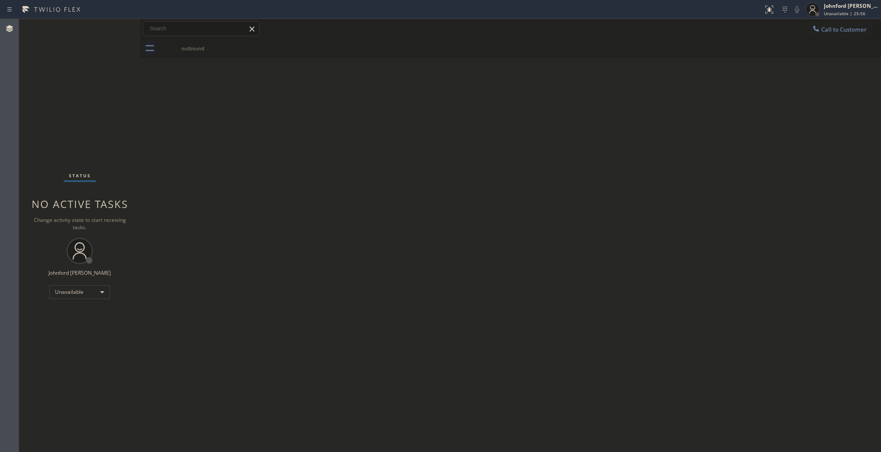
click at [812, 32] on div at bounding box center [816, 29] width 10 height 10
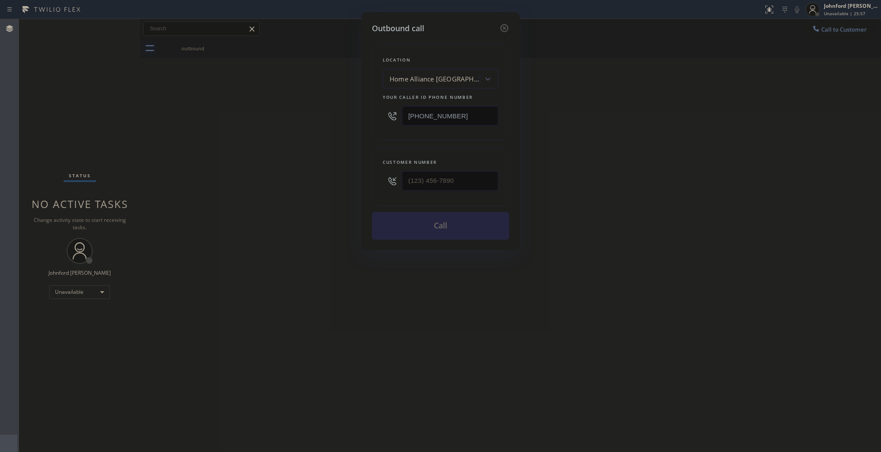
drag, startPoint x: 435, startPoint y: 115, endPoint x: 245, endPoint y: 128, distance: 190.5
click at [352, 117] on div "Outbound call Location Home Alliance Greater Northdale Your caller id phone num…" at bounding box center [440, 226] width 881 height 452
paste input "480) 908-9388"
type input "[PHONE_NUMBER]"
paste input "928) 239-6050"
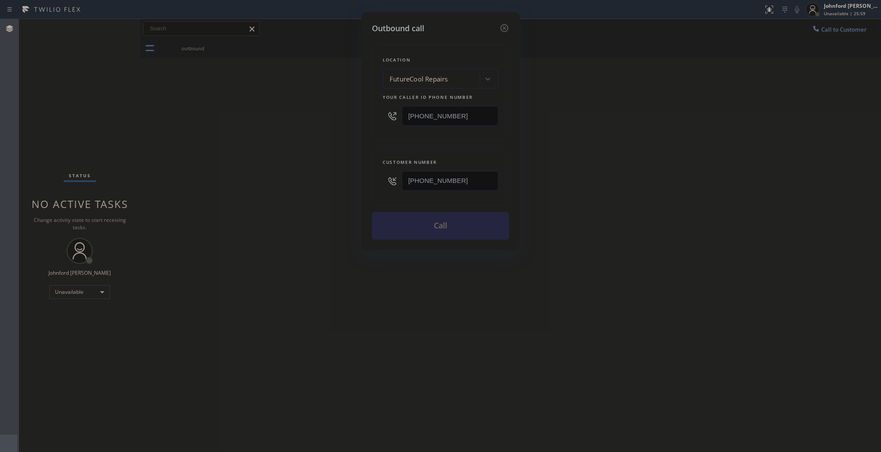
drag, startPoint x: 316, startPoint y: 172, endPoint x: 277, endPoint y: 174, distance: 39.0
click at [289, 172] on div "Outbound call Location FutureCool Repairs Your caller id phone number (480) 908…" at bounding box center [440, 226] width 881 height 452
type input "[PHONE_NUMBER]"
click at [267, 176] on div "Outbound call Location FutureCool Repairs Your caller id phone number (480) 908…" at bounding box center [440, 226] width 881 height 452
click at [405, 228] on button "Call" at bounding box center [440, 226] width 137 height 28
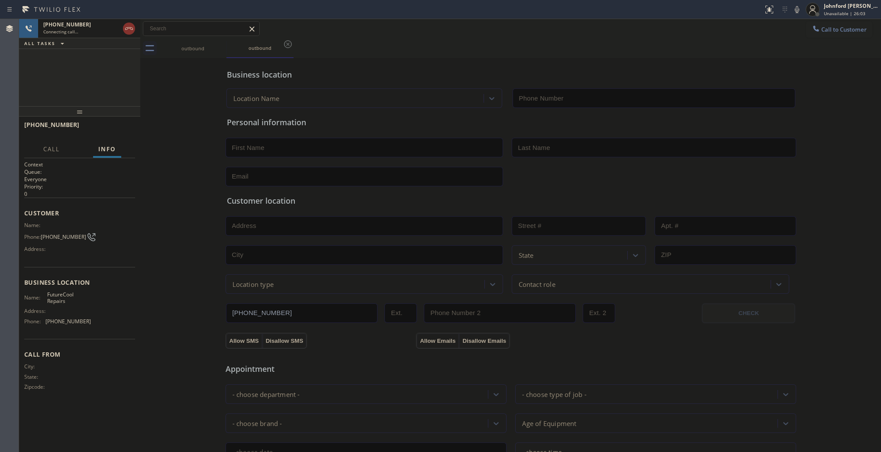
type input "[PHONE_NUMBER]"
click at [115, 133] on button "HANG UP" at bounding box center [115, 129] width 40 height 12
click at [812, 27] on icon at bounding box center [816, 28] width 9 height 9
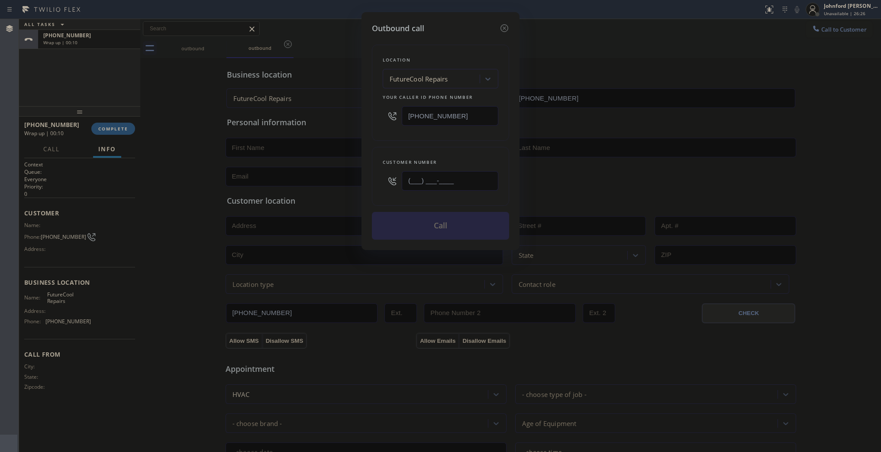
drag, startPoint x: 475, startPoint y: 173, endPoint x: 317, endPoint y: 173, distance: 158.1
click at [317, 173] on div "Outbound call Location FutureCool Repairs Your caller id phone number (480) 908…" at bounding box center [440, 226] width 881 height 452
paste input "928) 239-6050"
type input "[PHONE_NUMBER]"
click at [405, 147] on div "Customer number (928) 239-6050" at bounding box center [440, 176] width 137 height 59
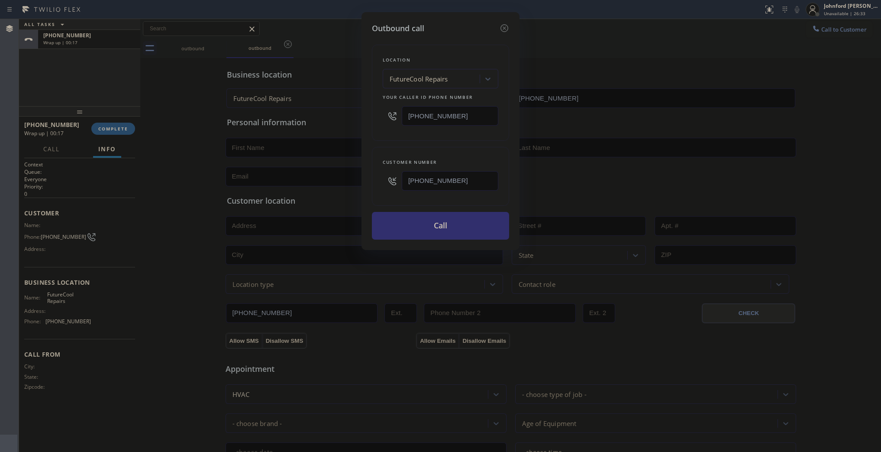
click at [414, 230] on button "Call" at bounding box center [440, 226] width 137 height 28
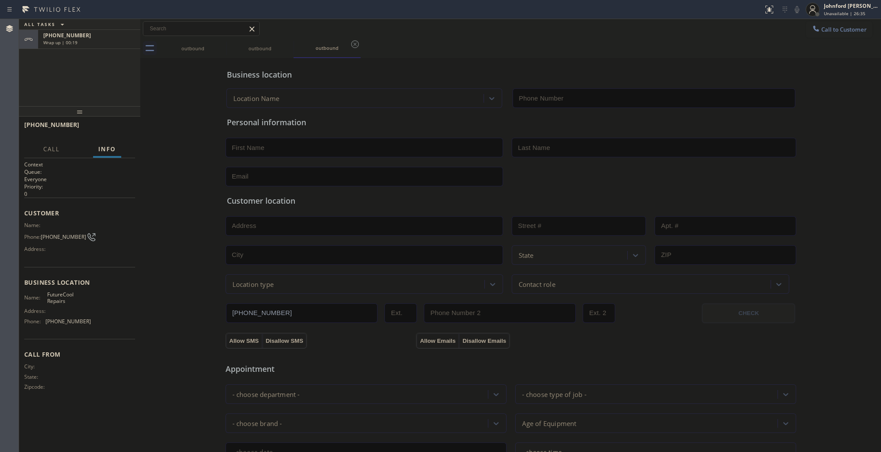
type input "[PHONE_NUMBER]"
click at [109, 55] on div "+19282396050" at bounding box center [89, 54] width 92 height 7
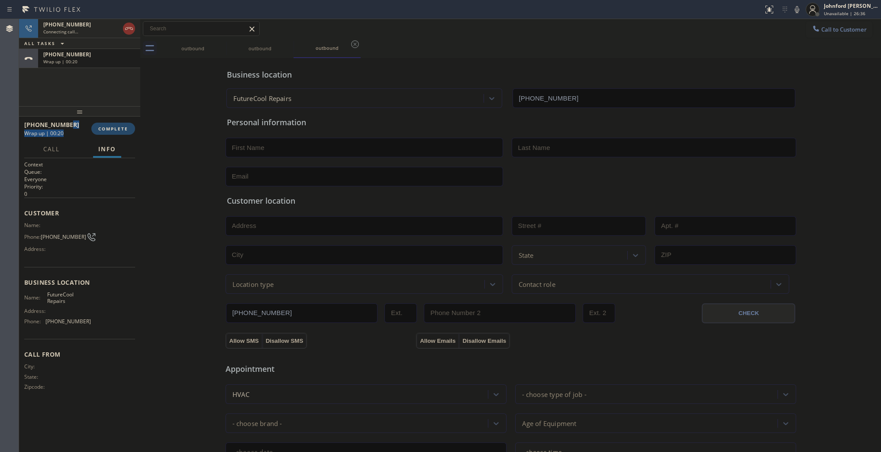
drag, startPoint x: 93, startPoint y: 120, endPoint x: 98, endPoint y: 123, distance: 5.8
click at [97, 122] on div "+19282396050 Wrap up | 00:20 COMPLETE" at bounding box center [79, 128] width 111 height 23
click at [103, 123] on button "COMPLETE" at bounding box center [113, 129] width 44 height 12
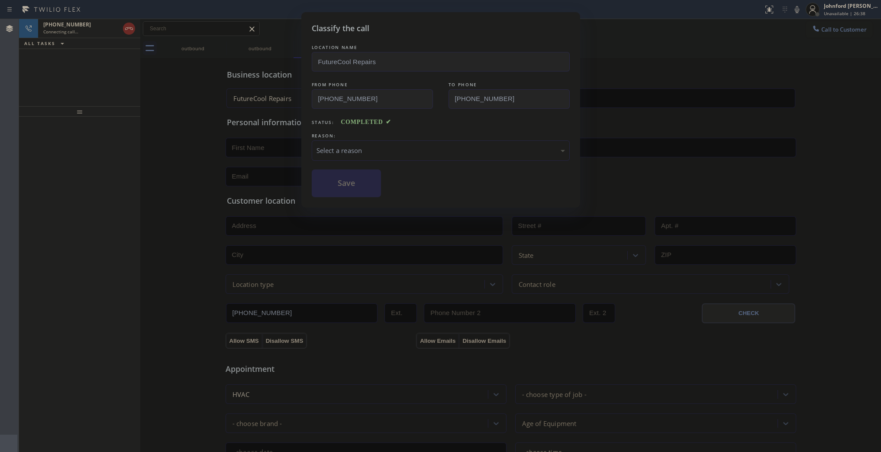
click at [330, 140] on div "Select a reason" at bounding box center [441, 150] width 258 height 20
click at [334, 182] on button "Save" at bounding box center [347, 183] width 70 height 28
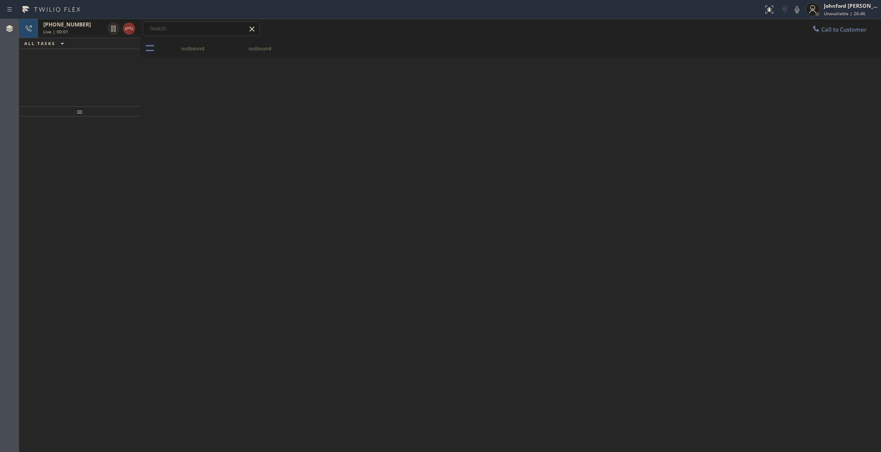
click at [122, 33] on div at bounding box center [121, 28] width 31 height 19
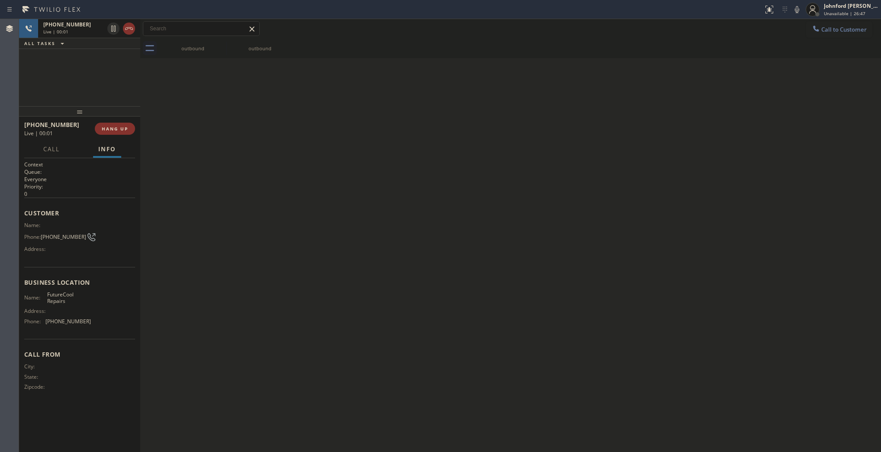
drag, startPoint x: 128, startPoint y: 33, endPoint x: 123, endPoint y: 38, distance: 7.1
click at [129, 33] on icon at bounding box center [129, 28] width 10 height 10
drag, startPoint x: 837, startPoint y: 30, endPoint x: 675, endPoint y: 89, distance: 172.2
click at [836, 30] on span "Call to Customer" at bounding box center [843, 30] width 45 height 8
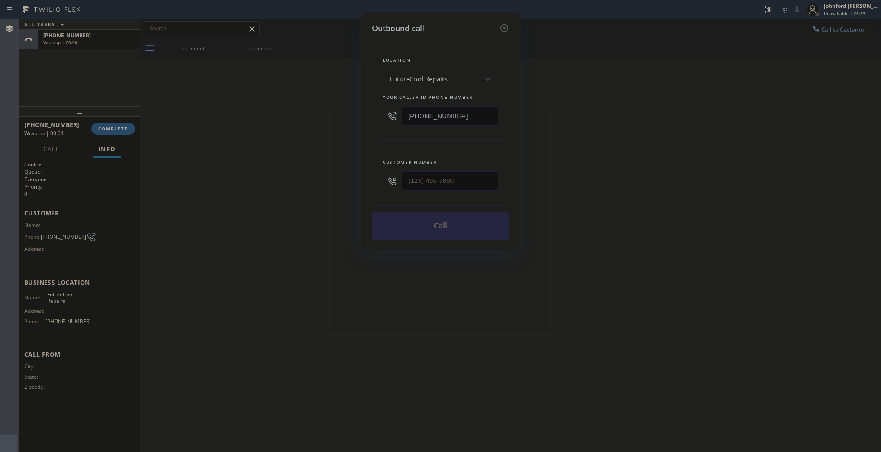
drag, startPoint x: 482, startPoint y: 109, endPoint x: 388, endPoint y: 106, distance: 93.6
click at [388, 106] on div "[PHONE_NUMBER]" at bounding box center [441, 116] width 116 height 28
paste input "281) 957-3980"
type input "[PHONE_NUMBER]"
click at [375, 178] on div "Customer number" at bounding box center [440, 176] width 137 height 59
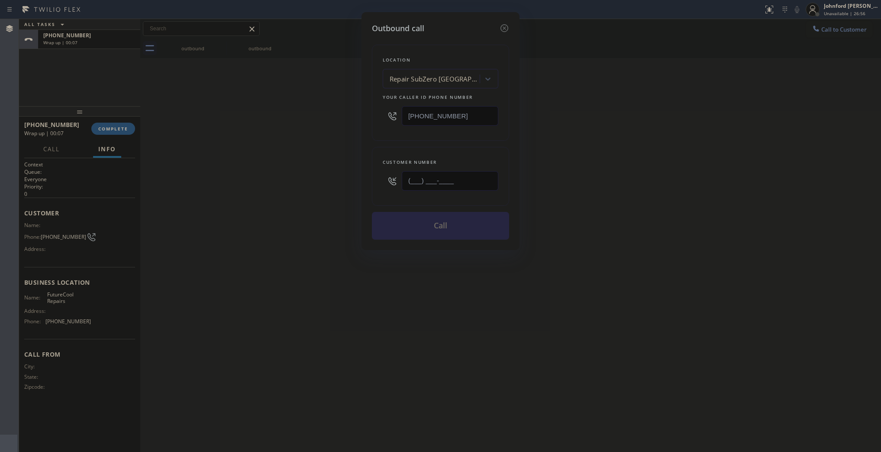
paste input "832) 974-8032"
type input "[PHONE_NUMBER]"
click at [318, 180] on div "Outbound call Location Repair SubZero Houston Your caller id phone number (281)…" at bounding box center [440, 226] width 881 height 452
click at [398, 232] on button "Call" at bounding box center [440, 226] width 137 height 28
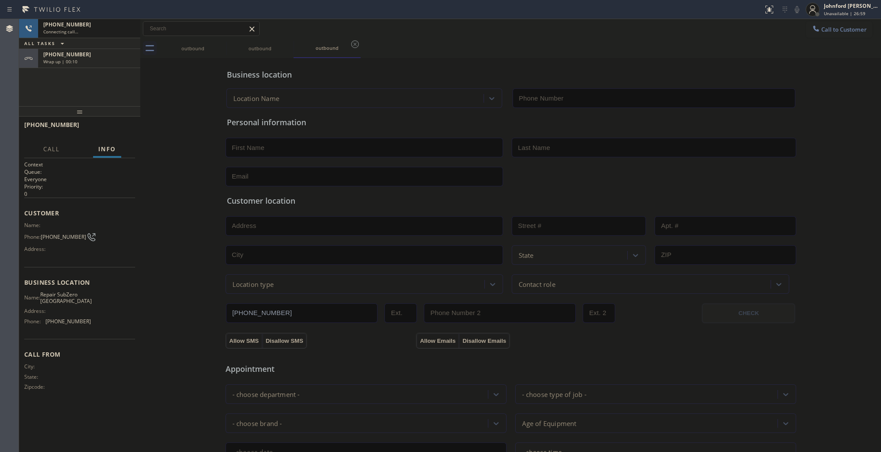
type input "[PHONE_NUMBER]"
drag, startPoint x: 100, startPoint y: 65, endPoint x: 100, endPoint y: 120, distance: 55.0
click at [99, 65] on div "+19282396050 Wrap up | 00:11" at bounding box center [87, 58] width 99 height 19
click at [105, 130] on span "COMPLETE" at bounding box center [113, 129] width 30 height 6
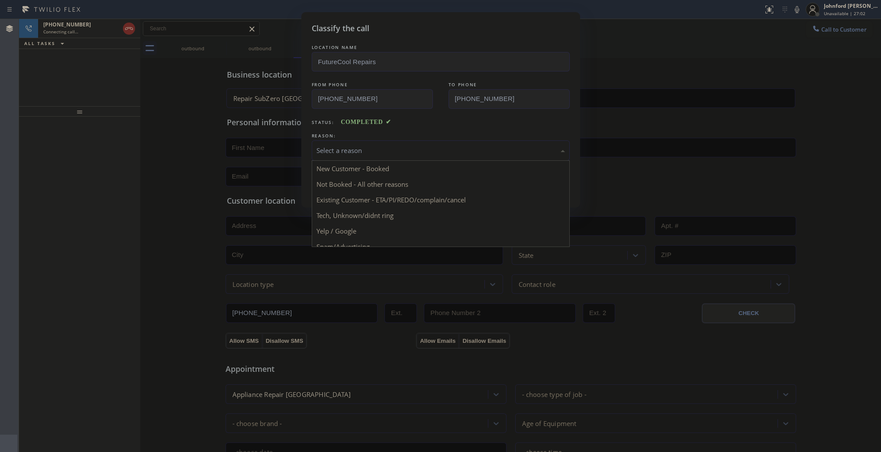
click at [333, 140] on div "Select a reason" at bounding box center [441, 150] width 258 height 20
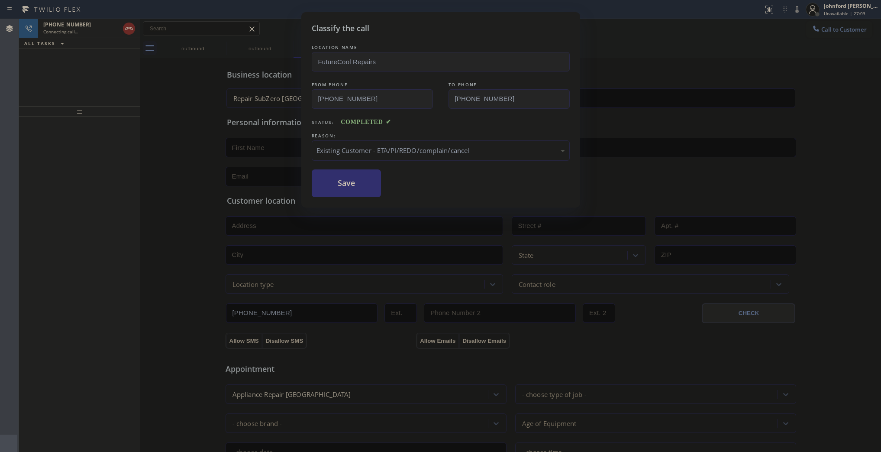
click at [346, 186] on button "Save" at bounding box center [347, 183] width 70 height 28
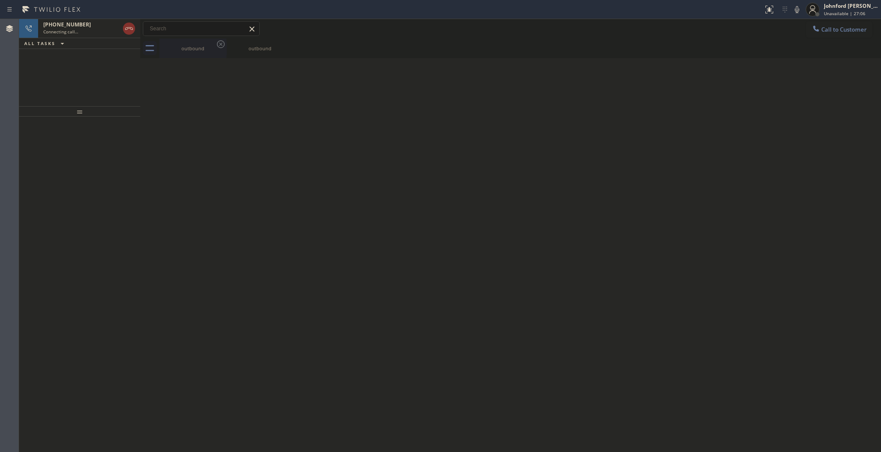
click at [202, 52] on div "outbound" at bounding box center [192, 48] width 65 height 19
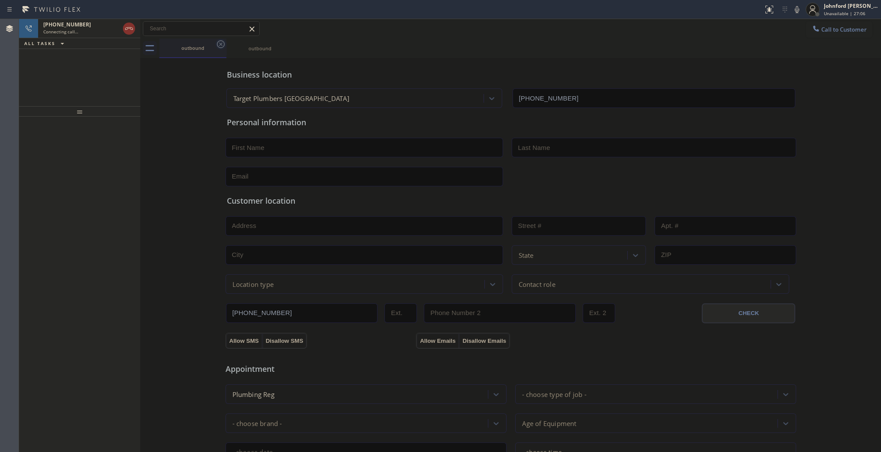
click at [216, 39] on icon at bounding box center [221, 44] width 10 height 10
click at [216, 40] on icon at bounding box center [221, 44] width 10 height 10
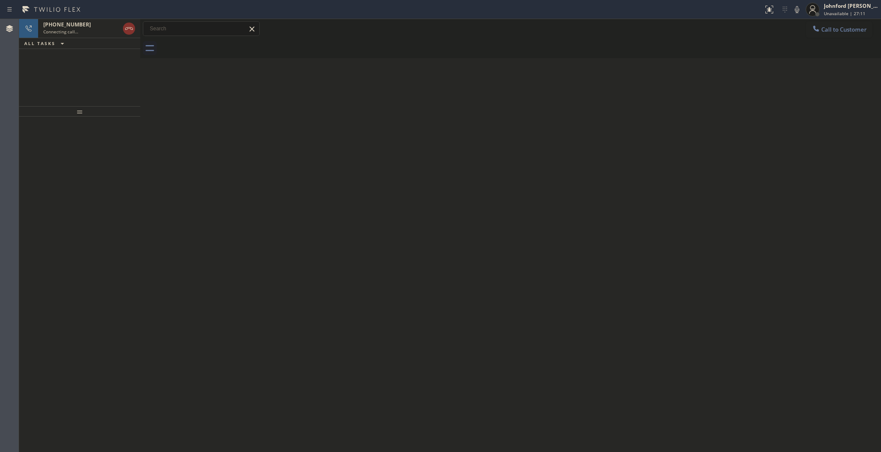
click at [103, 78] on div "+18329748032 Connecting call… ALL TASKS ALL TASKS ACTIVE TASKS TASKS IN WRAP UP" at bounding box center [79, 62] width 121 height 87
click at [132, 35] on div at bounding box center [121, 28] width 31 height 19
click at [129, 28] on icon at bounding box center [129, 28] width 8 height 3
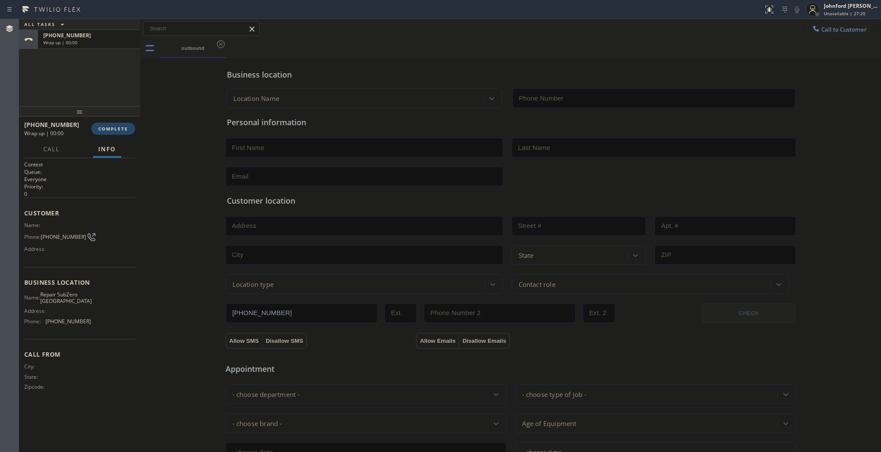
type input "[PHONE_NUMBER]"
click at [122, 124] on button "COMPLETE" at bounding box center [113, 129] width 44 height 12
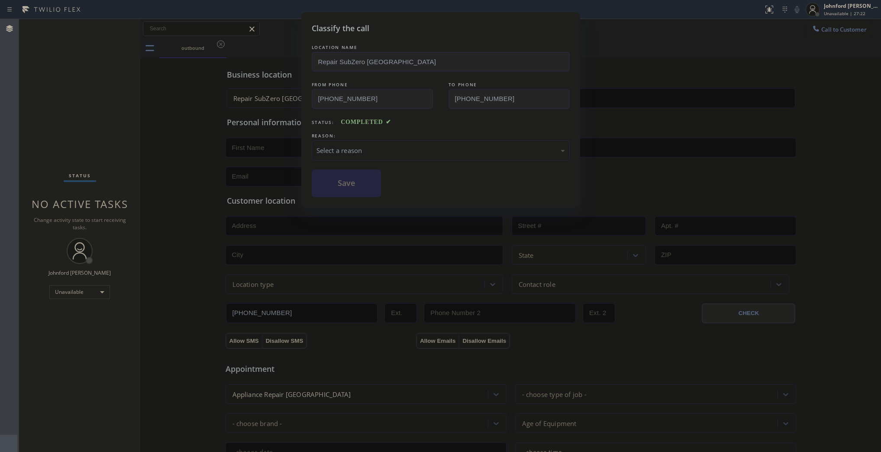
click at [338, 157] on div "Select a reason" at bounding box center [441, 150] width 258 height 20
click at [347, 183] on button "Save" at bounding box center [347, 183] width 70 height 28
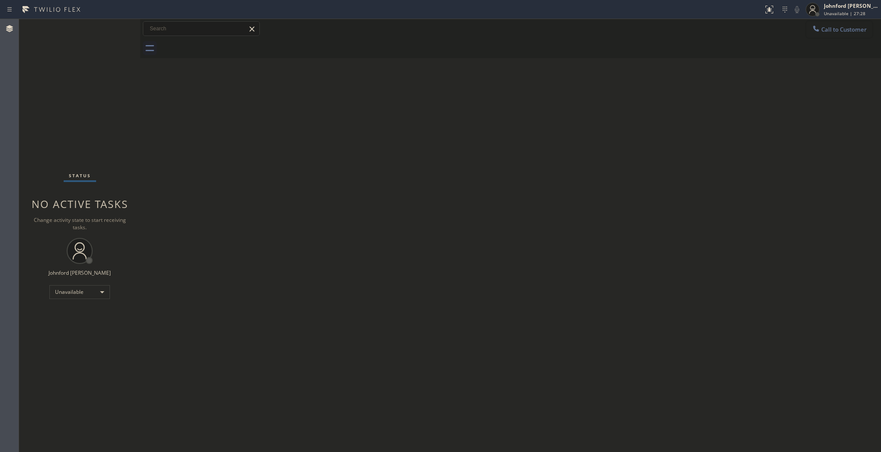
click at [806, 29] on button "Call to Customer" at bounding box center [839, 29] width 66 height 16
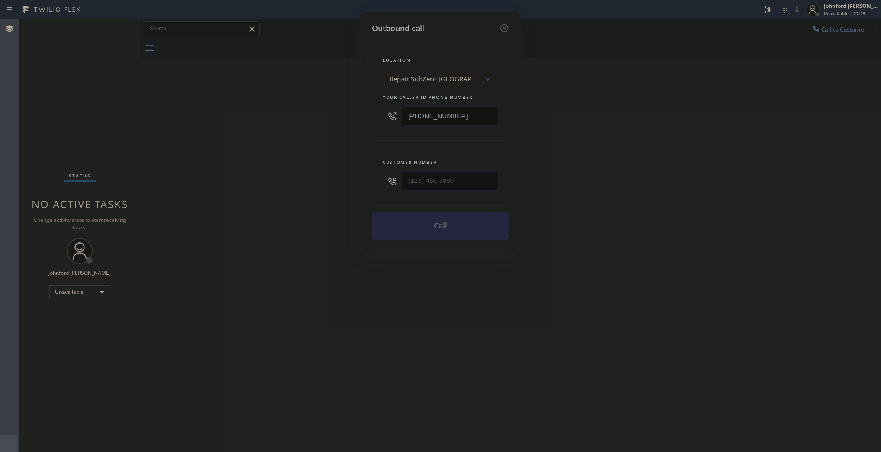
drag, startPoint x: 482, startPoint y: 109, endPoint x: 336, endPoint y: 129, distance: 146.4
click at [349, 125] on div "Outbound call Location Repair SubZero Houston Your caller id phone number (281)…" at bounding box center [440, 226] width 881 height 452
paste input "323) 870-6746"
type input "[PHONE_NUMBER]"
drag, startPoint x: 501, startPoint y: 178, endPoint x: 315, endPoint y: 175, distance: 186.2
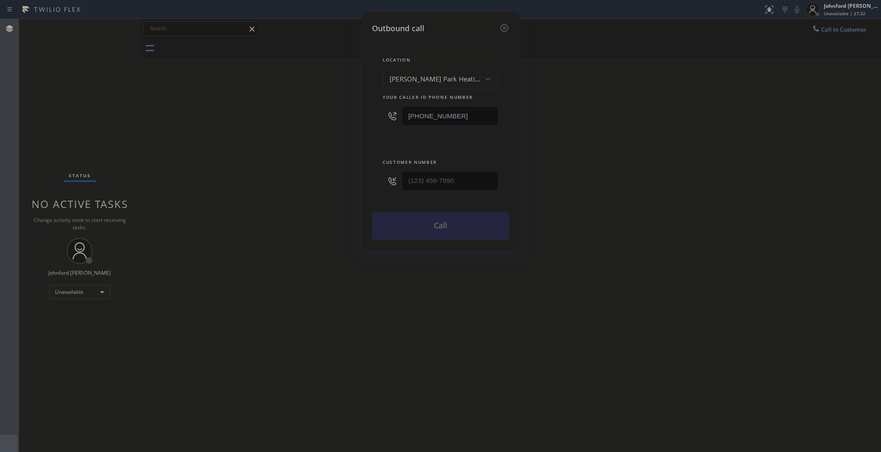
click at [329, 175] on div "Outbound call Location Griffith Park Heating and Air Conditioning Your caller i…" at bounding box center [440, 226] width 881 height 452
drag, startPoint x: 305, startPoint y: 178, endPoint x: 462, endPoint y: 208, distance: 159.6
click at [339, 190] on div "Outbound call Location Griffith Park Heating and Air Conditioning Your caller i…" at bounding box center [440, 226] width 881 height 452
drag, startPoint x: 466, startPoint y: 184, endPoint x: 378, endPoint y: 184, distance: 88.8
click at [378, 184] on div "Customer number (___) ___-____" at bounding box center [440, 176] width 137 height 59
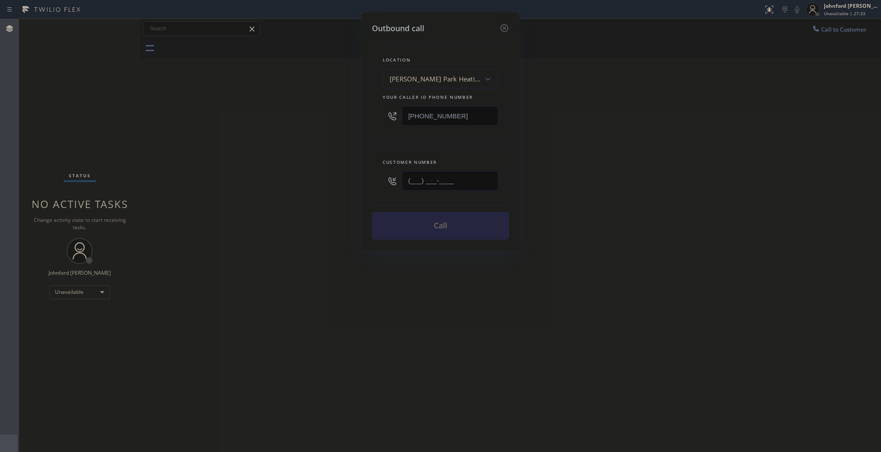
paste input "754) 336-6794"
type input "[PHONE_NUMBER]"
click at [275, 184] on div "Outbound call Location Griffith Park Heating and Air Conditioning Your caller i…" at bounding box center [440, 226] width 881 height 452
click at [370, 221] on div "Outbound call Location Griffith Park Heating and Air Conditioning Your caller i…" at bounding box center [441, 131] width 158 height 238
click at [390, 217] on button "Call" at bounding box center [440, 226] width 137 height 28
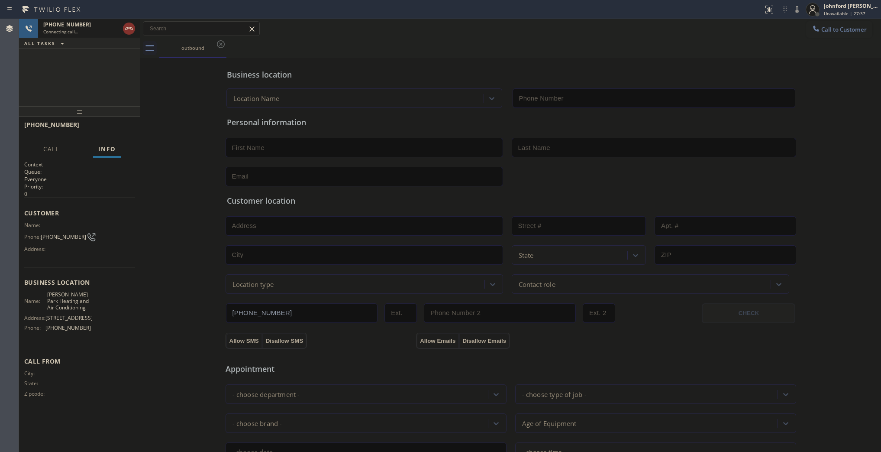
type input "[PHONE_NUMBER]"
click at [132, 123] on button "HANG UP" at bounding box center [115, 129] width 40 height 12
click at [57, 239] on div "Name: Phone: (754) 336-6794 Address:" at bounding box center [57, 239] width 67 height 34
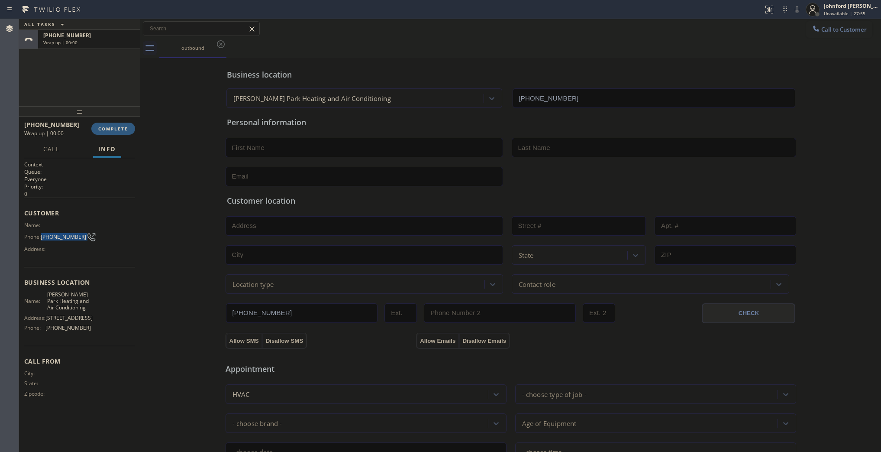
copy div "[PHONE_NUMBER]"
drag, startPoint x: 809, startPoint y: 29, endPoint x: 722, endPoint y: 79, distance: 100.1
click at [806, 34] on button "Call to Customer" at bounding box center [839, 29] width 66 height 16
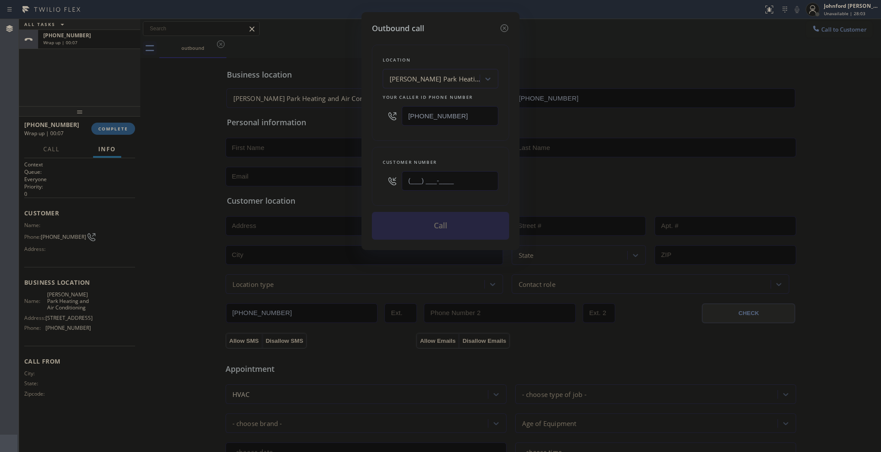
drag, startPoint x: 413, startPoint y: 171, endPoint x: 393, endPoint y: 171, distance: 19.5
click at [395, 171] on div "(___) ___-____" at bounding box center [441, 181] width 116 height 28
paste input "754) 336-6794"
type input "[PHONE_NUMBER]"
click at [397, 135] on div "Location Griffith Park Heating and Air Conditioning Your caller id phone number…" at bounding box center [440, 93] width 137 height 96
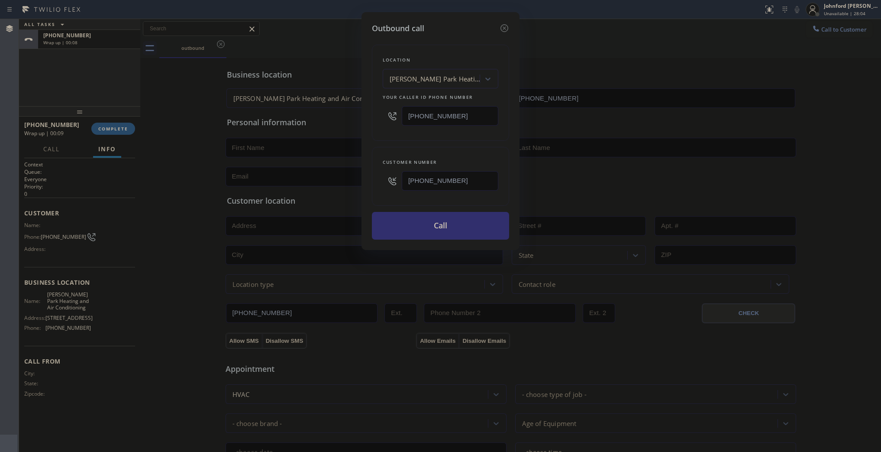
click at [409, 231] on button "Call" at bounding box center [440, 226] width 137 height 28
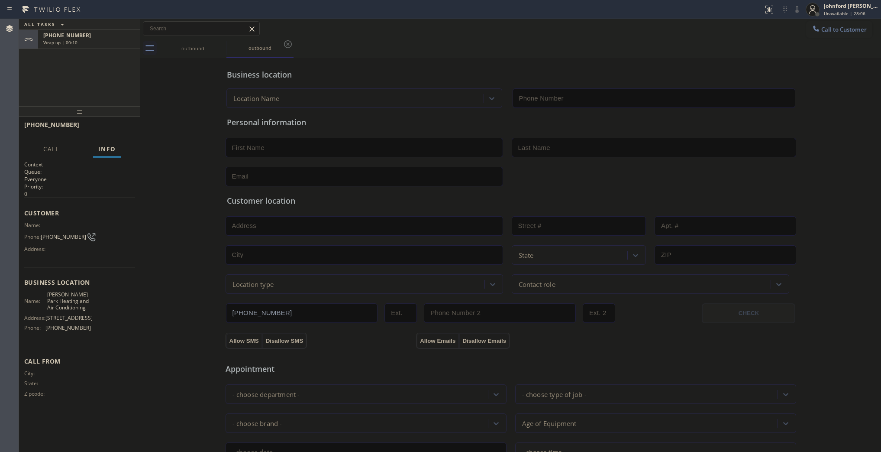
type input "[PHONE_NUMBER]"
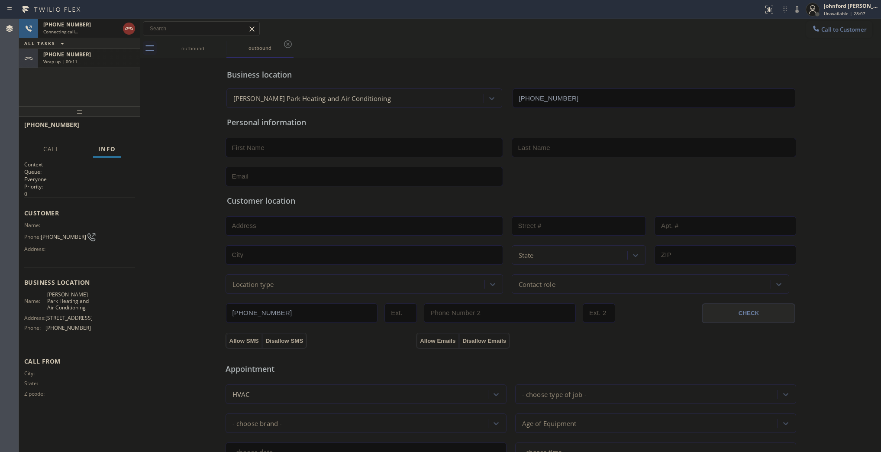
click at [104, 55] on div "+17543366794" at bounding box center [89, 54] width 92 height 7
click at [101, 65] on div "+17543366794 Wrap up | 00:12" at bounding box center [87, 58] width 99 height 19
click at [102, 121] on div "+17543366794 Wrap up | 00:12 COMPLETE" at bounding box center [79, 128] width 111 height 23
click at [110, 127] on span "COMPLETE" at bounding box center [113, 129] width 30 height 6
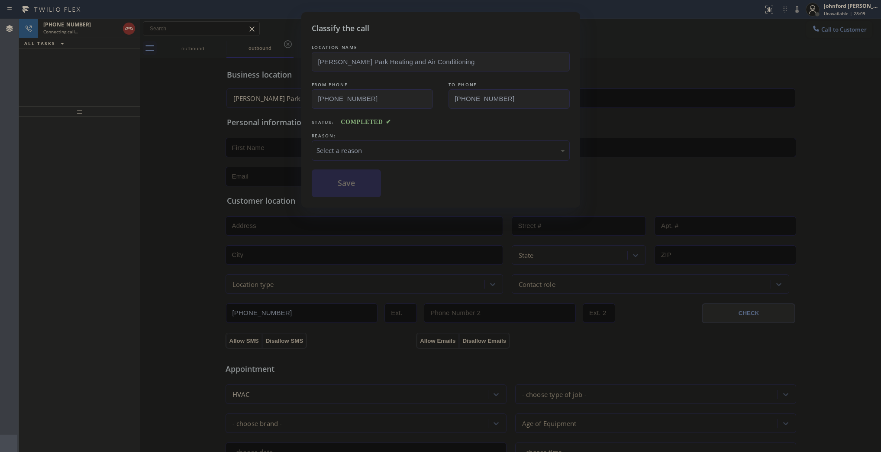
click at [389, 145] on div "Select a reason" at bounding box center [441, 150] width 249 height 10
click at [359, 185] on button "Save" at bounding box center [347, 183] width 70 height 28
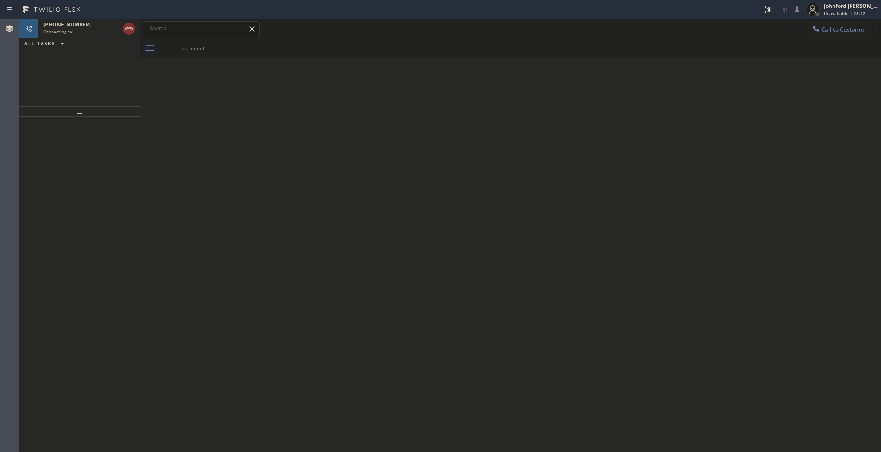
click at [797, 11] on icon at bounding box center [797, 9] width 10 height 10
drag, startPoint x: 800, startPoint y: 7, endPoint x: 674, endPoint y: 47, distance: 131.6
click at [799, 7] on icon at bounding box center [797, 9] width 10 height 10
click at [126, 26] on icon at bounding box center [129, 28] width 10 height 10
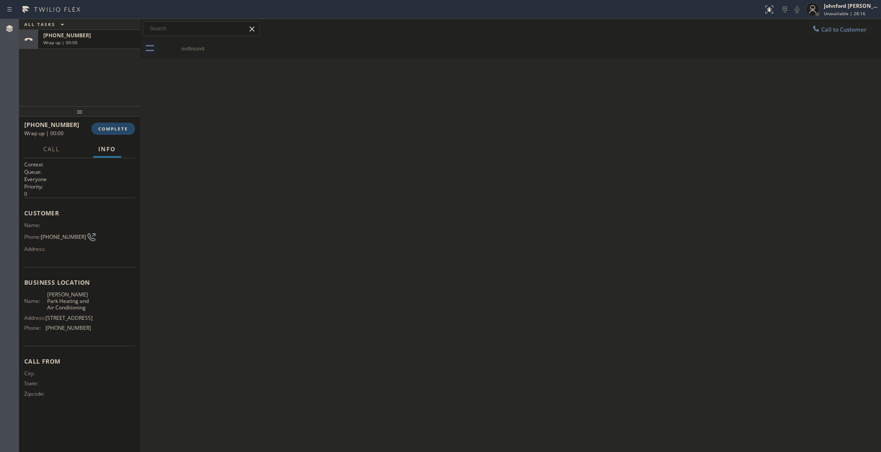
click at [131, 126] on button "COMPLETE" at bounding box center [113, 129] width 44 height 12
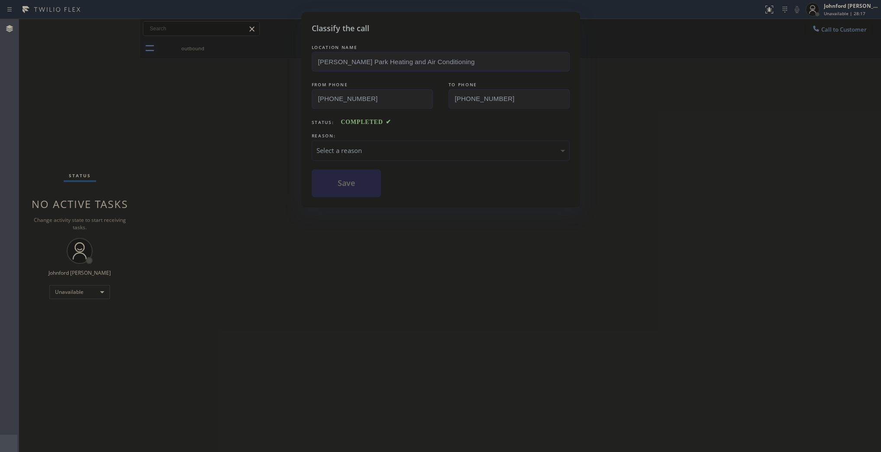
click at [369, 137] on div "REASON:" at bounding box center [441, 135] width 258 height 9
click at [381, 145] on div "Select a reason" at bounding box center [441, 150] width 249 height 10
drag, startPoint x: 382, startPoint y: 195, endPoint x: 351, endPoint y: 183, distance: 33.9
drag, startPoint x: 351, startPoint y: 183, endPoint x: 345, endPoint y: 181, distance: 6.4
click at [350, 182] on button "Save" at bounding box center [347, 183] width 70 height 28
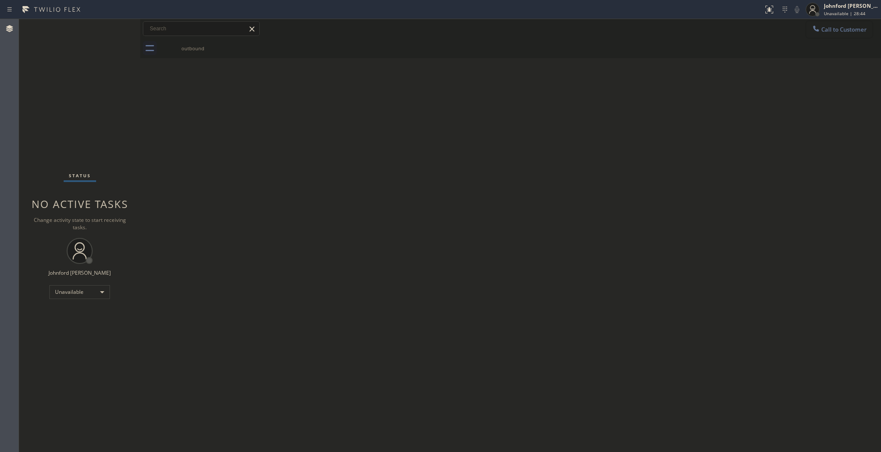
click at [847, 37] on button "Call to Customer" at bounding box center [839, 29] width 66 height 16
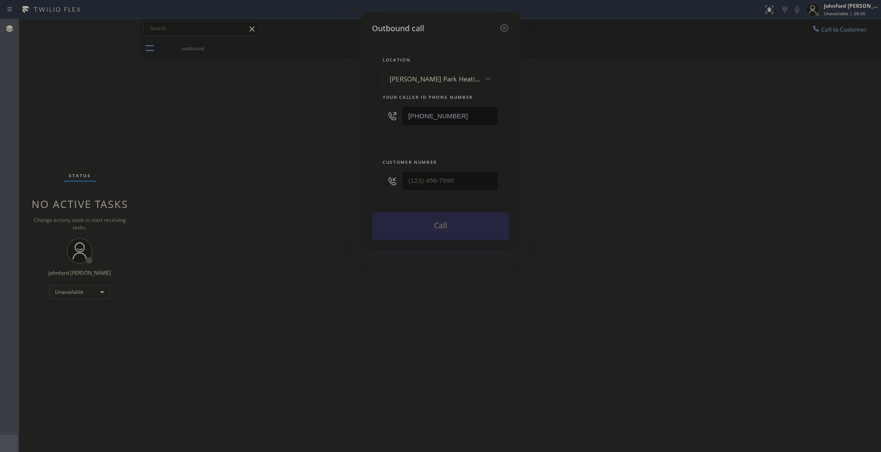
drag, startPoint x: 437, startPoint y: 115, endPoint x: 369, endPoint y: 126, distance: 69.8
click at [369, 126] on div "Outbound call Location Griffith Park Heating and Air Conditioning Your caller i…" at bounding box center [441, 131] width 158 height 238
paste input "248) 671-6118"
type input "[PHONE_NUMBER]"
click at [275, 165] on div "Outbound call Location Griffith Park Heating and Air Conditioning Your caller i…" at bounding box center [440, 226] width 881 height 452
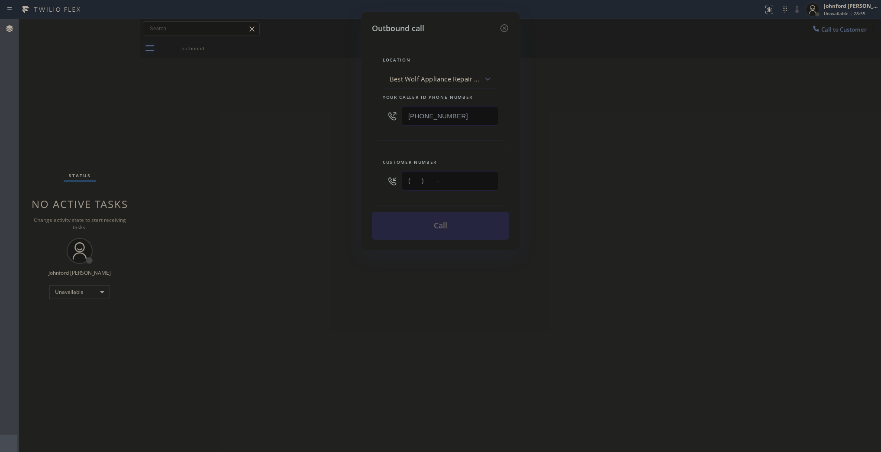
drag, startPoint x: 350, startPoint y: 186, endPoint x: 334, endPoint y: 186, distance: 16.0
click at [334, 186] on div "Outbound call Location Best Wolf Appliance Repair Detroit Your caller id phone …" at bounding box center [440, 226] width 881 height 452
paste input "734) 371-2592"
type input "[PHONE_NUMBER]"
click at [307, 190] on div "Outbound call Location Best Wolf Appliance Repair Detroit Your caller id phone …" at bounding box center [440, 226] width 881 height 452
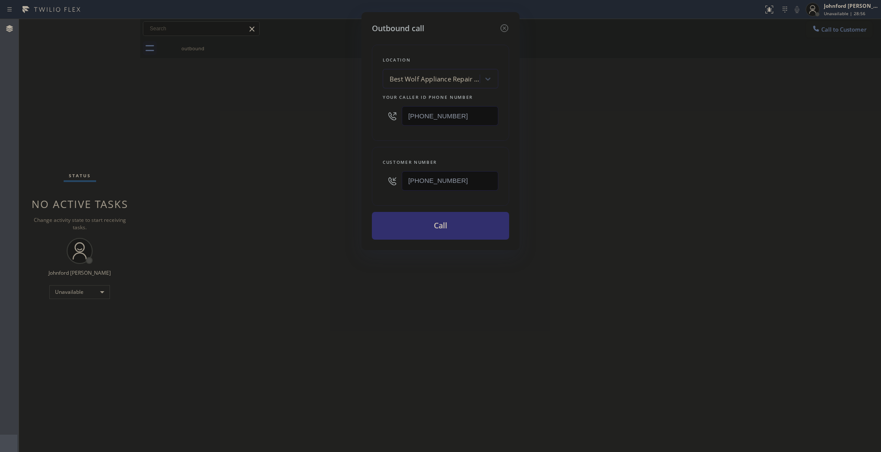
click at [457, 235] on button "Call" at bounding box center [440, 226] width 137 height 28
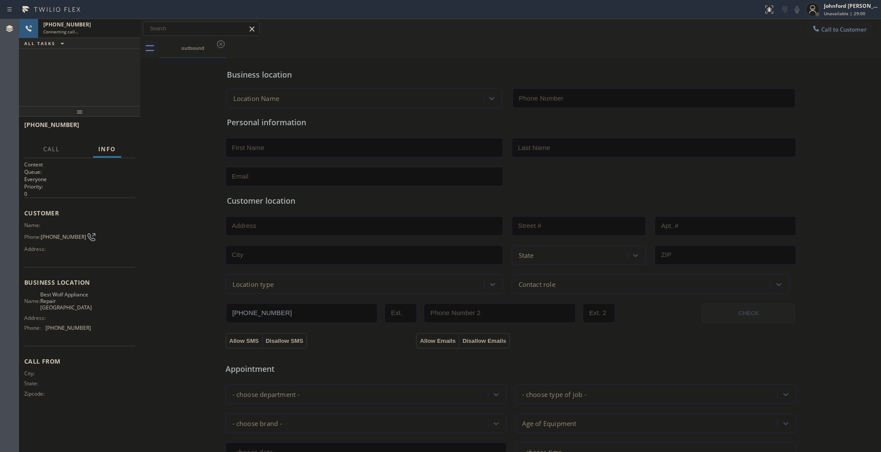
click at [115, 67] on div "+17343712592 Connecting call… ALL TASKS ALL TASKS ACTIVE TASKS TASKS IN WRAP UP" at bounding box center [79, 62] width 121 height 87
click at [65, 79] on div "+17343712592 Connecting call… ALL TASKS ALL TASKS ACTIVE TASKS TASKS IN WRAP UP" at bounding box center [79, 62] width 121 height 87
type input "[PHONE_NUMBER]"
click at [123, 22] on div "+17343712592" at bounding box center [89, 24] width 92 height 7
click at [821, 3] on div at bounding box center [812, 9] width 19 height 19
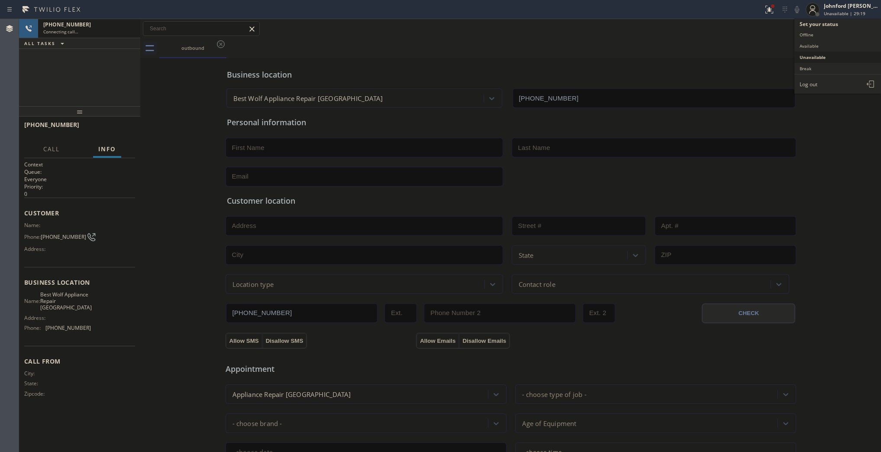
click at [835, 52] on button "Unavailable" at bounding box center [838, 57] width 87 height 11
click at [845, 0] on html "Status report Issue detected This issue could affect your workflow. Please cont…" at bounding box center [440, 226] width 881 height 452
click at [841, 9] on div "Johnford [PERSON_NAME]" at bounding box center [851, 5] width 55 height 7
click at [803, 55] on button "Unavailable" at bounding box center [838, 57] width 87 height 11
click at [817, 18] on div at bounding box center [812, 9] width 19 height 19
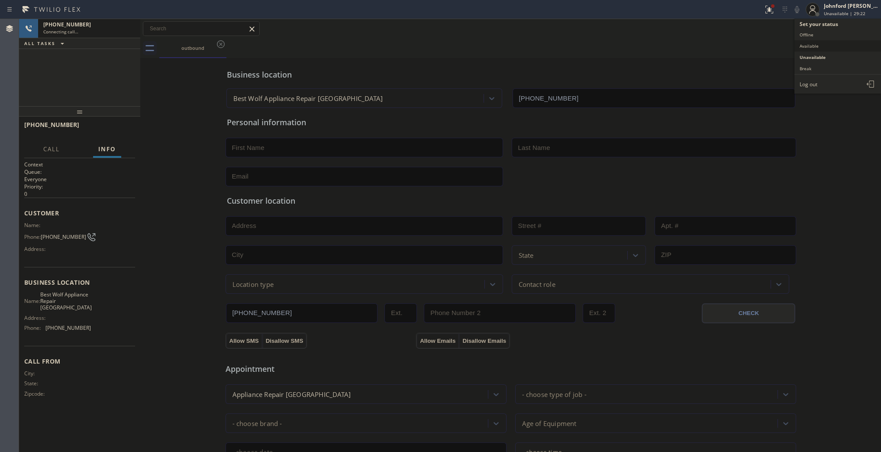
click at [808, 45] on button "Available" at bounding box center [838, 45] width 87 height 11
drag, startPoint x: 832, startPoint y: 6, endPoint x: 670, endPoint y: 67, distance: 172.9
click at [832, 6] on div "Johnford [PERSON_NAME]" at bounding box center [851, 5] width 55 height 7
click at [795, 59] on ul "Set your status Offline Available Unavailable Break Log out" at bounding box center [838, 56] width 87 height 75
click at [807, 57] on button "Unavailable" at bounding box center [838, 57] width 87 height 11
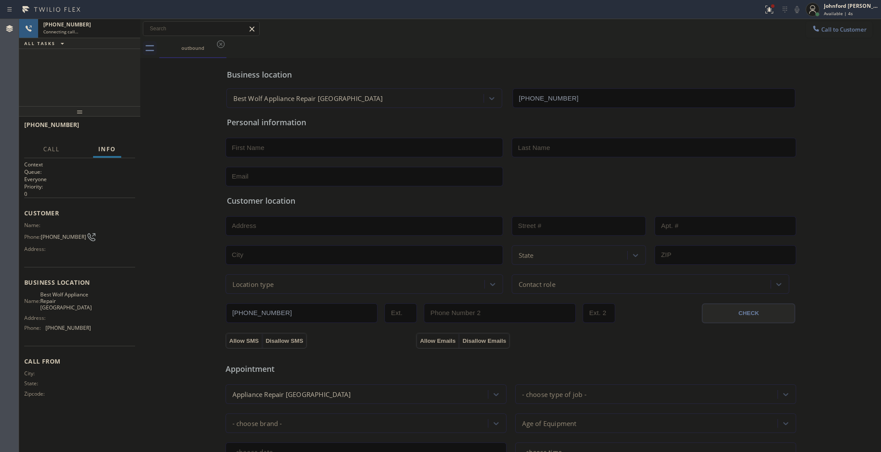
click at [627, 43] on div "outbound" at bounding box center [520, 48] width 722 height 19
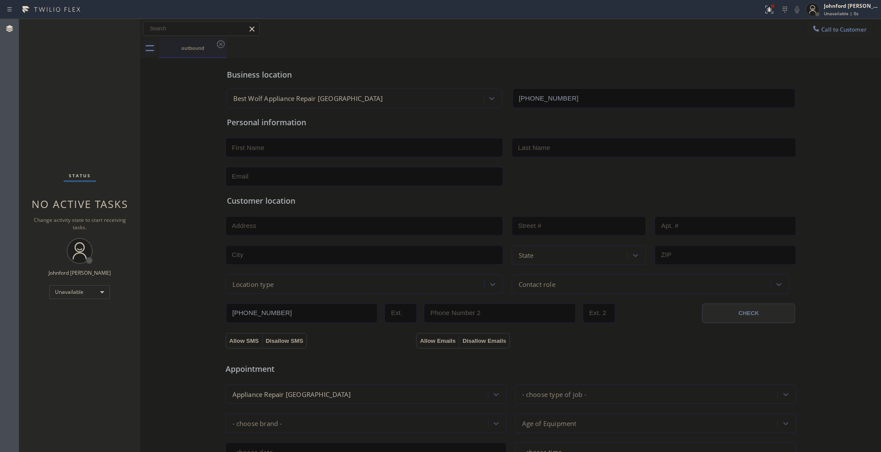
click at [215, 39] on div "outbound" at bounding box center [192, 48] width 65 height 19
drag, startPoint x: 833, startPoint y: 23, endPoint x: 825, endPoint y: 22, distance: 7.4
click at [831, 21] on button "Call to Customer" at bounding box center [839, 29] width 66 height 16
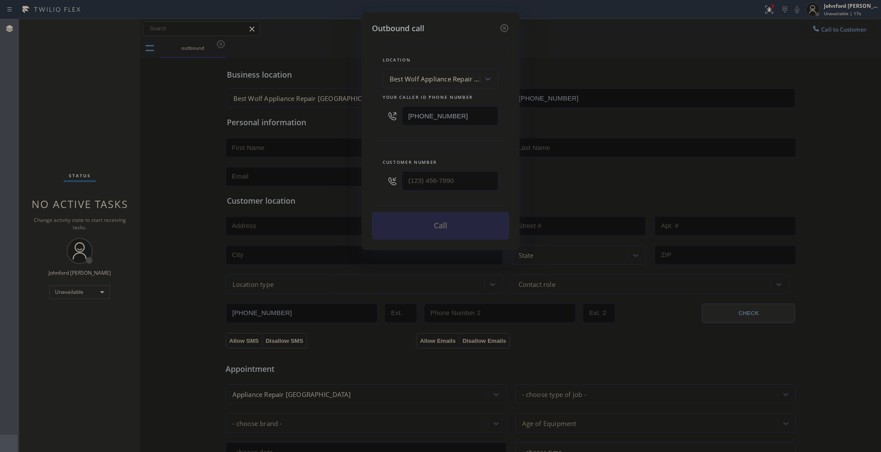
click at [648, 56] on div "Outbound call Location Best Wolf Appliance Repair Detroit Your caller id phone …" at bounding box center [440, 226] width 881 height 452
click at [504, 23] on icon at bounding box center [504, 28] width 10 height 10
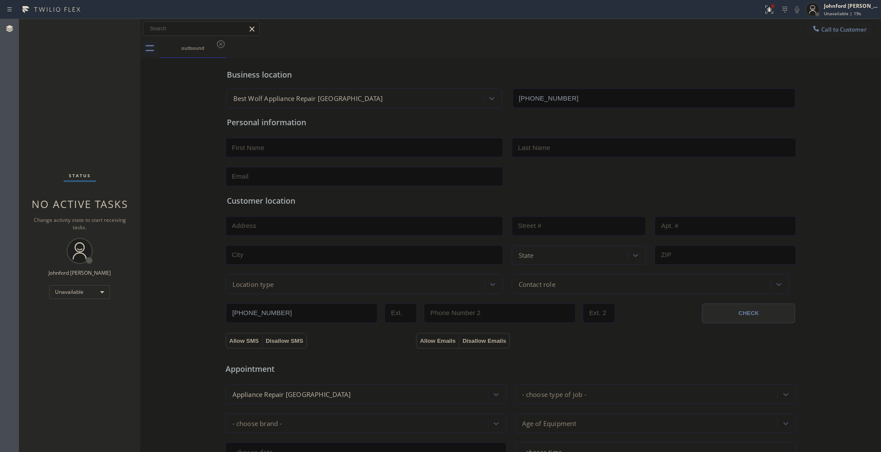
click at [815, 20] on div "Call to Customer Outbound call Location Search location Your caller id phone nu…" at bounding box center [510, 28] width 741 height 19
click at [812, 25] on icon at bounding box center [816, 28] width 9 height 9
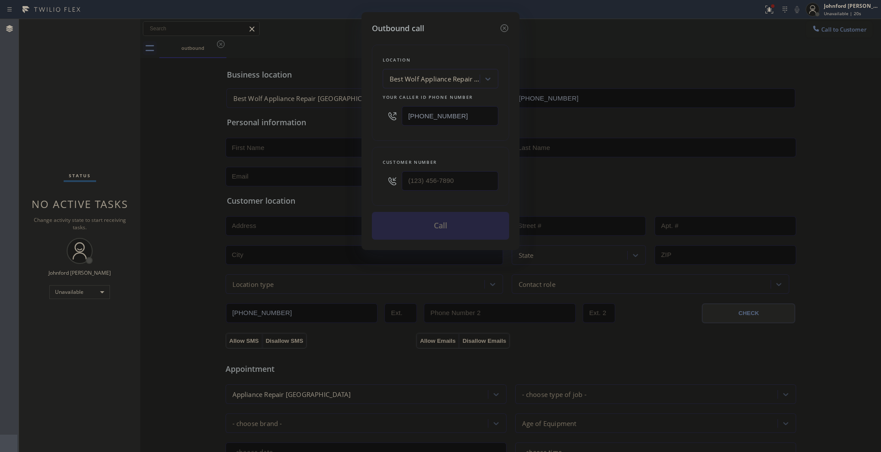
drag, startPoint x: 463, startPoint y: 113, endPoint x: 373, endPoint y: 113, distance: 90.1
click at [380, 113] on div "Location Best Wolf Appliance Repair Detroit Your caller id phone number (248) 6…" at bounding box center [440, 93] width 137 height 96
paste input "562) 632-4501"
type input "[PHONE_NUMBER]"
drag, startPoint x: 420, startPoint y: 175, endPoint x: 390, endPoint y: 175, distance: 30.3
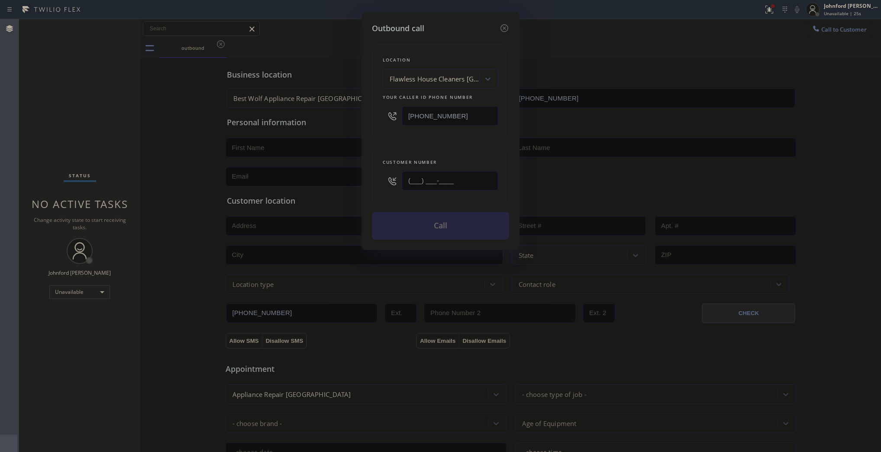
click at [390, 175] on div "(___) ___-____" at bounding box center [441, 181] width 116 height 28
paste input "562) 655-7156"
type input "[PHONE_NUMBER]"
click at [390, 147] on div "Customer number (562) 655-7156" at bounding box center [440, 176] width 137 height 59
click at [438, 229] on button "Call" at bounding box center [440, 226] width 137 height 28
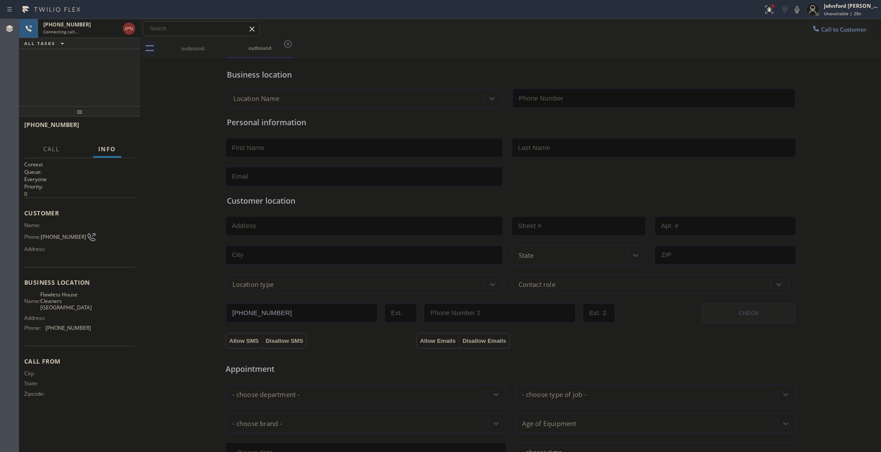
type input "[PHONE_NUMBER]"
click at [126, 65] on div "+15626557156 Connecting call… ALL TASKS ALL TASKS ACTIVE TASKS TASKS IN WRAP UP" at bounding box center [79, 62] width 121 height 87
click at [103, 126] on span "HANG UP" at bounding box center [115, 129] width 26 height 6
drag, startPoint x: 841, startPoint y: 32, endPoint x: 758, endPoint y: 76, distance: 93.4
click at [841, 31] on span "Call to Customer" at bounding box center [843, 30] width 45 height 8
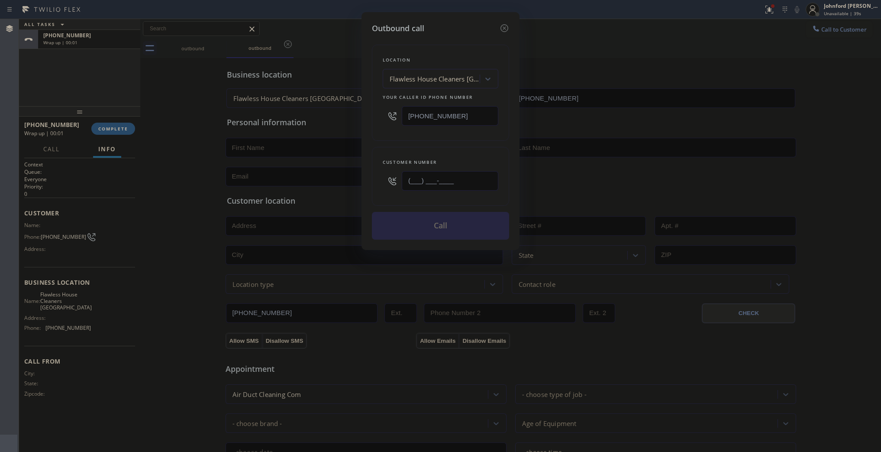
drag, startPoint x: 463, startPoint y: 178, endPoint x: 396, endPoint y: 181, distance: 67.2
click at [396, 181] on div "(___) ___-____" at bounding box center [441, 181] width 116 height 28
paste input "562) 655-7156"
type input "[PHONE_NUMBER]"
click at [401, 218] on button "Call" at bounding box center [440, 226] width 137 height 28
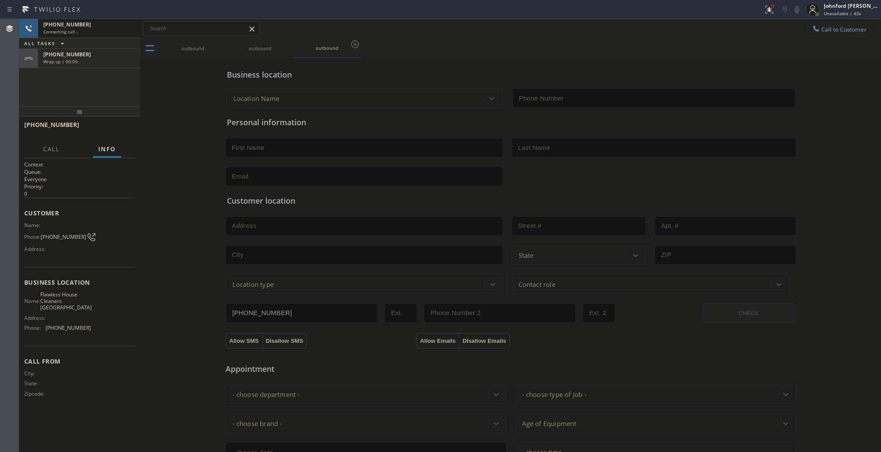
type input "[PHONE_NUMBER]"
click at [118, 55] on div "+15626557156" at bounding box center [89, 54] width 92 height 7
click at [122, 130] on span "COMPLETE" at bounding box center [113, 129] width 30 height 6
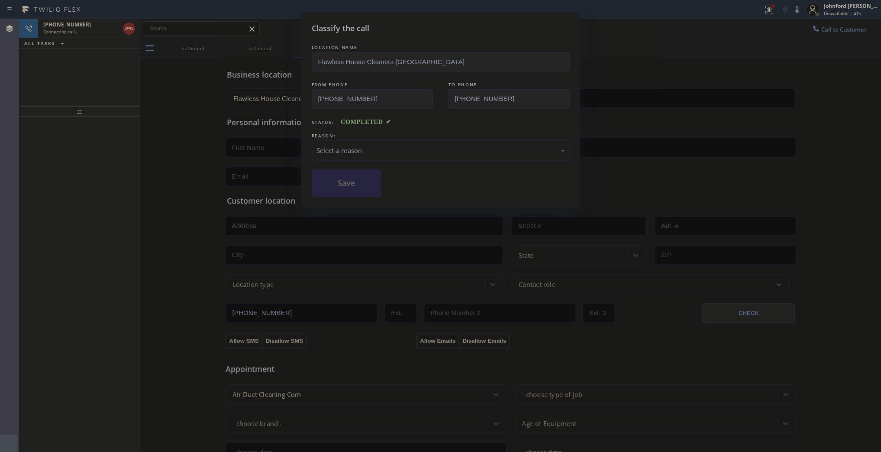
click at [364, 140] on div "Select a reason" at bounding box center [441, 150] width 258 height 20
click at [358, 145] on div "Not Booked - All other reasons" at bounding box center [441, 150] width 249 height 10
click at [356, 182] on button "Save" at bounding box center [347, 183] width 70 height 28
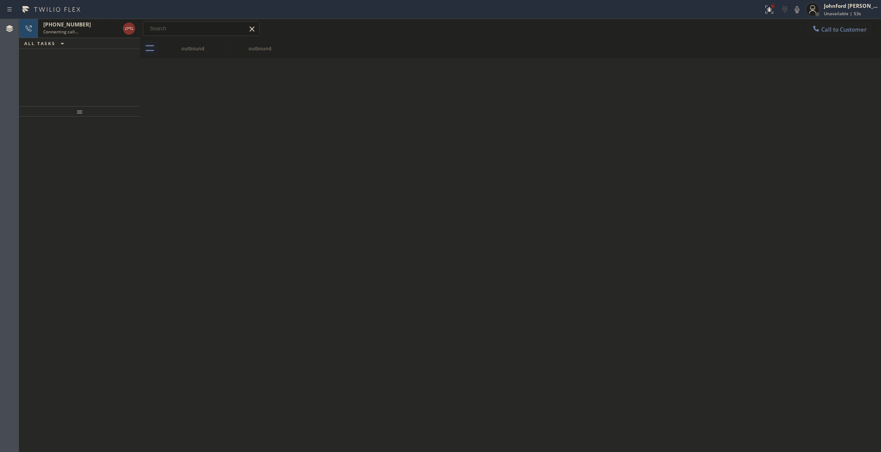
click at [104, 26] on div "+15626557156" at bounding box center [81, 24] width 76 height 7
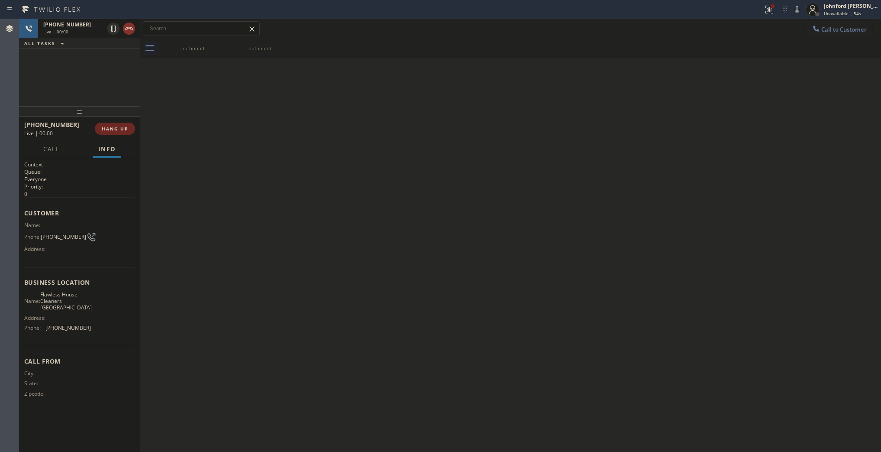
click at [127, 130] on span "HANG UP" at bounding box center [115, 129] width 26 height 6
click at [127, 130] on span "COMPLETE" at bounding box center [113, 129] width 30 height 6
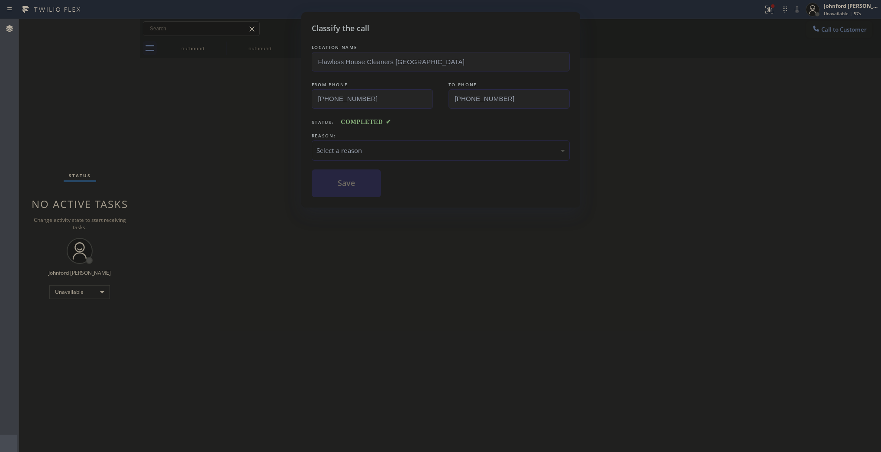
click at [343, 151] on div "Select a reason" at bounding box center [441, 150] width 249 height 10
drag, startPoint x: 389, startPoint y: 199, endPoint x: 363, endPoint y: 190, distance: 27.7
click at [363, 190] on button "Save" at bounding box center [347, 183] width 70 height 28
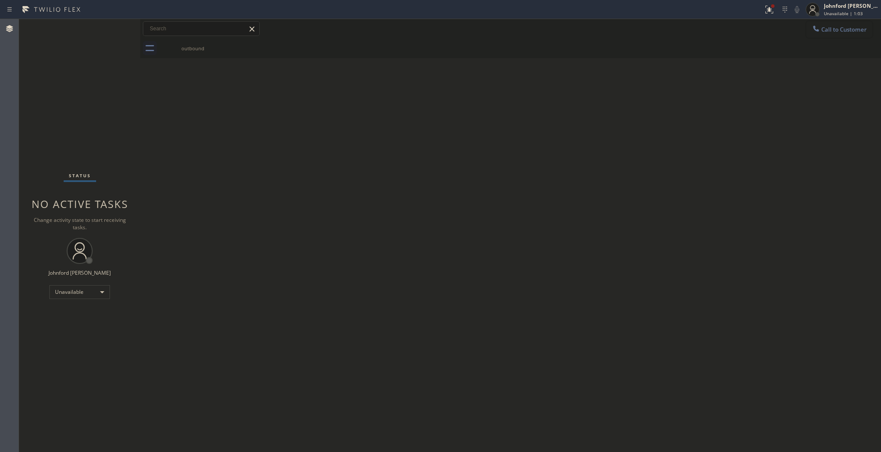
click at [810, 29] on button "Call to Customer" at bounding box center [839, 29] width 66 height 16
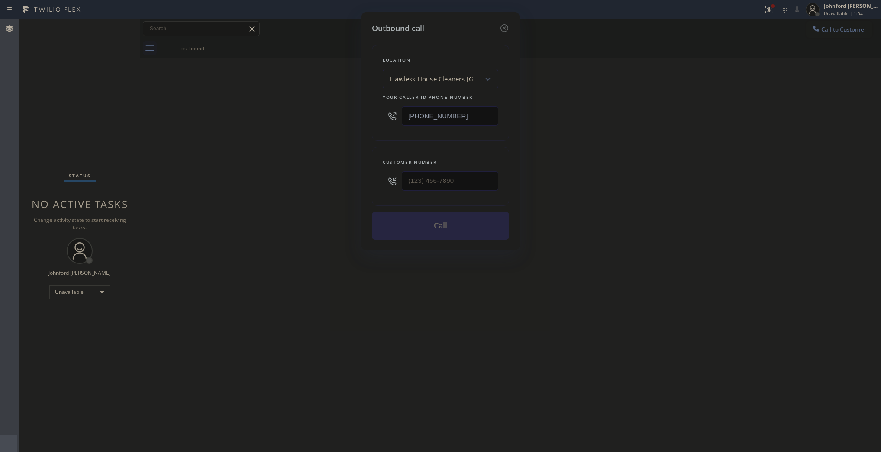
drag, startPoint x: 498, startPoint y: 109, endPoint x: 376, endPoint y: 123, distance: 122.8
click at [388, 115] on div "Location Flawless House Cleaners Long Beach Your caller id phone number (562) 6…" at bounding box center [440, 93] width 137 height 96
click at [427, 117] on input "(___) ___-____" at bounding box center [450, 115] width 97 height 19
click at [426, 117] on input "(___) ___-____" at bounding box center [450, 115] width 97 height 19
click at [424, 117] on input "(___) ___-____" at bounding box center [450, 115] width 97 height 19
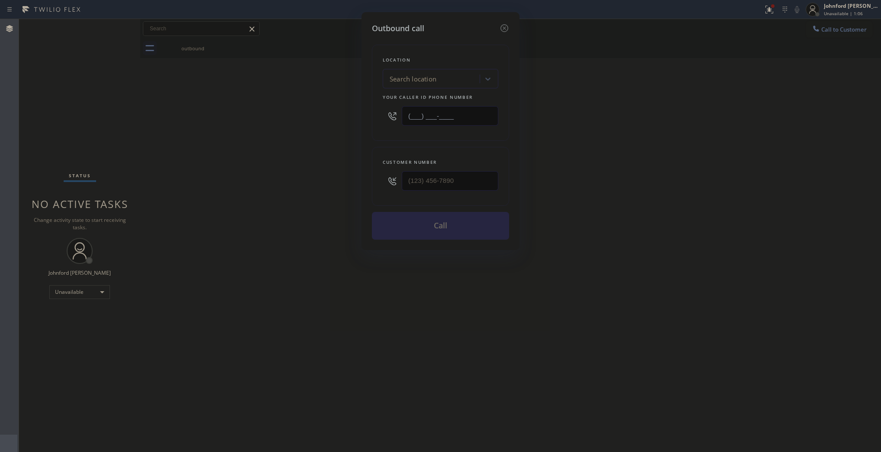
paste input "323-6152"
drag, startPoint x: 455, startPoint y: 122, endPoint x: 307, endPoint y: 120, distance: 148.5
click at [311, 120] on div "Outbound call Location Search location Your caller id phone number (___) 323-61…" at bounding box center [440, 226] width 881 height 452
click at [450, 107] on input "(___) 323-6152" at bounding box center [450, 115] width 97 height 19
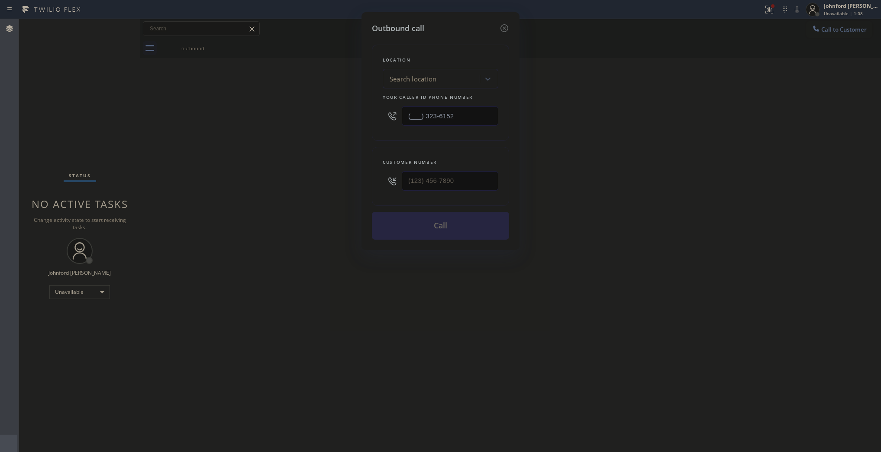
click at [450, 107] on input "(___) 323-6152" at bounding box center [450, 115] width 97 height 19
paste input "323) 615-2687"
type input "[PHONE_NUMBER]"
click at [351, 178] on div "Outbound call Location Central-Alameda Air Conditioning Your caller id phone nu…" at bounding box center [440, 226] width 881 height 452
paste input "754) 336-6794"
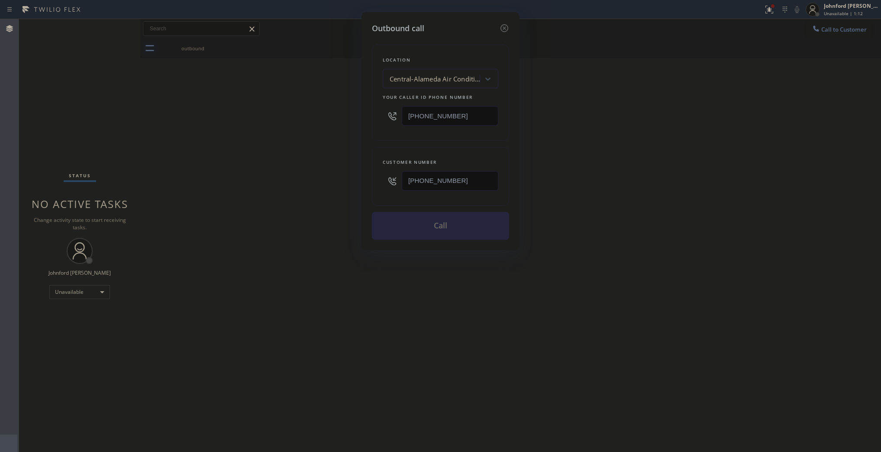
type input "[PHONE_NUMBER]"
click at [313, 191] on div "Outbound call Location Central-Alameda Air Conditioning Your caller id phone nu…" at bounding box center [440, 226] width 881 height 452
click at [403, 224] on button "Call" at bounding box center [440, 226] width 137 height 28
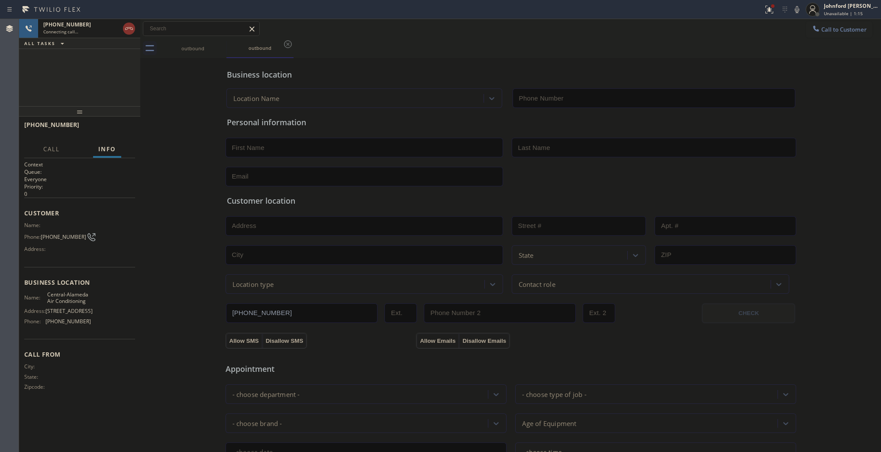
type input "[PHONE_NUMBER]"
click at [111, 129] on span "HANG UP" at bounding box center [115, 129] width 26 height 6
click at [847, 31] on button "Call to Customer" at bounding box center [839, 29] width 66 height 16
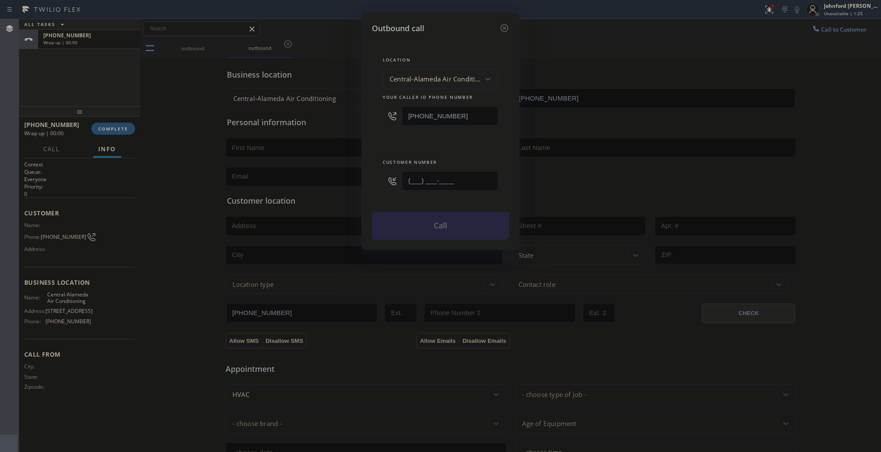
drag, startPoint x: 451, startPoint y: 171, endPoint x: 411, endPoint y: 177, distance: 39.8
click at [411, 177] on input "(___) ___-____" at bounding box center [450, 180] width 97 height 19
paste input "754) 336-6794"
drag, startPoint x: 451, startPoint y: 173, endPoint x: 395, endPoint y: 178, distance: 55.6
click at [398, 178] on div "[PHONE_NUMBER]" at bounding box center [441, 181] width 116 height 28
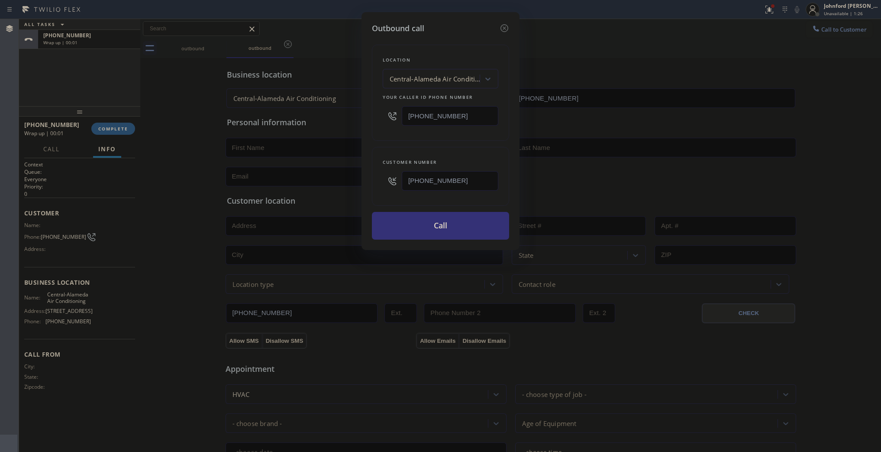
paste input "text"
type input "[PHONE_NUMBER]"
click at [401, 147] on div "Customer number (754) 336-6794" at bounding box center [440, 176] width 137 height 59
click at [436, 224] on button "Call" at bounding box center [440, 226] width 137 height 28
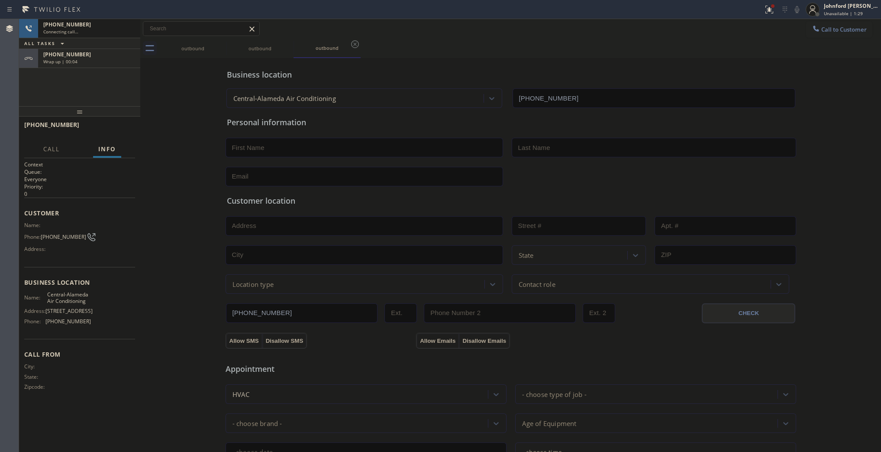
type input "[PHONE_NUMBER]"
click at [90, 47] on div "ALL TASKS ALL TASKS ACTIVE TASKS TASKS IN WRAP UP" at bounding box center [79, 43] width 121 height 11
click at [94, 62] on div "Wrap up | 00:06" at bounding box center [89, 61] width 92 height 6
click at [115, 124] on button "COMPLETE" at bounding box center [113, 129] width 44 height 12
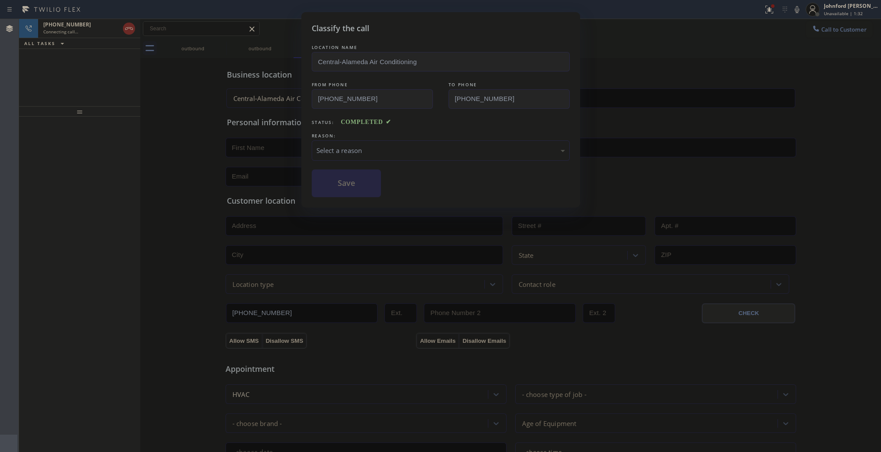
click at [359, 145] on div "Select a reason" at bounding box center [441, 150] width 249 height 10
click at [338, 180] on button "Save" at bounding box center [347, 183] width 70 height 28
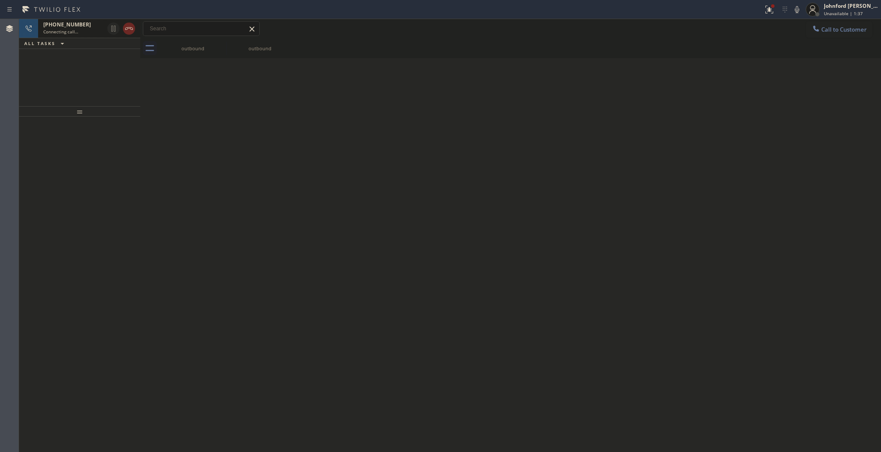
click at [133, 29] on icon at bounding box center [129, 28] width 10 height 10
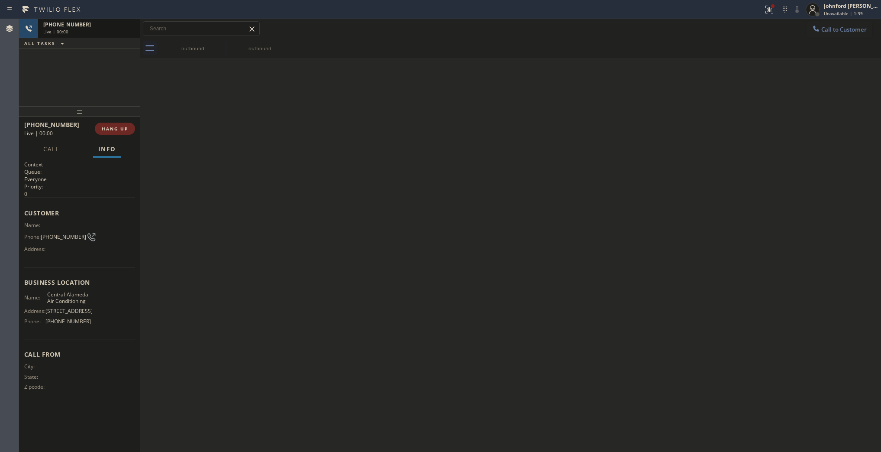
click at [123, 126] on span "HANG UP" at bounding box center [115, 129] width 26 height 6
click at [122, 133] on button "COMPLETE" at bounding box center [113, 129] width 44 height 12
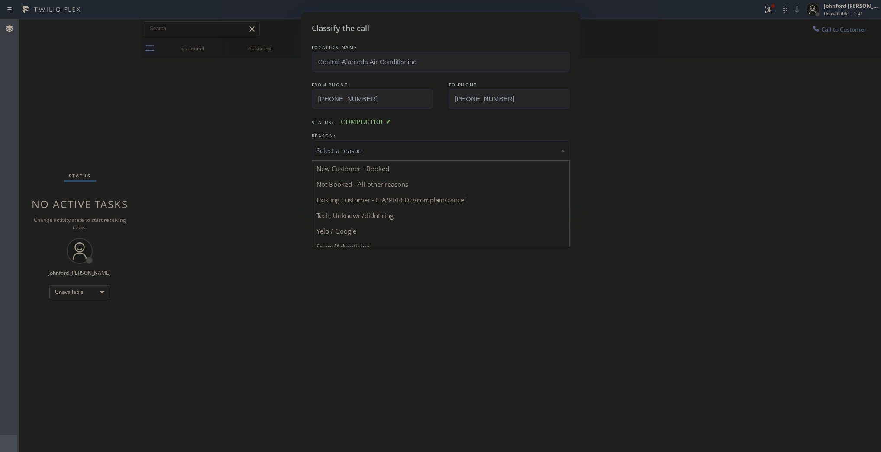
drag, startPoint x: 318, startPoint y: 139, endPoint x: 341, endPoint y: 157, distance: 29.0
click at [319, 140] on div "Select a reason" at bounding box center [441, 150] width 258 height 20
drag, startPoint x: 349, startPoint y: 204, endPoint x: 353, endPoint y: 188, distance: 16.2
click at [353, 187] on button "Save" at bounding box center [347, 183] width 70 height 28
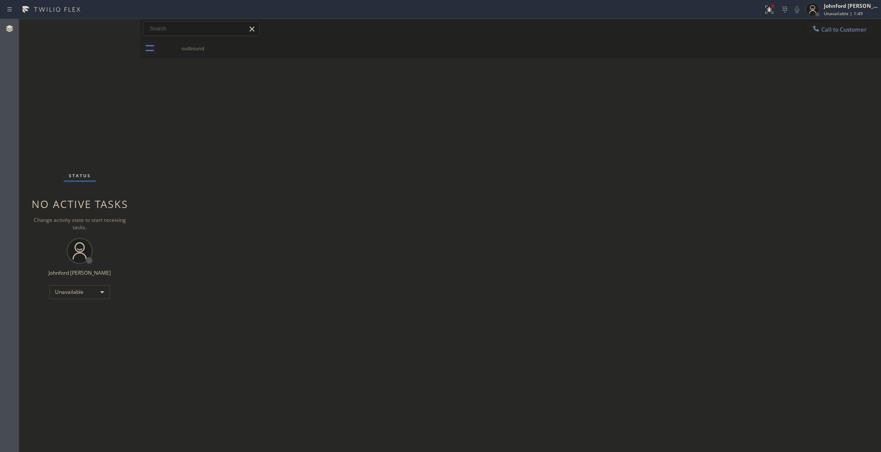
click at [813, 32] on icon at bounding box center [816, 28] width 9 height 9
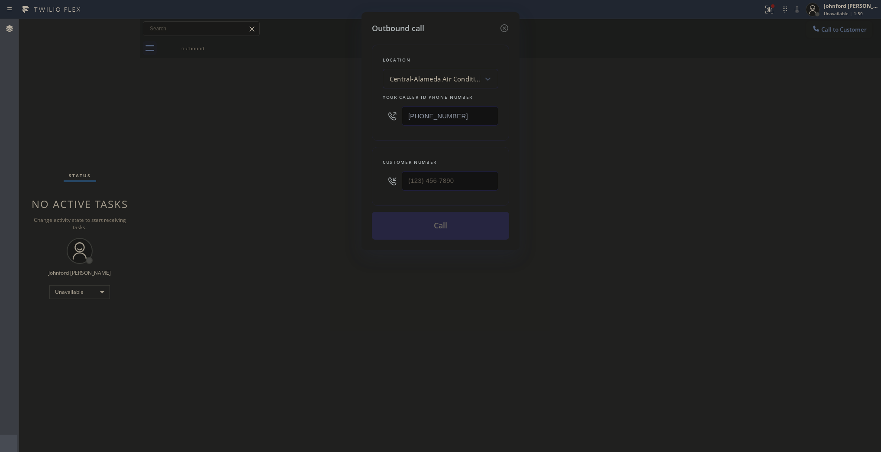
drag, startPoint x: 472, startPoint y: 120, endPoint x: 352, endPoint y: 130, distance: 120.9
click at [380, 126] on div "Location Central-Alameda Air Conditioning Your caller id phone number (323) 615…" at bounding box center [440, 93] width 137 height 96
paste input "213) 895-4003"
type input "[PHONE_NUMBER]"
drag, startPoint x: 356, startPoint y: 171, endPoint x: 269, endPoint y: 174, distance: 86.6
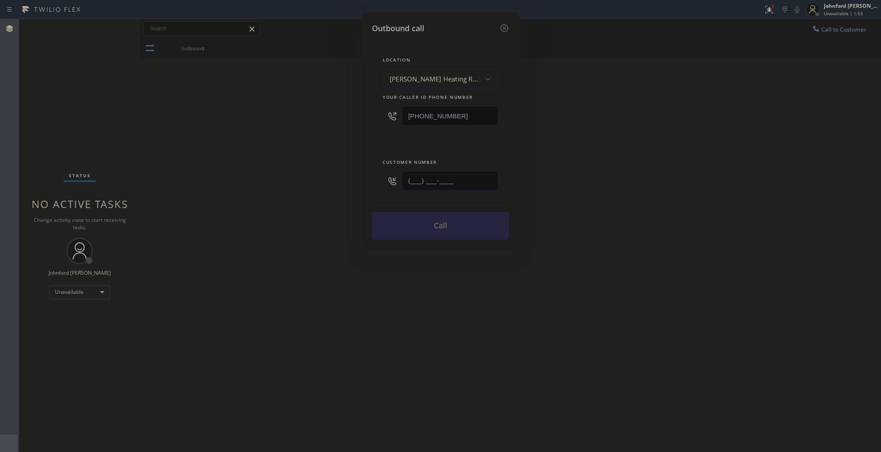
click at [291, 171] on div "Outbound call Location Panfilo Heating Repair & Electrical Services Your caller…" at bounding box center [440, 226] width 881 height 452
paste input "754) 336-6802"
type input "[PHONE_NUMBER]"
drag, startPoint x: 222, startPoint y: 183, endPoint x: 284, endPoint y: 202, distance: 64.8
click at [268, 197] on div "Outbound call Location Panfilo Heating Repair & Electrical Services Your caller…" at bounding box center [440, 226] width 881 height 452
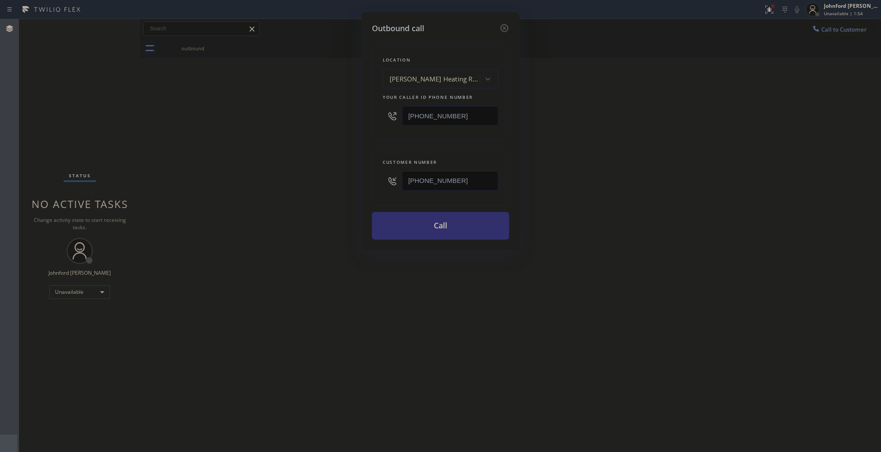
click at [434, 224] on button "Call" at bounding box center [440, 226] width 137 height 28
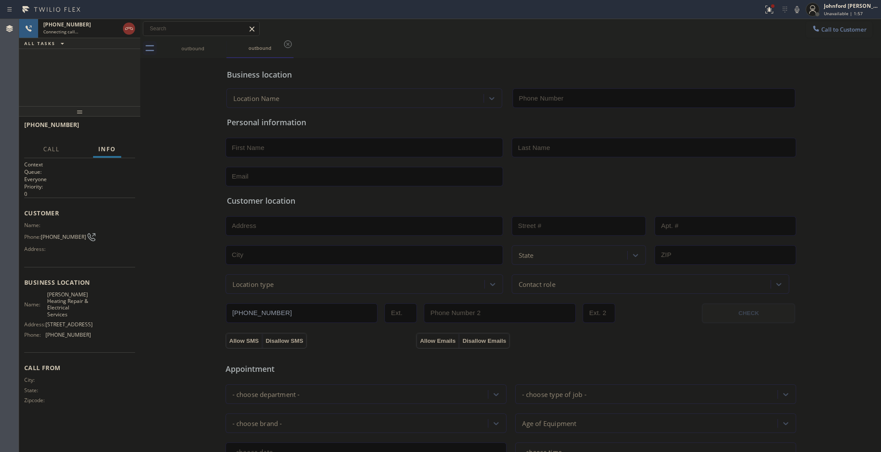
type input "[PHONE_NUMBER]"
click at [64, 68] on div "+17543366802 Live | 00:02 ALL TASKS ALL TASKS ACTIVE TASKS TASKS IN WRAP UP" at bounding box center [79, 62] width 121 height 87
click at [130, 31] on icon at bounding box center [129, 28] width 10 height 10
click at [834, 35] on button "Call to Customer" at bounding box center [839, 29] width 66 height 16
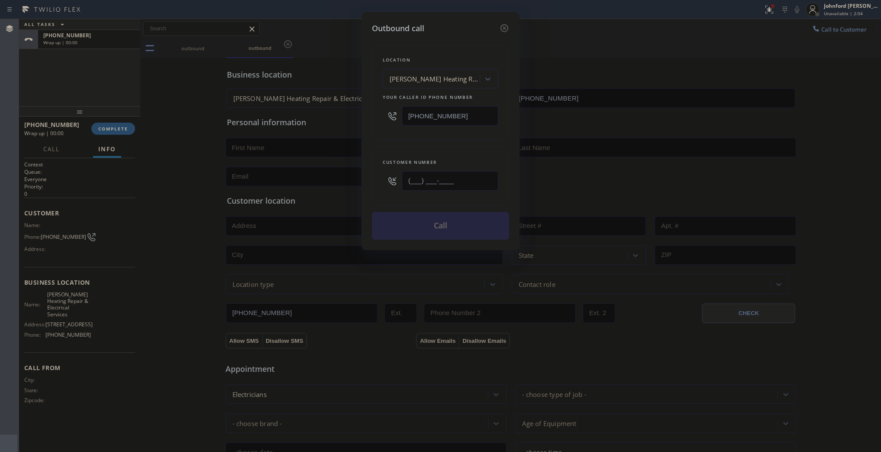
drag, startPoint x: 487, startPoint y: 179, endPoint x: 349, endPoint y: 171, distance: 137.9
click at [349, 171] on div "Outbound call Location Panfilo Heating Repair & Electrical Services Your caller…" at bounding box center [440, 226] width 881 height 452
paste input "754) 336-6802"
type input "[PHONE_NUMBER]"
click at [444, 136] on div "Location Panfilo Heating Repair & Electrical Services Your caller id phone numb…" at bounding box center [440, 93] width 137 height 96
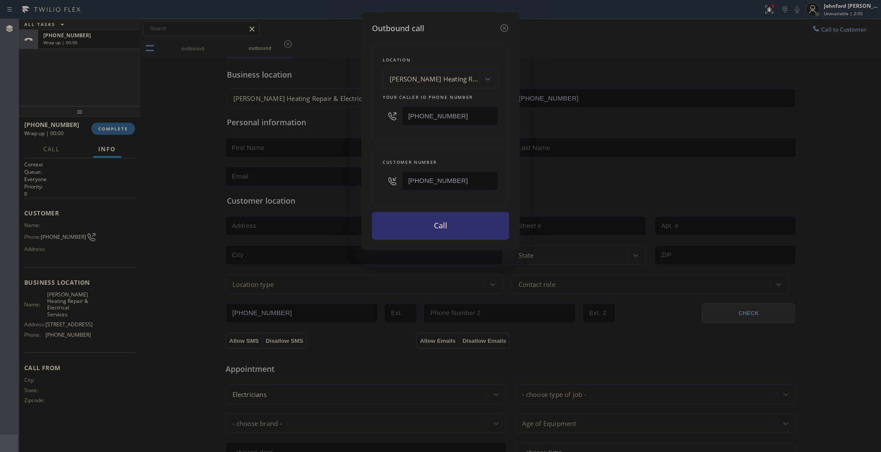
click at [439, 220] on button "Call" at bounding box center [440, 226] width 137 height 28
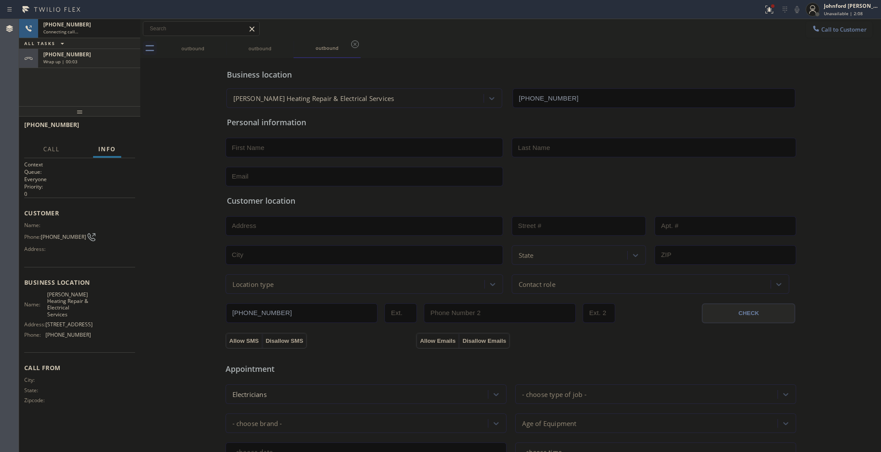
type input "[PHONE_NUMBER]"
drag, startPoint x: 71, startPoint y: 61, endPoint x: 150, endPoint y: 116, distance: 95.6
click at [72, 61] on span "Wrap up | 00:04" at bounding box center [60, 61] width 34 height 6
click at [116, 120] on div "+17543366802 Wrap up | 00:05 COMPLETE" at bounding box center [79, 128] width 111 height 23
click at [115, 129] on span "COMPLETE" at bounding box center [113, 129] width 30 height 6
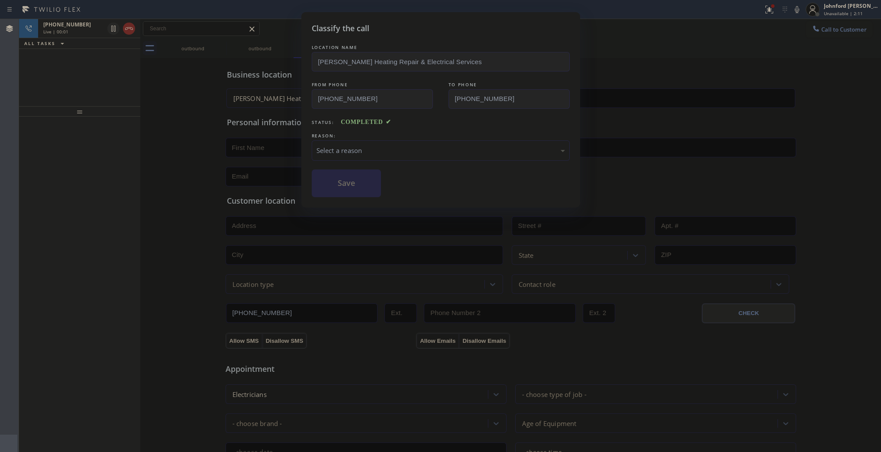
click at [364, 156] on div "Select a reason" at bounding box center [441, 150] width 258 height 20
click at [336, 159] on div "LOCATION NAME Panfilo Heating Repair & Electrical Services FROM PHONE (213) 895…" at bounding box center [441, 120] width 258 height 154
click at [330, 145] on div "Existing Customer - ETA/PI/REDO/complain/cancel" at bounding box center [441, 150] width 249 height 10
click at [347, 196] on div "Classify the call LOCATION NAME Panfilo Heating Repair & Electrical Services FR…" at bounding box center [440, 109] width 279 height 195
click at [340, 176] on button "Save" at bounding box center [347, 183] width 70 height 28
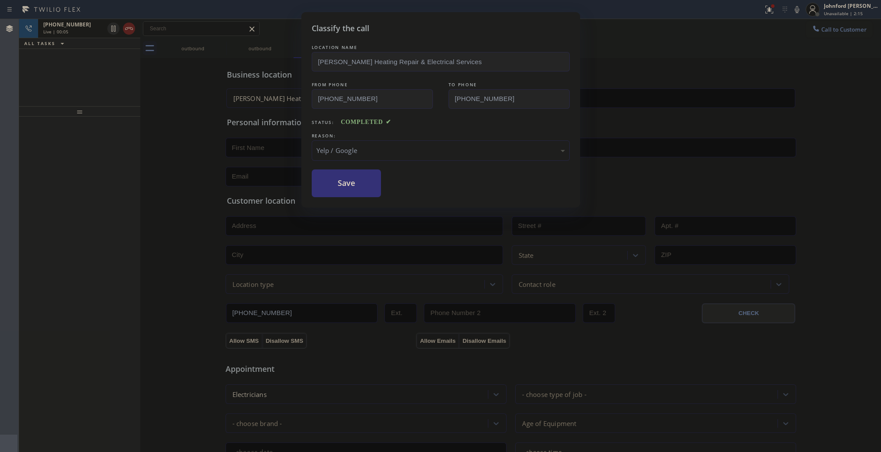
click at [134, 26] on div "Classify the call LOCATION NAME 5 Star Air FROM PHONE (800) 686-5038 TO PHONE (…" at bounding box center [450, 235] width 862 height 433
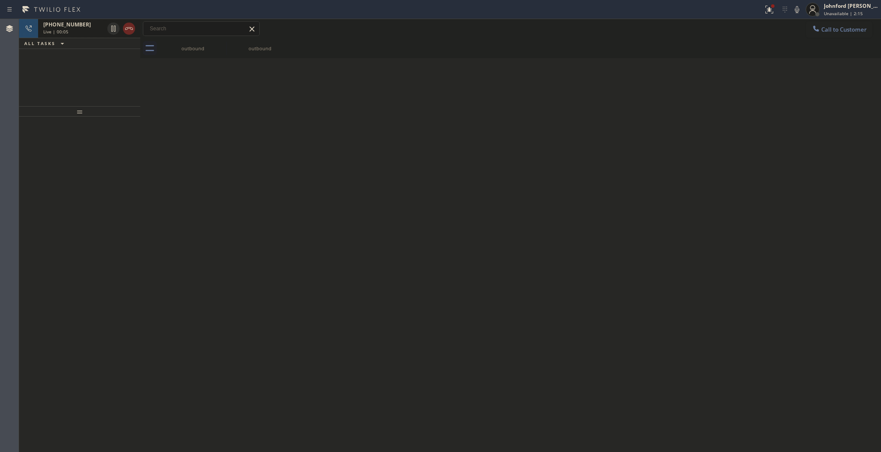
click at [133, 26] on icon at bounding box center [129, 28] width 10 height 10
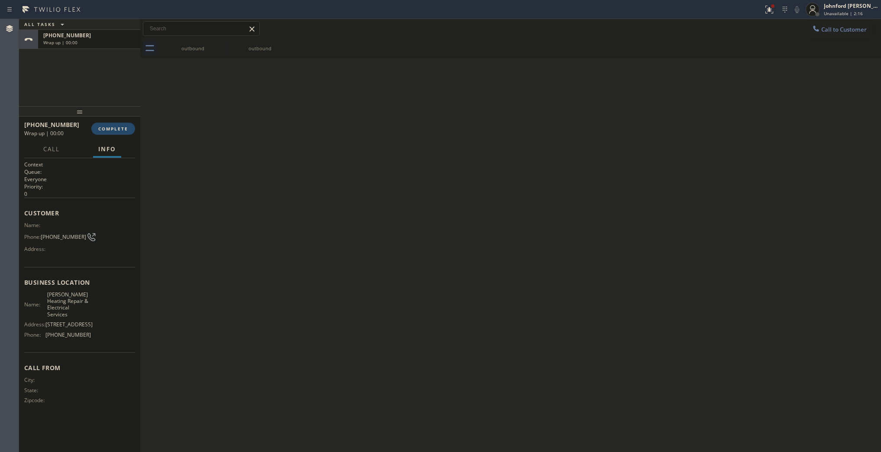
click at [126, 123] on button "COMPLETE" at bounding box center [113, 129] width 44 height 12
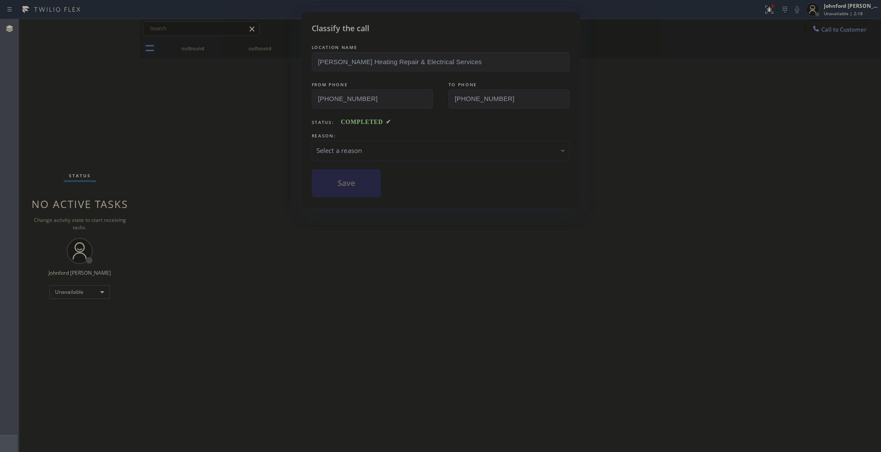
drag, startPoint x: 368, startPoint y: 158, endPoint x: 385, endPoint y: 157, distance: 17.4
click at [369, 157] on div "Select a reason" at bounding box center [441, 150] width 258 height 20
click at [353, 185] on button "Save" at bounding box center [347, 183] width 70 height 28
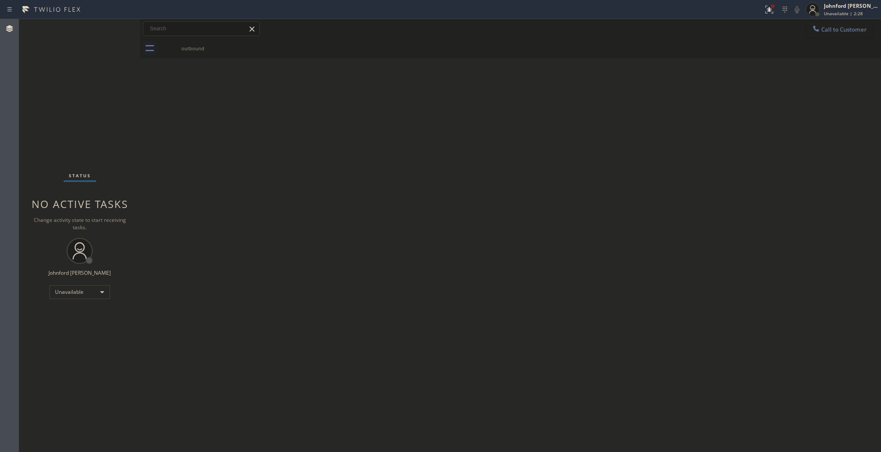
click at [816, 36] on button "Call to Customer" at bounding box center [839, 29] width 66 height 16
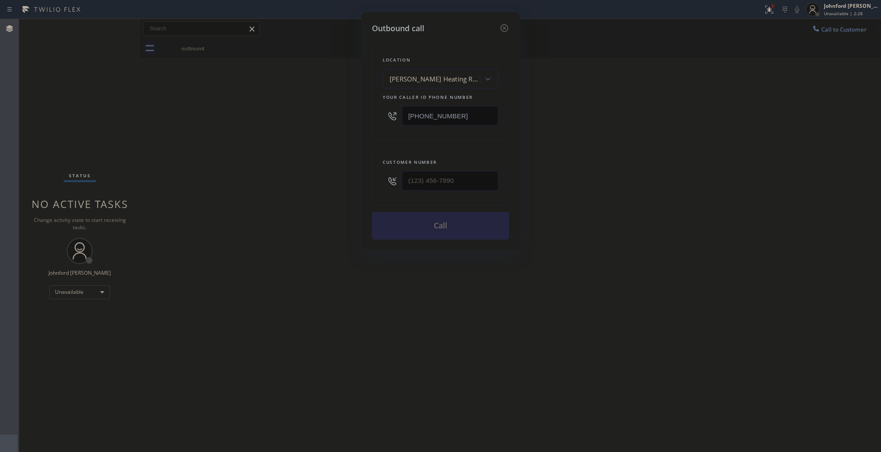
drag, startPoint x: 466, startPoint y: 121, endPoint x: 291, endPoint y: 127, distance: 175.0
click at [323, 120] on div "Outbound call Location Panfilo Heating Repair & Electrical Services Your caller…" at bounding box center [440, 226] width 881 height 452
paste input "844) 477-4437"
type input "[PHONE_NUMBER]"
drag, startPoint x: 389, startPoint y: 172, endPoint x: 287, endPoint y: 172, distance: 102.2
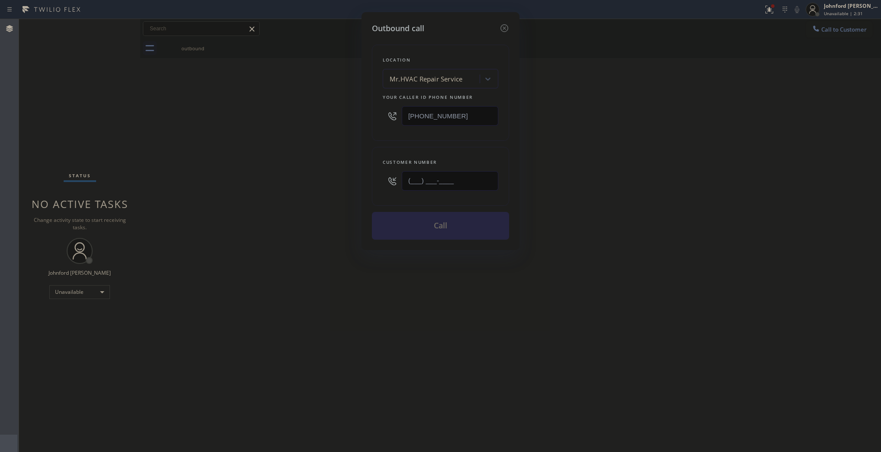
click at [289, 172] on div "Outbound call Location Mr.HVAC Repair Service Your caller id phone number (844)…" at bounding box center [440, 226] width 881 height 452
paste input "407) 616-7059"
type input "[PHONE_NUMBER]"
drag, startPoint x: 281, startPoint y: 175, endPoint x: 364, endPoint y: 221, distance: 95.2
click at [281, 177] on div "Outbound call Location Mr.HVAC Repair Service Your caller id phone number (844)…" at bounding box center [440, 226] width 881 height 452
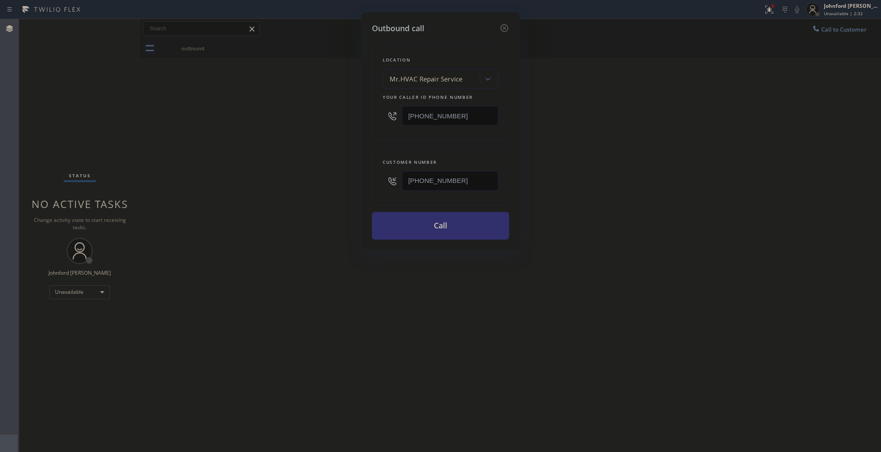
click at [416, 232] on button "Call" at bounding box center [440, 226] width 137 height 28
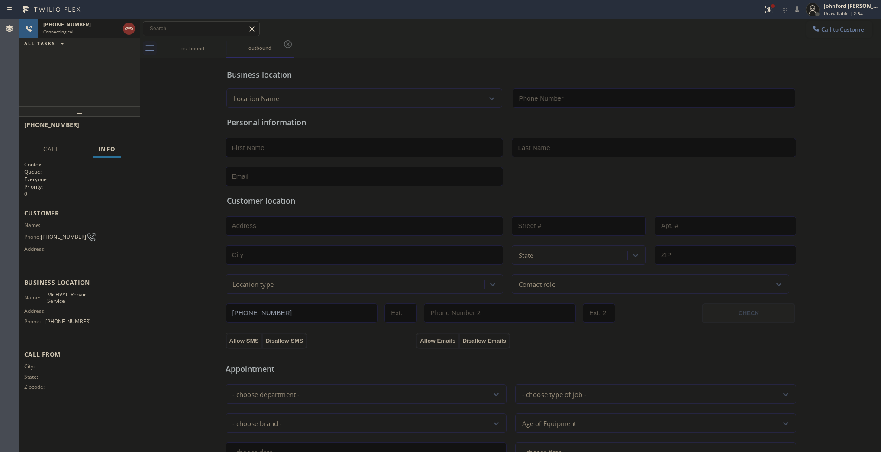
type input "[PHONE_NUMBER]"
click at [58, 92] on div "+14076167059 Connecting call… ALL TASKS ALL TASKS ACTIVE TASKS TASKS IN WRAP UP" at bounding box center [79, 62] width 121 height 87
click at [79, 209] on span "Customer" at bounding box center [79, 213] width 111 height 8
click at [58, 237] on div "Phone: (407) 616-7059" at bounding box center [57, 237] width 67 height 10
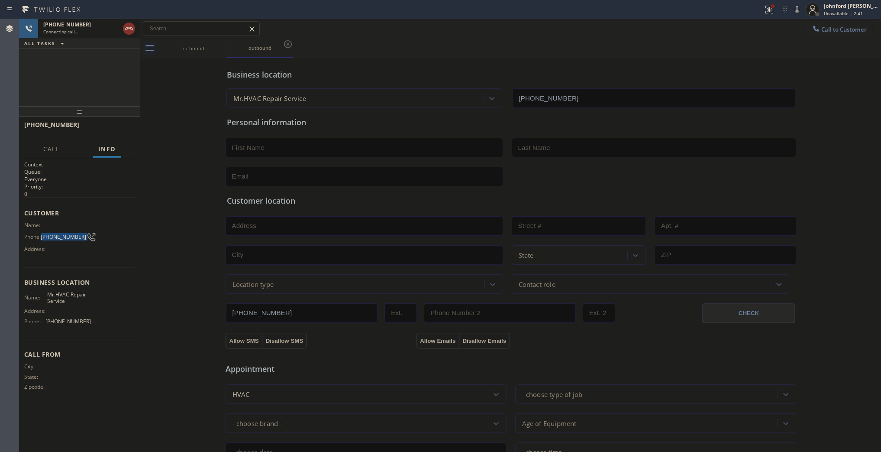
click at [58, 237] on div "Phone: (407) 616-7059" at bounding box center [57, 237] width 67 height 10
copy div "[PHONE_NUMBER]"
click at [85, 78] on div "+14076167059 Connecting call… ALL TASKS ALL TASKS ACTIVE TASKS TASKS IN WRAP UP" at bounding box center [79, 62] width 121 height 87
click at [113, 125] on button "HANG UP" at bounding box center [115, 129] width 40 height 12
click at [806, 37] on button "Call to Customer" at bounding box center [839, 29] width 66 height 16
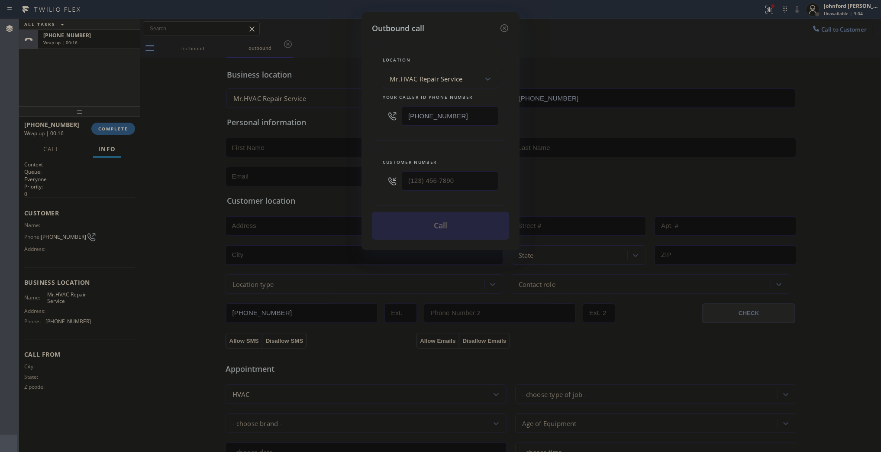
drag, startPoint x: 445, startPoint y: 118, endPoint x: 354, endPoint y: 123, distance: 91.1
click at [356, 122] on div "Outbound call Location Mr.HVAC Repair Service Your caller id phone number (844)…" at bounding box center [440, 226] width 881 height 452
paste input "773) 341-2560"
type input "[PHONE_NUMBER]"
drag, startPoint x: 479, startPoint y: 178, endPoint x: 349, endPoint y: 176, distance: 129.9
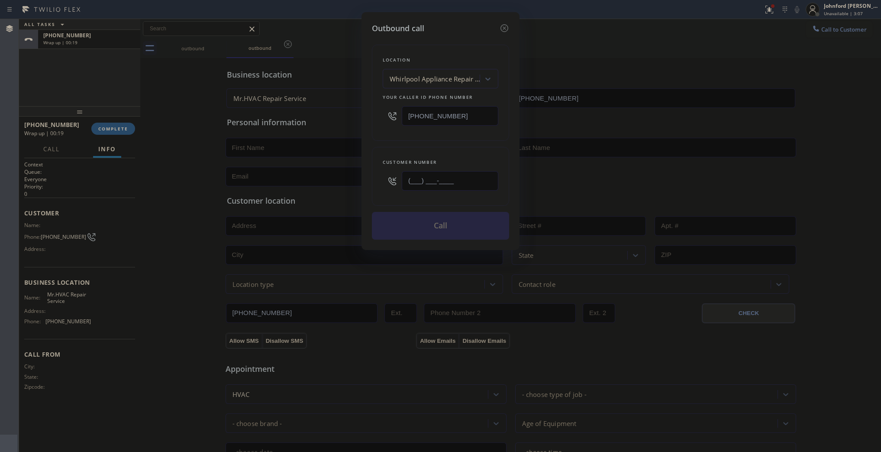
click at [355, 177] on div "Outbound call Location Whirlpool Appliance Repair Co Chicago Your caller id pho…" at bounding box center [440, 226] width 881 height 452
paste input "773) 345-5282"
type input "[PHONE_NUMBER]"
drag, startPoint x: 403, startPoint y: 131, endPoint x: 421, endPoint y: 212, distance: 83.4
click at [404, 131] on div "Location Whirlpool Appliance Repair Co Chicago Your caller id phone number (773…" at bounding box center [440, 93] width 137 height 96
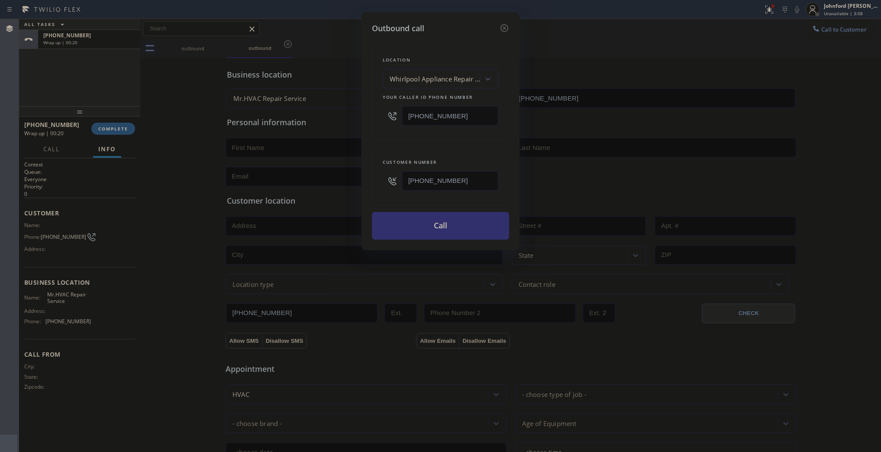
click at [422, 229] on button "Call" at bounding box center [440, 226] width 137 height 28
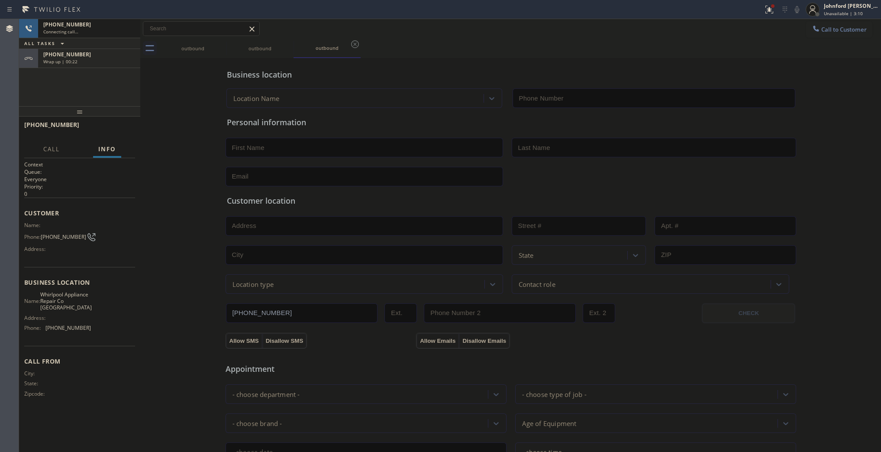
type input "[PHONE_NUMBER]"
click at [79, 61] on div "Wrap up | 00:23" at bounding box center [89, 61] width 92 height 6
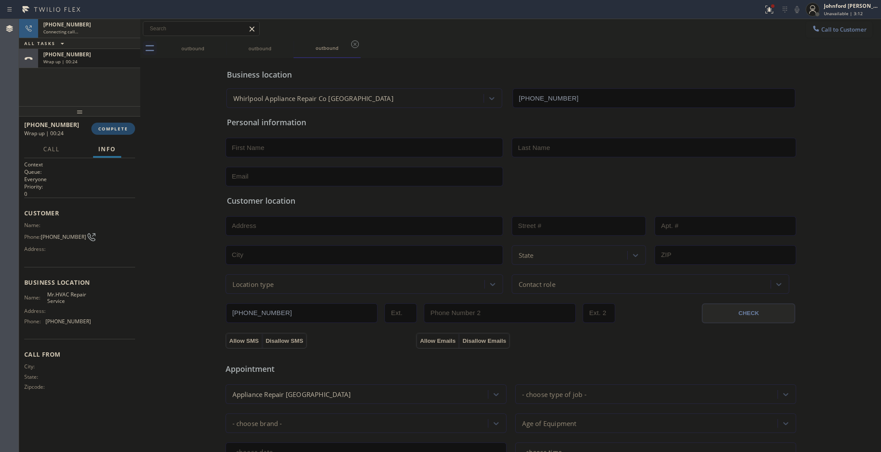
click at [115, 130] on span "COMPLETE" at bounding box center [113, 129] width 30 height 6
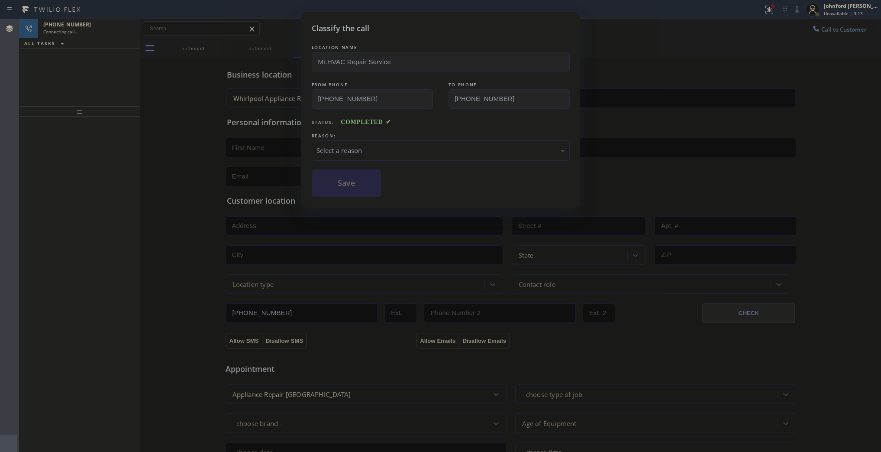
click at [388, 149] on div "Select a reason" at bounding box center [441, 150] width 249 height 10
click at [361, 186] on button "Save" at bounding box center [347, 183] width 70 height 28
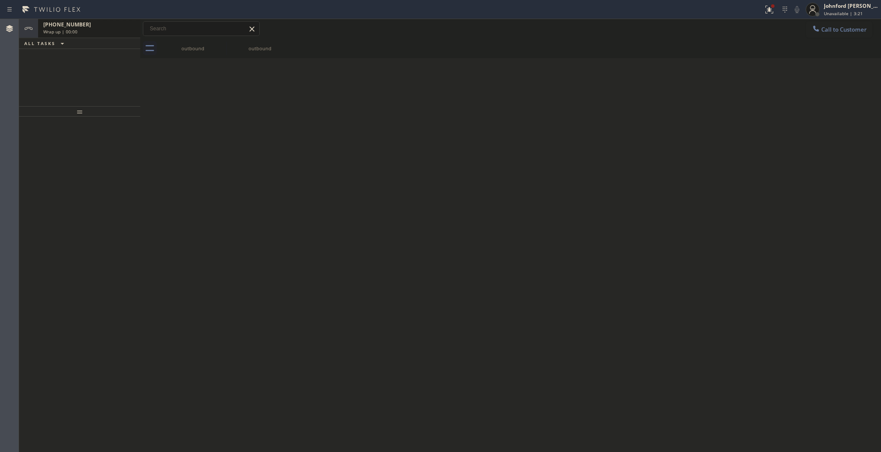
click at [65, 30] on span "Wrap up | 00:00" at bounding box center [60, 32] width 34 height 6
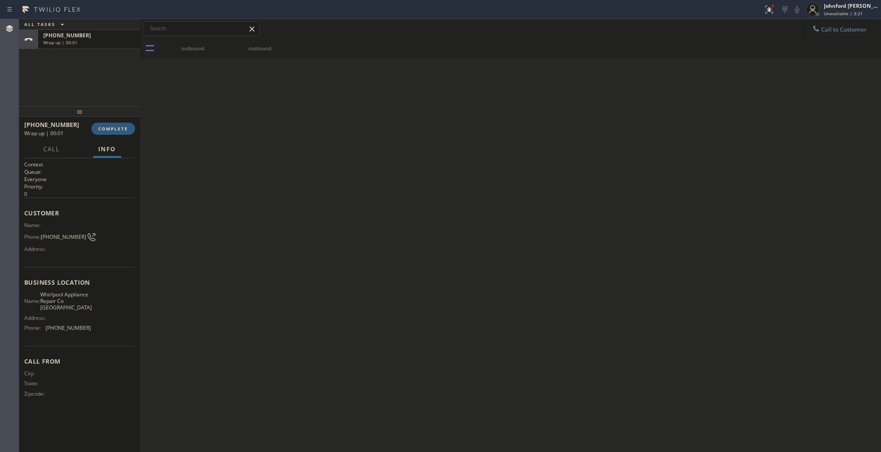
click at [805, 29] on div "Call to Customer Outbound call Location Whirlpool Appliance Repair Co Chicago Y…" at bounding box center [510, 28] width 741 height 15
click at [853, 27] on span "Call to Customer" at bounding box center [843, 30] width 45 height 8
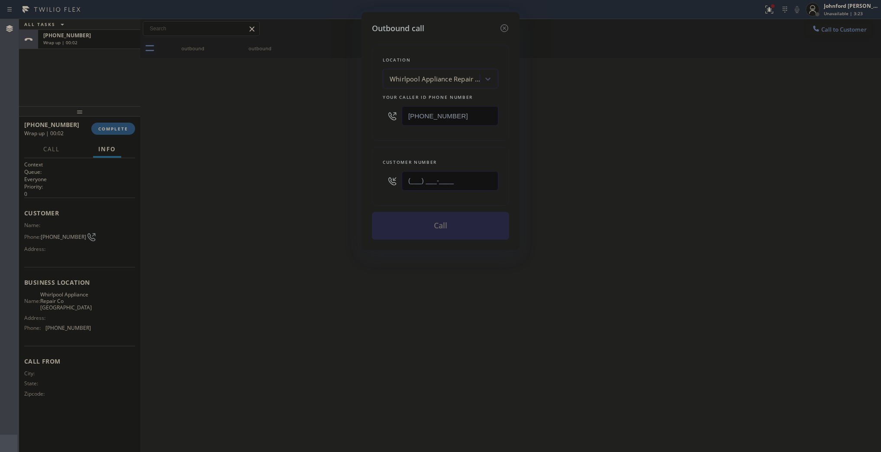
drag, startPoint x: 464, startPoint y: 175, endPoint x: 347, endPoint y: 177, distance: 116.5
click at [347, 177] on div "Outbound call Location Whirlpool Appliance Repair Co Chicago Your caller id pho…" at bounding box center [440, 226] width 881 height 452
paste input "773) 345-5282"
type input "[PHONE_NUMBER]"
drag, startPoint x: 289, startPoint y: 177, endPoint x: 340, endPoint y: 213, distance: 62.4
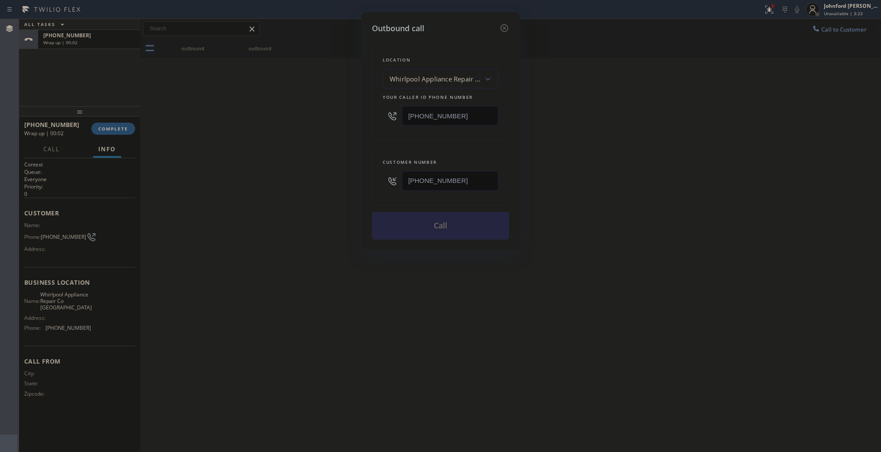
click at [289, 180] on div "Outbound call Location Whirlpool Appliance Repair Co Chicago Your caller id pho…" at bounding box center [440, 226] width 881 height 452
click at [403, 227] on button "Call" at bounding box center [440, 226] width 137 height 28
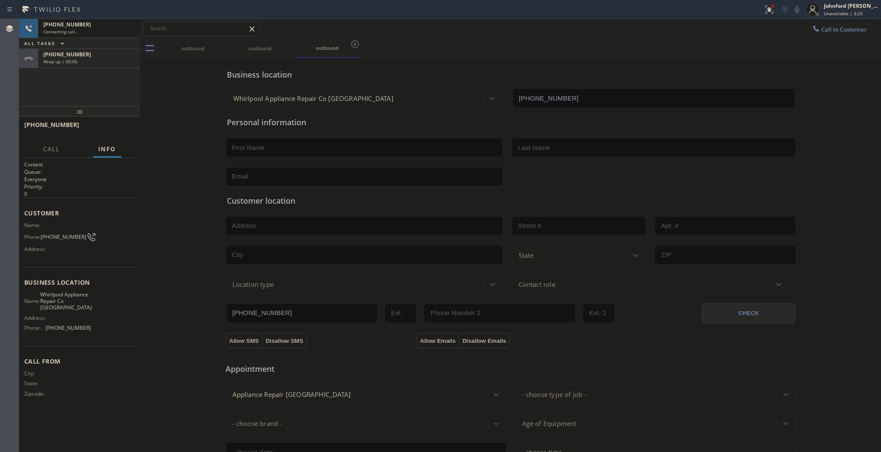
type input "[PHONE_NUMBER]"
drag, startPoint x: 94, startPoint y: 139, endPoint x: 111, endPoint y: 127, distance: 20.9
click at [98, 135] on div "+17733455282 Live | 00:03 HANG UP" at bounding box center [79, 128] width 111 height 23
click at [112, 127] on span "HANG UP" at bounding box center [115, 129] width 26 height 6
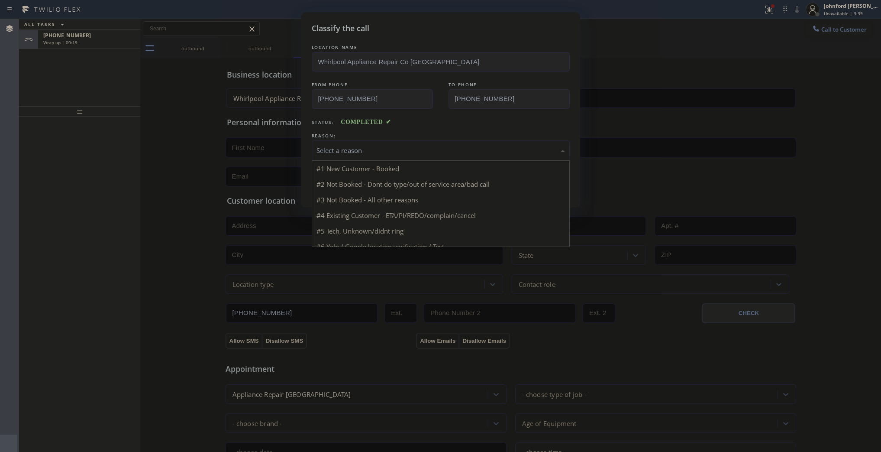
click at [344, 146] on div "Select a reason" at bounding box center [441, 150] width 249 height 10
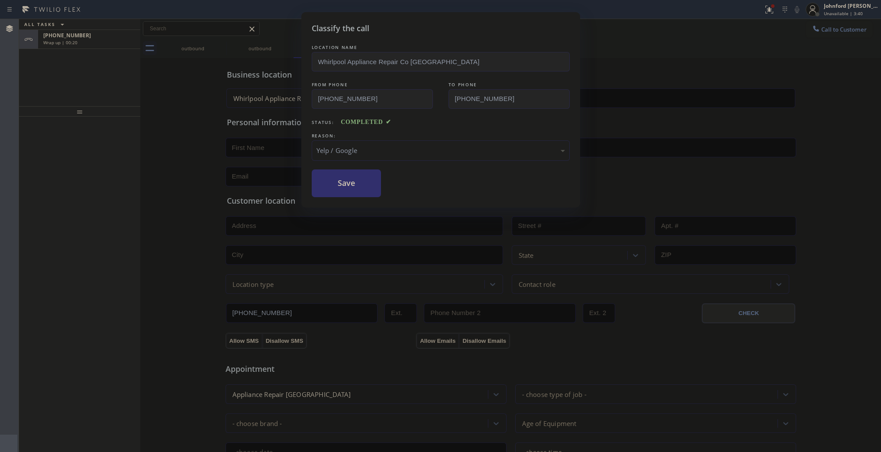
click at [357, 187] on button "Save" at bounding box center [347, 183] width 70 height 28
click at [133, 50] on div "Classify the call LOCATION NAME Whirlpool Appliance Repair Co Chicago FROM PHON…" at bounding box center [440, 226] width 881 height 452
click at [112, 42] on div "Classify the call LOCATION NAME Whirlpool Appliance Repair Co Chicago FROM PHON…" at bounding box center [440, 226] width 881 height 452
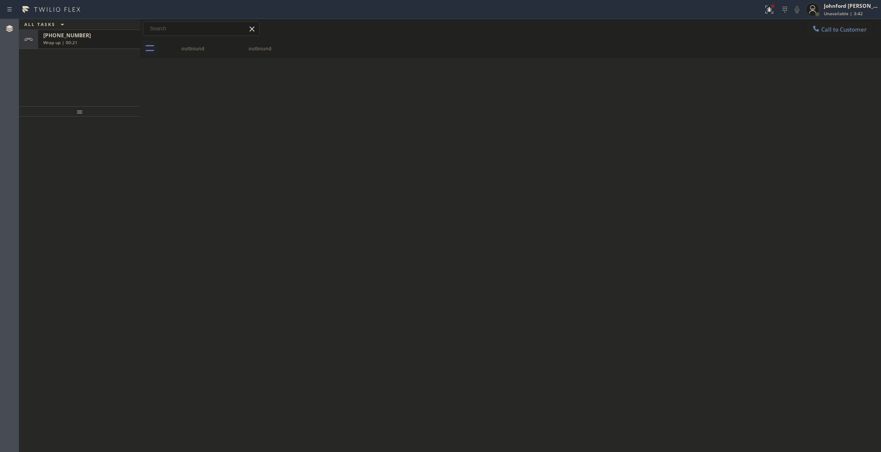
click at [112, 45] on div "+17733455282 Wrap up | 00:21" at bounding box center [87, 39] width 99 height 19
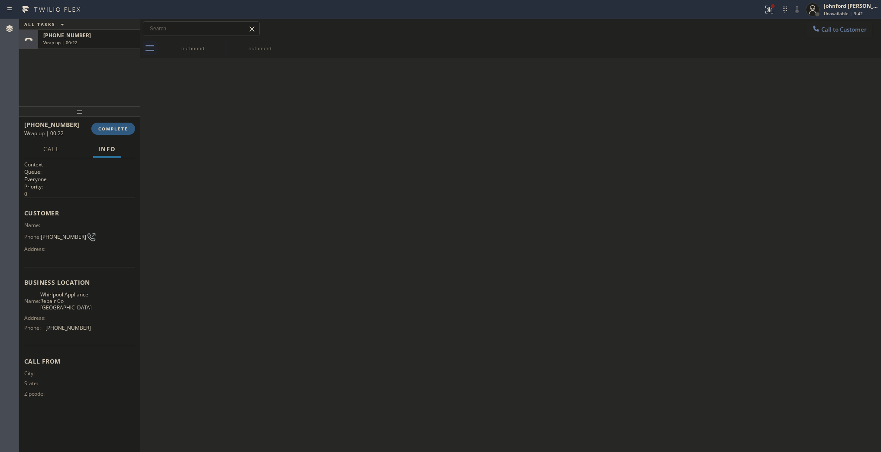
click at [120, 115] on div at bounding box center [79, 111] width 121 height 10
click at [120, 124] on button "COMPLETE" at bounding box center [113, 129] width 44 height 12
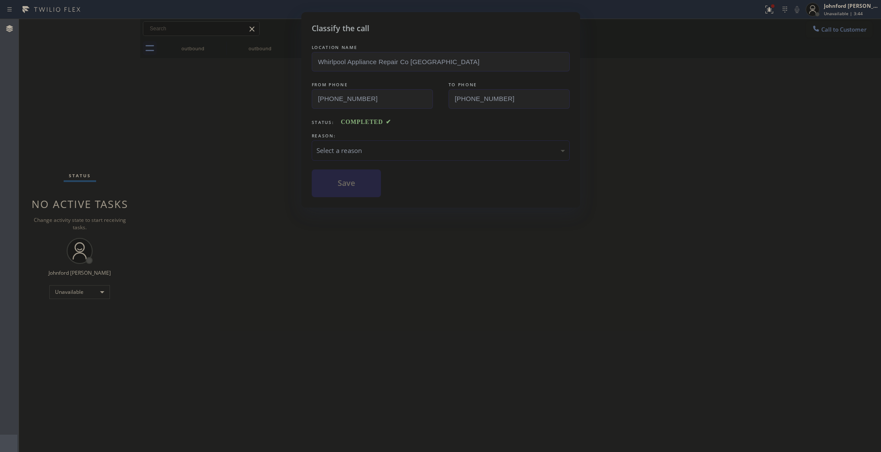
drag, startPoint x: 376, startPoint y: 149, endPoint x: 392, endPoint y: 146, distance: 16.8
click at [377, 146] on div "Select a reason" at bounding box center [441, 150] width 249 height 10
click at [336, 189] on button "Save" at bounding box center [347, 183] width 70 height 28
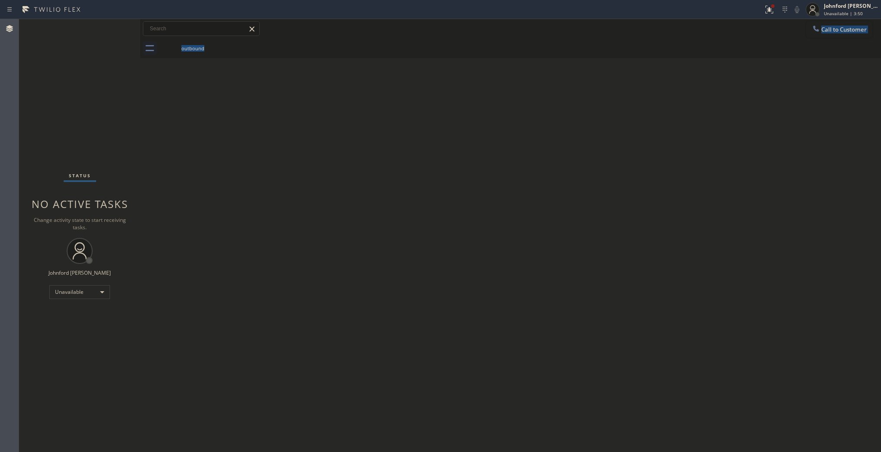
click at [822, 36] on div "Call to Customer Outbound call Location Whirlpool Appliance Repair Co Chicago Y…" at bounding box center [510, 38] width 741 height 39
drag, startPoint x: 426, startPoint y: 113, endPoint x: 585, endPoint y: 98, distance: 160.5
click at [427, 112] on div "Back to Dashboard Change Sender ID Customers Technicians Select a contact Outbo…" at bounding box center [510, 235] width 741 height 433
click at [808, 31] on button "Call to Customer" at bounding box center [839, 29] width 66 height 16
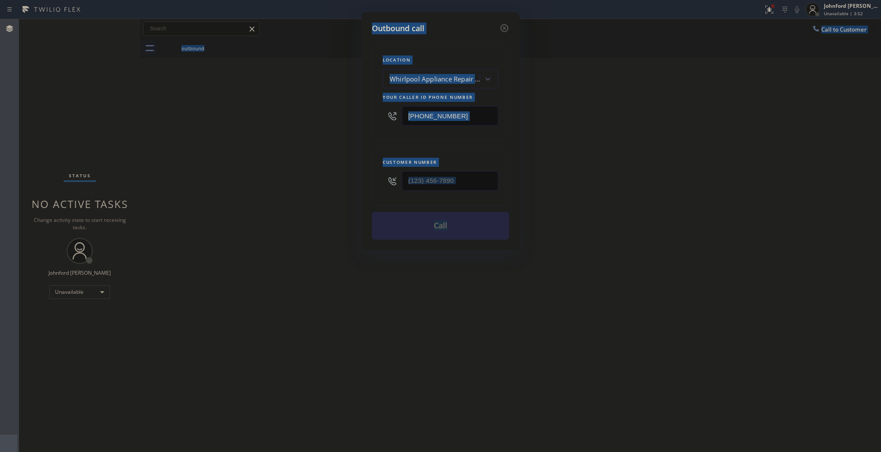
click at [457, 113] on input "[PHONE_NUMBER]" at bounding box center [450, 115] width 97 height 19
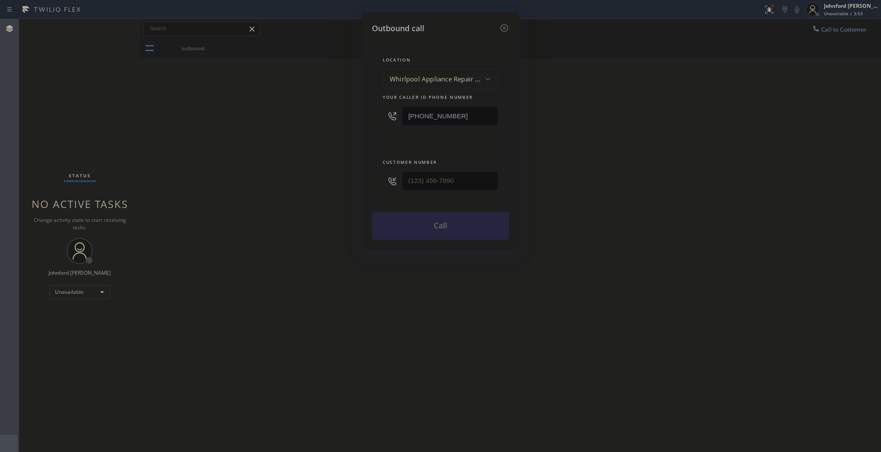
drag, startPoint x: 457, startPoint y: 113, endPoint x: 297, endPoint y: 133, distance: 161.0
click at [358, 117] on div "Outbound call Location Whirlpool Appliance Repair Co Chicago Your caller id pho…" at bounding box center [440, 226] width 881 height 452
paste input "415) 367-1141"
type input "[PHONE_NUMBER]"
drag, startPoint x: 452, startPoint y: 176, endPoint x: 338, endPoint y: 183, distance: 114.1
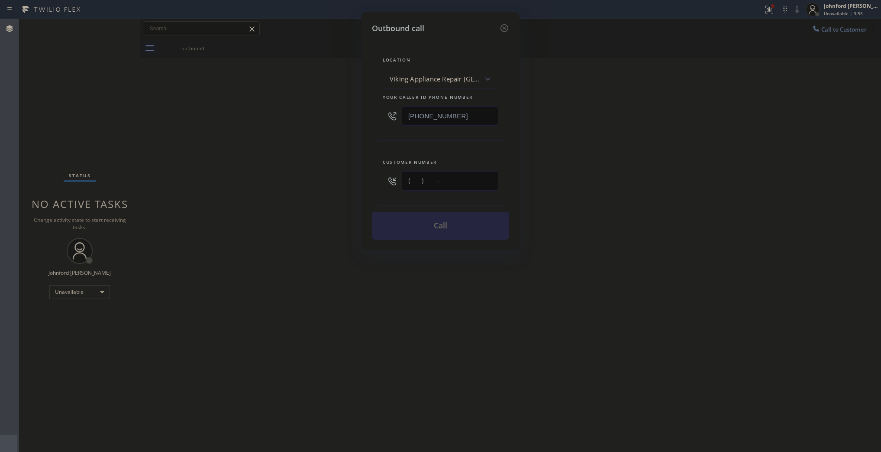
click at [347, 180] on div "Outbound call Location Viking Appliance Repair San Mateo Your caller id phone n…" at bounding box center [440, 226] width 881 height 452
paste input "650) 204-5014"
type input "[PHONE_NUMBER]"
click at [289, 196] on div "Outbound call Location Viking Appliance Repair San Mateo Your caller id phone n…" at bounding box center [440, 226] width 881 height 452
click at [464, 226] on button "Call" at bounding box center [440, 226] width 137 height 28
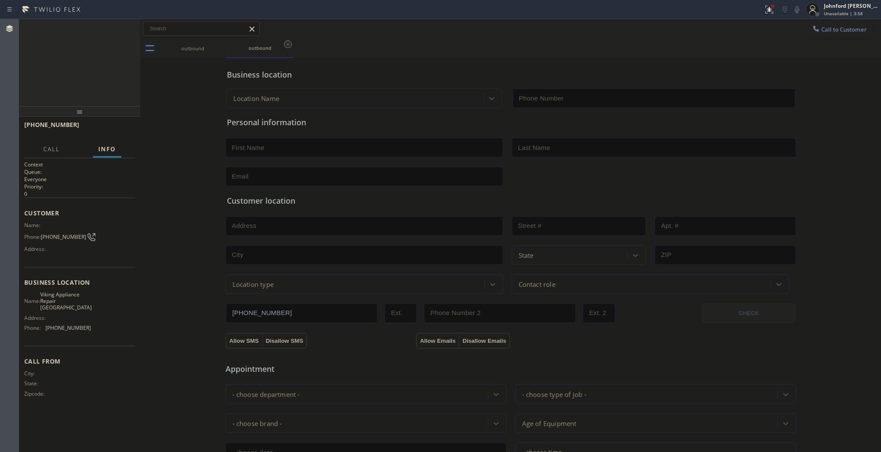
type input "[PHONE_NUMBER]"
click at [115, 133] on button "HANG UP" at bounding box center [115, 129] width 40 height 12
click at [819, 35] on button "Call to Customer" at bounding box center [839, 29] width 66 height 16
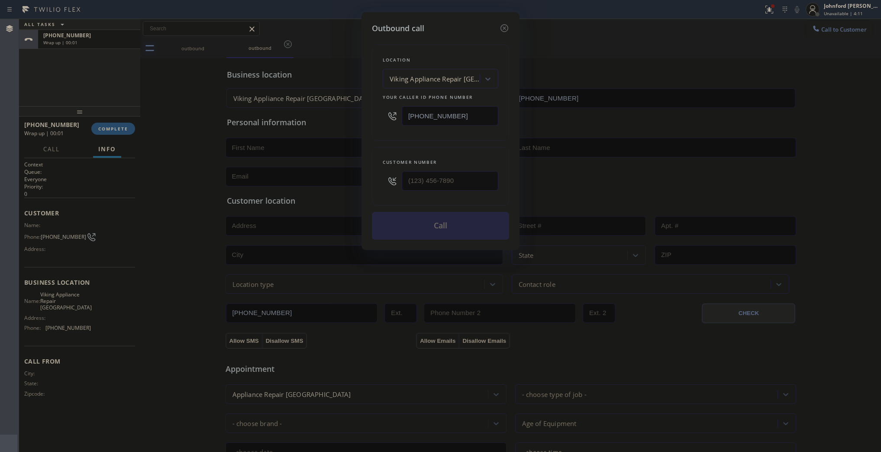
drag, startPoint x: 399, startPoint y: 186, endPoint x: 343, endPoint y: 186, distance: 56.3
click at [343, 186] on div "Outbound call Location Viking Appliance Repair San Mateo Your caller id phone n…" at bounding box center [440, 226] width 881 height 452
click at [443, 181] on input "(___) ___-____" at bounding box center [450, 180] width 97 height 19
paste input "650) 204-5014"
type input "[PHONE_NUMBER]"
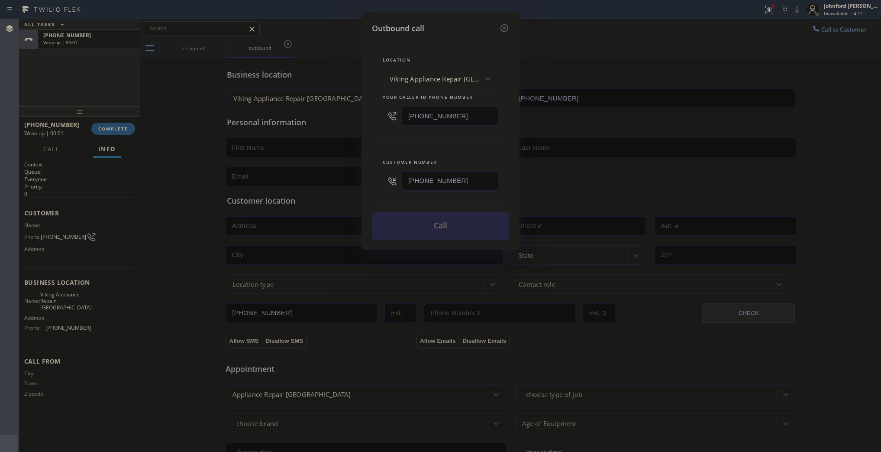
click at [424, 142] on div "Location Viking Appliance Repair San Mateo Your caller id phone number (415) 36…" at bounding box center [440, 136] width 137 height 205
click at [420, 223] on button "Call" at bounding box center [440, 226] width 137 height 28
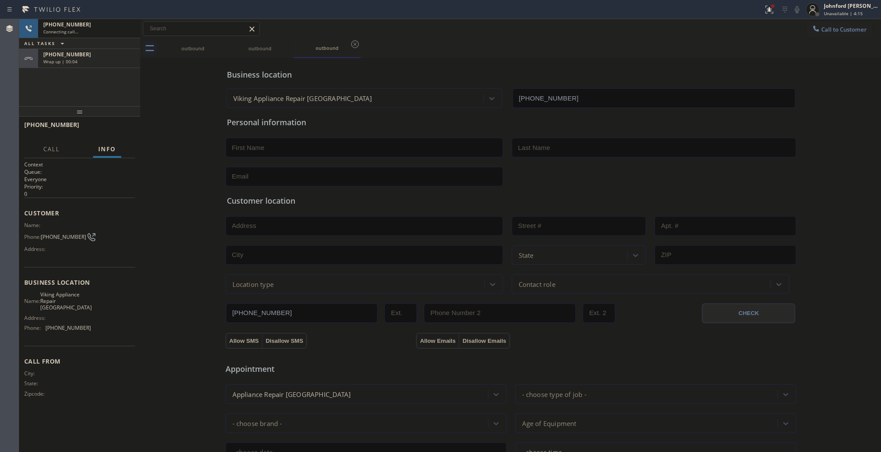
type input "[PHONE_NUMBER]"
click at [50, 57] on span "+16502045014" at bounding box center [67, 54] width 48 height 7
click at [124, 127] on span "COMPLETE" at bounding box center [113, 129] width 30 height 6
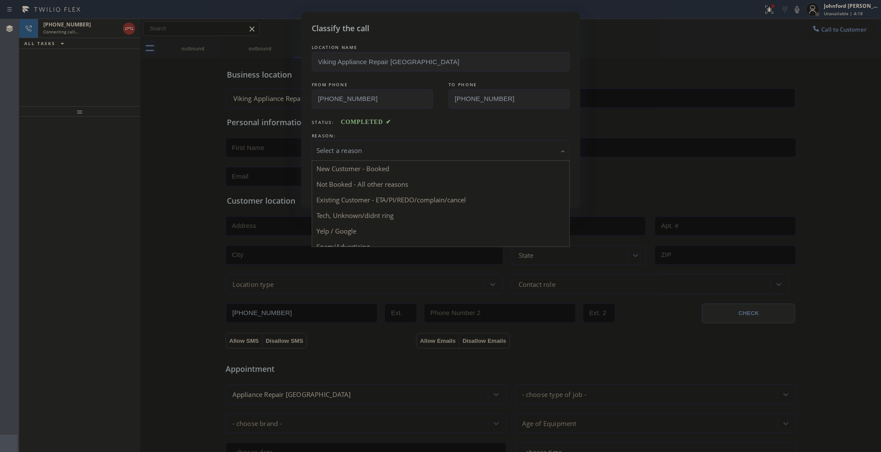
click at [375, 149] on div "Select a reason" at bounding box center [441, 150] width 249 height 10
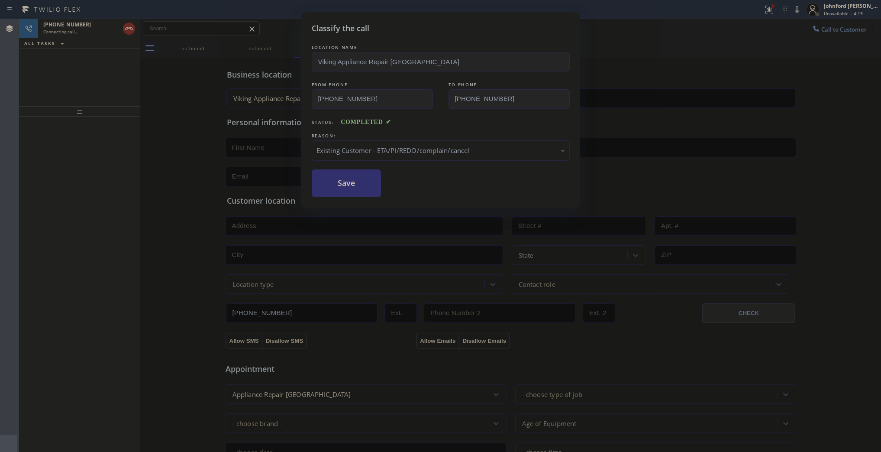
click at [349, 180] on button "Save" at bounding box center [347, 183] width 70 height 28
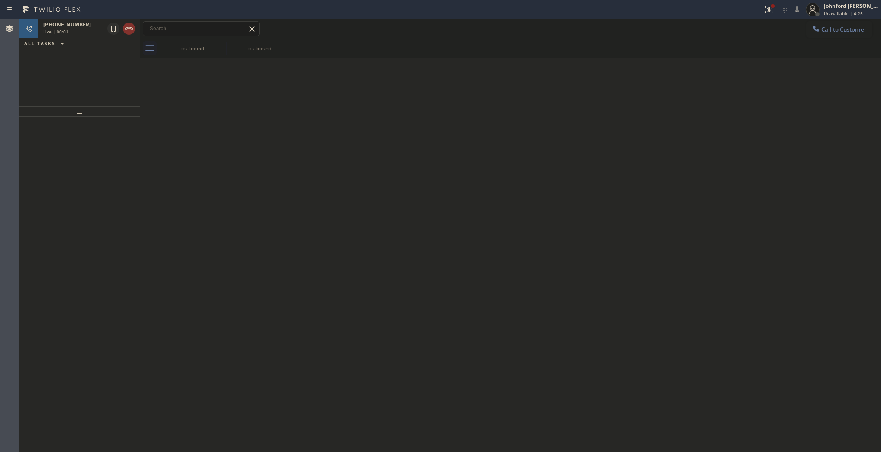
drag, startPoint x: 25, startPoint y: 63, endPoint x: 48, endPoint y: 62, distance: 23.0
click at [25, 63] on div "+16502045014 Live | 00:01 ALL TASKS ALL TASKS ACTIVE TASKS TASKS IN WRAP UP" at bounding box center [79, 62] width 121 height 87
drag, startPoint x: 57, startPoint y: 61, endPoint x: 63, endPoint y: 59, distance: 6.3
click at [57, 61] on div "+16502045014 Live | 00:02 ALL TASKS ALL TASKS ACTIVE TASKS TASKS IN WRAP UP" at bounding box center [79, 62] width 121 height 87
click at [133, 29] on icon at bounding box center [129, 28] width 10 height 10
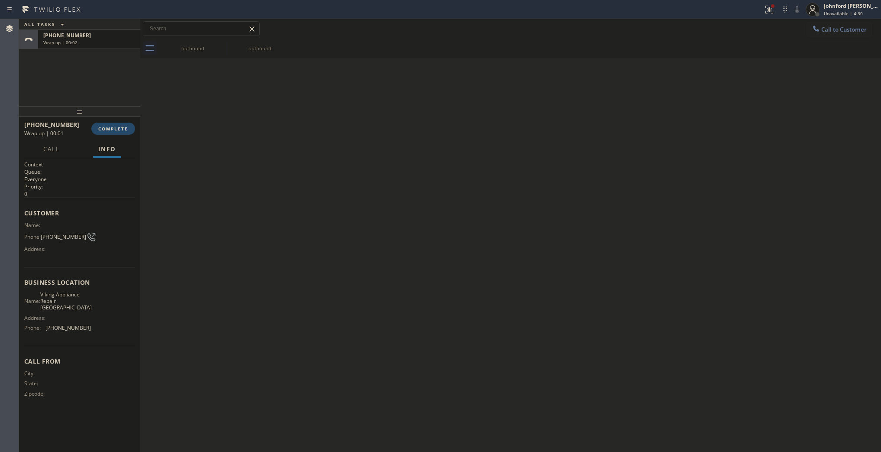
click at [102, 131] on span "COMPLETE" at bounding box center [113, 129] width 30 height 6
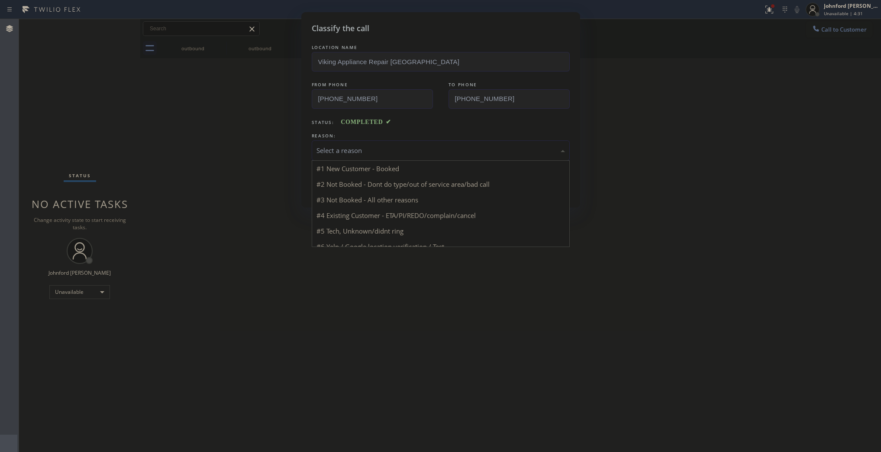
drag, startPoint x: 349, startPoint y: 145, endPoint x: 417, endPoint y: 197, distance: 85.9
click at [354, 145] on div "Select a reason" at bounding box center [441, 150] width 249 height 10
click at [360, 148] on div "Tech, Unknown/didnt ring" at bounding box center [441, 150] width 249 height 10
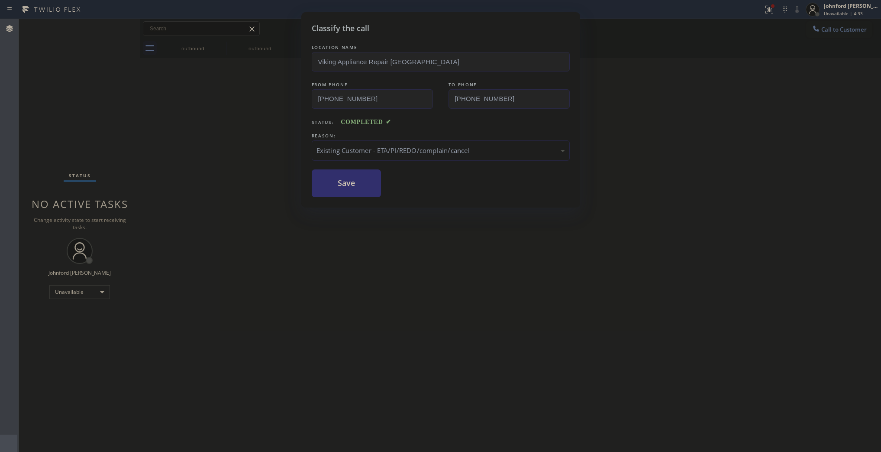
click at [353, 188] on button "Save" at bounding box center [347, 183] width 70 height 28
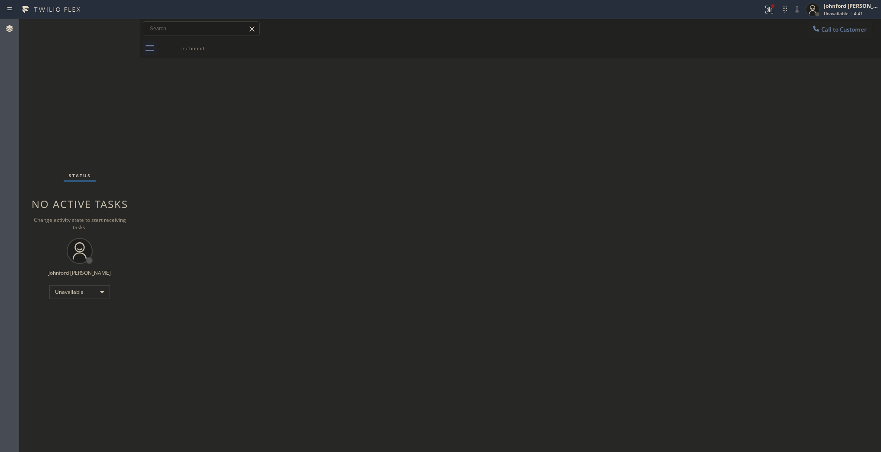
click at [641, 133] on div "Back to Dashboard Change Sender ID Customers Technicians Select a contact Outbo…" at bounding box center [510, 235] width 741 height 433
drag, startPoint x: 823, startPoint y: 27, endPoint x: 782, endPoint y: 39, distance: 42.5
click at [823, 26] on button "Call to Customer" at bounding box center [839, 29] width 66 height 16
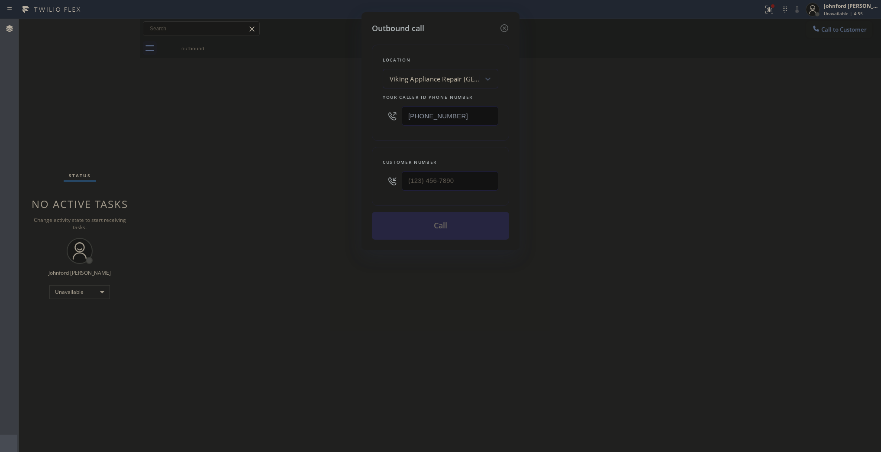
drag, startPoint x: 472, startPoint y: 120, endPoint x: 367, endPoint y: 119, distance: 105.2
click at [369, 119] on div "Outbound call Location Viking Appliance Repair San Mateo Your caller id phone n…" at bounding box center [441, 131] width 158 height 238
paste input "347) 941-1074"
type input "[PHONE_NUMBER]"
click at [353, 183] on div "Outbound call Location Direct Air Heating & Cooling Your caller id phone number…" at bounding box center [440, 226] width 881 height 452
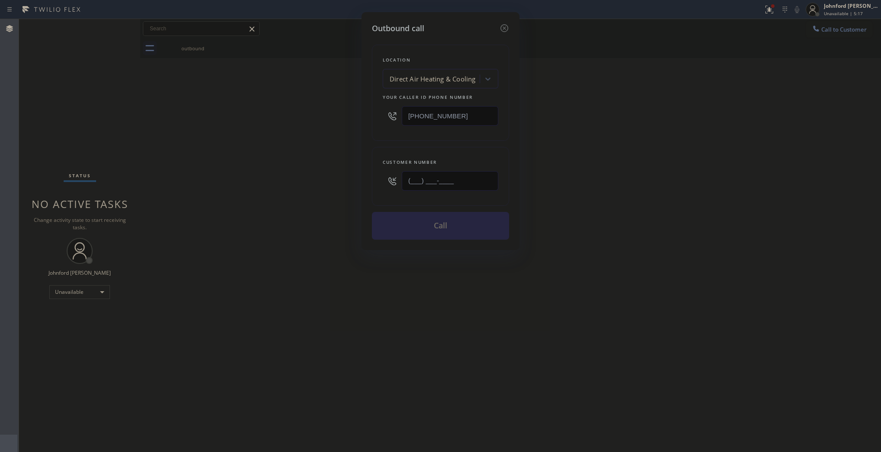
paste input "543) 366-900"
click at [221, 209] on div "Outbound call Location Direct Air Heating & Cooling Your caller id phone number…" at bounding box center [440, 226] width 881 height 452
drag, startPoint x: 471, startPoint y: 185, endPoint x: 458, endPoint y: 183, distance: 13.2
click at [462, 182] on input "(543) 366-900_" at bounding box center [450, 180] width 97 height 19
click at [411, 180] on input "(543) 366-900_" at bounding box center [450, 180] width 97 height 19
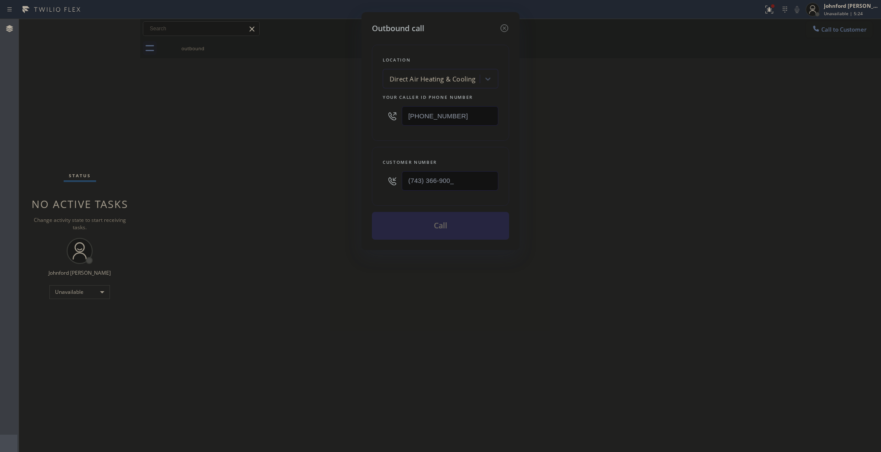
drag, startPoint x: 430, startPoint y: 185, endPoint x: 399, endPoint y: 184, distance: 30.3
click at [399, 184] on div "(743) 366-900_" at bounding box center [441, 181] width 116 height 28
click at [412, 181] on input "(743) 366-900_" at bounding box center [450, 180] width 97 height 19
drag, startPoint x: 416, startPoint y: 178, endPoint x: 484, endPoint y: 181, distance: 67.6
click at [484, 181] on input "(743) 366-900_" at bounding box center [450, 180] width 97 height 19
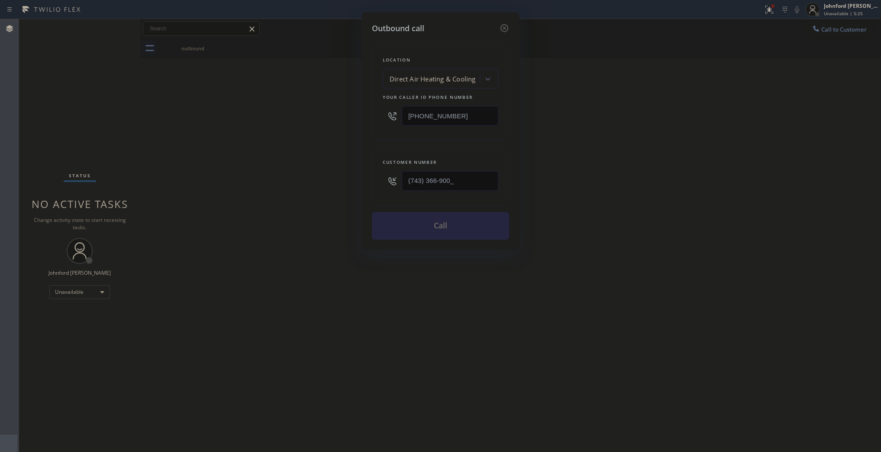
paste
click at [412, 178] on input "[PHONE_NUMBER]" at bounding box center [450, 180] width 97 height 19
type input "[PHONE_NUMBER]"
click at [444, 221] on button "Call" at bounding box center [440, 226] width 137 height 28
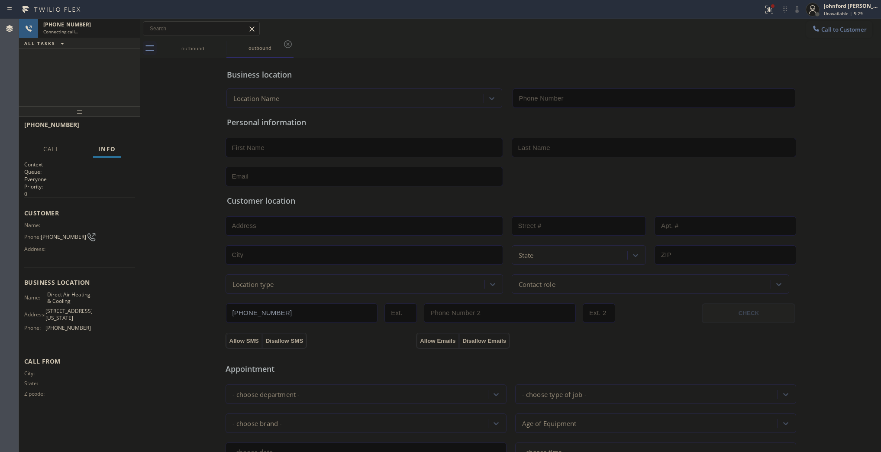
type input "[PHONE_NUMBER]"
click at [120, 131] on span "HANG UP" at bounding box center [115, 129] width 26 height 6
click at [831, 29] on span "Call to Customer" at bounding box center [843, 30] width 45 height 8
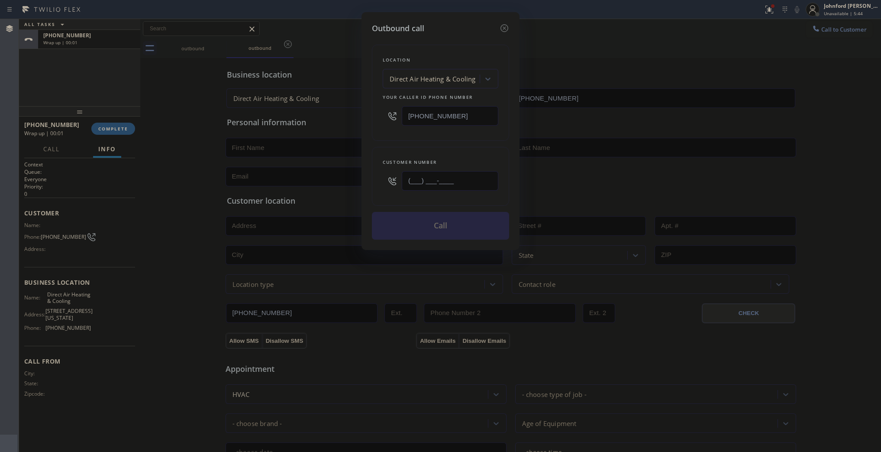
drag, startPoint x: 461, startPoint y: 185, endPoint x: 367, endPoint y: 186, distance: 94.0
click at [373, 186] on div "Customer number (___) ___-____" at bounding box center [440, 176] width 137 height 59
click at [411, 149] on div "Customer number (543) 366-900_" at bounding box center [440, 176] width 137 height 59
drag, startPoint x: 410, startPoint y: 180, endPoint x: 523, endPoint y: 194, distance: 113.8
click at [523, 194] on div "Outbound call Location Direct Air Heating & Cooling Your caller id phone number…" at bounding box center [440, 226] width 881 height 452
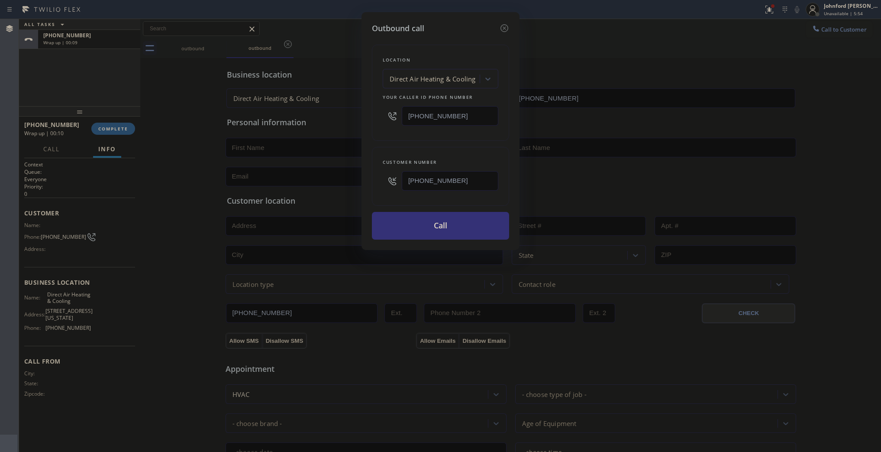
click at [416, 178] on input "(554) 336-6900" at bounding box center [450, 180] width 97 height 19
type input "[PHONE_NUMBER]"
click at [443, 224] on button "Call" at bounding box center [440, 226] width 137 height 28
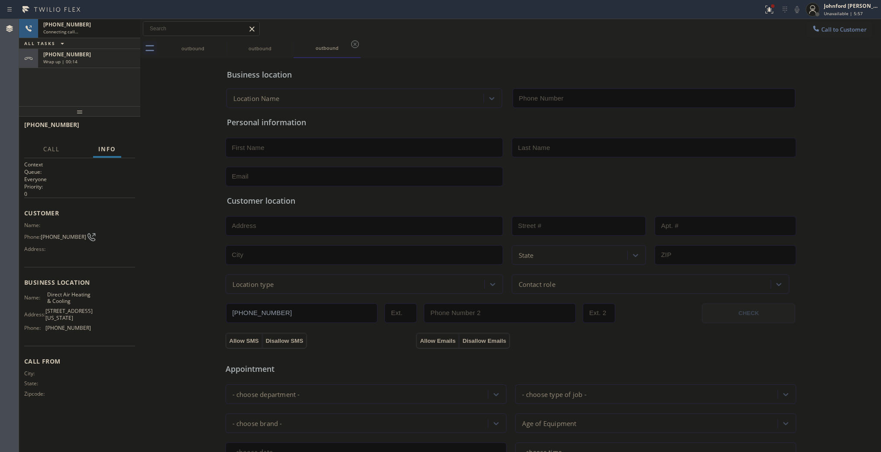
type input "[PHONE_NUMBER]"
drag, startPoint x: 118, startPoint y: 59, endPoint x: 106, endPoint y: 115, distance: 57.5
click at [116, 58] on div "Wrap up | 00:15" at bounding box center [89, 61] width 92 height 6
click at [110, 136] on div "+17543366900 Wrap up | 00:16 COMPLETE" at bounding box center [79, 128] width 111 height 23
click at [111, 128] on span "COMPLETE" at bounding box center [113, 129] width 30 height 6
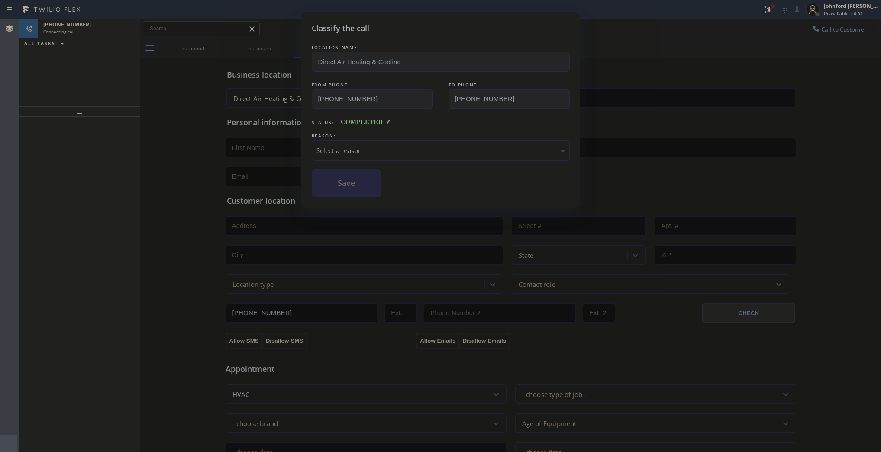
click at [401, 166] on div "LOCATION NAME Direct Air Heating & Cooling FROM PHONE (347) 941-1074 TO PHONE (…" at bounding box center [441, 120] width 258 height 154
click at [403, 150] on div "Select a reason" at bounding box center [441, 150] width 249 height 10
click at [339, 189] on button "Save" at bounding box center [347, 183] width 70 height 28
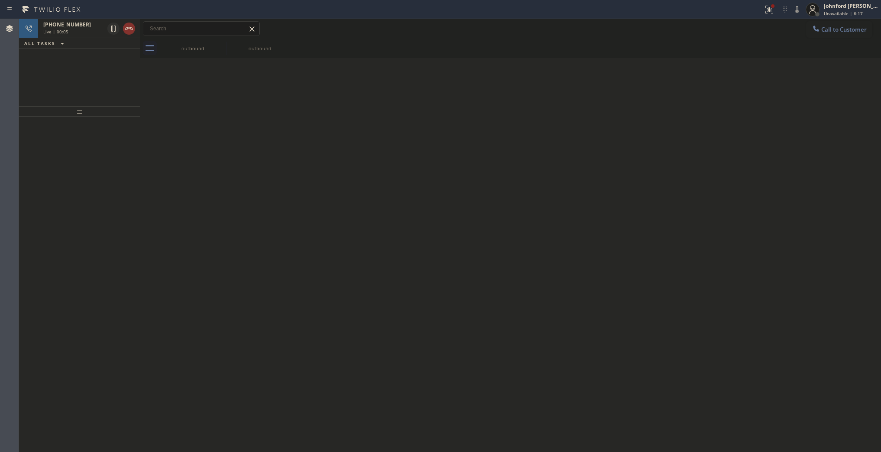
click at [140, 35] on div at bounding box center [140, 235] width 0 height 433
click at [122, 25] on div at bounding box center [121, 28] width 31 height 19
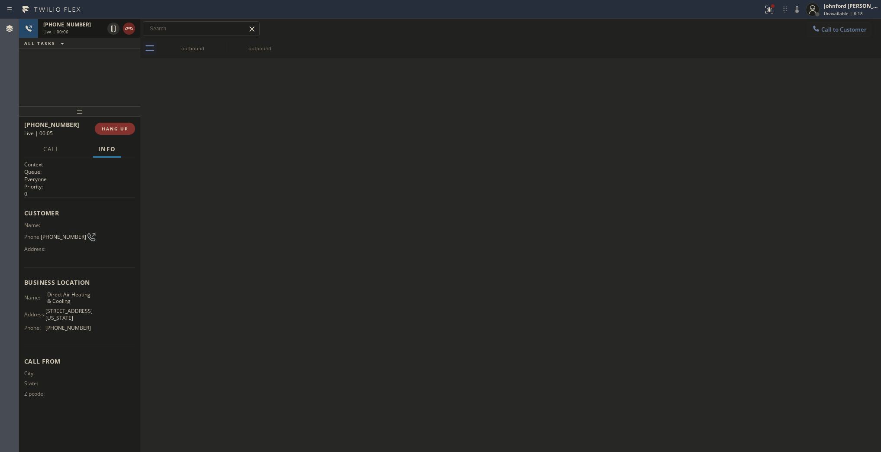
click at [124, 25] on icon at bounding box center [129, 28] width 10 height 10
click at [108, 129] on span "COMPLETE" at bounding box center [113, 129] width 30 height 6
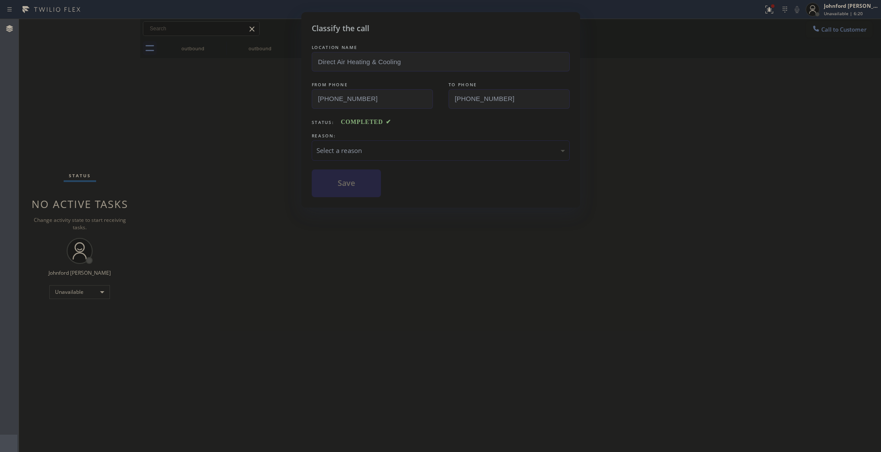
click at [392, 157] on div "Select a reason" at bounding box center [441, 150] width 258 height 20
click at [347, 181] on button "Save" at bounding box center [347, 183] width 70 height 28
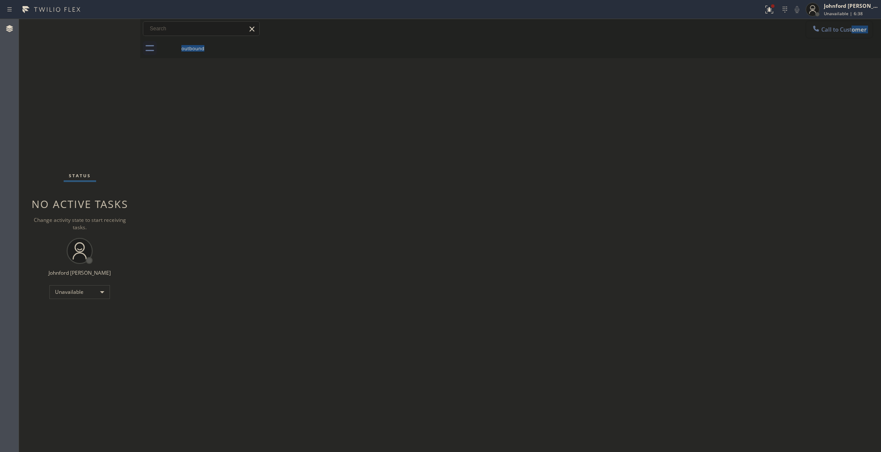
click at [843, 36] on div "Call to Customer Outbound call Location Direct Air Heating & Cooling Your calle…" at bounding box center [510, 38] width 741 height 39
click at [838, 32] on button "Call to Customer" at bounding box center [839, 29] width 66 height 16
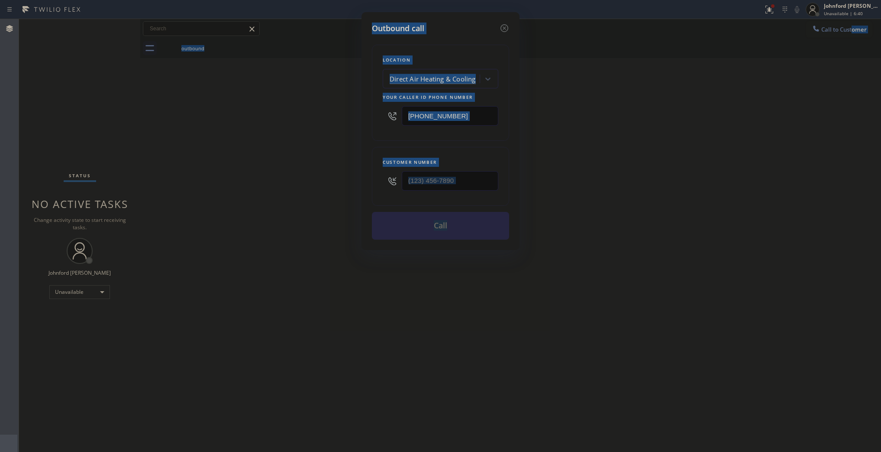
click at [471, 113] on input "[PHONE_NUMBER]" at bounding box center [450, 115] width 97 height 19
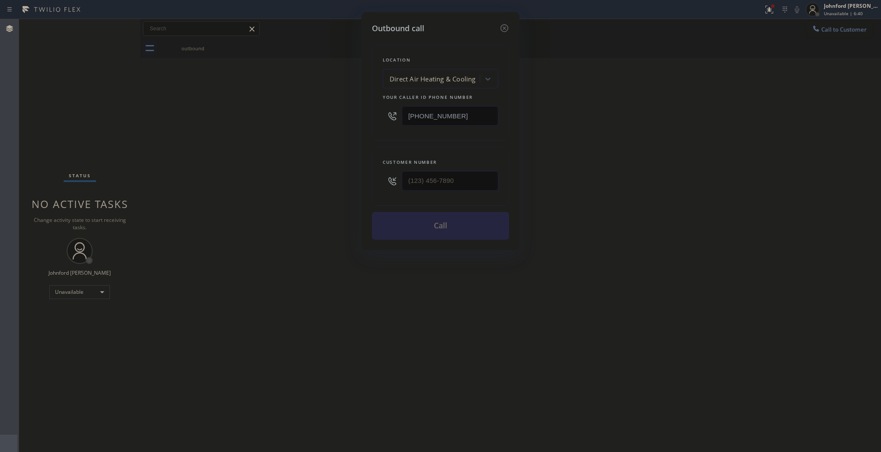
drag, startPoint x: 471, startPoint y: 113, endPoint x: 369, endPoint y: 113, distance: 102.2
click at [369, 113] on div "Outbound call Location Direct Air Heating & Cooling Your caller id phone number…" at bounding box center [441, 131] width 158 height 238
type input "[PHONE_NUMBER]"
drag, startPoint x: 462, startPoint y: 175, endPoint x: 333, endPoint y: 178, distance: 129.1
click at [333, 178] on div "Outbound call Location Granada Hills Electrician Guys G+ Your caller id phone n…" at bounding box center [440, 226] width 881 height 452
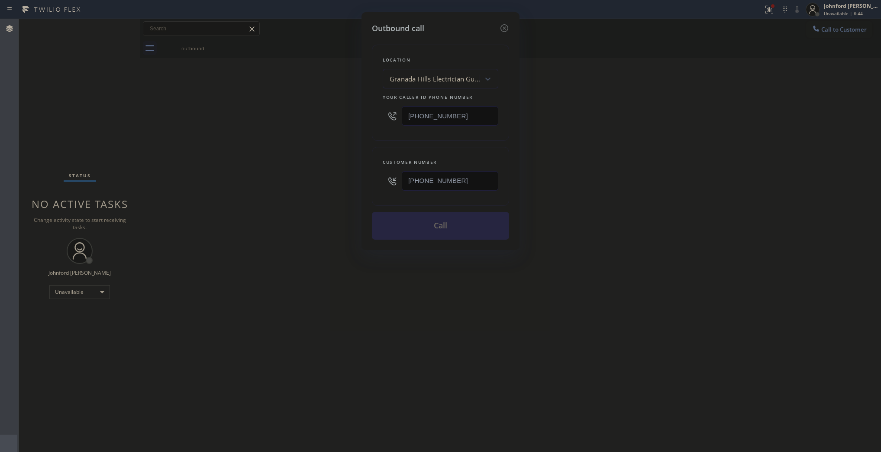
type input "[PHONE_NUMBER]"
drag, startPoint x: 308, startPoint y: 185, endPoint x: 440, endPoint y: 229, distance: 138.2
click at [353, 202] on div "Outbound call Location Granada Hills Electrician Guys G+ Your caller id phone n…" at bounding box center [440, 226] width 881 height 452
click at [440, 229] on button "Call" at bounding box center [440, 226] width 137 height 28
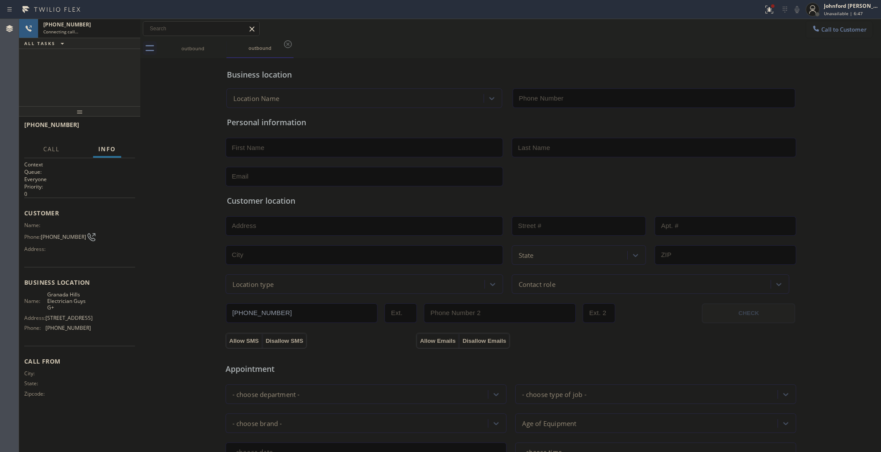
type input "[PHONE_NUMBER]"
click at [42, 81] on div "+14244225067 Live | 00:00 ALL TASKS ALL TASKS ACTIVE TASKS TASKS IN WRAP UP" at bounding box center [79, 62] width 121 height 87
click at [118, 125] on button "HANG UP" at bounding box center [115, 129] width 40 height 12
click at [118, 125] on button "COMPLETE" at bounding box center [113, 129] width 44 height 12
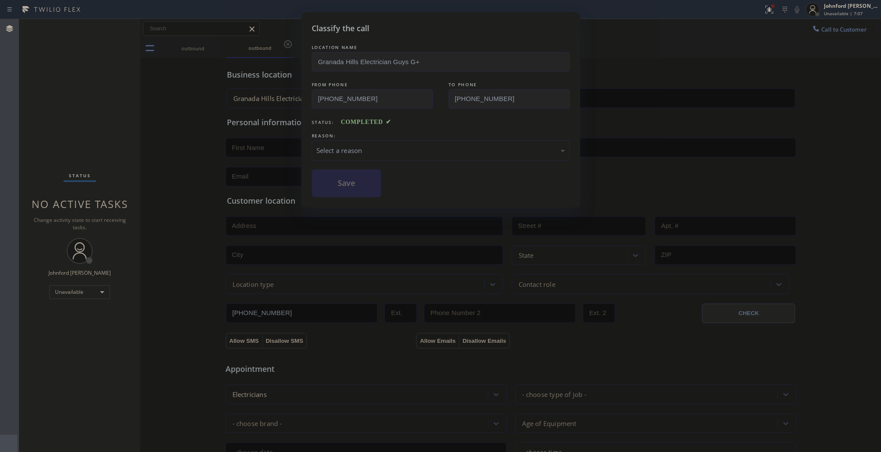
click at [334, 140] on div "Select a reason" at bounding box center [441, 150] width 258 height 20
click at [351, 184] on button "Save" at bounding box center [347, 183] width 70 height 28
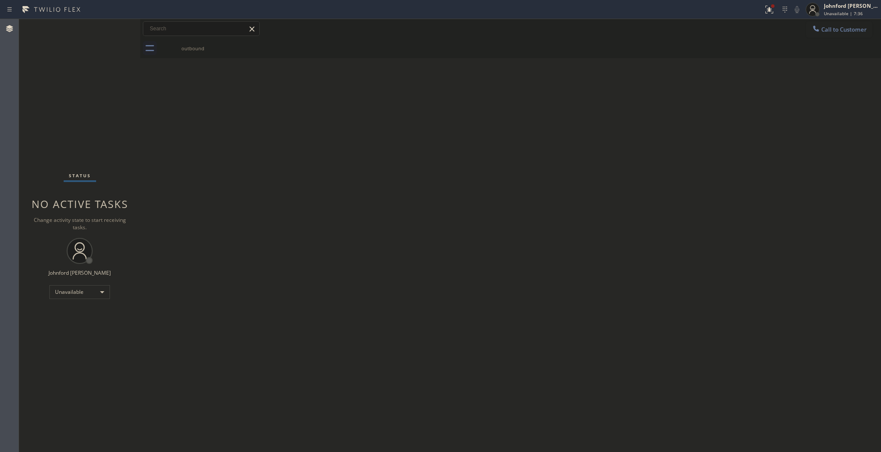
drag, startPoint x: 819, startPoint y: 27, endPoint x: 801, endPoint y: 33, distance: 19.3
click at [819, 27] on icon at bounding box center [816, 28] width 9 height 9
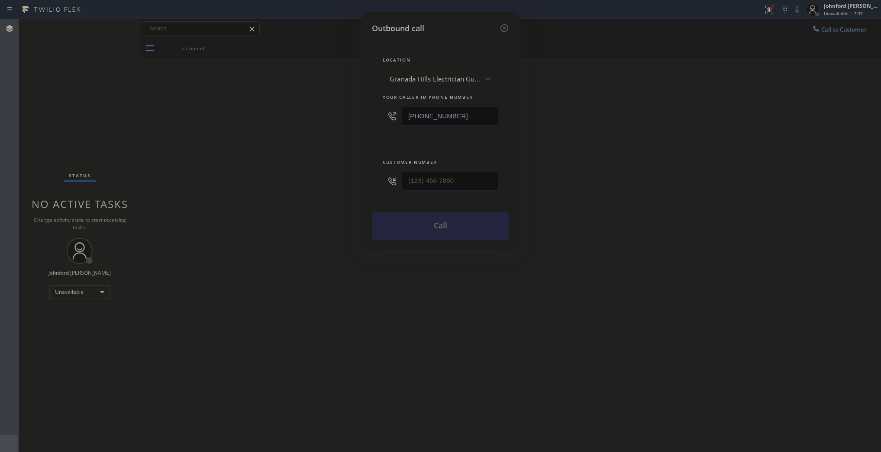
drag, startPoint x: 451, startPoint y: 115, endPoint x: 353, endPoint y: 126, distance: 98.4
click at [366, 116] on div "Outbound call Location Granada Hills Electrician Guys G+ Your caller id phone n…" at bounding box center [441, 131] width 158 height 238
type input "[PHONE_NUMBER]"
drag, startPoint x: 343, startPoint y: 180, endPoint x: 286, endPoint y: 182, distance: 56.3
click at [307, 180] on div "Outbound call Location HVAC Alliance Expert [GEOGRAPHIC_DATA] Your caller id ph…" at bounding box center [440, 226] width 881 height 452
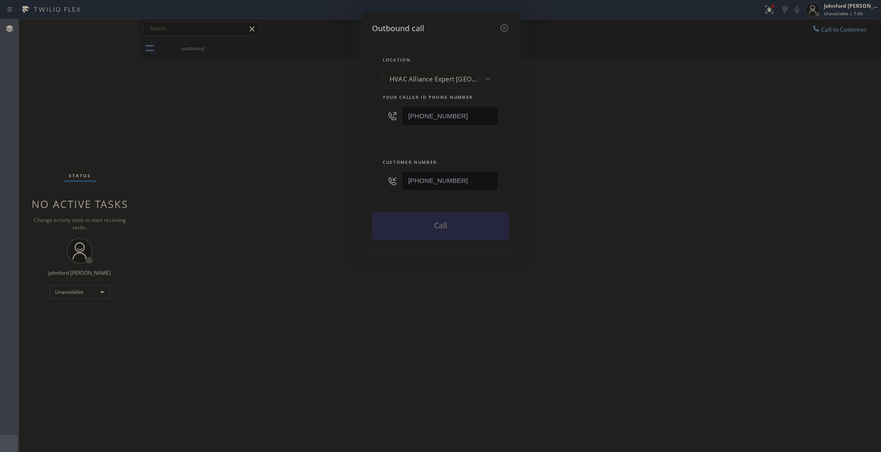
type input "[PHONE_NUMBER]"
click at [271, 187] on div "Outbound call Location HVAC Alliance Expert Three Lakes Your caller id phone nu…" at bounding box center [440, 226] width 881 height 452
click at [438, 231] on button "Call" at bounding box center [440, 226] width 137 height 28
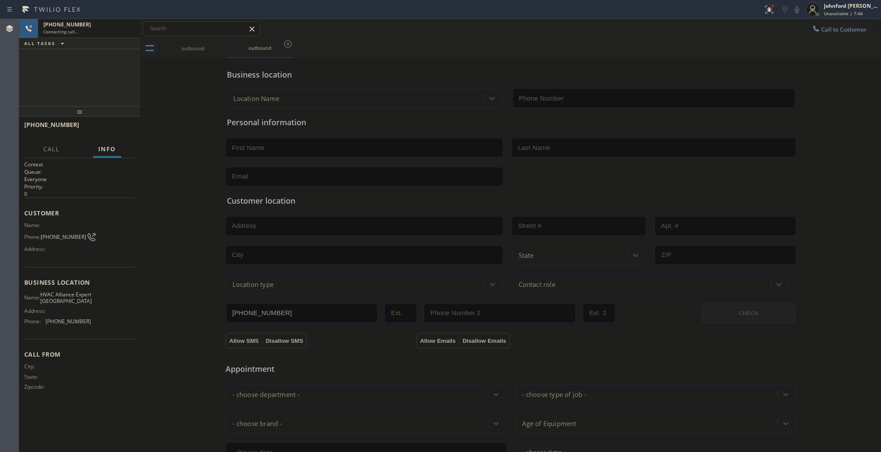
type input "[PHONE_NUMBER]"
click at [123, 127] on span "HANG UP" at bounding box center [115, 129] width 26 height 6
click at [102, 121] on div "[PHONE_NUMBER] Wrap up | 00:00 COMPLETE" at bounding box center [79, 128] width 111 height 23
click at [144, 127] on div "Business location HVAC Alliance Expert [GEOGRAPHIC_DATA] [PHONE_NUMBER] Persona…" at bounding box center [510, 356] width 737 height 592
click at [120, 127] on span "COMPLETE" at bounding box center [113, 129] width 30 height 6
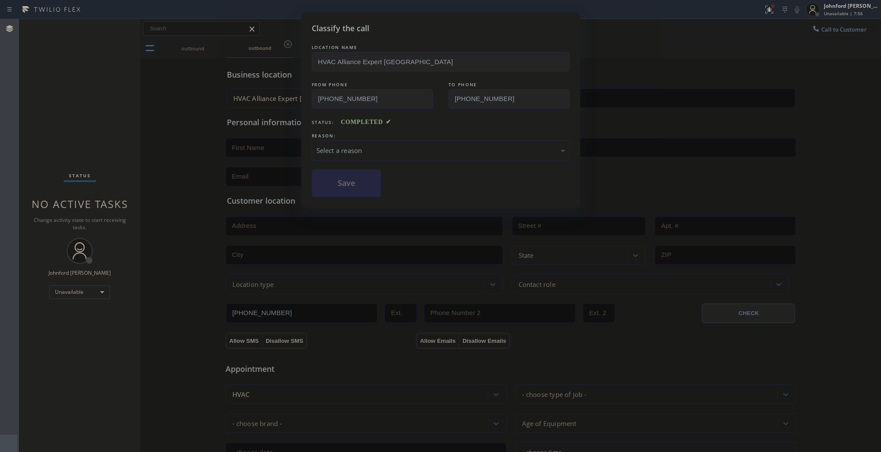
click at [393, 164] on div "LOCATION NAME HVAC Alliance Expert Three Lakes FROM PHONE [PHONE_NUMBER] TO PHO…" at bounding box center [441, 120] width 258 height 154
click at [433, 150] on div "Select a reason" at bounding box center [441, 150] width 249 height 10
click at [356, 185] on button "Save" at bounding box center [347, 183] width 70 height 28
click at [830, 32] on span "Call to Customer" at bounding box center [843, 30] width 45 height 8
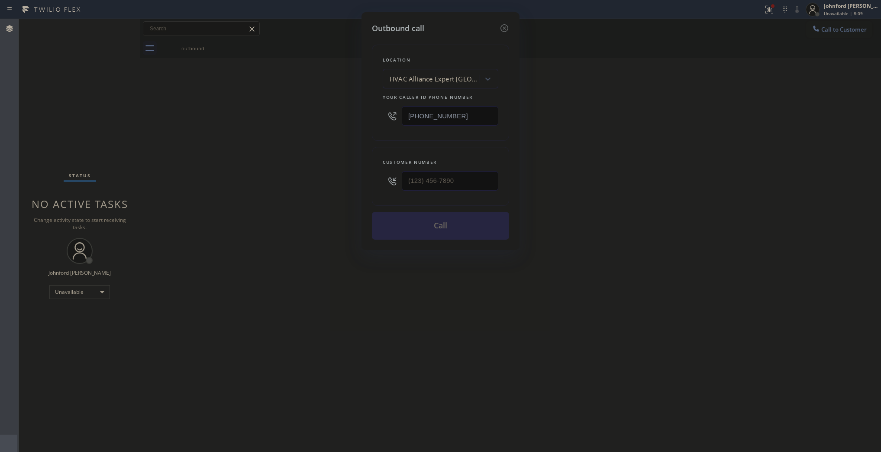
click at [822, 42] on div "Outbound call Location HVAC Alliance Expert [GEOGRAPHIC_DATA] Your caller id ph…" at bounding box center [440, 226] width 881 height 452
click at [830, 27] on div "Outbound call Location HVAC Alliance Expert [GEOGRAPHIC_DATA] Your caller id ph…" at bounding box center [440, 226] width 881 height 452
drag, startPoint x: 462, startPoint y: 115, endPoint x: 103, endPoint y: 115, distance: 358.5
click at [128, 115] on div "Outbound call Location HVAC Alliance Expert [GEOGRAPHIC_DATA] Your caller id ph…" at bounding box center [440, 226] width 881 height 452
paste input "14) 909-1269"
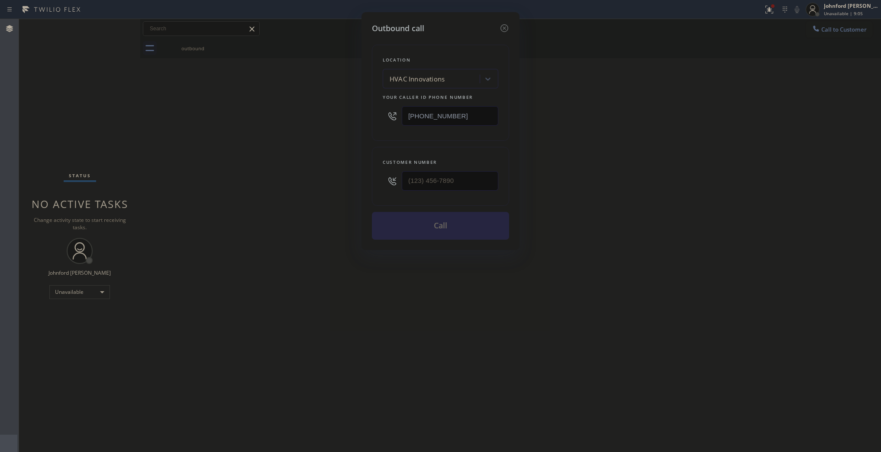
type input "[PHONE_NUMBER]"
drag, startPoint x: 546, startPoint y: 187, endPoint x: 418, endPoint y: 175, distance: 129.1
click at [420, 175] on div "Outbound call Location HVAC Innovations Your caller id phone number [PHONE_NUMB…" at bounding box center [440, 226] width 881 height 452
click at [417, 175] on input "(___) ___-____" at bounding box center [450, 180] width 97 height 19
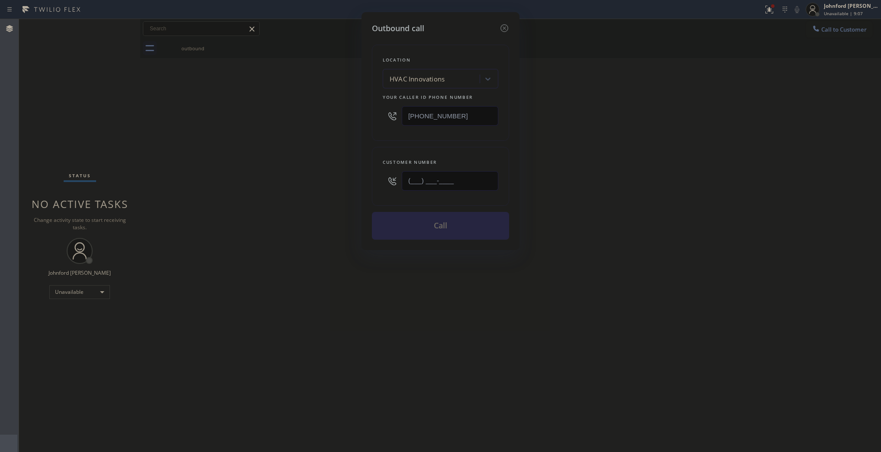
click at [417, 175] on input "(___) ___-____" at bounding box center [450, 180] width 97 height 19
paste input "714) 650-1001"
type input "[PHONE_NUMBER]"
drag, startPoint x: 236, startPoint y: 157, endPoint x: 276, endPoint y: 178, distance: 44.9
click at [234, 157] on div "Outbound call Location HVAC Innovations Your caller id phone number [PHONE_NUMB…" at bounding box center [440, 226] width 881 height 452
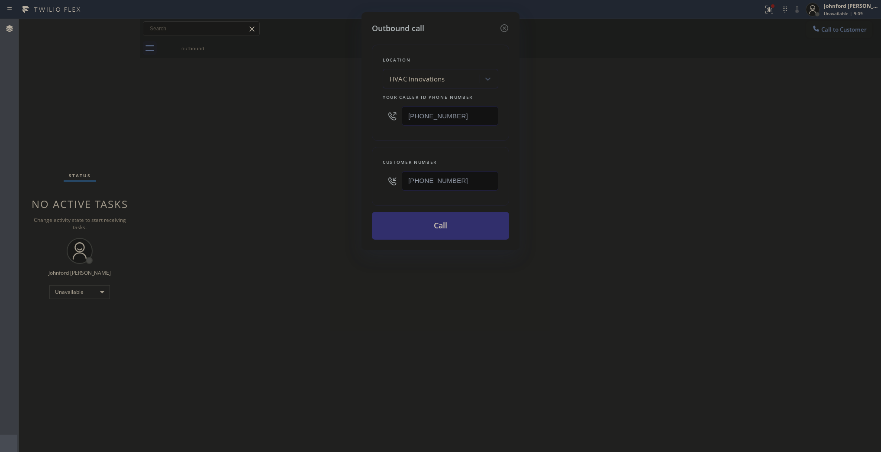
click at [395, 226] on button "Call" at bounding box center [440, 226] width 137 height 28
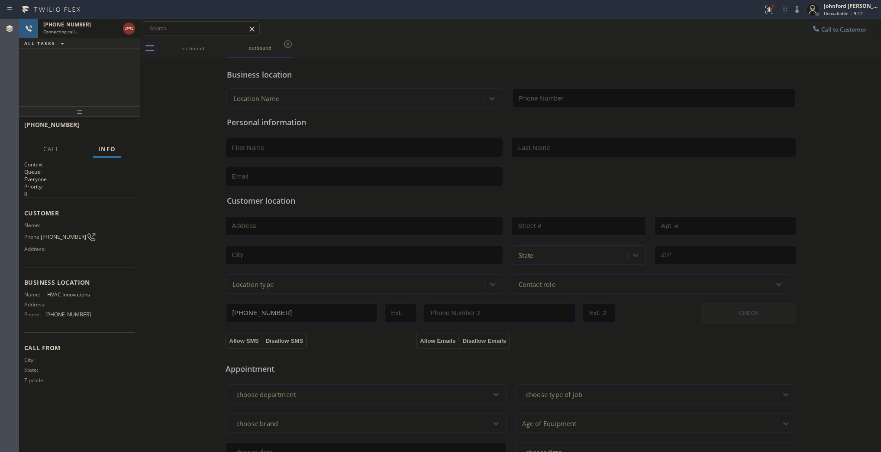
type input "[PHONE_NUMBER]"
click at [113, 83] on div "[PHONE_NUMBER] Connecting call… ALL TASKS ALL TASKS ACTIVE TASKS TASKS IN WRAP …" at bounding box center [79, 62] width 121 height 87
click at [75, 66] on div "[PHONE_NUMBER] Live | 00:01 ALL TASKS ALL TASKS ACTIVE TASKS TASKS IN WRAP UP" at bounding box center [79, 62] width 121 height 87
click at [126, 127] on span "HANG UP" at bounding box center [115, 129] width 26 height 6
click at [116, 123] on button "COMPLETE" at bounding box center [113, 129] width 44 height 12
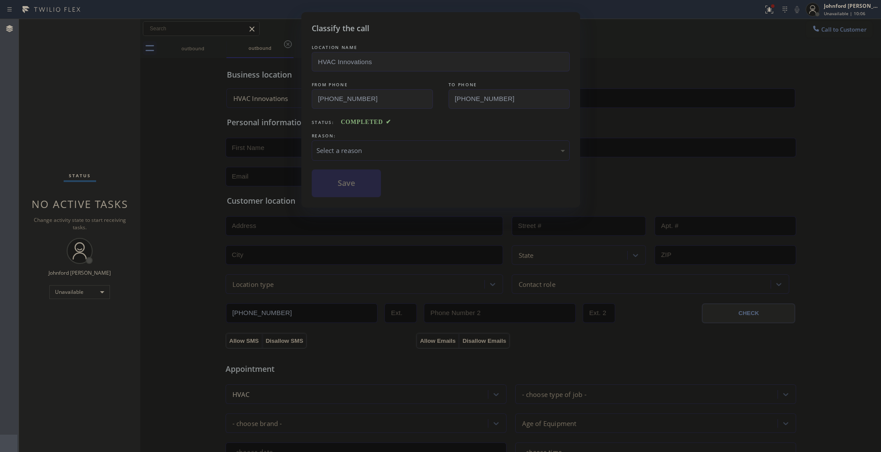
click at [375, 152] on div "Select a reason" at bounding box center [441, 150] width 249 height 10
drag, startPoint x: 371, startPoint y: 196, endPoint x: 338, endPoint y: 183, distance: 34.8
click at [338, 183] on button "Save" at bounding box center [347, 183] width 70 height 28
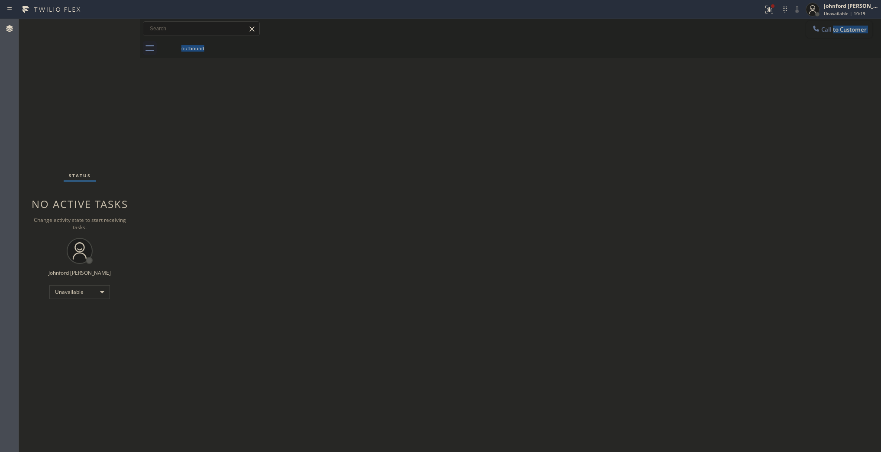
drag, startPoint x: 824, startPoint y: 38, endPoint x: 829, endPoint y: 37, distance: 5.3
click at [829, 37] on div "Call to Customer Outbound call Location HVAC Innovations Your caller id phone n…" at bounding box center [510, 38] width 741 height 39
click at [785, 71] on div "Back to Dashboard Change Sender ID Customers Technicians Select a contact Outbo…" at bounding box center [510, 235] width 741 height 433
click at [831, 34] on button "Call to Customer" at bounding box center [839, 29] width 66 height 16
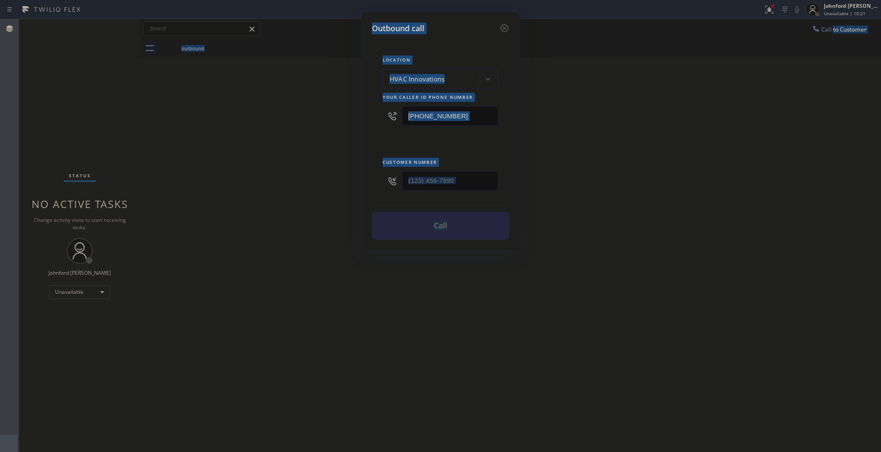
click at [453, 113] on input "[PHONE_NUMBER]" at bounding box center [450, 115] width 97 height 19
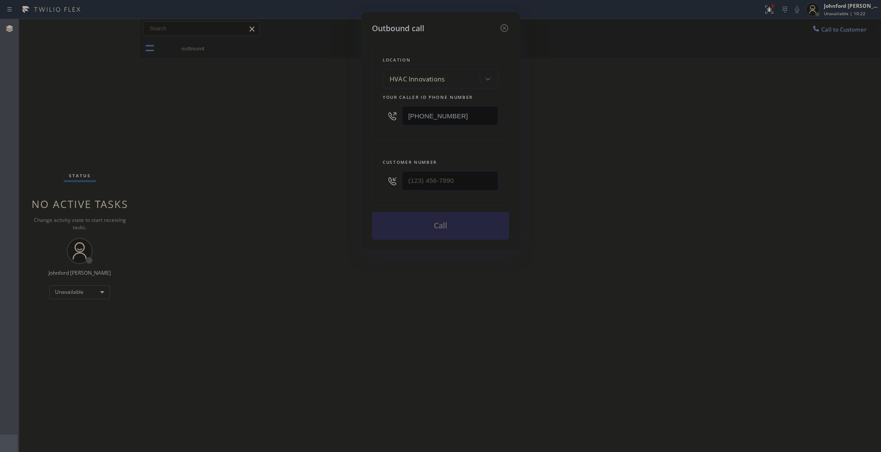
click at [453, 113] on input "[PHONE_NUMBER]" at bounding box center [450, 115] width 97 height 19
paste input "818) 337-3815"
type input "[PHONE_NUMBER]"
drag, startPoint x: 343, startPoint y: 180, endPoint x: 323, endPoint y: 182, distance: 20.5
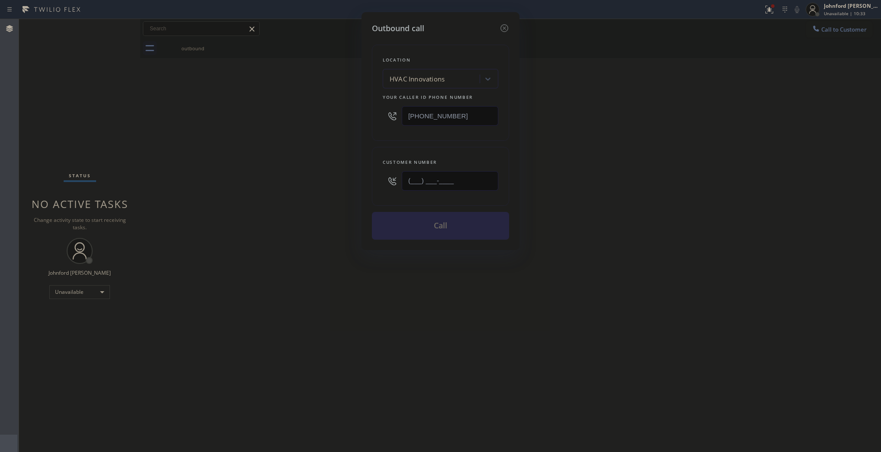
click at [330, 180] on div "Outbound call Location HVAC Innovations Your caller id phone number [PHONE_NUMB…" at bounding box center [440, 226] width 881 height 452
paste input "561) 889-1490"
type input "[PHONE_NUMBER]"
click at [70, 124] on div "Outbound call Location HVAC Innovations Your caller id phone number [PHONE_NUMB…" at bounding box center [440, 226] width 881 height 452
drag, startPoint x: 446, startPoint y: 117, endPoint x: 347, endPoint y: 124, distance: 99.8
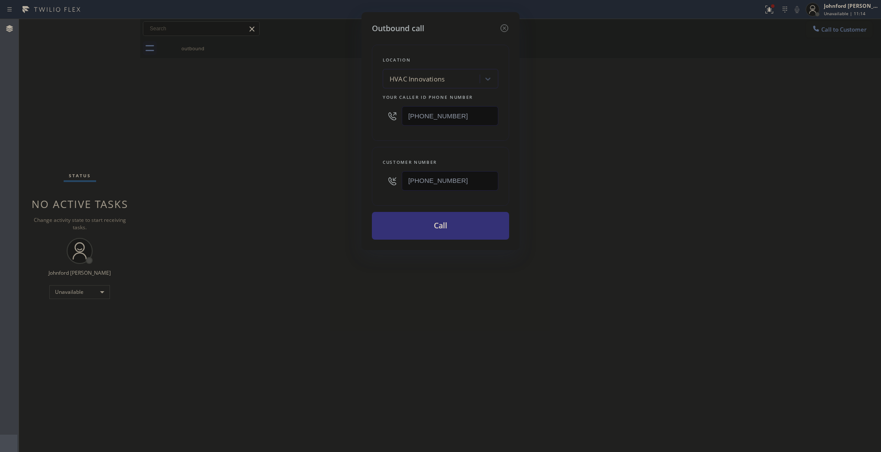
click at [349, 123] on div "Outbound call Location HVAC Innovations Your caller id phone number [PHONE_NUMB…" at bounding box center [440, 226] width 881 height 452
paste input "86) 465-5241"
type input "[PHONE_NUMBER]"
drag, startPoint x: 356, startPoint y: 190, endPoint x: 246, endPoint y: 190, distance: 110.0
click at [252, 190] on div "Outbound call Location HVAC Alliance Expert [GEOGRAPHIC_DATA] Your caller id ph…" at bounding box center [440, 226] width 881 height 452
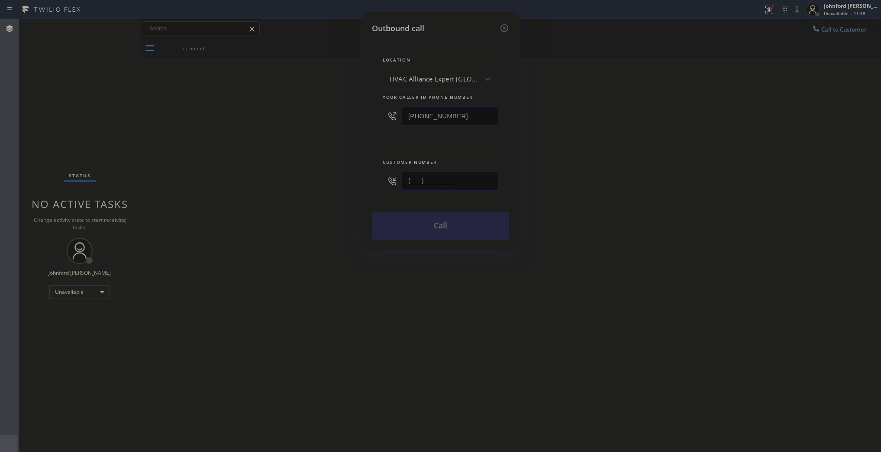
click at [479, 183] on input "(___) ___-____" at bounding box center [450, 180] width 97 height 19
click at [478, 183] on input "(___) ___-____" at bounding box center [450, 180] width 97 height 19
paste input "786) 957-6226"
type input "[PHONE_NUMBER]"
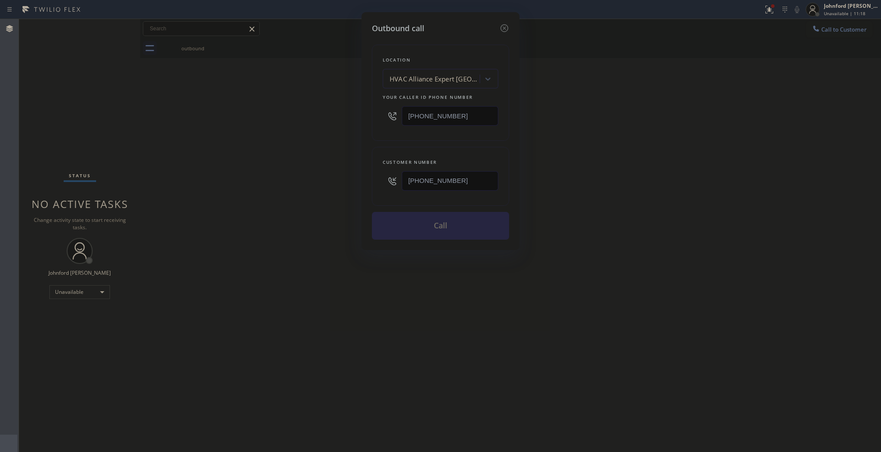
click at [271, 193] on div "Outbound call Location HVAC Alliance Expert [GEOGRAPHIC_DATA] Your caller id ph…" at bounding box center [440, 226] width 881 height 452
click at [417, 230] on button "Call" at bounding box center [440, 226] width 137 height 28
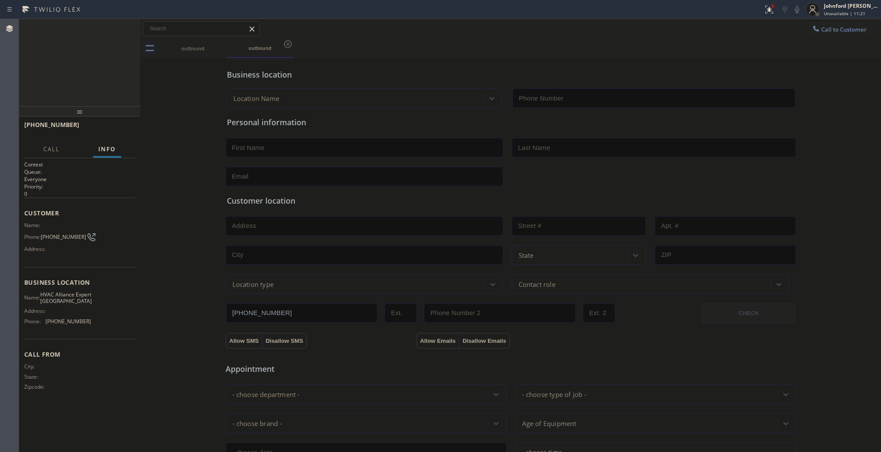
type input "[PHONE_NUMBER]"
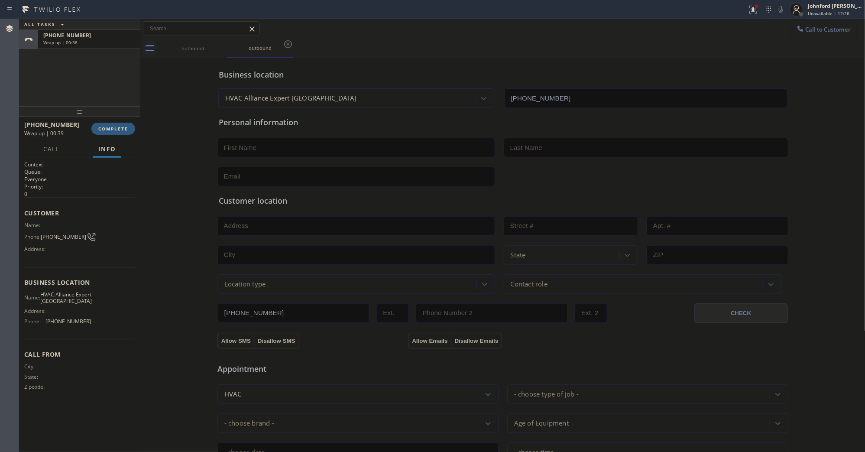
click at [797, 22] on button "Call to Customer" at bounding box center [823, 29] width 66 height 16
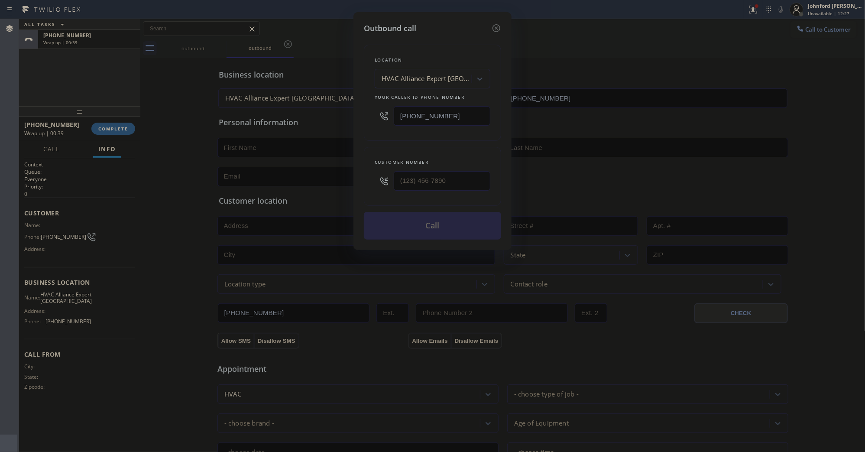
drag, startPoint x: 458, startPoint y: 111, endPoint x: 333, endPoint y: 126, distance: 125.6
click at [349, 121] on div "Outbound call Location HVAC Alliance Expert [GEOGRAPHIC_DATA] Your caller id ph…" at bounding box center [432, 226] width 865 height 452
paste input "954) 835-4535"
type input "[PHONE_NUMBER]"
paste input "301) 910-9717"
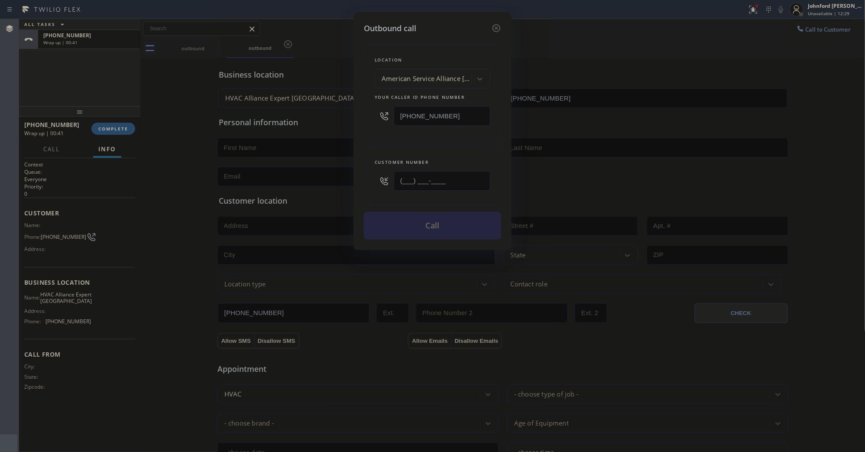
drag, startPoint x: 361, startPoint y: 178, endPoint x: 354, endPoint y: 177, distance: 7.0
click at [354, 178] on div "Outbound call Location American Service Alliance [GEOGRAPHIC_DATA] Your caller …" at bounding box center [432, 131] width 158 height 238
type input "[PHONE_NUMBER]"
drag, startPoint x: 373, startPoint y: 136, endPoint x: 378, endPoint y: 137, distance: 4.9
click at [374, 136] on div "Location American Service Alliance [GEOGRAPHIC_DATA] Your caller id phone numbe…" at bounding box center [432, 93] width 137 height 96
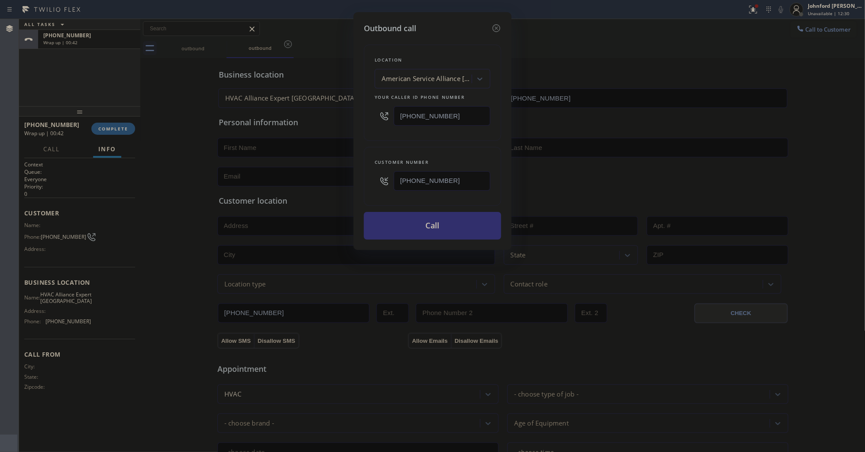
click at [443, 222] on button "Call" at bounding box center [432, 226] width 137 height 28
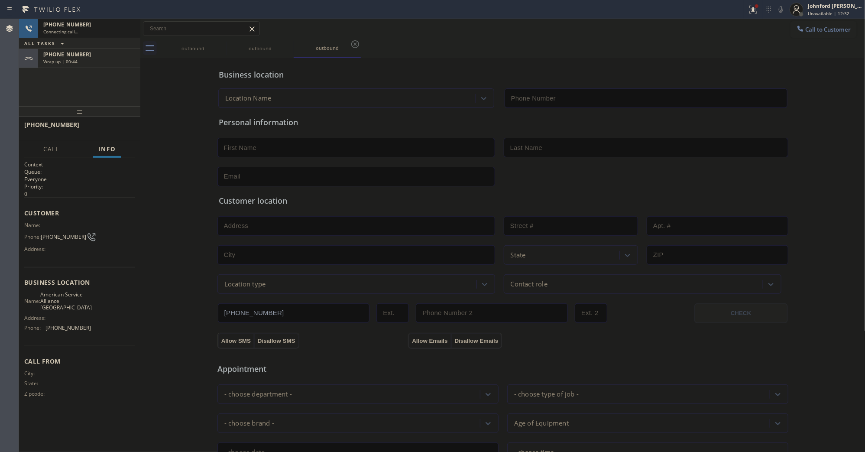
type input "[PHONE_NUMBER]"
click at [0, 0] on icon at bounding box center [0, 0] width 0 height 0
click at [107, 61] on div "Wrap up | 00:46" at bounding box center [89, 61] width 92 height 6
click at [109, 121] on div "[PHONE_NUMBER] Wrap up | 00:47 COMPLETE" at bounding box center [79, 128] width 111 height 23
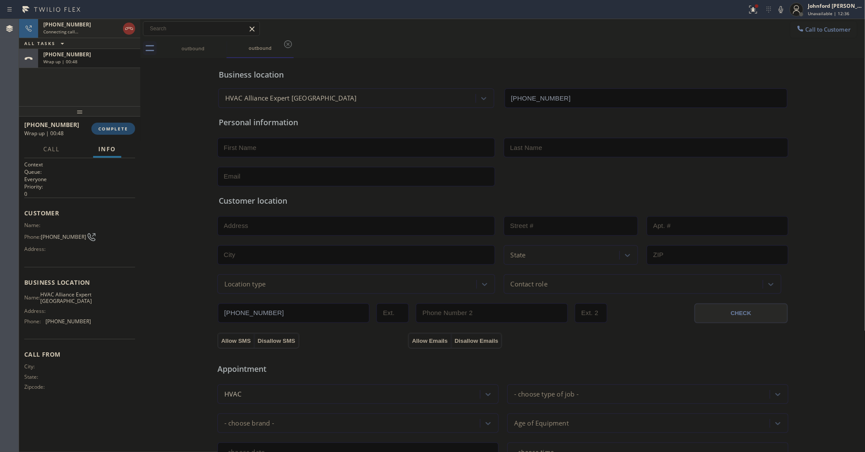
type input "[PHONE_NUMBER]"
click at [111, 132] on button "COMPLETE" at bounding box center [113, 129] width 44 height 12
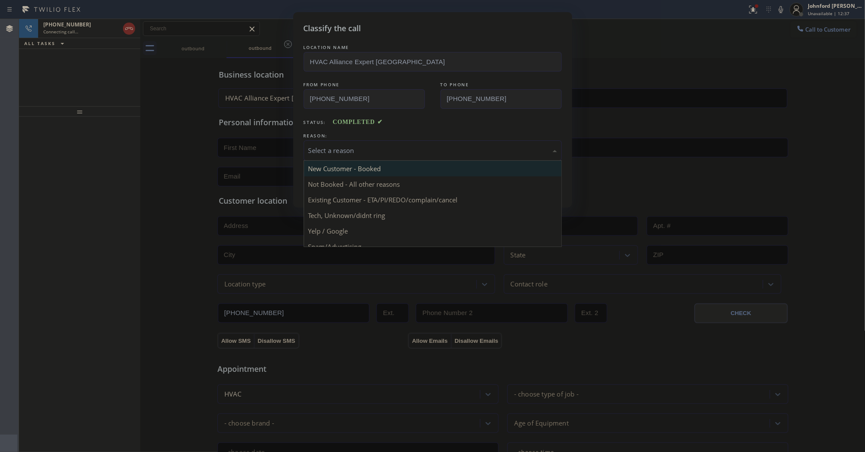
drag, startPoint x: 378, startPoint y: 148, endPoint x: 497, endPoint y: 162, distance: 119.9
click at [408, 147] on div "Select a reason" at bounding box center [432, 150] width 249 height 10
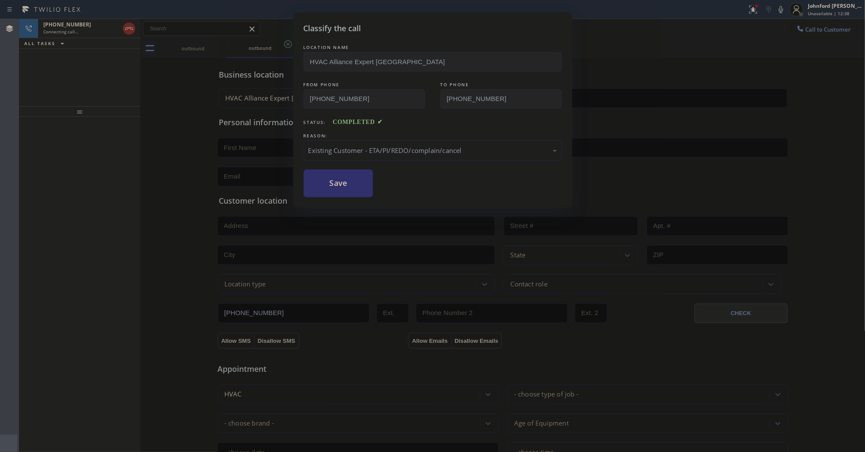
drag, startPoint x: 392, startPoint y: 200, endPoint x: 358, endPoint y: 191, distance: 35.5
click at [357, 190] on button "Save" at bounding box center [339, 183] width 70 height 28
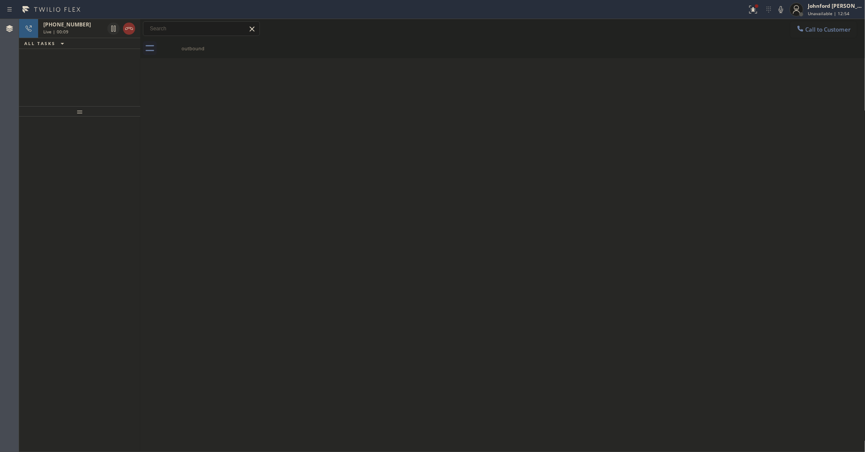
drag, startPoint x: 123, startPoint y: 155, endPoint x: 129, endPoint y: 81, distance: 73.8
click at [124, 145] on div at bounding box center [79, 284] width 121 height 336
click at [133, 30] on icon at bounding box center [129, 28] width 10 height 10
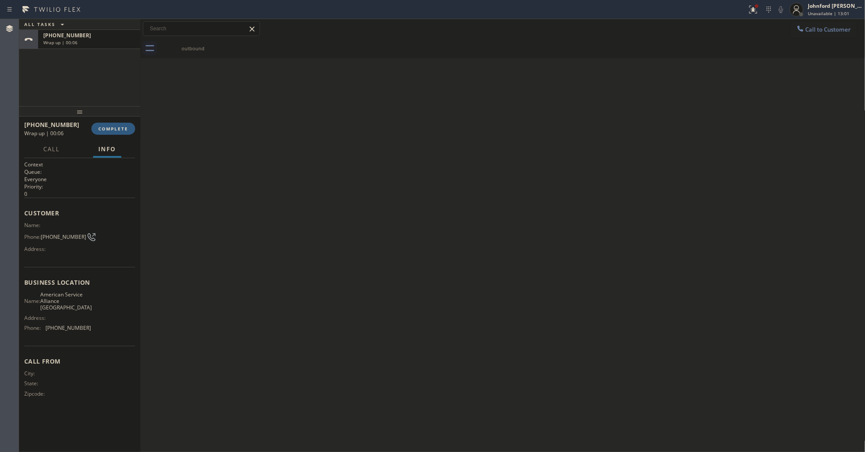
click at [347, 303] on div "Back to Dashboard Change Sender ID Customers Technicians Select a contact Outbo…" at bounding box center [502, 235] width 725 height 433
click at [117, 131] on span "COMPLETE" at bounding box center [113, 129] width 30 height 6
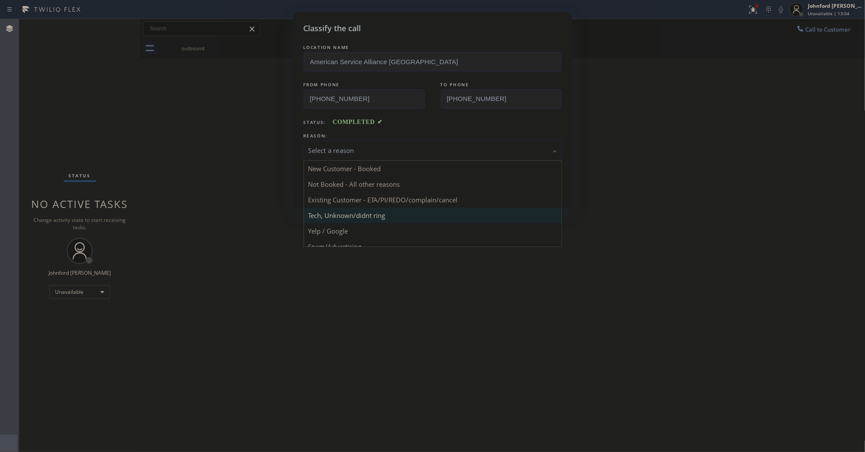
drag, startPoint x: 382, startPoint y: 149, endPoint x: 371, endPoint y: 211, distance: 63.3
click at [382, 151] on div "Select a reason" at bounding box center [432, 150] width 249 height 10
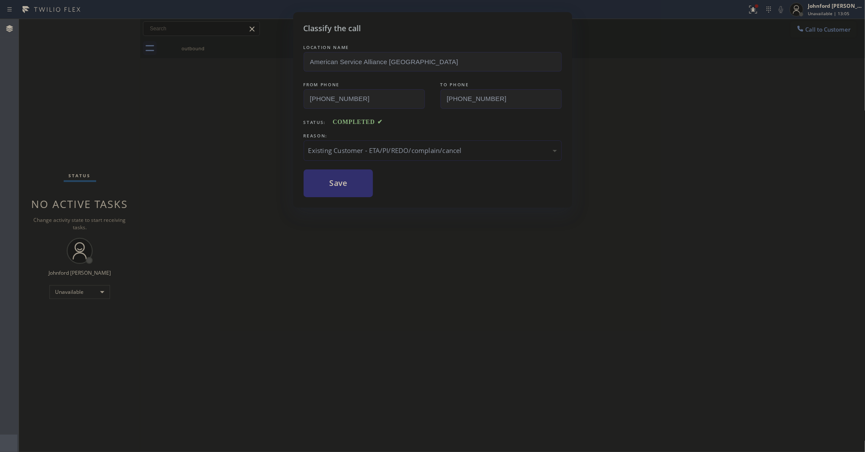
click at [348, 190] on button "Save" at bounding box center [339, 183] width 70 height 28
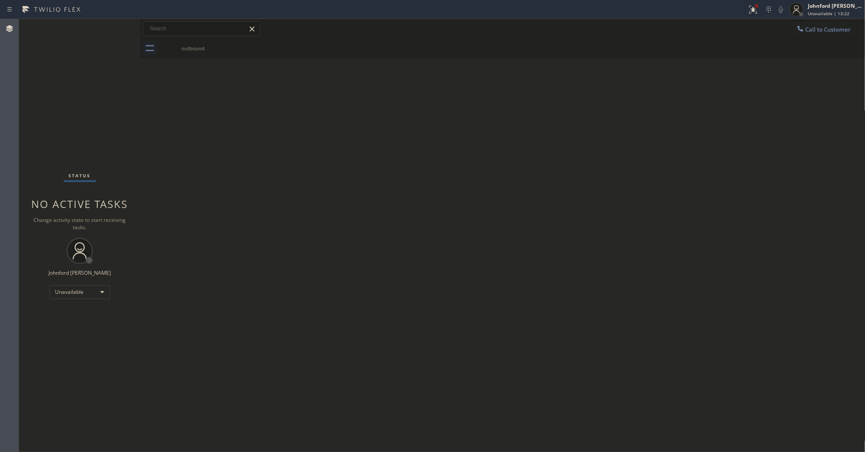
click at [146, 169] on div "Back to Dashboard Change Sender ID Customers Technicians Select a contact Outbo…" at bounding box center [502, 235] width 725 height 433
drag, startPoint x: 195, startPoint y: 47, endPoint x: 37, endPoint y: 105, distance: 168.5
click at [188, 47] on div "outbound" at bounding box center [192, 48] width 65 height 6
click at [815, 34] on button "Call to Customer" at bounding box center [823, 29] width 66 height 16
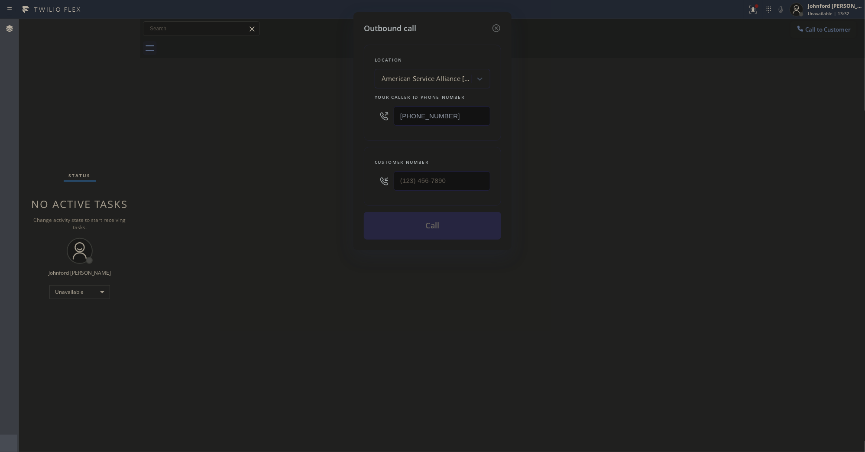
drag, startPoint x: 460, startPoint y: 113, endPoint x: 297, endPoint y: 130, distance: 163.4
click at [328, 113] on div "Outbound call Location American Service Alliance [GEOGRAPHIC_DATA] Your caller …" at bounding box center [432, 226] width 865 height 452
paste input "855) 641-4362"
type input "[PHONE_NUMBER]"
drag, startPoint x: 449, startPoint y: 191, endPoint x: 308, endPoint y: 185, distance: 140.9
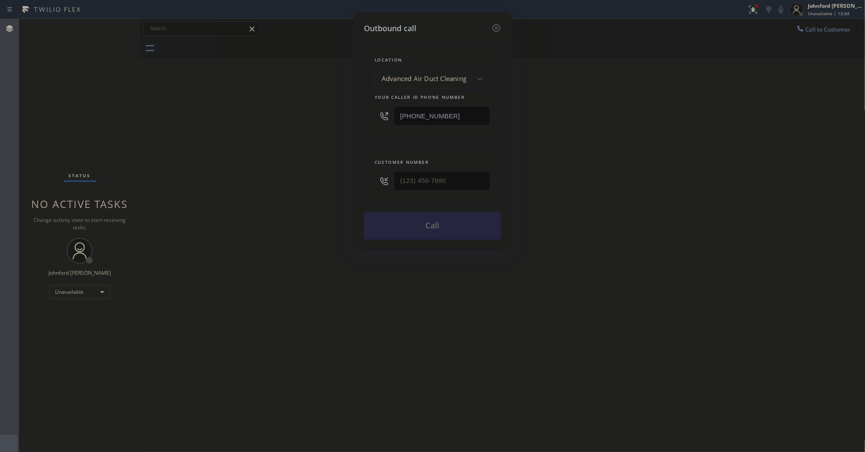
click at [312, 185] on div "Outbound call Location Advanced Air Duct Cleaning Your caller id phone number […" at bounding box center [432, 226] width 865 height 452
click at [392, 175] on div at bounding box center [384, 181] width 19 height 28
click at [402, 175] on input "(___) ___-____" at bounding box center [442, 180] width 97 height 19
paste input "912) 537-8588"
type input "[PHONE_NUMBER]"
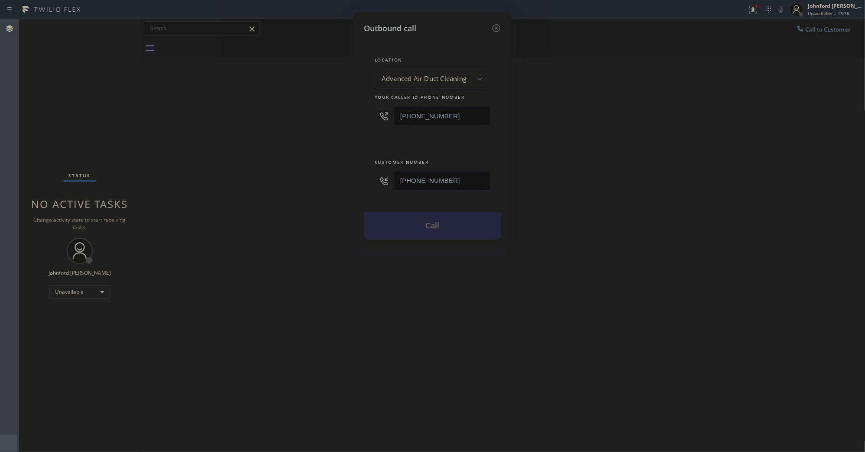
click at [282, 184] on div "Outbound call Location Advanced Air Duct Cleaning Your caller id phone number […" at bounding box center [432, 226] width 865 height 452
click at [406, 226] on button "Call" at bounding box center [432, 226] width 137 height 28
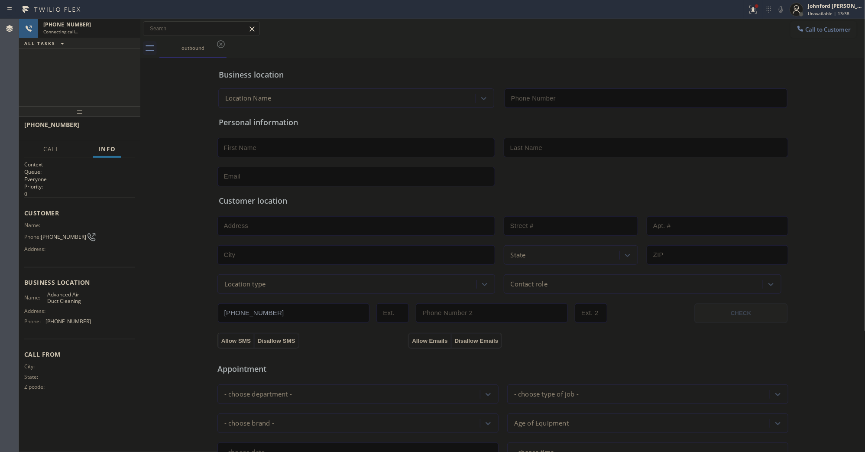
type input "[PHONE_NUMBER]"
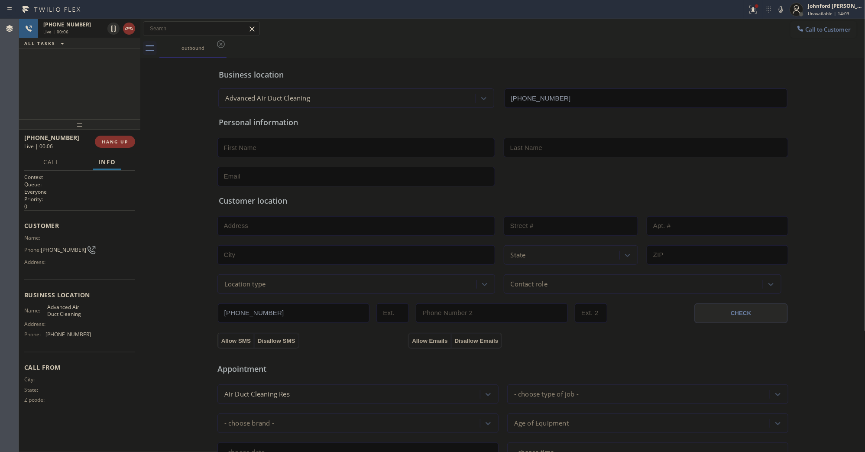
click at [113, 152] on div "[PHONE_NUMBER] Live | 00:06 HANG UP" at bounding box center [79, 141] width 111 height 23
click at [112, 152] on div "[PHONE_NUMBER] Live | 00:06 HANG UP" at bounding box center [79, 141] width 111 height 23
click at [126, 129] on div at bounding box center [79, 124] width 121 height 10
click at [122, 133] on div "[PHONE_NUMBER] Live | 00:08 HANG UP" at bounding box center [79, 141] width 111 height 23
click at [126, 137] on button "HANG UP" at bounding box center [115, 142] width 40 height 12
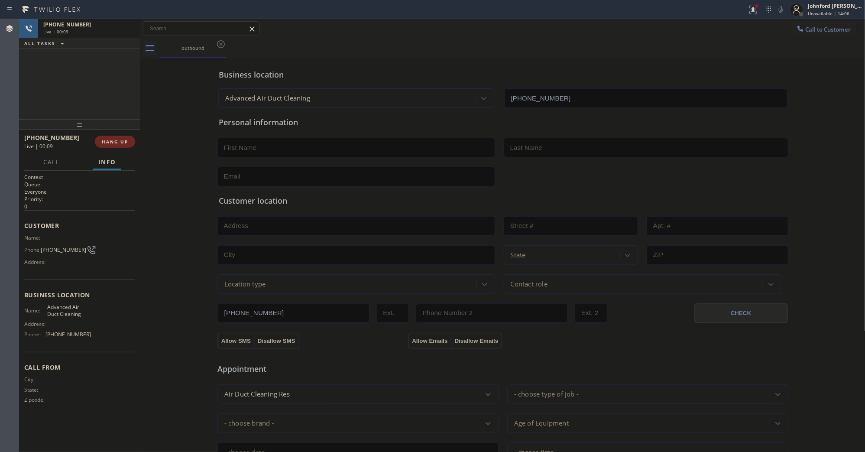
click at [126, 137] on button "HANG UP" at bounding box center [115, 142] width 40 height 12
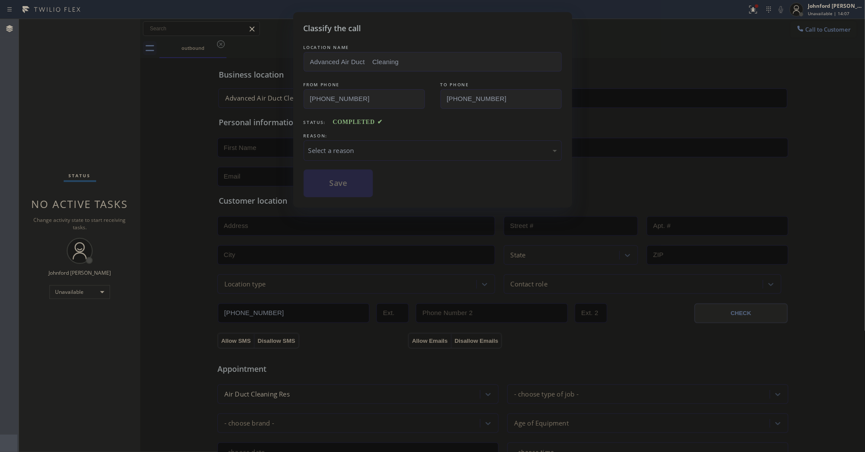
click at [371, 145] on div "Select a reason" at bounding box center [432, 150] width 249 height 10
click at [353, 188] on button "Save" at bounding box center [339, 183] width 70 height 28
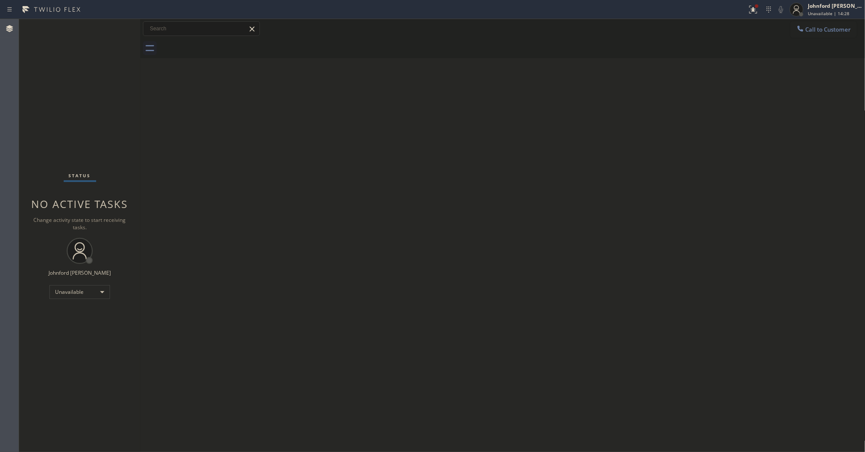
drag, startPoint x: 653, startPoint y: 105, endPoint x: 635, endPoint y: 105, distance: 18.2
click at [647, 105] on div "Back to Dashboard Change Sender ID Customers Technicians Select a contact Outbo…" at bounding box center [502, 235] width 725 height 433
drag, startPoint x: 819, startPoint y: 29, endPoint x: 800, endPoint y: 33, distance: 20.0
click at [823, 27] on span "Call to Customer" at bounding box center [827, 30] width 45 height 8
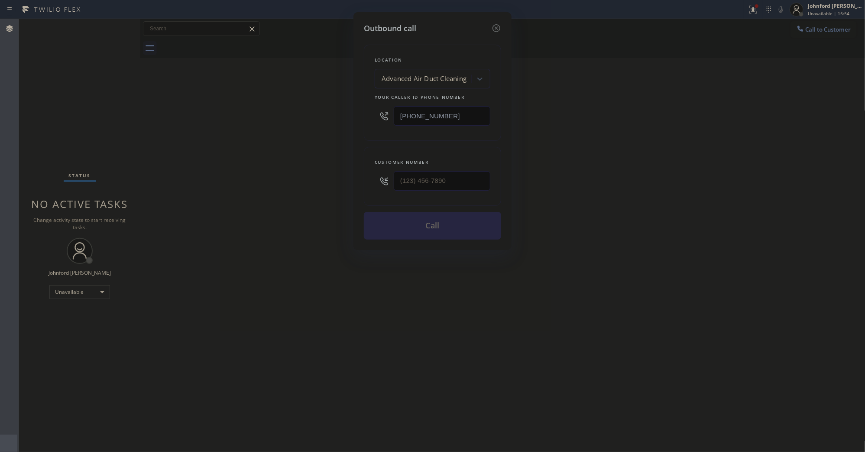
drag, startPoint x: 453, startPoint y: 110, endPoint x: 375, endPoint y: 120, distance: 78.5
click at [378, 120] on div "[PHONE_NUMBER]" at bounding box center [433, 116] width 116 height 28
paste input "33) 558-1241"
type input "[PHONE_NUMBER]"
drag, startPoint x: 457, startPoint y: 182, endPoint x: 364, endPoint y: 188, distance: 93.3
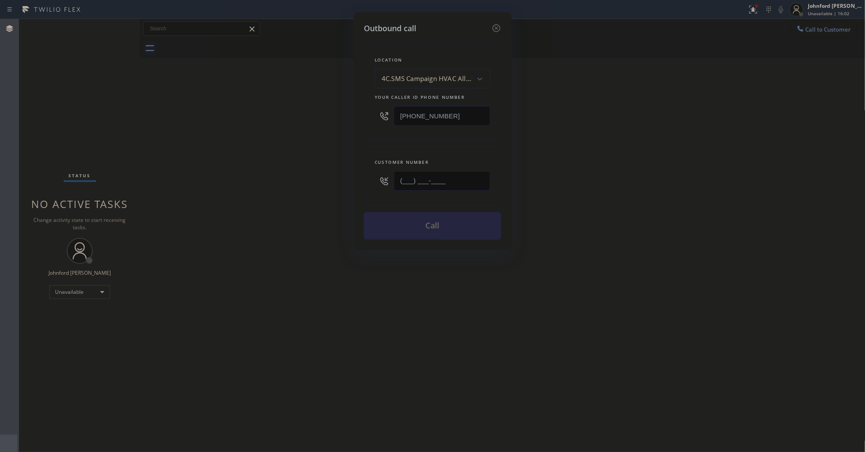
click at [371, 189] on div "Customer number (___) ___-____" at bounding box center [432, 176] width 137 height 59
paste input "310) 892-0519"
type input "[PHONE_NUMBER]"
click at [330, 185] on div "Outbound call Location 4C.SMS Campaign HVAC Alliance Experts Your caller id pho…" at bounding box center [432, 226] width 865 height 452
click at [406, 220] on button "Call" at bounding box center [432, 226] width 137 height 28
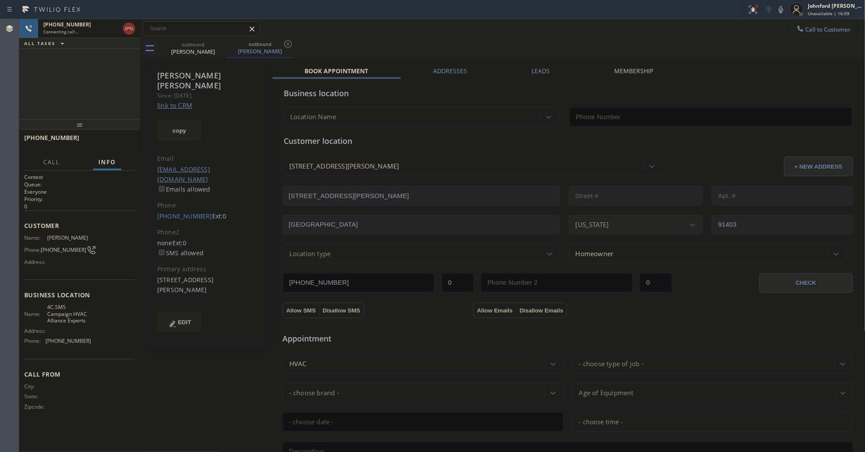
type input "[PHONE_NUMBER]"
click at [777, 4] on icon at bounding box center [781, 9] width 10 height 10
drag, startPoint x: 784, startPoint y: 11, endPoint x: 763, endPoint y: 13, distance: 20.9
click at [782, 11] on icon at bounding box center [781, 9] width 10 height 10
click at [757, 13] on icon at bounding box center [753, 10] width 8 height 8
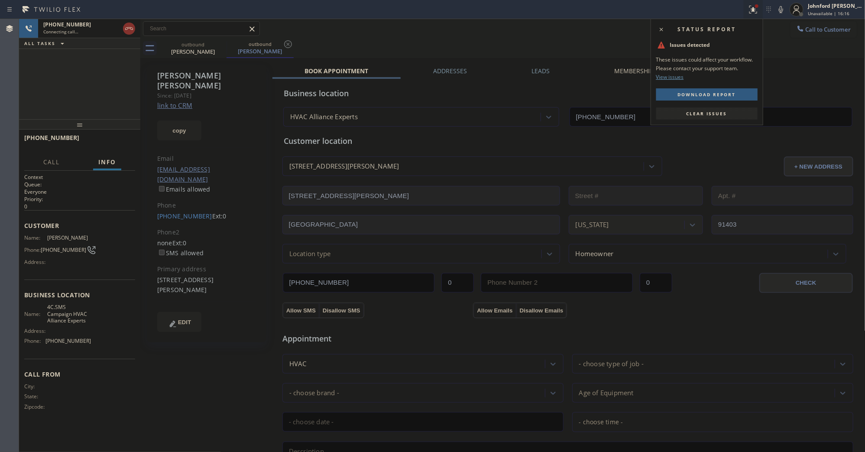
click at [732, 119] on button "Clear issues" at bounding box center [706, 113] width 101 height 12
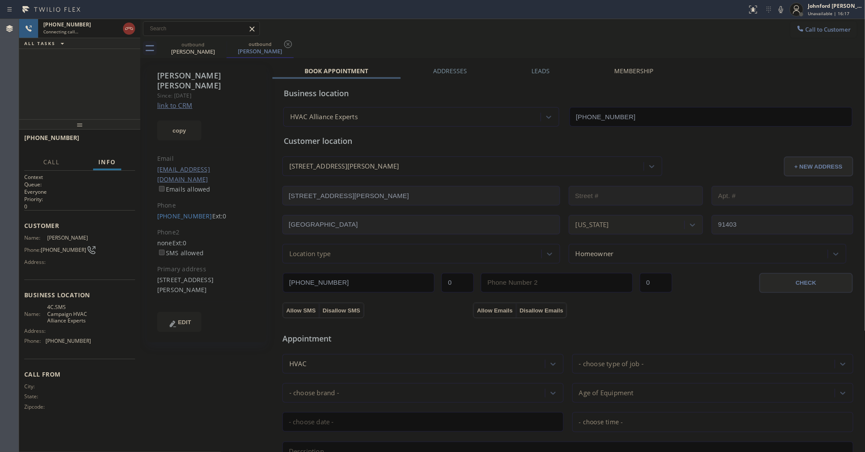
click at [691, 62] on div "[PERSON_NAME] Since: [DATE] link to CRM copy Email [EMAIL_ADDRESS][DOMAIN_NAME]…" at bounding box center [502, 349] width 721 height 579
click at [181, 101] on link "link to CRM" at bounding box center [174, 105] width 35 height 9
click at [118, 143] on span "HANG UP" at bounding box center [115, 142] width 26 height 6
click at [133, 139] on div "[PHONE_NUMBER] Wrap up | 05:36 COMPLETE" at bounding box center [79, 141] width 111 height 23
click at [131, 141] on button "COMPLETE" at bounding box center [113, 142] width 44 height 12
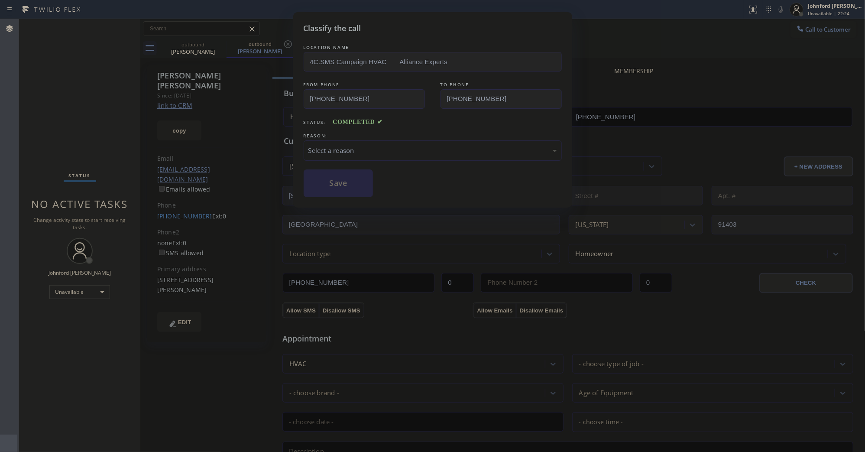
click at [123, 144] on div "Classify the call LOCATION NAME 4C.SMS Campaign HVAC Alliance Experts FROM PHON…" at bounding box center [432, 226] width 865 height 452
click at [393, 165] on div "LOCATION NAME 4C.SMS Campaign HVAC Alliance Experts FROM PHONE [PHONE_NUMBER] T…" at bounding box center [433, 120] width 258 height 154
click at [407, 140] on div "Select a reason" at bounding box center [433, 150] width 258 height 20
click at [336, 178] on button "Save" at bounding box center [339, 183] width 70 height 28
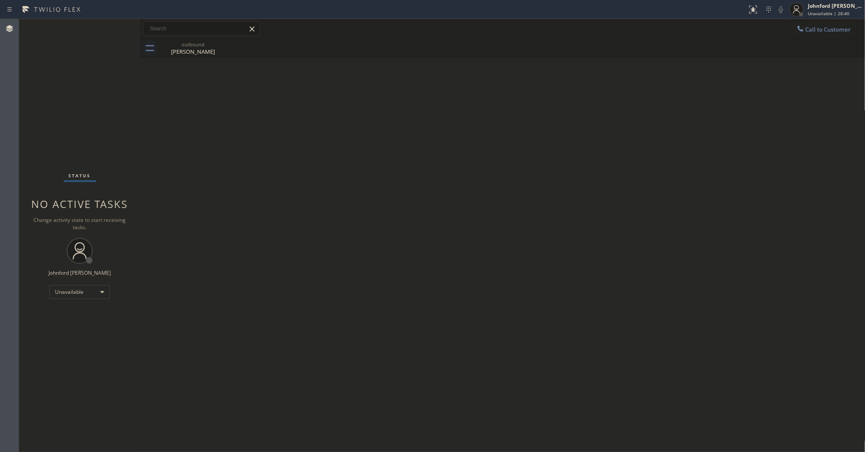
drag, startPoint x: 224, startPoint y: 122, endPoint x: 247, endPoint y: 115, distance: 24.1
click at [224, 122] on div "Back to Dashboard Change Sender ID Customers Technicians Select a contact Outbo…" at bounding box center [502, 235] width 725 height 433
click at [821, 32] on button "Call to Customer" at bounding box center [823, 29] width 66 height 16
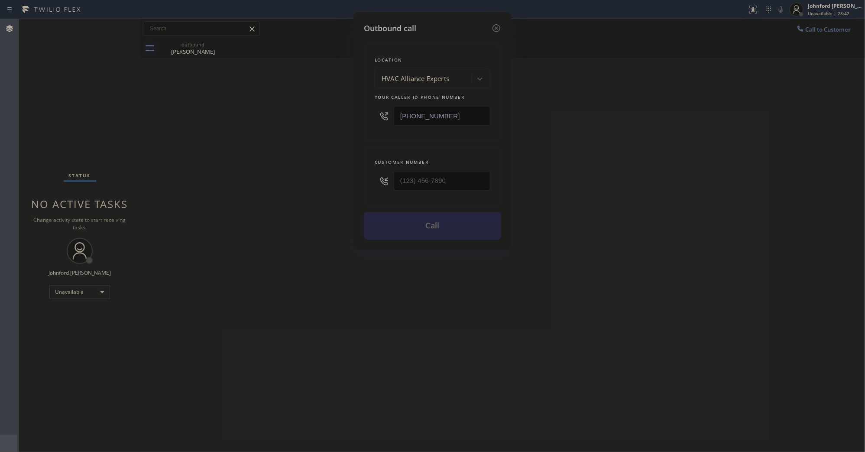
drag, startPoint x: 478, startPoint y: 113, endPoint x: 289, endPoint y: 117, distance: 188.4
click at [293, 117] on div "Outbound call Location HVAC Alliance Experts Your caller id phone number [PHONE…" at bounding box center [432, 226] width 865 height 452
paste input "602) 932-2328"
type input "[PHONE_NUMBER]"
drag, startPoint x: 411, startPoint y: 172, endPoint x: 367, endPoint y: 172, distance: 44.2
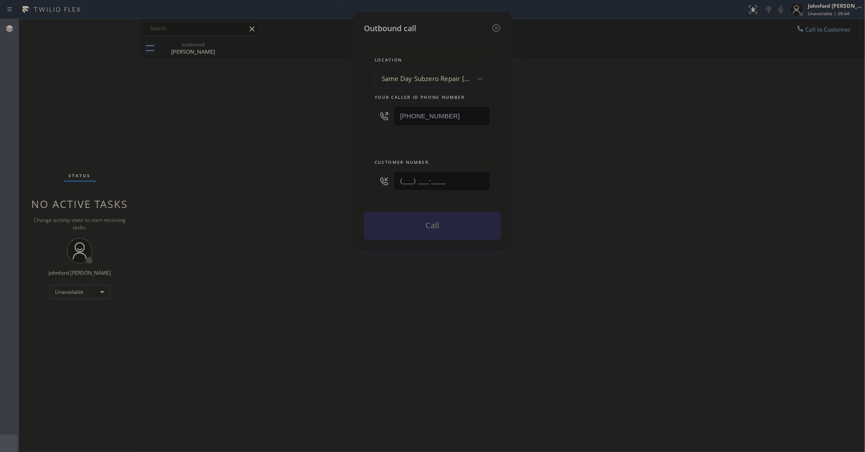
click at [367, 172] on div "Customer number (___) ___-____" at bounding box center [432, 176] width 137 height 59
paste input "207) 656-6476"
type input "[PHONE_NUMBER]"
click at [311, 171] on div "Outbound call Location Same Day Subzero Repair [GEOGRAPHIC_DATA] Your caller id…" at bounding box center [432, 226] width 865 height 452
click at [432, 227] on button "Call" at bounding box center [432, 226] width 137 height 28
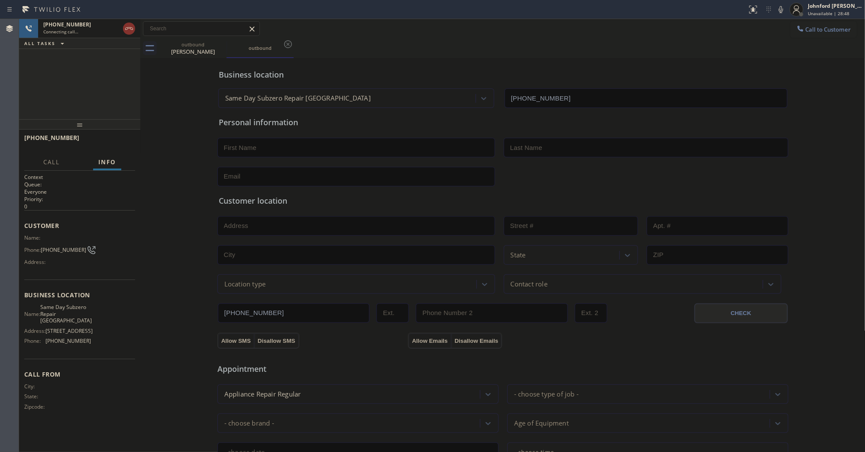
type input "[PHONE_NUMBER]"
click at [116, 143] on span "HANG UP" at bounding box center [115, 142] width 26 height 6
click at [807, 33] on button "Call to Customer" at bounding box center [823, 29] width 66 height 16
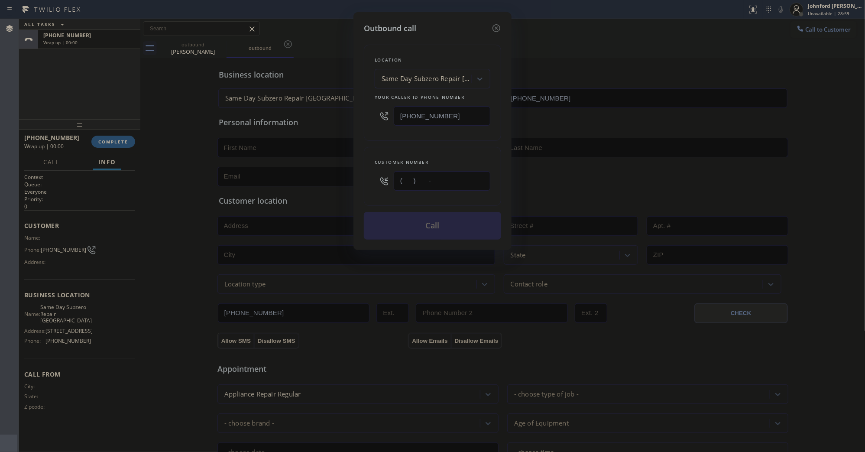
drag, startPoint x: 412, startPoint y: 175, endPoint x: 388, endPoint y: 175, distance: 23.8
click at [397, 175] on input "(___) ___-____" at bounding box center [442, 180] width 97 height 19
drag, startPoint x: 466, startPoint y: 184, endPoint x: 334, endPoint y: 184, distance: 132.1
click at [334, 184] on div "Outbound call Location Same Day Subzero Repair [GEOGRAPHIC_DATA] Your caller id…" at bounding box center [432, 226] width 865 height 452
paste input "207) 656-6476"
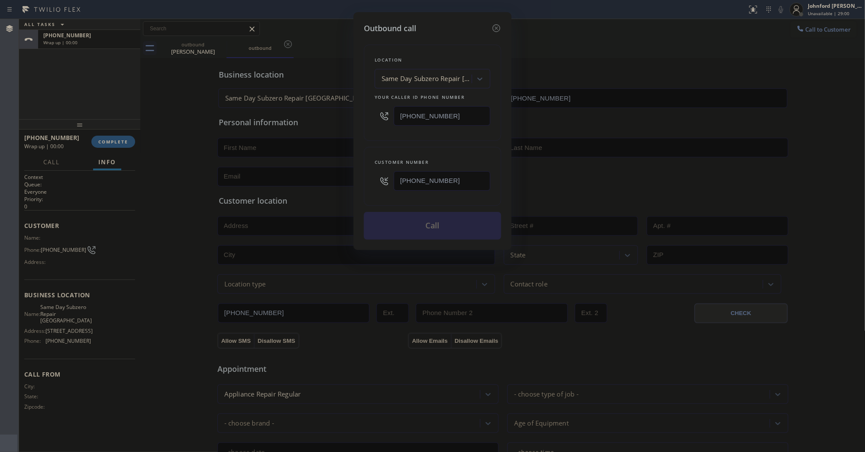
type input "[PHONE_NUMBER]"
click at [389, 147] on div "Customer number [PHONE_NUMBER]" at bounding box center [432, 176] width 137 height 59
click at [416, 229] on button "Call" at bounding box center [432, 226] width 137 height 28
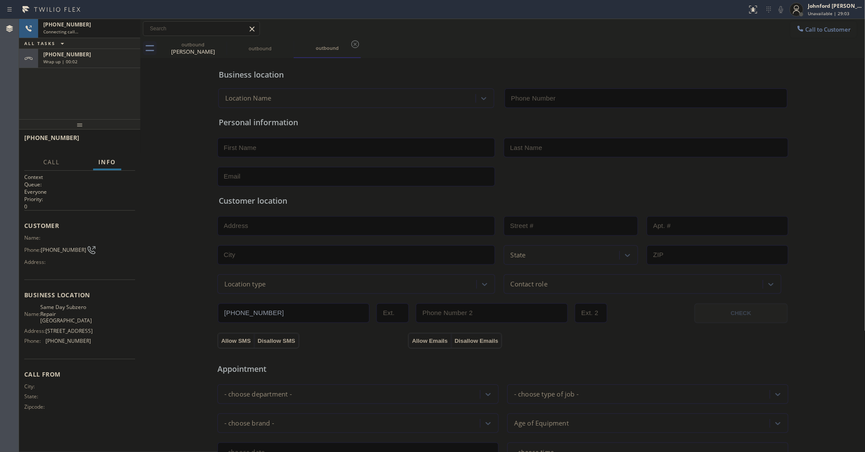
type input "[PHONE_NUMBER]"
click at [116, 62] on div "Wrap up | 00:04" at bounding box center [89, 61] width 92 height 6
click at [110, 141] on span "COMPLETE" at bounding box center [113, 142] width 30 height 6
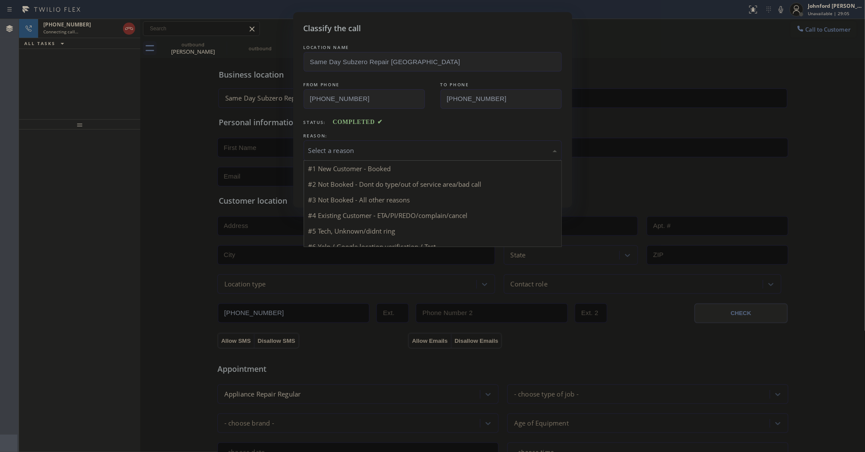
click at [365, 157] on div "Select a reason" at bounding box center [433, 150] width 258 height 20
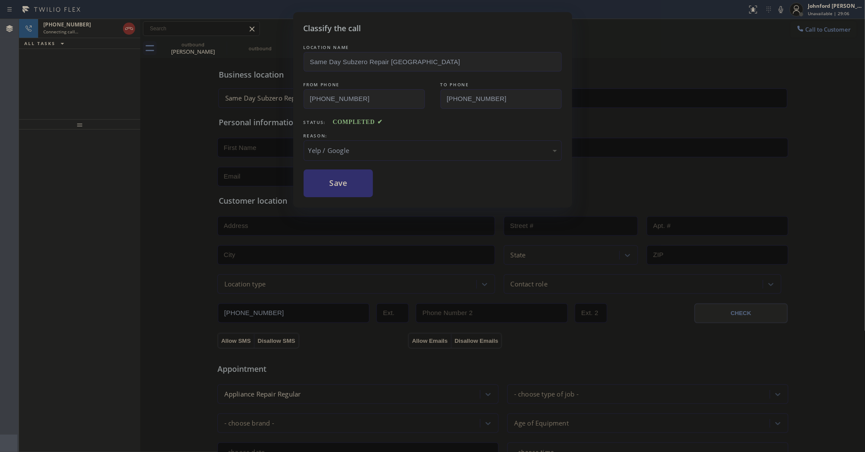
click at [330, 188] on button "Save" at bounding box center [339, 183] width 70 height 28
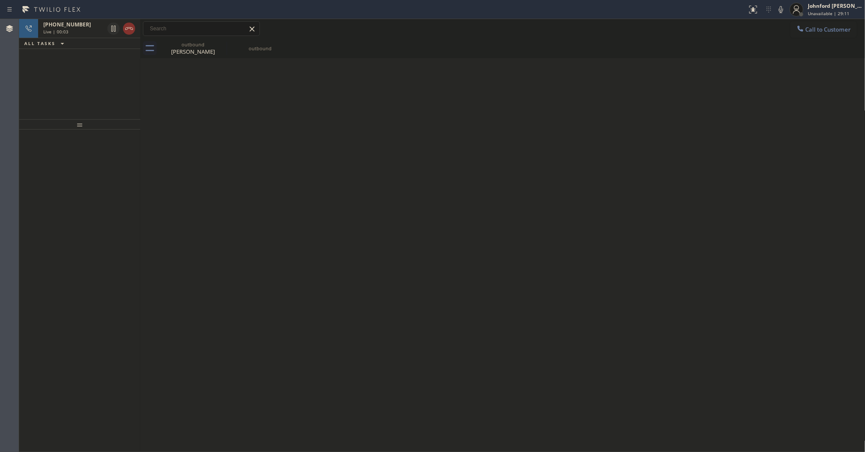
drag, startPoint x: 123, startPoint y: 31, endPoint x: 799, endPoint y: 38, distance: 676.9
click at [123, 31] on div at bounding box center [129, 28] width 12 height 10
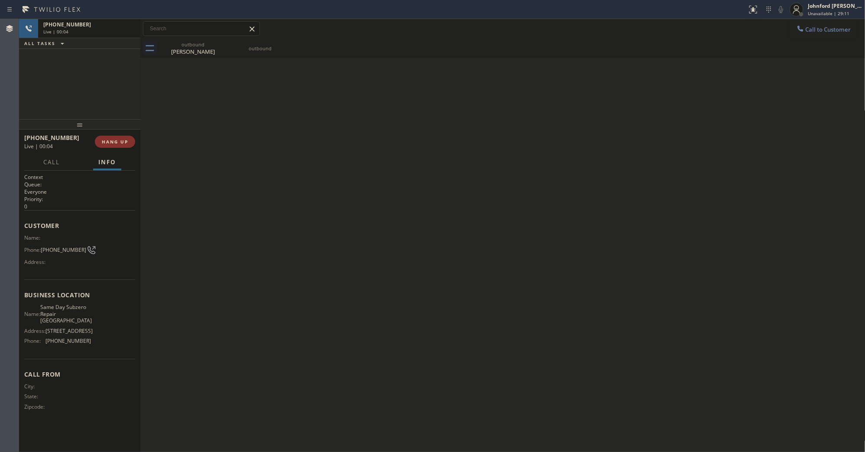
click at [806, 26] on span "Call to Customer" at bounding box center [827, 30] width 45 height 8
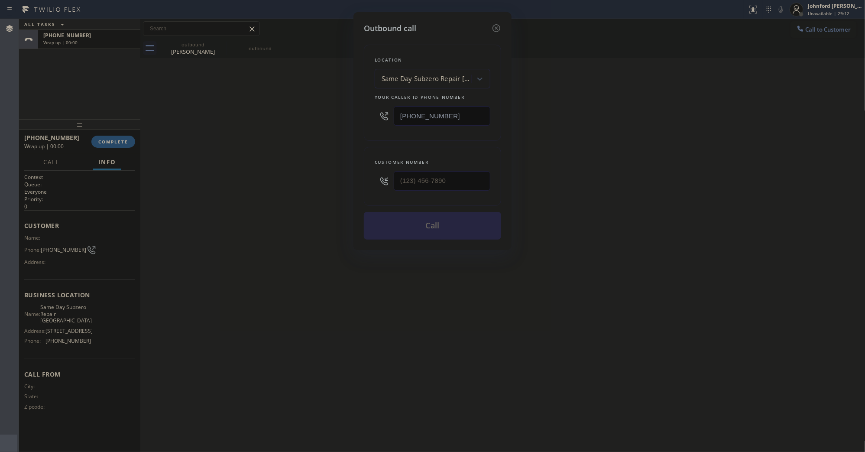
drag, startPoint x: 477, startPoint y: 115, endPoint x: 302, endPoint y: 115, distance: 174.5
click at [319, 115] on div "Outbound call Location Same Day Subzero Repair [GEOGRAPHIC_DATA] Your caller id…" at bounding box center [432, 226] width 865 height 452
paste input "714) 364-8586"
type input "[PHONE_NUMBER]"
click at [332, 183] on div "Outbound call Location Rush Electrical Service [GEOGRAPHIC_DATA] Your caller id…" at bounding box center [432, 226] width 865 height 452
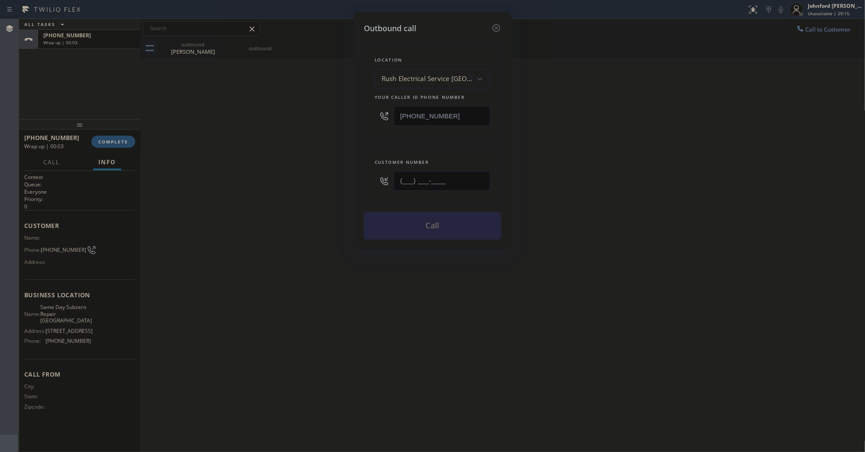
paste input "714) 560-0319"
type input "[PHONE_NUMBER]"
click at [291, 187] on div "Outbound call Location Rush Electrical Service [GEOGRAPHIC_DATA] Your caller id…" at bounding box center [432, 226] width 865 height 452
click at [391, 225] on button "Call" at bounding box center [432, 226] width 137 height 28
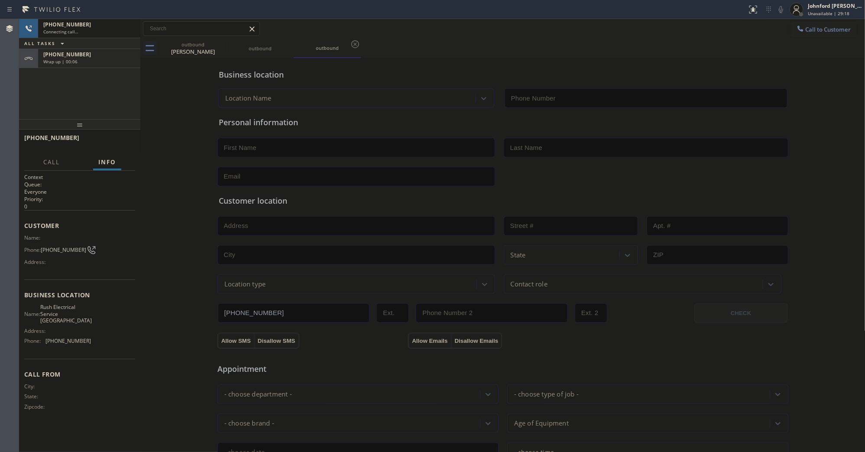
type input "[PHONE_NUMBER]"
drag, startPoint x: 107, startPoint y: 64, endPoint x: 113, endPoint y: 98, distance: 34.6
click at [107, 64] on div "Wrap up | 00:06" at bounding box center [89, 61] width 92 height 6
click at [115, 139] on span "COMPLETE" at bounding box center [113, 142] width 30 height 6
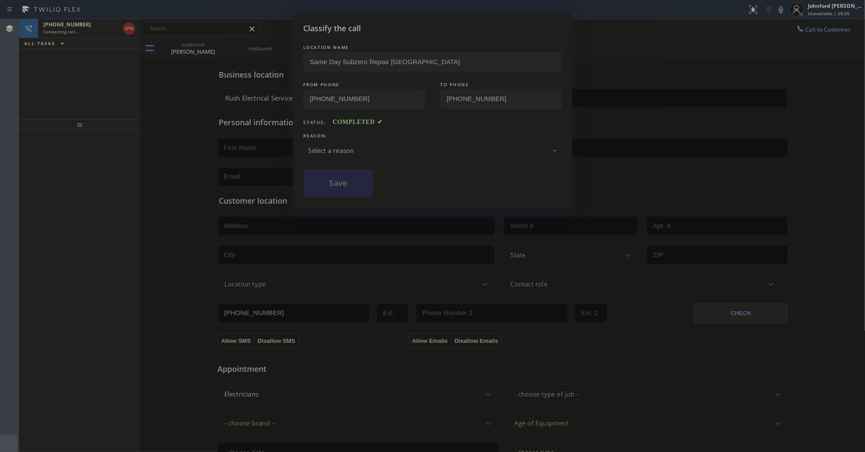
click at [388, 145] on div "Select a reason" at bounding box center [432, 150] width 249 height 10
click at [336, 201] on div "Classify the call LOCATION NAME Same Day Subzero Repair [GEOGRAPHIC_DATA] FROM …" at bounding box center [432, 109] width 279 height 195
click at [336, 185] on button "Save" at bounding box center [339, 183] width 70 height 28
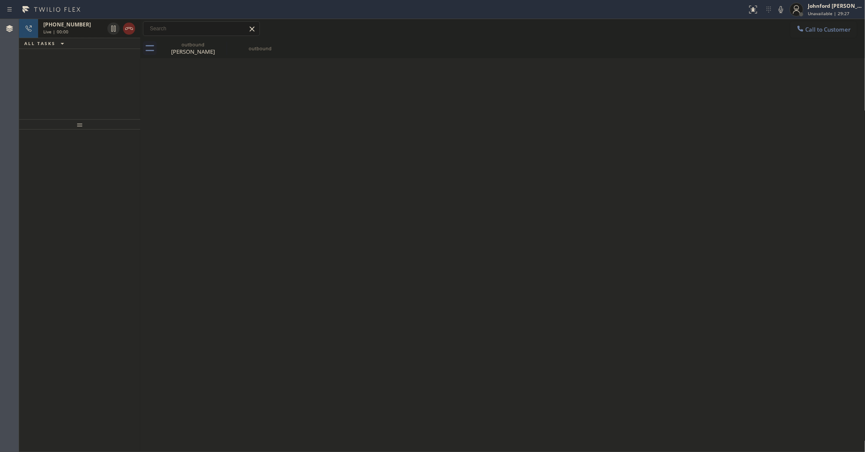
click at [123, 32] on div at bounding box center [129, 28] width 12 height 10
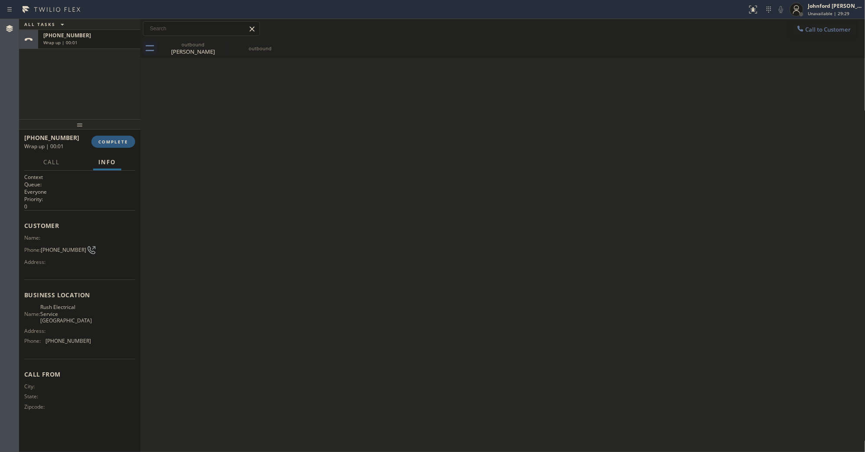
click at [802, 24] on icon at bounding box center [800, 28] width 9 height 9
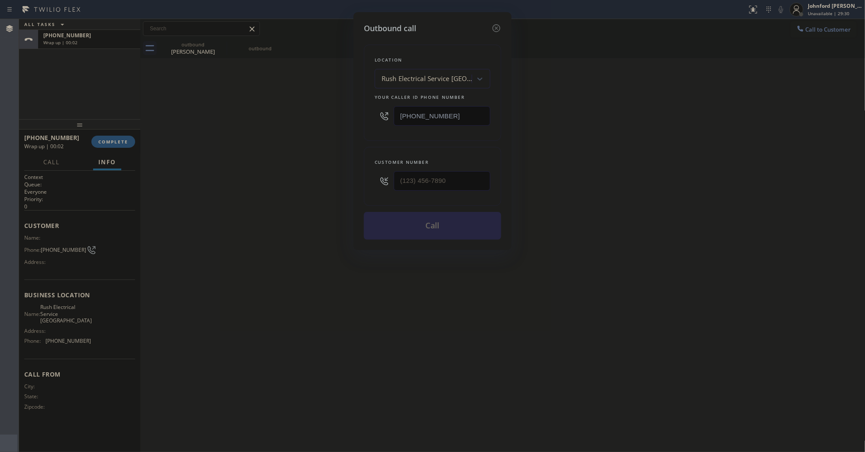
drag, startPoint x: 449, startPoint y: 175, endPoint x: 375, endPoint y: 177, distance: 73.2
click at [382, 176] on div "Customer number" at bounding box center [432, 176] width 137 height 59
click at [426, 185] on input "(___) ___-____" at bounding box center [442, 180] width 97 height 19
paste input "714) 560-0319"
type input "[PHONE_NUMBER]"
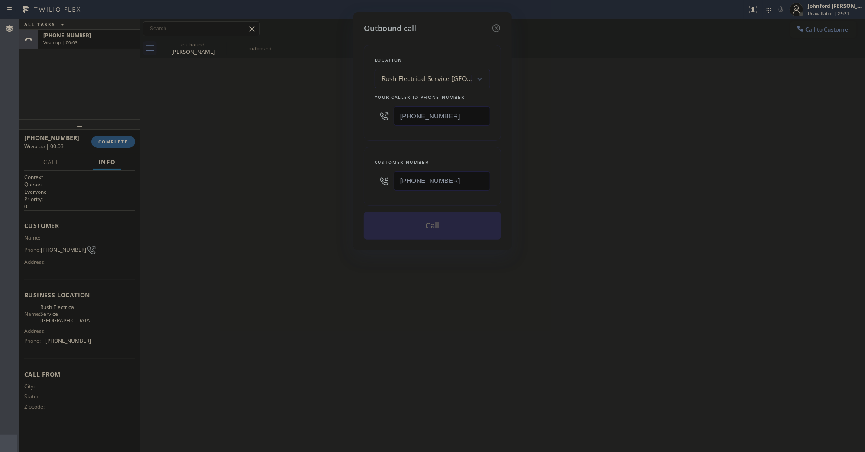
click at [265, 185] on div "Outbound call Location Rush Electrical Service [GEOGRAPHIC_DATA] Your caller id…" at bounding box center [432, 226] width 865 height 452
click at [430, 226] on button "Call" at bounding box center [432, 226] width 137 height 28
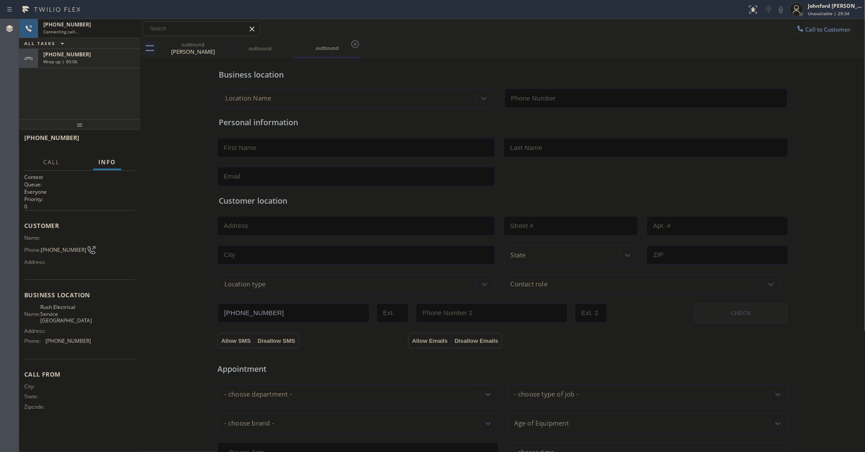
type input "[PHONE_NUMBER]"
click at [126, 63] on div "Wrap up | 00:12" at bounding box center [89, 61] width 92 height 6
click at [117, 129] on div at bounding box center [79, 124] width 121 height 10
click at [119, 139] on span "COMPLETE" at bounding box center [113, 142] width 30 height 6
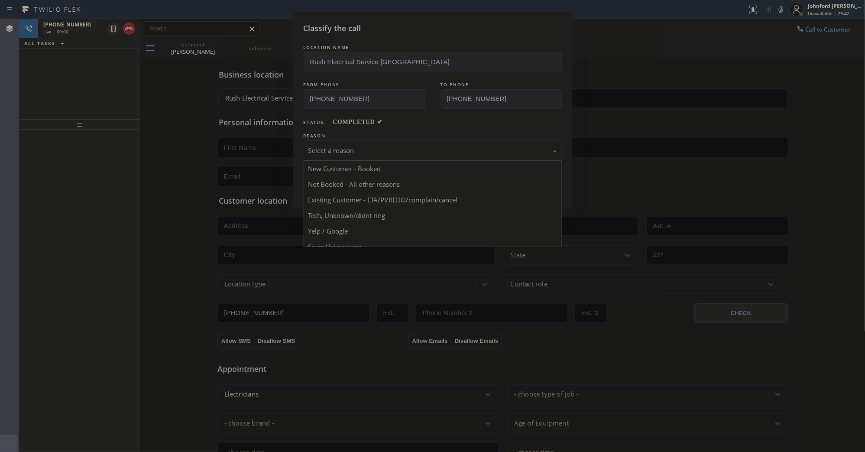
click at [365, 155] on div "Select a reason" at bounding box center [433, 150] width 258 height 20
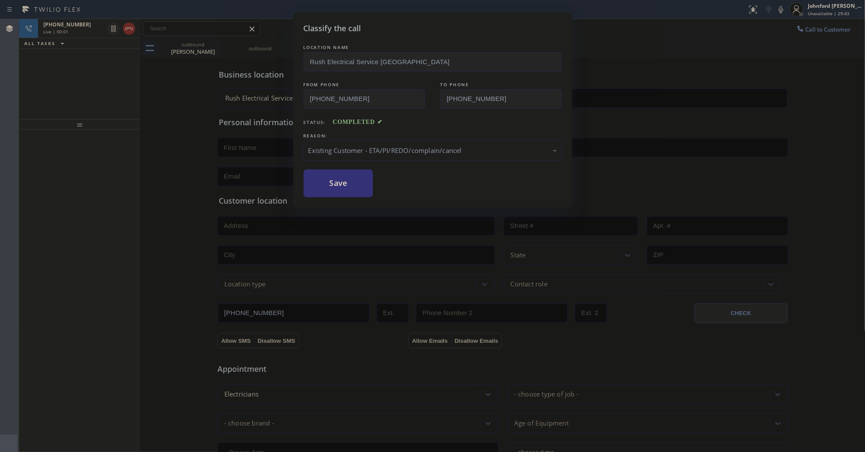
click at [374, 204] on div "Classify the call LOCATION NAME Rush Electrical Service [GEOGRAPHIC_DATA] FROM …" at bounding box center [432, 109] width 279 height 195
click at [359, 188] on button "Save" at bounding box center [339, 183] width 70 height 28
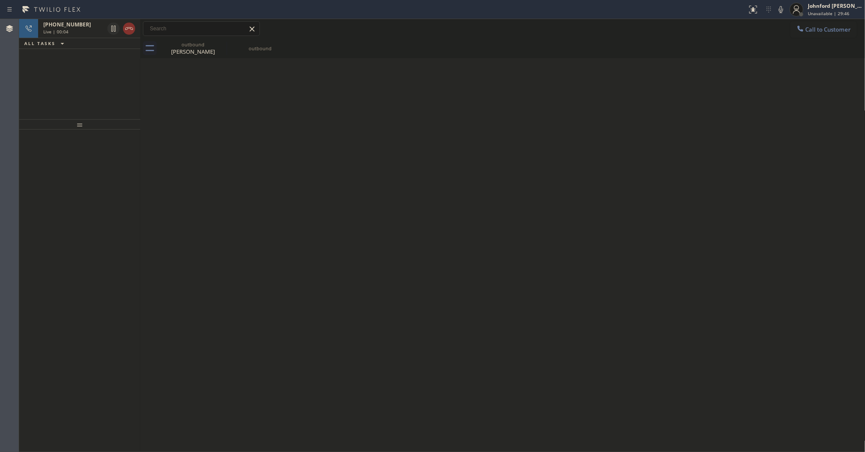
click at [128, 27] on icon at bounding box center [129, 28] width 10 height 10
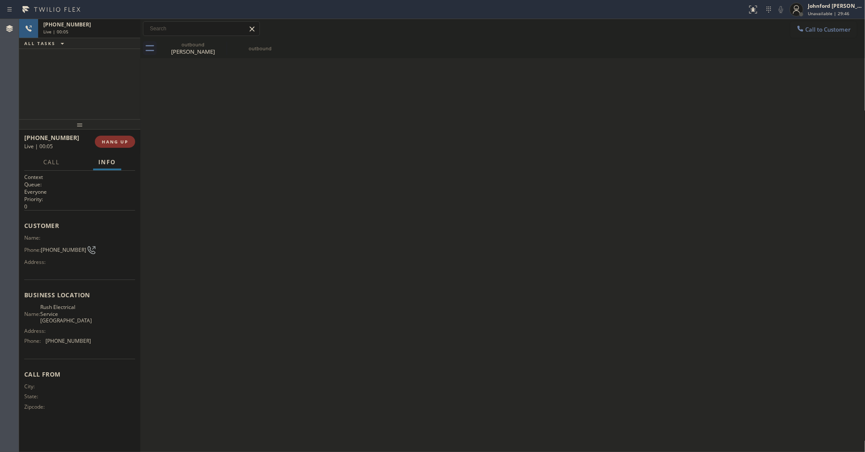
click at [115, 139] on span "HANG UP" at bounding box center [115, 142] width 26 height 6
click at [121, 139] on span "COMPLETE" at bounding box center [113, 142] width 30 height 6
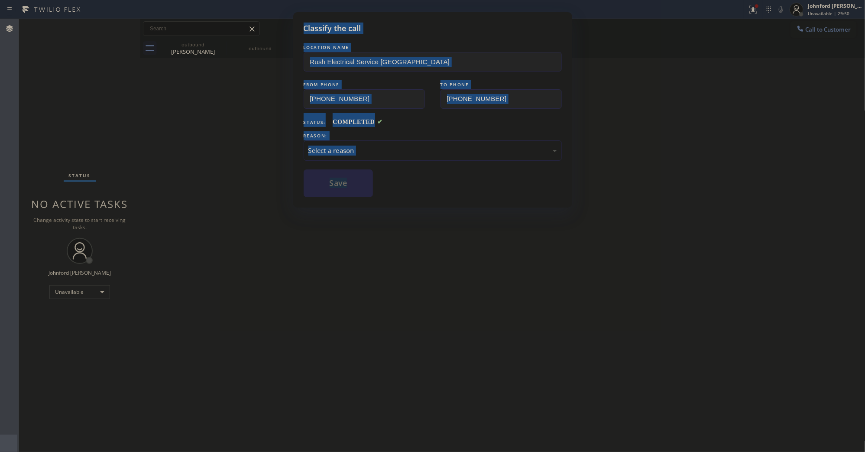
click at [410, 154] on div "Select a reason" at bounding box center [433, 150] width 258 height 20
click at [353, 184] on button "Save" at bounding box center [339, 183] width 70 height 28
type input "[PHONE_NUMBER]"
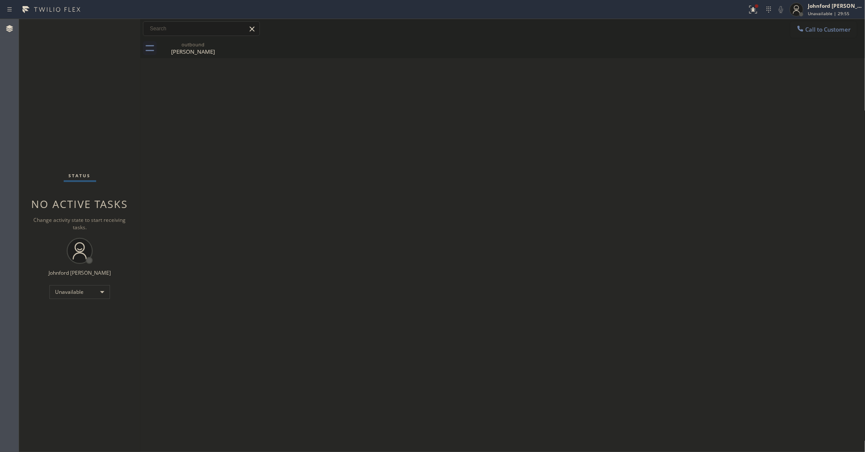
click at [830, 30] on span "Call to Customer" at bounding box center [827, 30] width 45 height 8
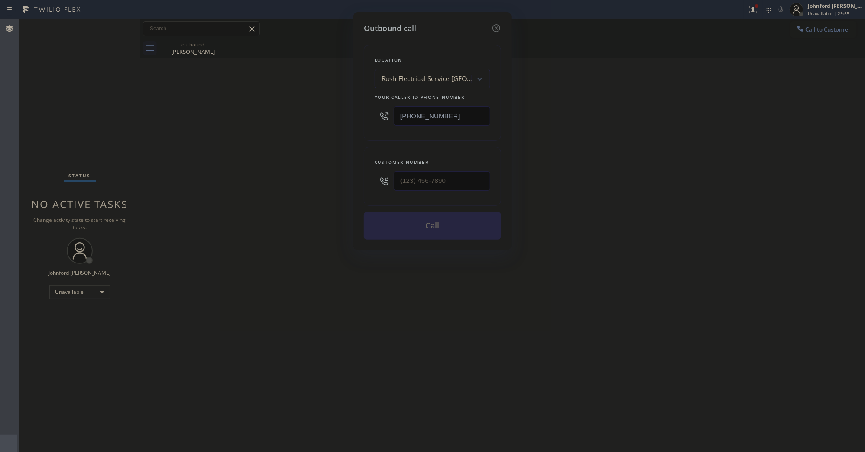
drag, startPoint x: 405, startPoint y: 115, endPoint x: 304, endPoint y: 152, distance: 108.2
click at [328, 126] on div "Outbound call Location Rush Electrical Service [GEOGRAPHIC_DATA] Your caller id…" at bounding box center [432, 226] width 865 height 452
paste input "805) 600-3864"
type input "[PHONE_NUMBER]"
drag, startPoint x: 327, startPoint y: 183, endPoint x: 285, endPoint y: 186, distance: 42.5
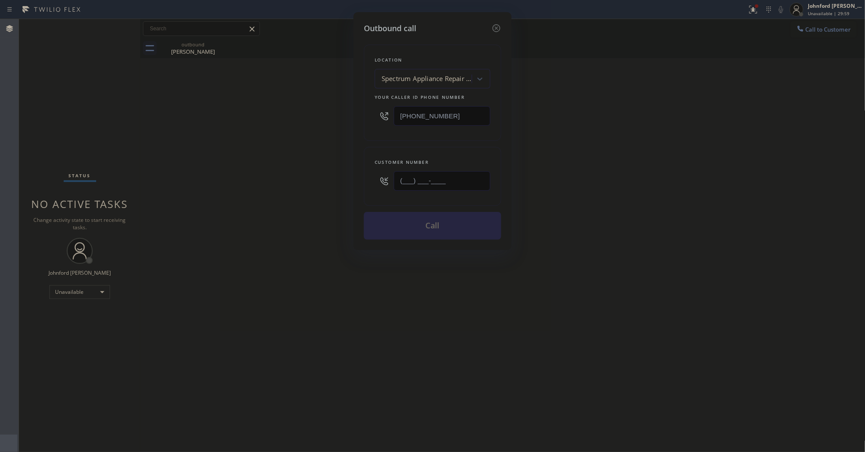
click at [299, 183] on div "Outbound call Location Spectrum Appliance Repair Camarillo Your caller id phone…" at bounding box center [432, 226] width 865 height 452
paste input "805) 719-1822"
type input "[PHONE_NUMBER]"
drag, startPoint x: 239, startPoint y: 188, endPoint x: 299, endPoint y: 211, distance: 63.5
click at [258, 197] on div "Outbound call Location Spectrum Appliance Repair [GEOGRAPHIC_DATA] Your caller …" at bounding box center [432, 226] width 865 height 452
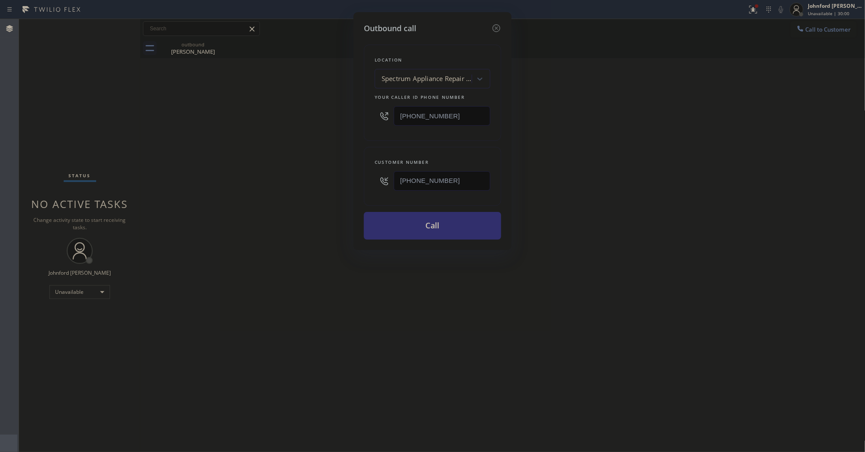
click at [430, 224] on button "Call" at bounding box center [432, 226] width 137 height 28
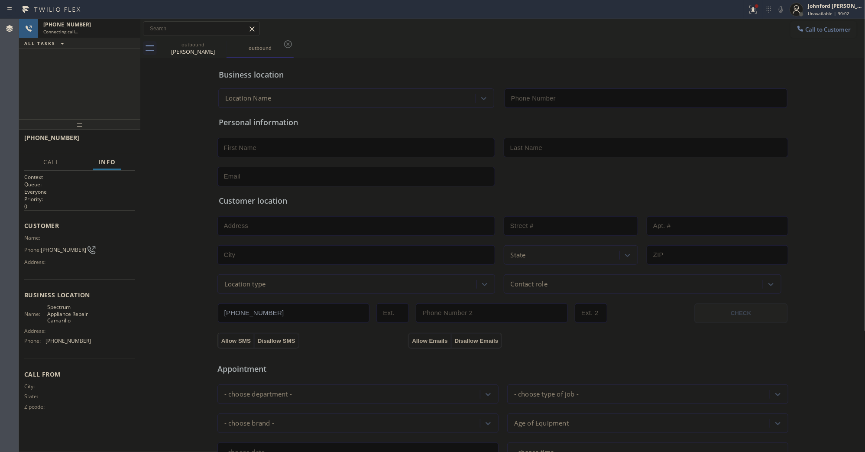
type input "[PHONE_NUMBER]"
click at [115, 141] on span "HANG UP" at bounding box center [115, 142] width 26 height 6
click at [123, 146] on button "COMPLETE" at bounding box center [113, 142] width 44 height 12
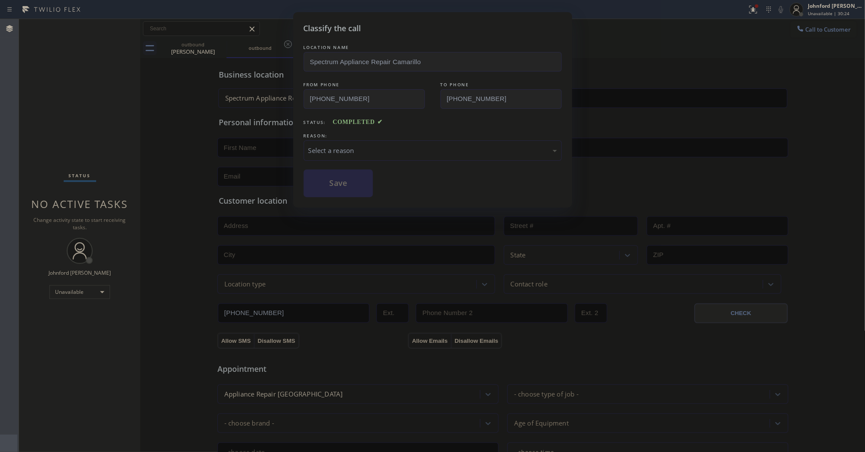
click at [385, 145] on div "Select a reason" at bounding box center [432, 150] width 249 height 10
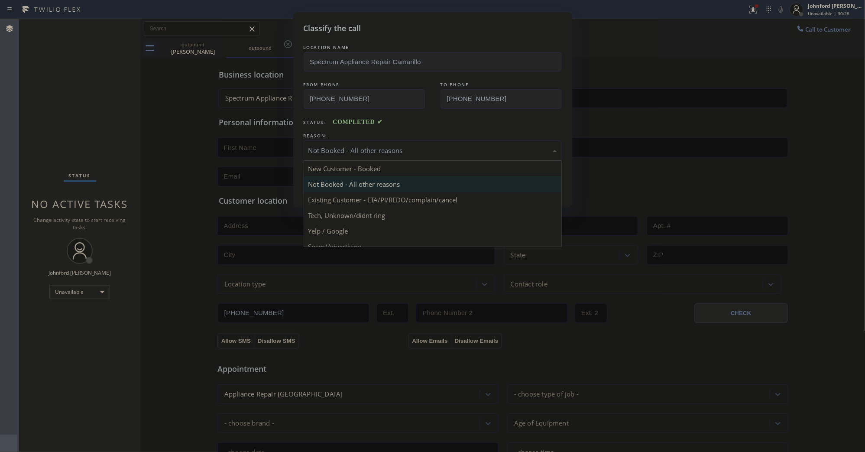
click at [322, 140] on div "Not Booked - All other reasons" at bounding box center [433, 150] width 258 height 20
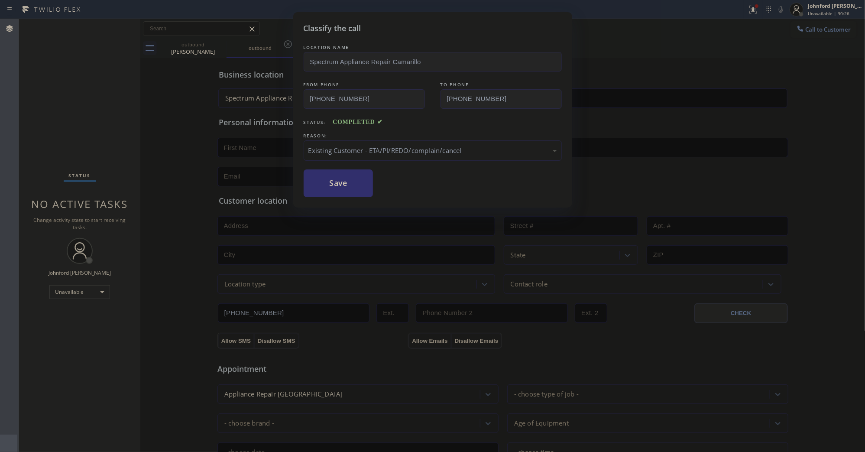
click at [333, 187] on button "Save" at bounding box center [339, 183] width 70 height 28
type input "[PHONE_NUMBER]"
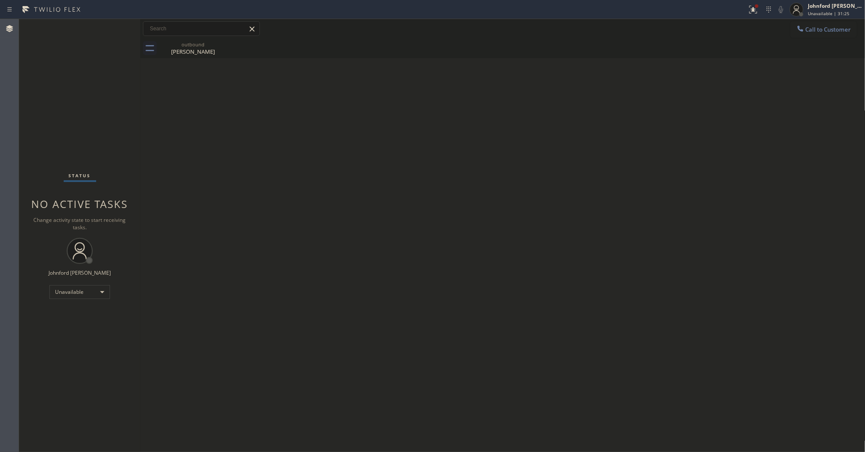
click at [813, 35] on button "Call to Customer" at bounding box center [823, 29] width 66 height 16
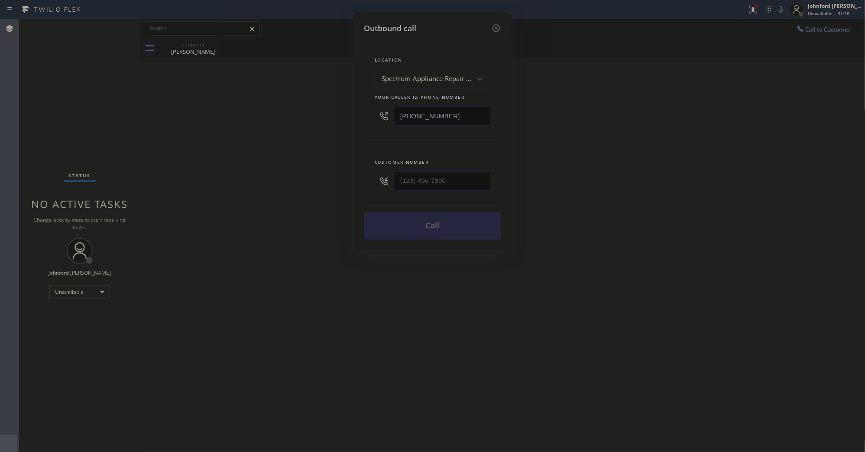
drag, startPoint x: 466, startPoint y: 110, endPoint x: 336, endPoint y: 113, distance: 130.8
click at [347, 110] on div "Outbound call Location Spectrum Appliance Repair [GEOGRAPHIC_DATA] Your caller …" at bounding box center [432, 226] width 865 height 452
paste input "909) 303-1862"
type input "[PHONE_NUMBER]"
click at [284, 130] on div "Outbound call Location Spectrum Appliance Repair [GEOGRAPHIC_DATA] Your caller …" at bounding box center [432, 226] width 865 height 452
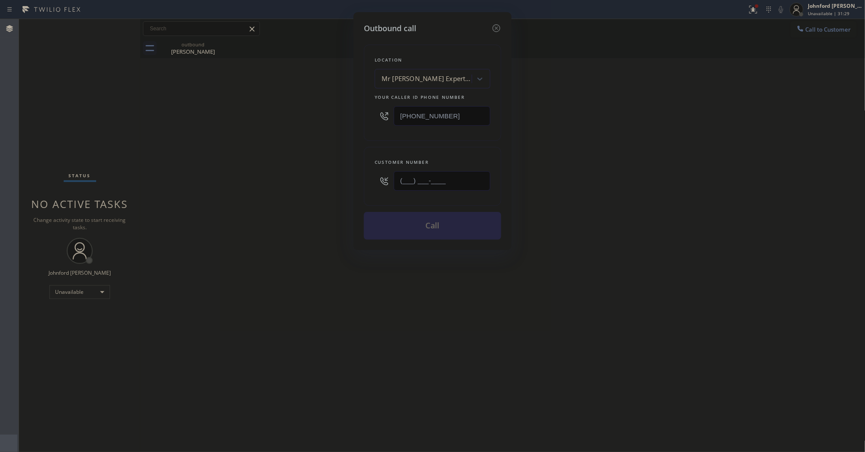
drag, startPoint x: 391, startPoint y: 180, endPoint x: 336, endPoint y: 180, distance: 55.4
click at [336, 180] on div "Outbound call Location Mr [PERSON_NAME] Experts Walnut(HMK Air Conditioning) Yo…" at bounding box center [432, 226] width 865 height 452
paste input "516) 504-6750"
type input "[PHONE_NUMBER]"
click at [325, 182] on div "Outbound call Location Mr [PERSON_NAME] Experts Walnut(HMK Air Conditioning) Yo…" at bounding box center [432, 226] width 865 height 452
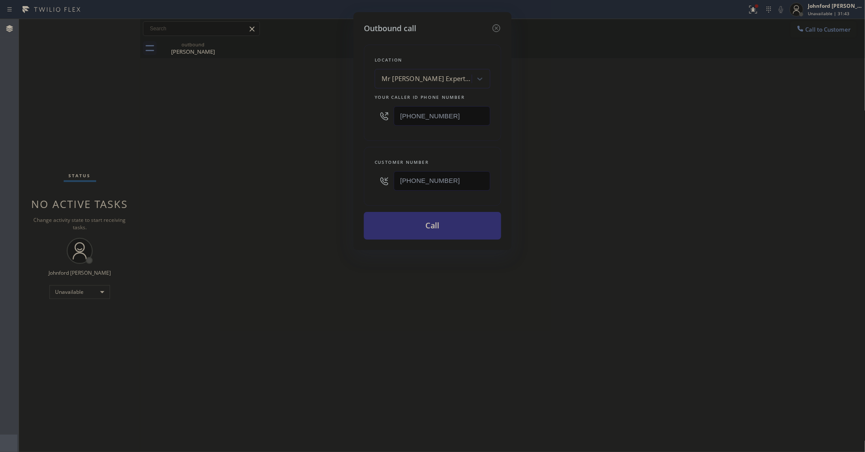
click at [388, 223] on button "Call" at bounding box center [432, 226] width 137 height 28
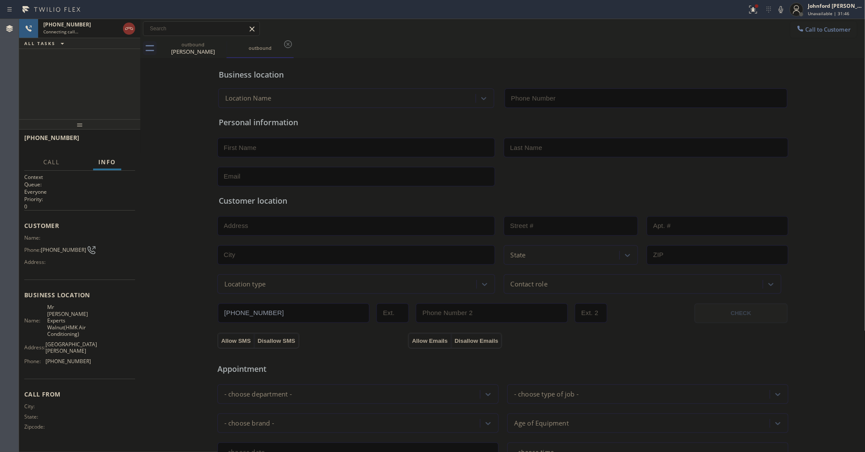
type input "[PHONE_NUMBER]"
click at [154, 95] on div "Business location Mr HVAC Experts Walnut(HMK Air Conditioning) [PHONE_NUMBER] P…" at bounding box center [502, 356] width 721 height 592
drag, startPoint x: 131, startPoint y: 39, endPoint x: 129, endPoint y: 32, distance: 7.3
click at [131, 37] on div "[PHONE_NUMBER] Connecting call… ALL TASKS ALL TASKS ACTIVE TASKS TASKS IN WRAP …" at bounding box center [79, 34] width 121 height 30
click at [129, 29] on icon at bounding box center [129, 28] width 10 height 10
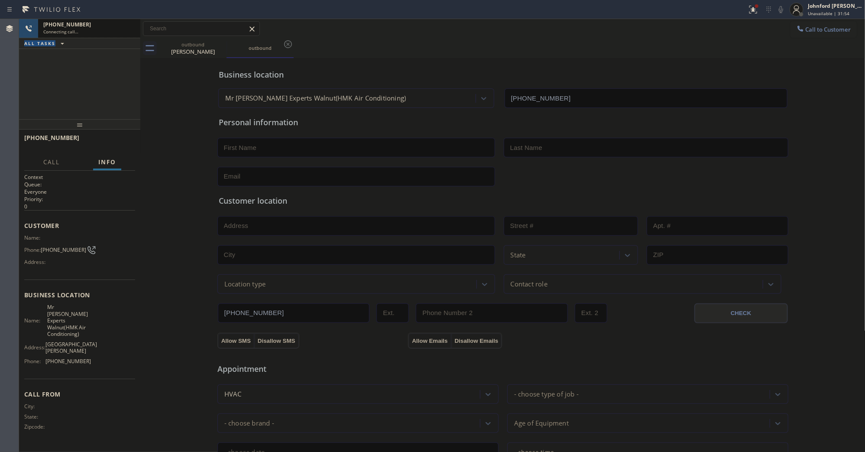
click at [817, 33] on button "Call to Customer" at bounding box center [823, 29] width 66 height 16
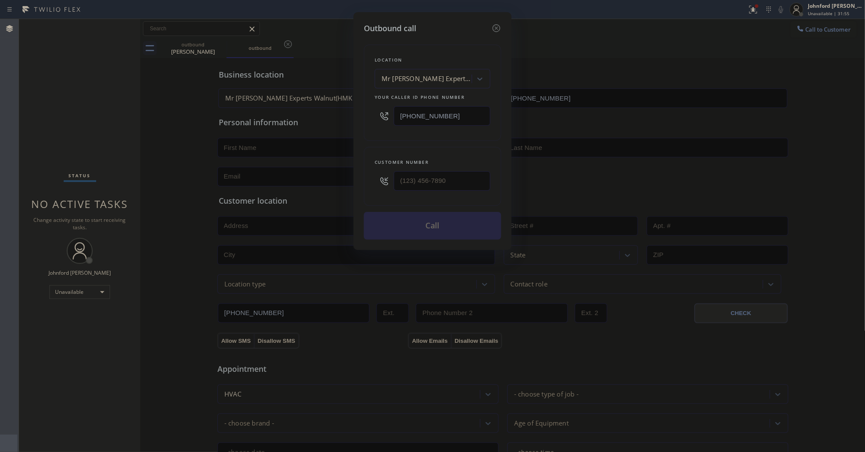
type input "(___) ___-____"
drag, startPoint x: 454, startPoint y: 182, endPoint x: 364, endPoint y: 179, distance: 90.1
click at [364, 179] on div "Customer number (___) ___-____" at bounding box center [432, 176] width 137 height 59
paste input "text"
click at [403, 139] on div "Location Mr [PERSON_NAME] Experts Walnut(HMK Air Conditioning) Your caller id p…" at bounding box center [432, 136] width 137 height 205
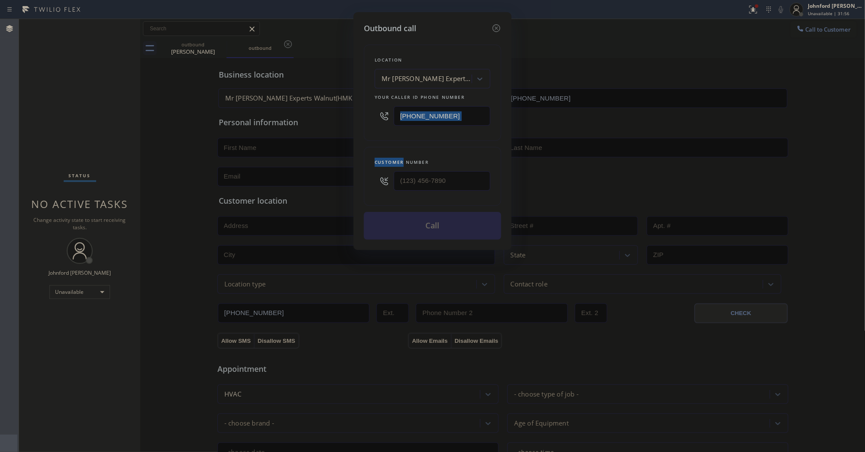
type input "(___) ___-____"
click at [461, 178] on input "(___) ___-____" at bounding box center [442, 180] width 97 height 19
drag, startPoint x: 466, startPoint y: 172, endPoint x: 371, endPoint y: 173, distance: 94.8
click at [371, 173] on div "Customer number (___) ___-____" at bounding box center [432, 176] width 137 height 59
paste input "516) 504-6750"
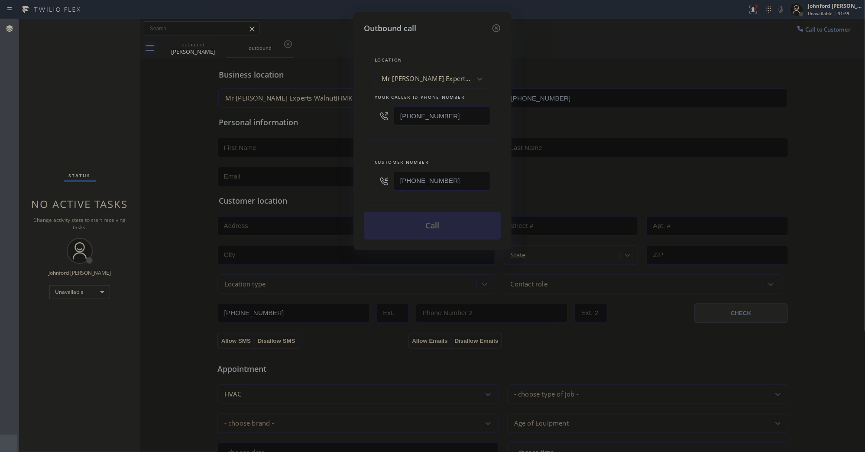
type input "[PHONE_NUMBER]"
click at [377, 134] on div "Location Mr [PERSON_NAME] Experts Walnut(HMK Air Conditioning) Your caller id p…" at bounding box center [432, 93] width 137 height 96
click at [429, 226] on button "Call" at bounding box center [432, 226] width 137 height 28
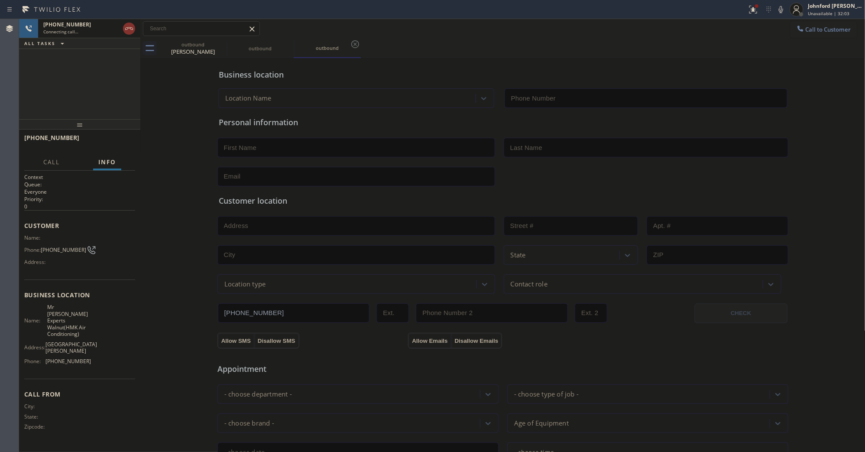
type input "[PHONE_NUMBER]"
drag, startPoint x: 475, startPoint y: 60, endPoint x: 494, endPoint y: 55, distance: 19.3
click at [479, 58] on div "Business location Mr [PERSON_NAME] Experts Walnut(HMK Air Conditioning) [PHONE_…" at bounding box center [503, 82] width 572 height 51
click at [782, 11] on icon at bounding box center [781, 9] width 4 height 7
click at [129, 29] on icon at bounding box center [129, 28] width 10 height 10
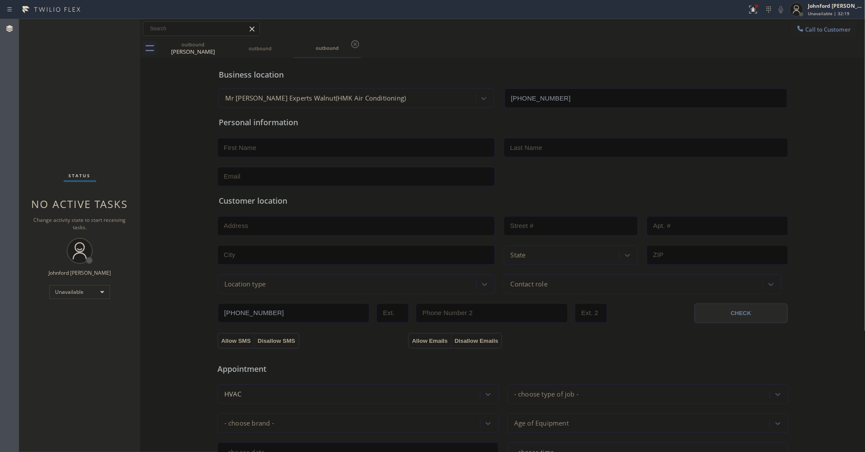
drag, startPoint x: 802, startPoint y: 29, endPoint x: 604, endPoint y: 90, distance: 206.7
click at [795, 29] on button "Call to Customer" at bounding box center [823, 29] width 66 height 16
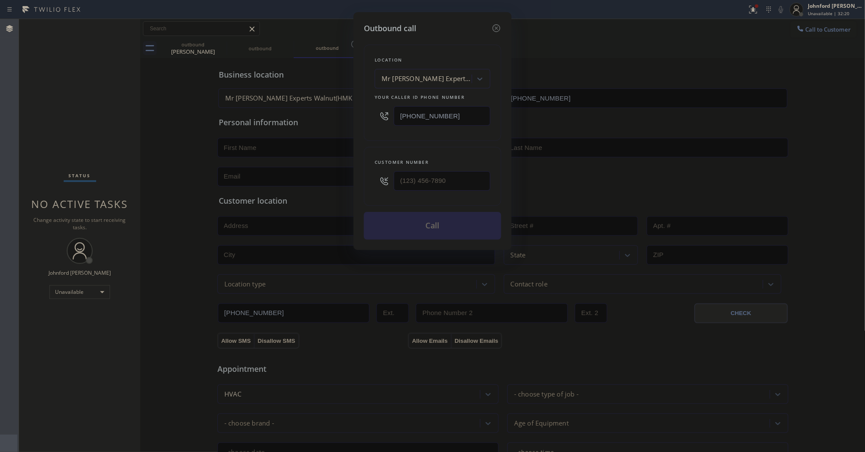
drag, startPoint x: 475, startPoint y: 117, endPoint x: 336, endPoint y: 129, distance: 139.5
click at [336, 129] on div "Outbound call Location Mr [PERSON_NAME] Experts Walnut(HMK Air Conditioning) Yo…" at bounding box center [432, 226] width 865 height 452
paste input "817) 482-5346"
type input "[PHONE_NUMBER]"
drag, startPoint x: 461, startPoint y: 178, endPoint x: 363, endPoint y: 177, distance: 98.3
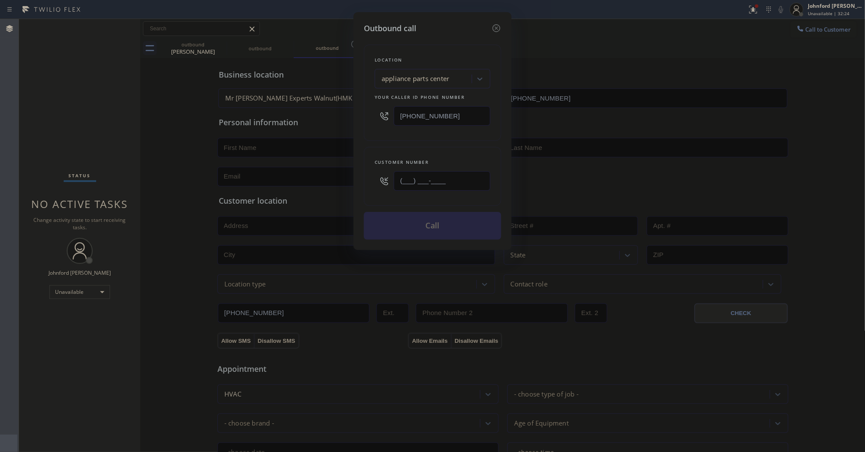
click at [364, 177] on div "Customer number (___) ___-____" at bounding box center [432, 176] width 137 height 59
paste input "909) 253-5989"
type input "[PHONE_NUMBER]"
click at [433, 220] on button "Call" at bounding box center [432, 226] width 137 height 28
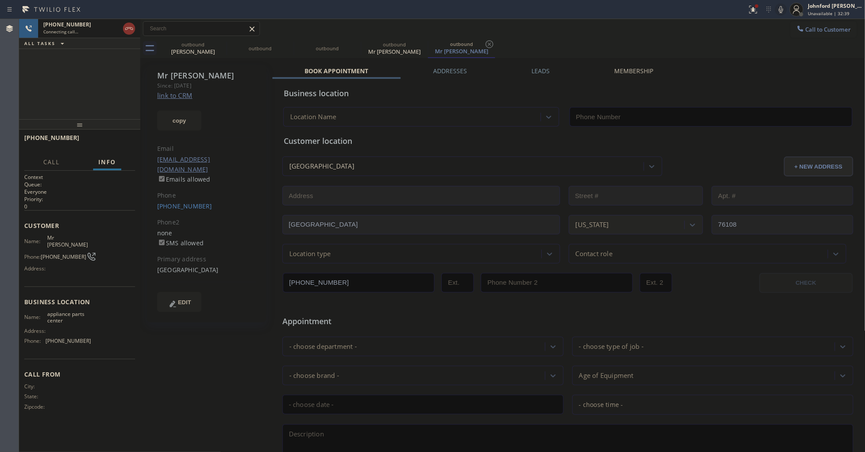
type input "[PHONE_NUMBER]"
click at [118, 133] on div "[PHONE_NUMBER] Live | 00:01 HANG UP" at bounding box center [79, 141] width 111 height 23
click at [119, 140] on span "HANG UP" at bounding box center [115, 142] width 26 height 6
click at [217, 42] on icon at bounding box center [221, 44] width 10 height 10
click at [0, 0] on icon at bounding box center [0, 0] width 0 height 0
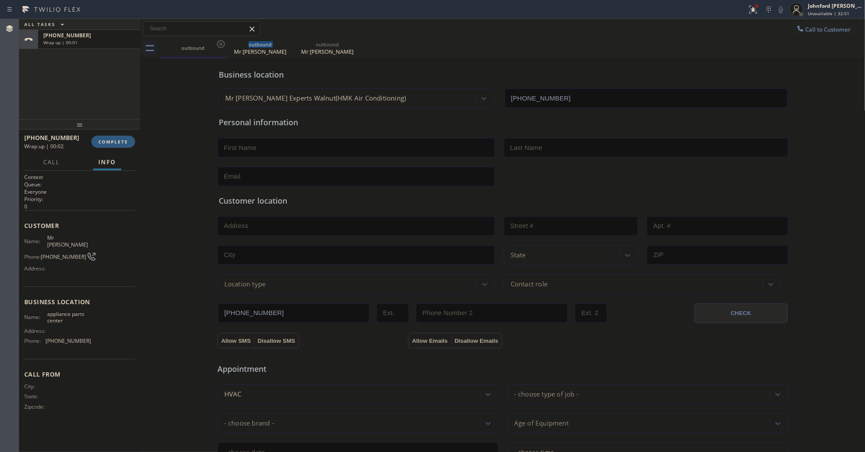
click at [217, 42] on icon at bounding box center [221, 44] width 10 height 10
type input "[PHONE_NUMBER]"
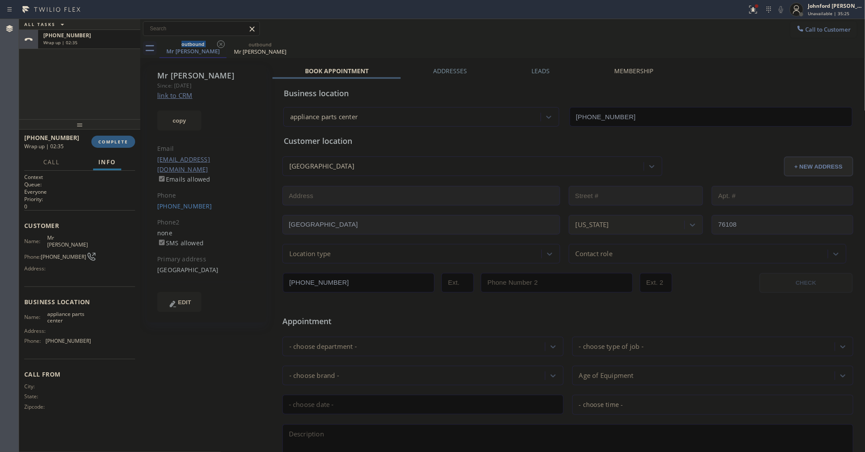
click at [804, 33] on button "Call to Customer" at bounding box center [823, 29] width 66 height 16
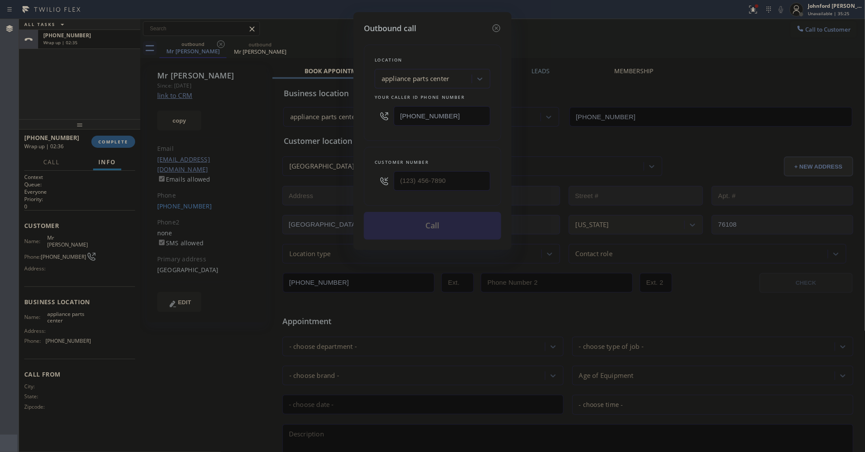
drag, startPoint x: 456, startPoint y: 112, endPoint x: 364, endPoint y: 111, distance: 91.8
click at [370, 112] on div "Location appliance parts center Your caller id phone number [PHONE_NUMBER]" at bounding box center [432, 93] width 137 height 96
paste input "786) 465-5241"
type input "[PHONE_NUMBER]"
click at [413, 174] on input "(___) ___-____" at bounding box center [442, 180] width 97 height 19
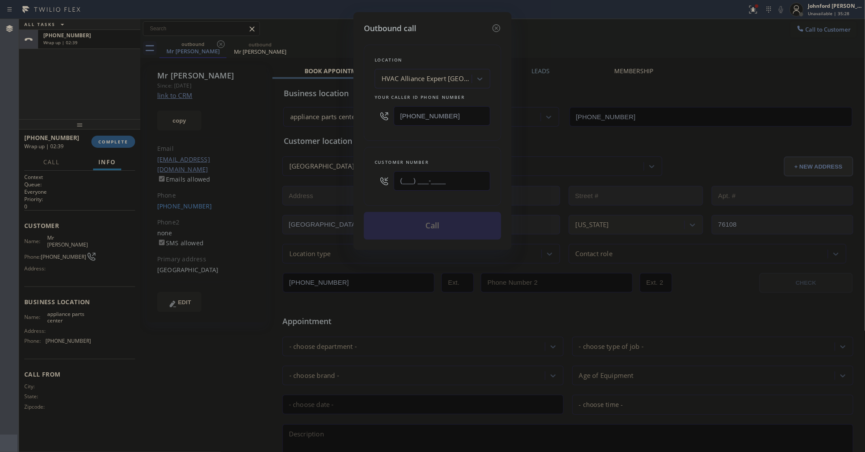
paste input "786-4350"
click at [401, 137] on div "Location HVAC Alliance Expert [GEOGRAPHIC_DATA] Your caller id phone number [PH…" at bounding box center [432, 93] width 137 height 96
drag, startPoint x: 449, startPoint y: 180, endPoint x: 337, endPoint y: 175, distance: 111.9
click at [341, 178] on div "Outbound call Location HVAC Alliance Expert [GEOGRAPHIC_DATA] Your caller id ph…" at bounding box center [432, 226] width 865 height 452
paste input "786) 435-0702"
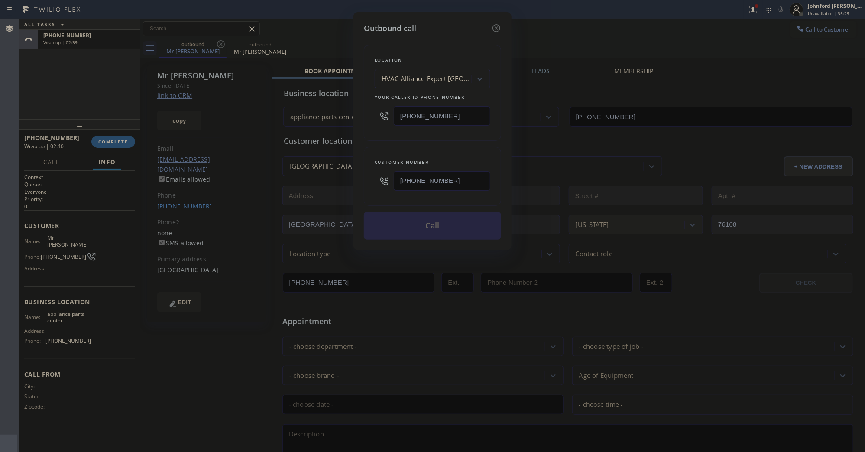
type input "[PHONE_NUMBER]"
click at [367, 150] on div "Customer number [PHONE_NUMBER]" at bounding box center [432, 176] width 137 height 59
click at [424, 226] on button "Call" at bounding box center [432, 226] width 137 height 28
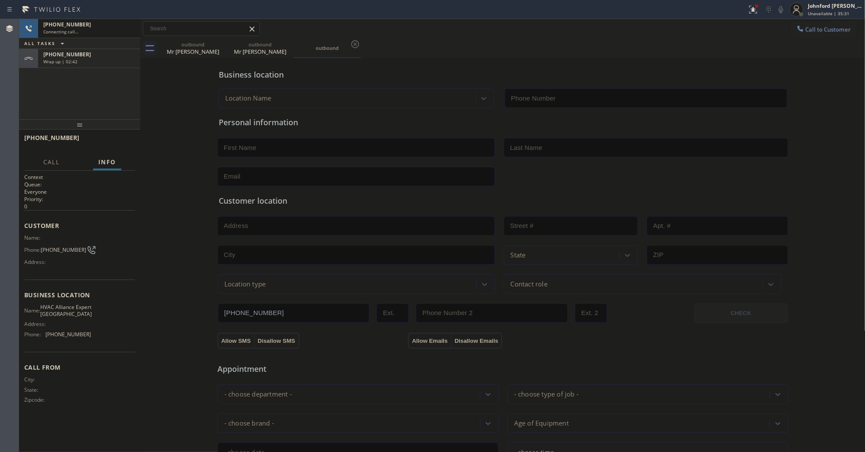
type input "[PHONE_NUMBER]"
click at [74, 64] on span "Wrap up | 02:44" at bounding box center [60, 61] width 34 height 6
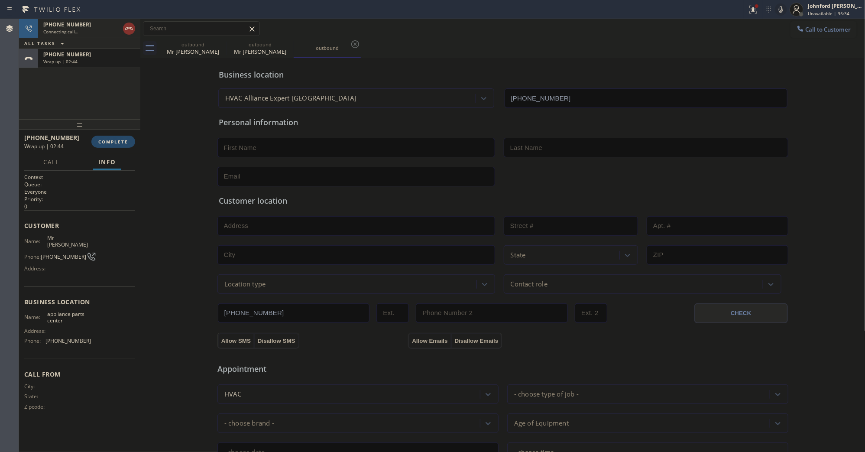
click at [112, 142] on span "COMPLETE" at bounding box center [113, 142] width 30 height 6
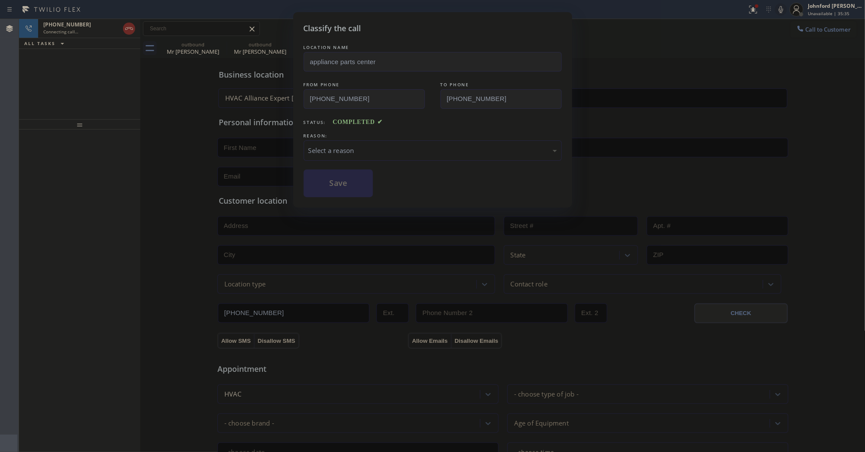
click at [343, 145] on div "Select a reason" at bounding box center [432, 150] width 249 height 10
click at [346, 184] on button "Save" at bounding box center [339, 183] width 70 height 28
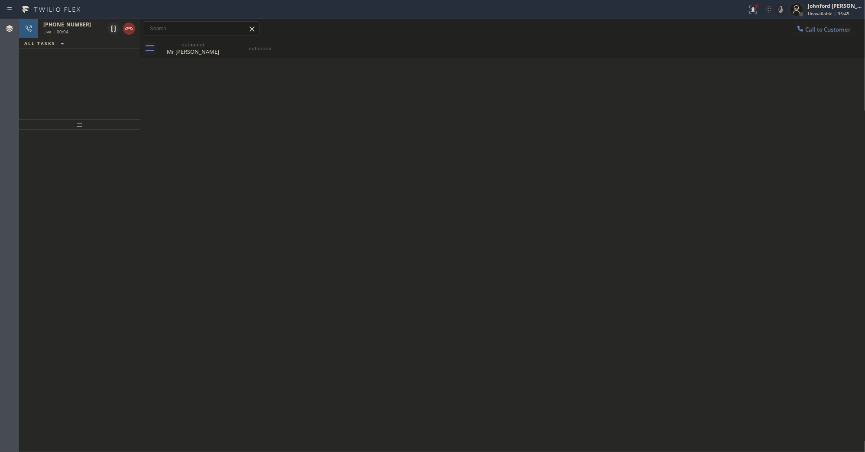
drag, startPoint x: 128, startPoint y: 25, endPoint x: 103, endPoint y: 81, distance: 61.2
click at [128, 26] on icon at bounding box center [129, 28] width 10 height 10
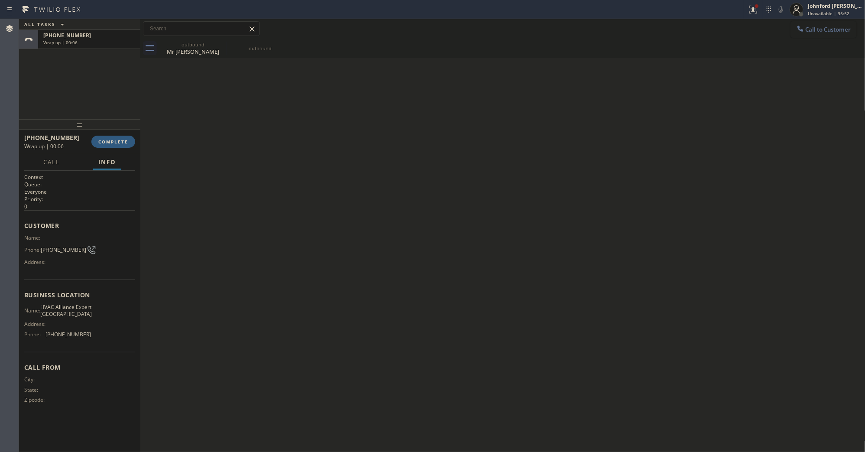
click at [812, 31] on span "Call to Customer" at bounding box center [827, 30] width 45 height 8
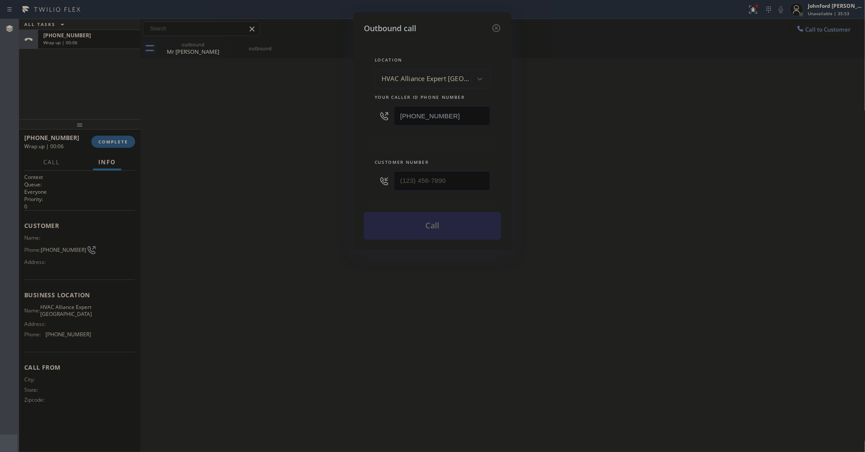
drag, startPoint x: 453, startPoint y: 108, endPoint x: 348, endPoint y: 114, distance: 105.4
click at [348, 114] on div "Outbound call Location HVAC Alliance Expert [GEOGRAPHIC_DATA] Your caller id ph…" at bounding box center [432, 226] width 865 height 452
paste input "text"
type input "[PHONE_NUMBER]"
click at [323, 171] on div "Outbound call Location HVAC Alliance Expert [GEOGRAPHIC_DATA] Your caller id ph…" at bounding box center [432, 226] width 865 height 452
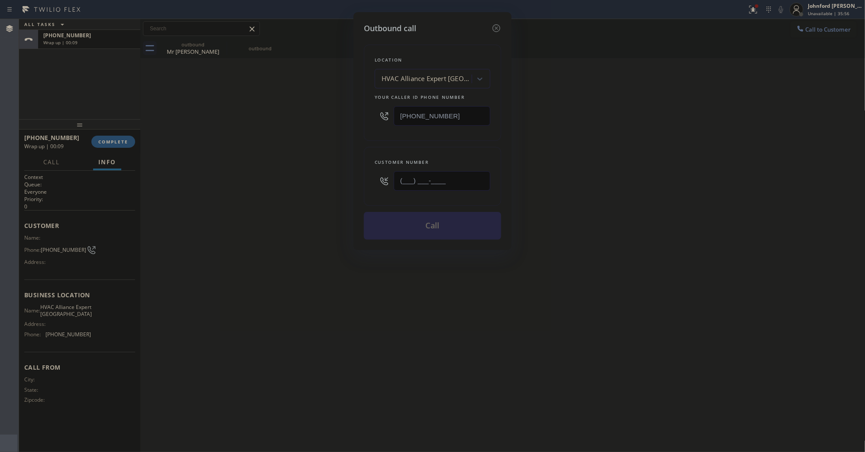
paste input "786) 435-0702"
type input "[PHONE_NUMBER]"
click at [291, 171] on div "Outbound call Location HVAC Alliance Expert [GEOGRAPHIC_DATA] Your caller id ph…" at bounding box center [432, 226] width 865 height 452
click at [389, 217] on button "Call" at bounding box center [432, 226] width 137 height 28
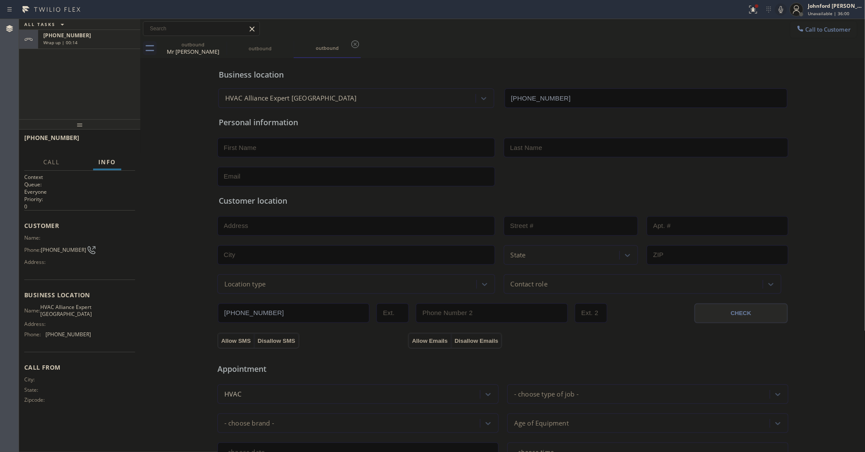
type input "[PHONE_NUMBER]"
click at [122, 58] on div "Wrap up | 00:15" at bounding box center [89, 61] width 92 height 6
click at [112, 144] on span "COMPLETE" at bounding box center [113, 142] width 30 height 6
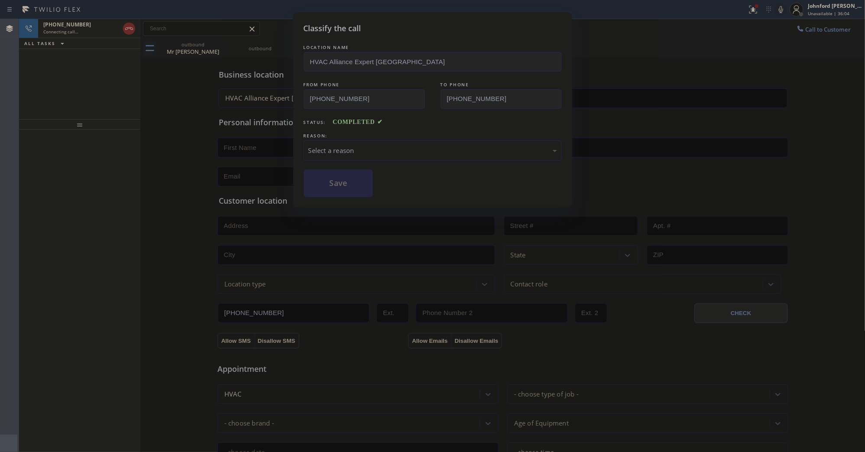
click at [378, 152] on div "Select a reason" at bounding box center [432, 150] width 249 height 10
click at [368, 194] on button "Save" at bounding box center [339, 183] width 70 height 28
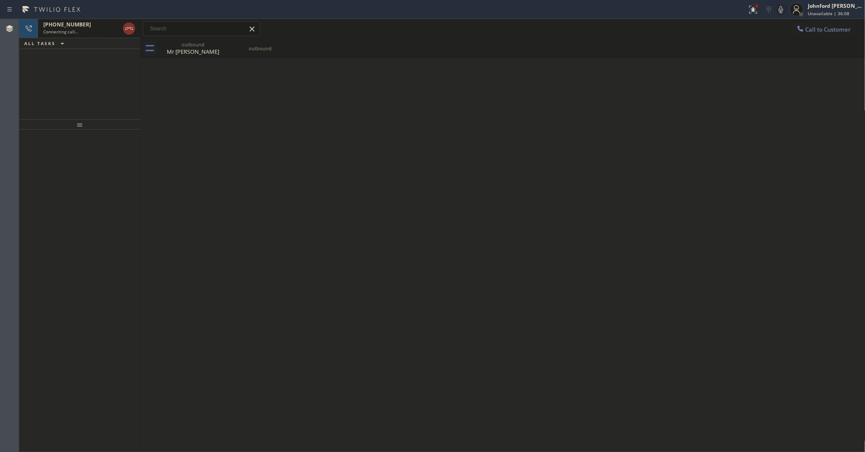
click at [99, 30] on div "Connecting call…" at bounding box center [81, 32] width 76 height 6
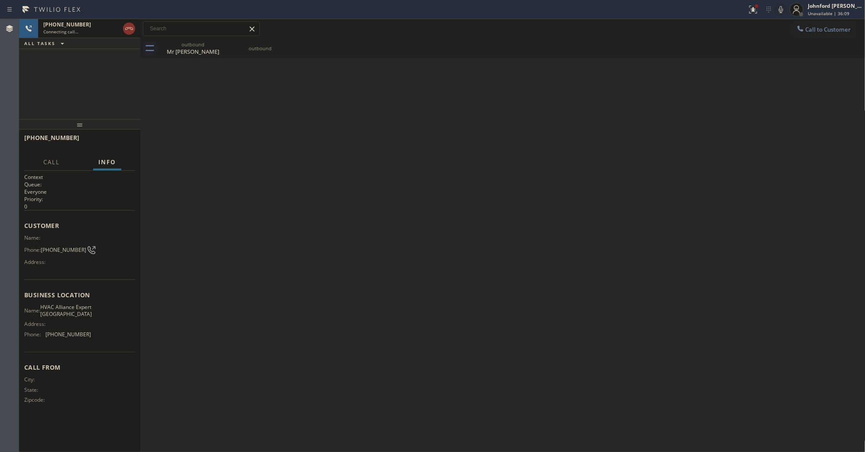
click at [56, 246] on span "[PHONE_NUMBER]" at bounding box center [63, 249] width 45 height 6
copy div "[PHONE_NUMBER]"
click at [120, 140] on span "HANG UP" at bounding box center [115, 142] width 26 height 6
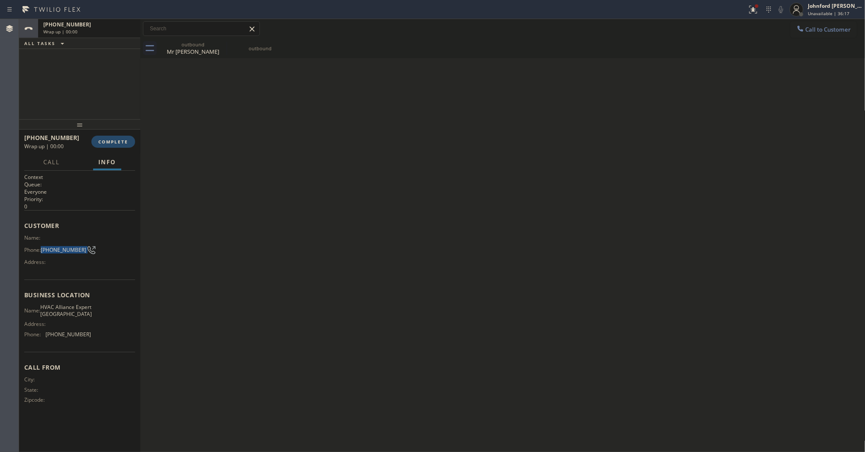
click at [122, 139] on span "COMPLETE" at bounding box center [113, 142] width 30 height 6
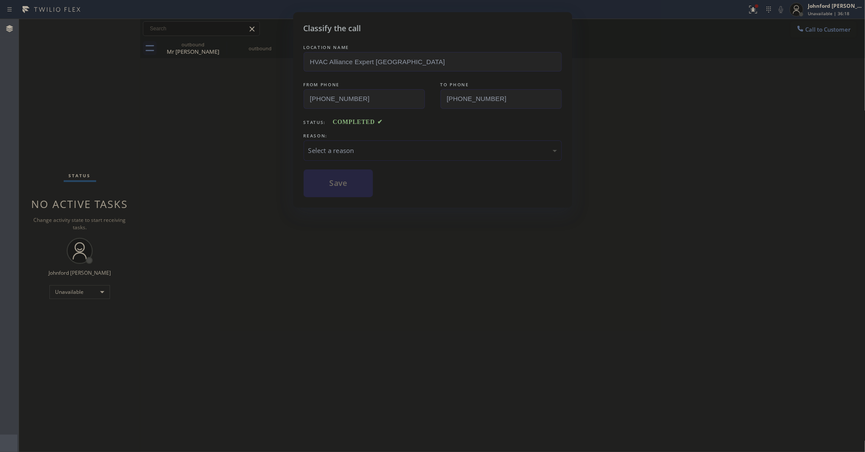
click at [351, 149] on div "Select a reason" at bounding box center [432, 150] width 249 height 10
click at [328, 205] on div "Classify the call LOCATION NAME HVAC Alliance Expert Three Lakes FROM PHONE [PH…" at bounding box center [432, 226] width 865 height 452
click at [327, 181] on button "Save" at bounding box center [339, 183] width 70 height 28
type input "[PHONE_NUMBER]"
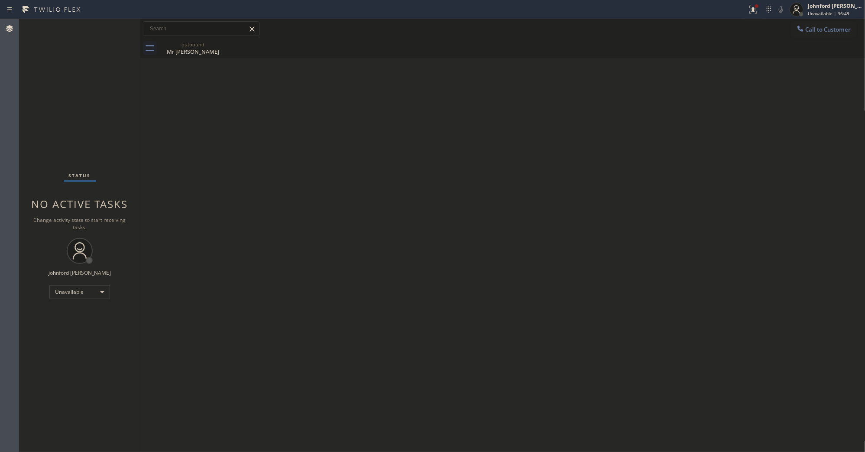
click at [46, 61] on div "Status No active tasks Change activity state to start receiving tasks. [PERSON_…" at bounding box center [79, 235] width 121 height 433
drag, startPoint x: 800, startPoint y: 27, endPoint x: 785, endPoint y: 33, distance: 15.8
click at [800, 29] on icon at bounding box center [800, 28] width 9 height 9
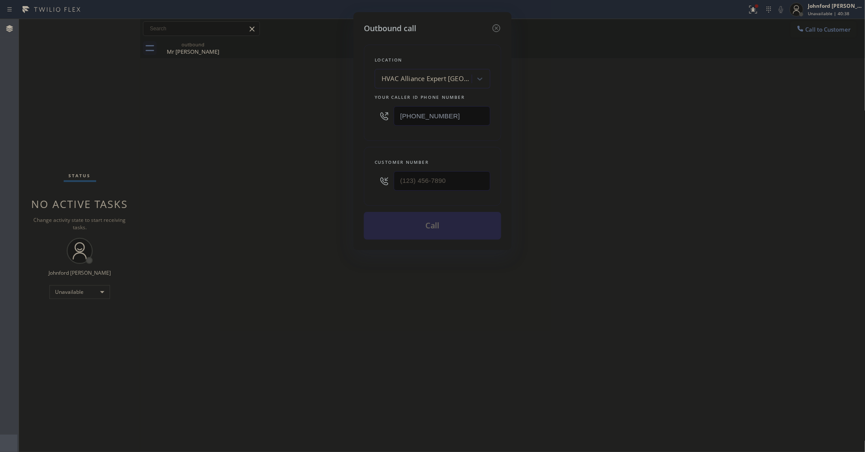
drag, startPoint x: 445, startPoint y: 110, endPoint x: 125, endPoint y: 118, distance: 320.1
click at [207, 110] on div "Outbound call Location HVAC Alliance Expert [GEOGRAPHIC_DATA] Your caller id ph…" at bounding box center [432, 226] width 865 height 452
paste input "213) 460-0809"
type input "[PHONE_NUMBER]"
drag, startPoint x: 432, startPoint y: 181, endPoint x: 316, endPoint y: 170, distance: 116.1
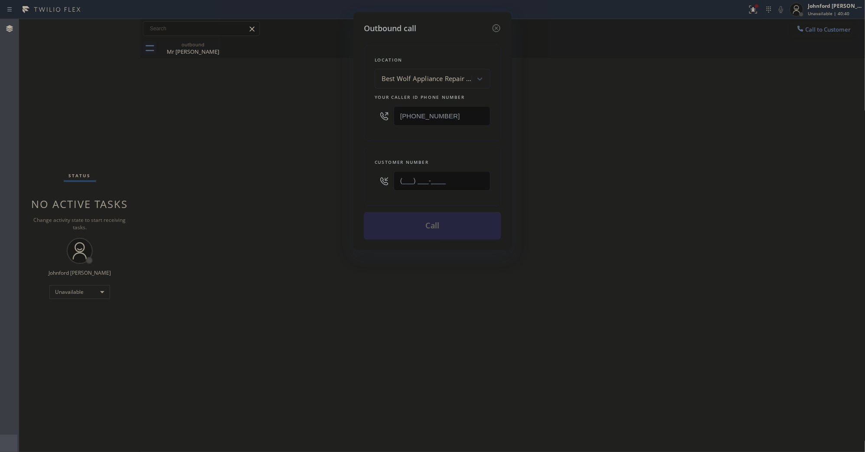
click at [410, 178] on input "(___) ___-____" at bounding box center [442, 180] width 97 height 19
paste input "2) 134-6008"
click at [299, 170] on div "Outbound call Location Best Wolf Appliance Repair [GEOGRAPHIC_DATA] Your caller…" at bounding box center [432, 226] width 865 height 452
drag, startPoint x: 452, startPoint y: 172, endPoint x: 252, endPoint y: 191, distance: 200.6
click at [358, 174] on div "Outbound call Location Best Wolf Appliance Repair [GEOGRAPHIC_DATA] Your caller…" at bounding box center [432, 131] width 158 height 238
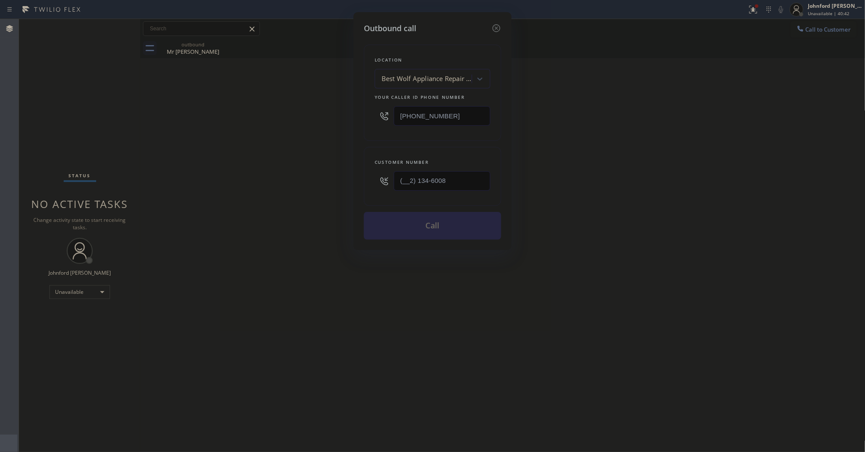
paste input "908) 420-2039"
type input "[PHONE_NUMBER]"
click at [247, 192] on div "Outbound call Location Best Wolf Appliance Repair [GEOGRAPHIC_DATA] Your caller…" at bounding box center [432, 226] width 865 height 452
drag, startPoint x: 415, startPoint y: 230, endPoint x: 562, endPoint y: 11, distance: 264.0
click at [418, 226] on button "Call" at bounding box center [432, 226] width 137 height 28
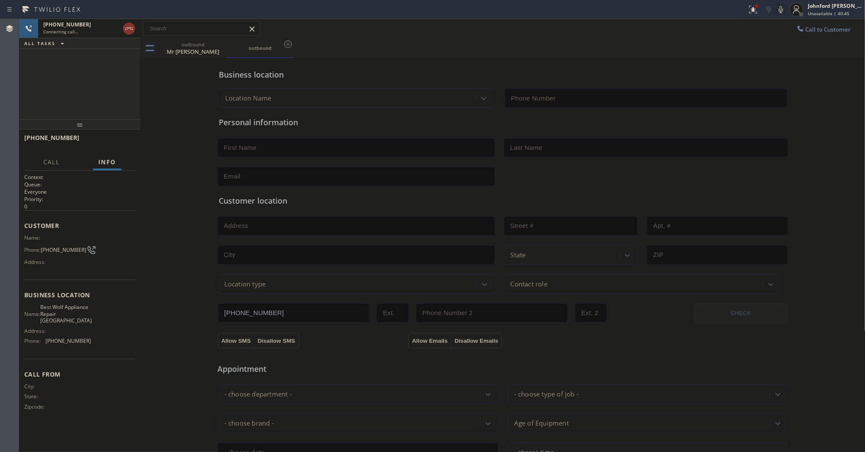
type input "[PHONE_NUMBER]"
drag, startPoint x: 221, startPoint y: 45, endPoint x: 212, endPoint y: 46, distance: 9.1
click at [221, 45] on icon at bounding box center [221, 44] width 10 height 10
click at [109, 61] on div "[PHONE_NUMBER] Connecting call… ALL TASKS ALL TASKS ACTIVE TASKS TASKS IN WRAP …" at bounding box center [79, 69] width 121 height 100
click at [183, 57] on div "outbound Mr [PERSON_NAME]" at bounding box center [192, 48] width 65 height 19
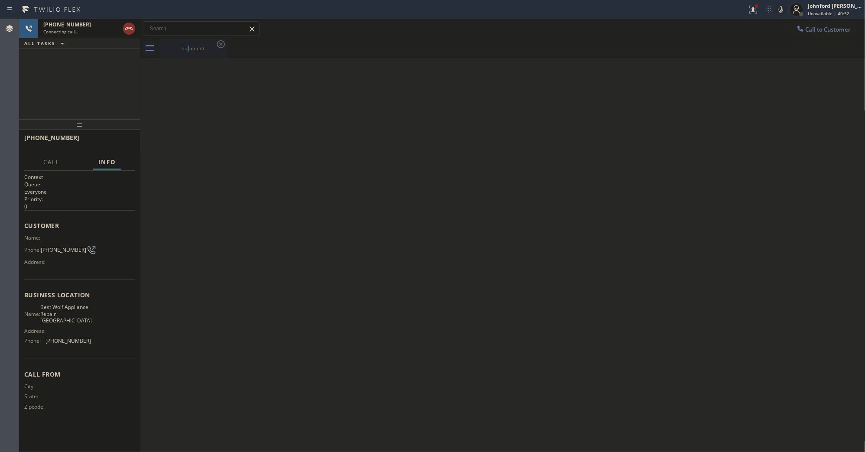
click at [189, 50] on div "outbound" at bounding box center [192, 48] width 65 height 6
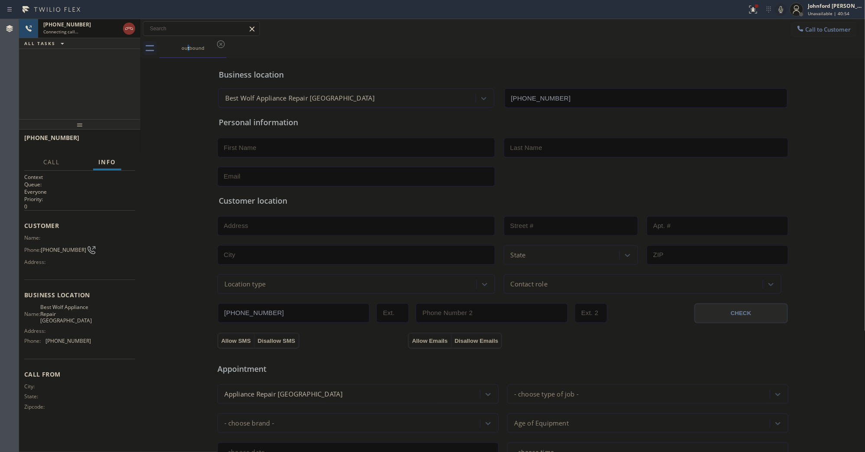
click at [100, 25] on div "[PHONE_NUMBER]" at bounding box center [81, 24] width 76 height 7
click at [750, 10] on icon at bounding box center [753, 9] width 10 height 10
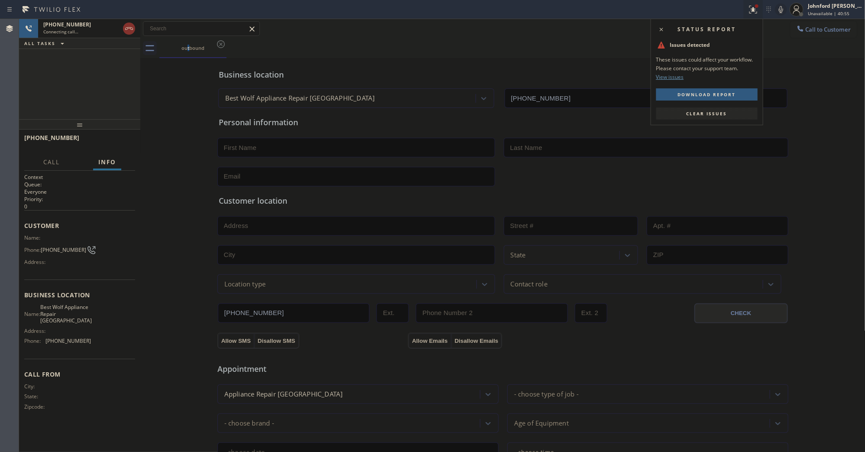
click at [705, 113] on span "Clear issues" at bounding box center [706, 113] width 41 height 6
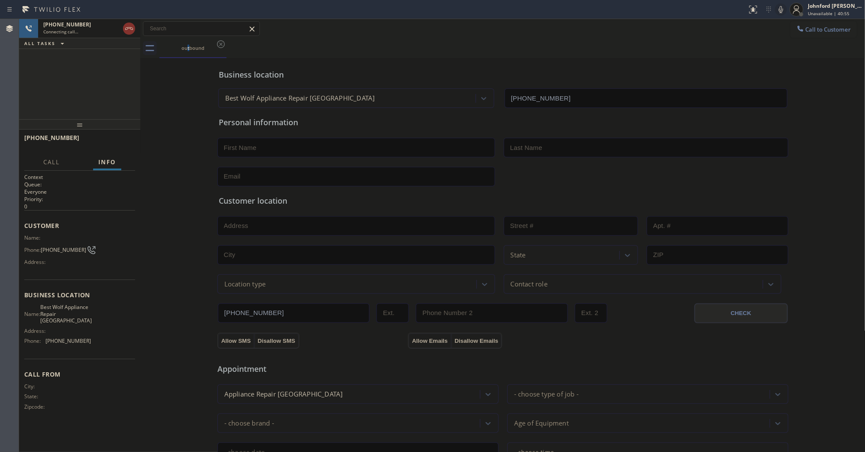
click at [781, 12] on icon at bounding box center [781, 9] width 4 height 7
click at [116, 139] on span "HANG UP" at bounding box center [115, 142] width 26 height 6
click at [574, 44] on div "outbound" at bounding box center [512, 48] width 706 height 19
click at [827, 34] on button "Call to Customer" at bounding box center [823, 29] width 66 height 16
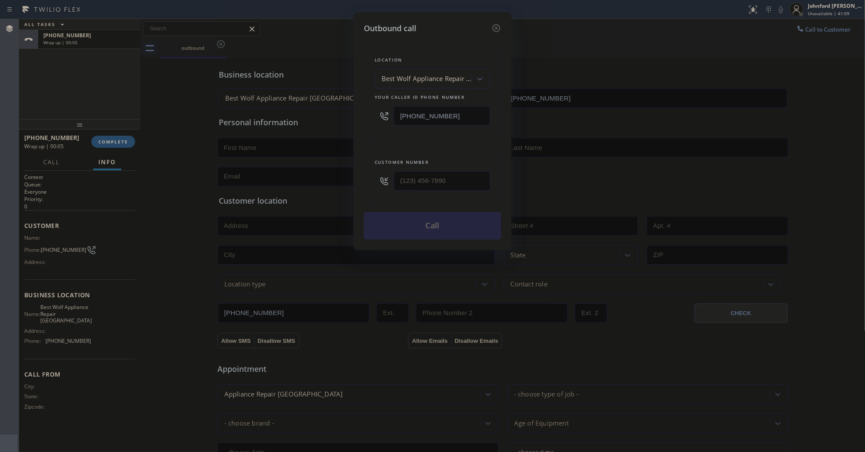
drag, startPoint x: 473, startPoint y: 118, endPoint x: 309, endPoint y: 126, distance: 164.8
click at [310, 126] on div "Outbound call Location Best Wolf Appliance Repair [GEOGRAPHIC_DATA] Your caller…" at bounding box center [432, 226] width 865 height 452
paste input "855) 340-1313"
type input "[PHONE_NUMBER]"
drag, startPoint x: 365, startPoint y: 170, endPoint x: 334, endPoint y: 167, distance: 31.3
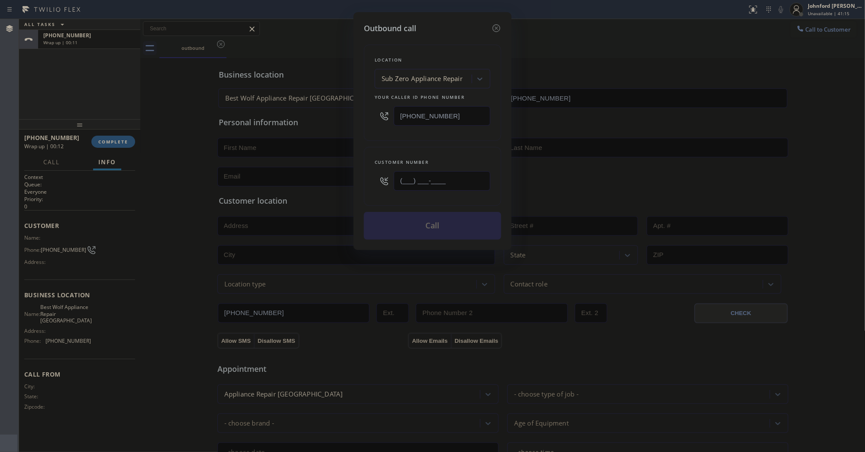
click at [334, 167] on div "Outbound call Location Sub Zero Appliance Repair Your caller id phone number [P…" at bounding box center [432, 226] width 865 height 452
paste input "610) 626-9999"
type input "[PHONE_NUMBER]"
drag, startPoint x: 395, startPoint y: 139, endPoint x: 407, endPoint y: 219, distance: 80.2
click at [396, 139] on div "Location Sub Zero Appliance Repair Your caller id phone number [PHONE_NUMBER] C…" at bounding box center [432, 136] width 137 height 205
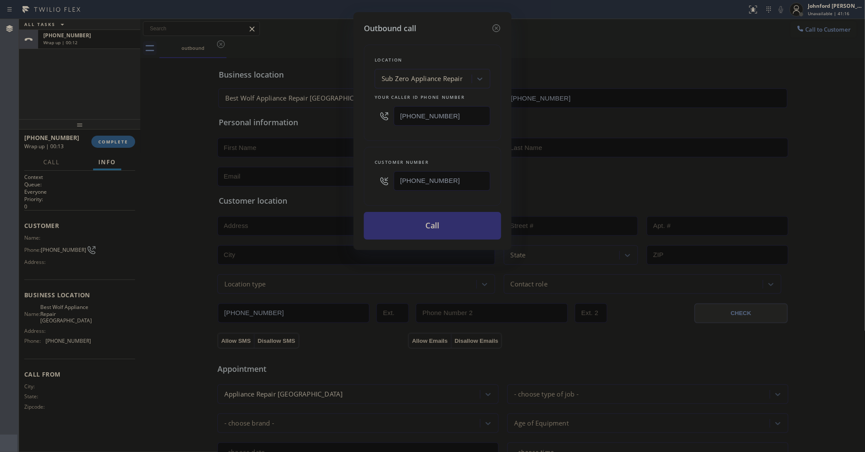
click at [410, 220] on button "Call" at bounding box center [432, 226] width 137 height 28
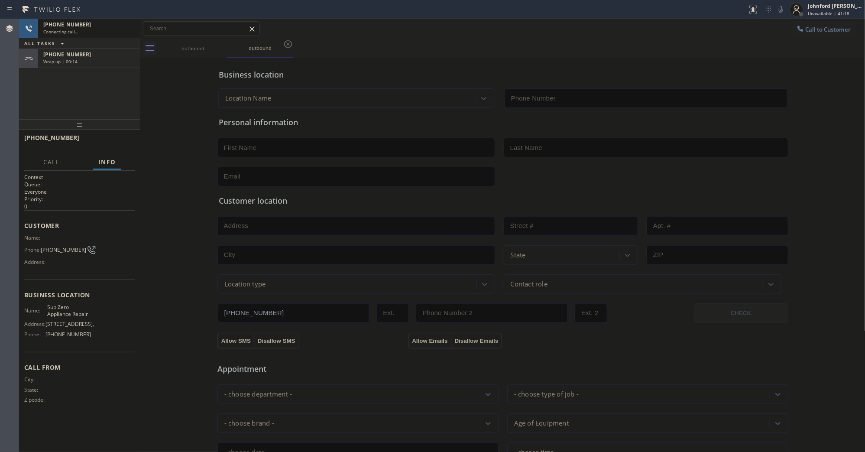
type input "[PHONE_NUMBER]"
click at [112, 66] on div "[PHONE_NUMBER] Wrap up | 00:14" at bounding box center [87, 58] width 99 height 19
click at [122, 137] on button "COMPLETE" at bounding box center [113, 142] width 44 height 12
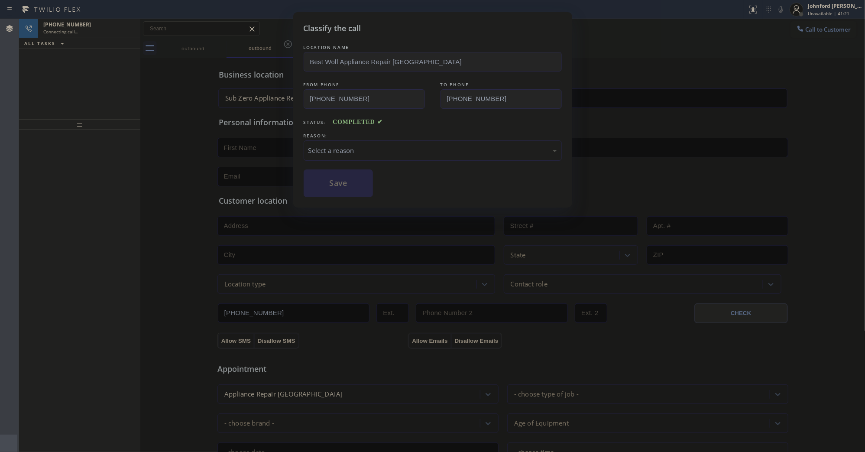
click at [399, 159] on div "LOCATION NAME Best Wolf Appliance Repair [GEOGRAPHIC_DATA] FROM PHONE [PHONE_NU…" at bounding box center [433, 120] width 258 height 154
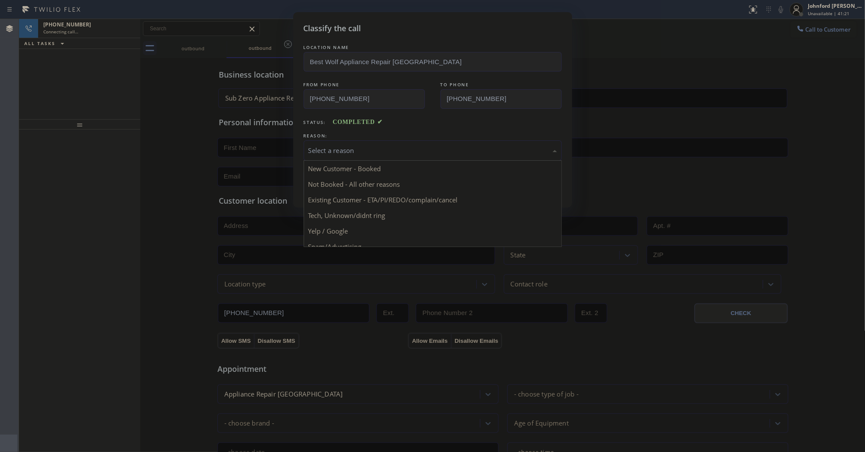
click at [389, 150] on div "Select a reason" at bounding box center [432, 150] width 249 height 10
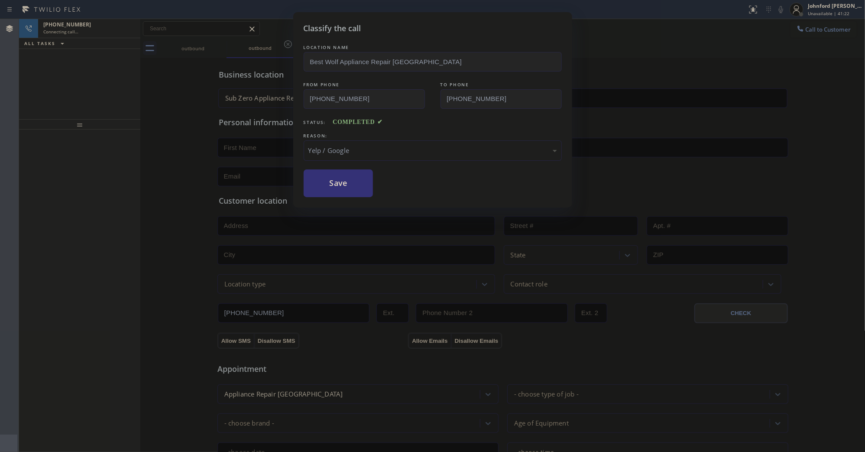
click at [336, 195] on div "Classify the call LOCATION NAME Best Wolf Appliance Repair [GEOGRAPHIC_DATA] FR…" at bounding box center [432, 109] width 279 height 195
click at [336, 187] on button "Save" at bounding box center [339, 183] width 70 height 28
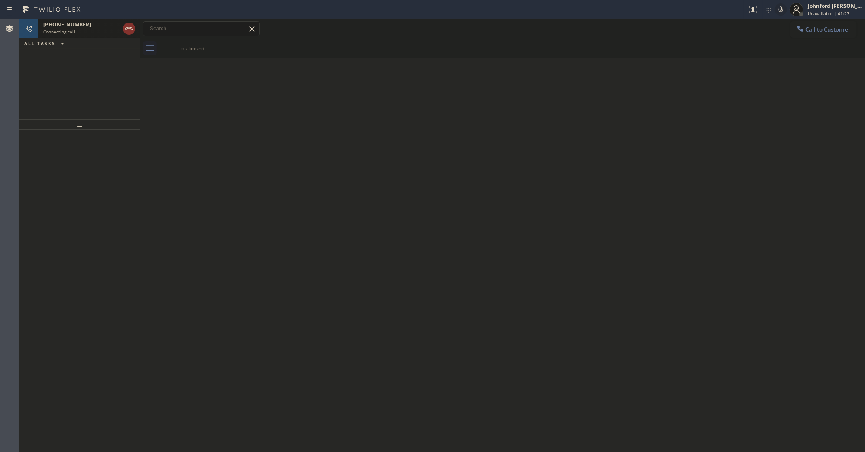
click at [52, 31] on span "Connecting call…" at bounding box center [60, 32] width 35 height 6
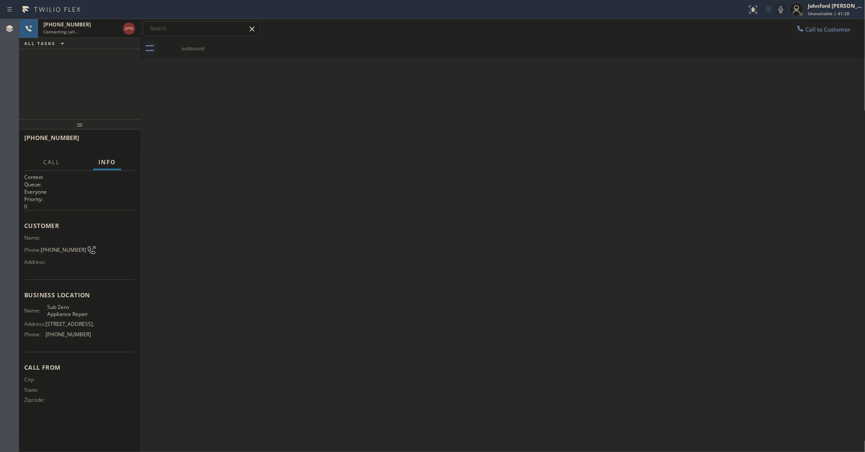
click at [50, 246] on span "[PHONE_NUMBER]" at bounding box center [63, 249] width 45 height 6
copy div "[PHONE_NUMBER]"
click at [169, 118] on div "Back to Dashboard Change Sender ID Customers Technicians Select a contact Outbo…" at bounding box center [502, 235] width 725 height 433
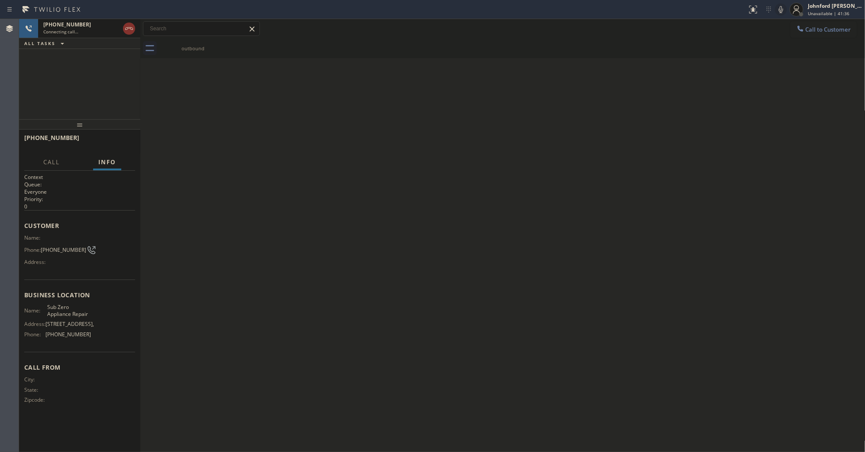
click at [118, 89] on div "[PHONE_NUMBER] Connecting call… ALL TASKS ALL TASKS ACTIVE TASKS TASKS IN WRAP …" at bounding box center [79, 69] width 121 height 100
click at [88, 21] on div "[PHONE_NUMBER]" at bounding box center [81, 24] width 76 height 7
drag, startPoint x: 124, startPoint y: 31, endPoint x: 173, endPoint y: 33, distance: 49.4
click at [124, 31] on icon at bounding box center [129, 28] width 10 height 10
click at [116, 133] on div "[PHONE_NUMBER] Wrap up | 00:00 COMPLETE" at bounding box center [79, 141] width 111 height 23
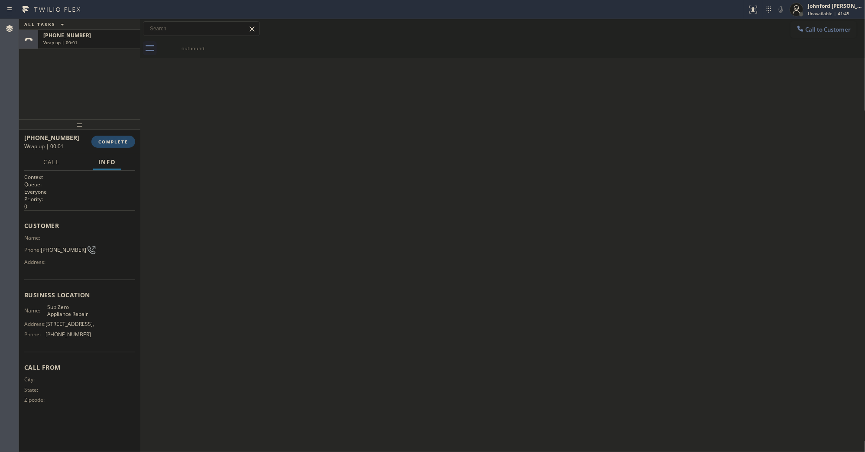
click at [115, 137] on button "COMPLETE" at bounding box center [113, 142] width 44 height 12
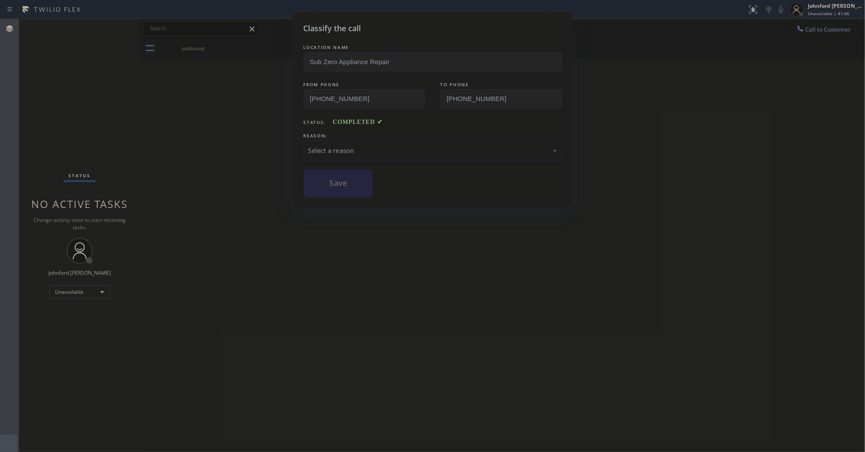
click at [388, 140] on div "Select a reason" at bounding box center [433, 150] width 258 height 20
click at [333, 175] on button "Save" at bounding box center [339, 183] width 70 height 28
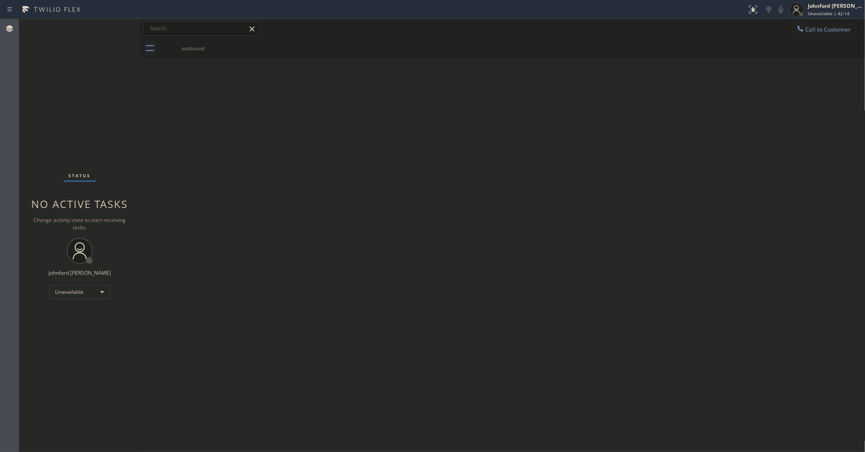
click at [816, 36] on button "Call to Customer" at bounding box center [823, 29] width 66 height 16
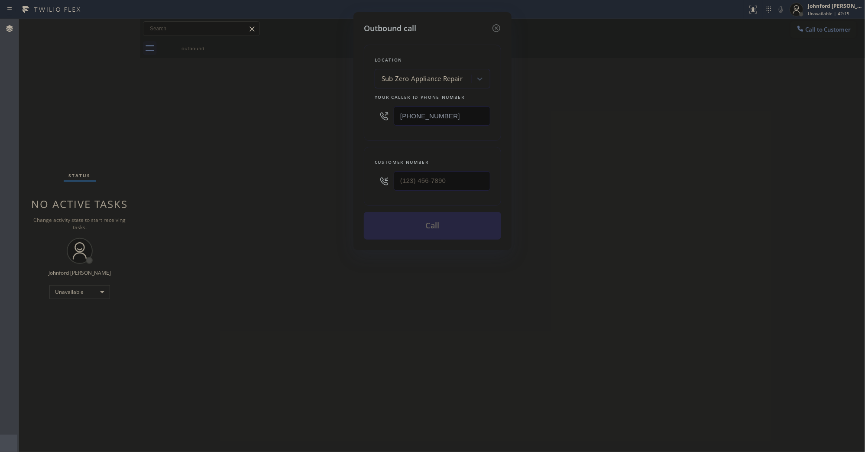
drag, startPoint x: 484, startPoint y: 109, endPoint x: 341, endPoint y: 115, distance: 143.0
click at [352, 112] on div "Outbound call Location Sub Zero Appliance Repair Your caller id phone number [P…" at bounding box center [432, 226] width 865 height 452
paste input "967-1119"
type input "[PHONE_NUMBER]"
drag, startPoint x: 426, startPoint y: 187, endPoint x: 374, endPoint y: 187, distance: 52.0
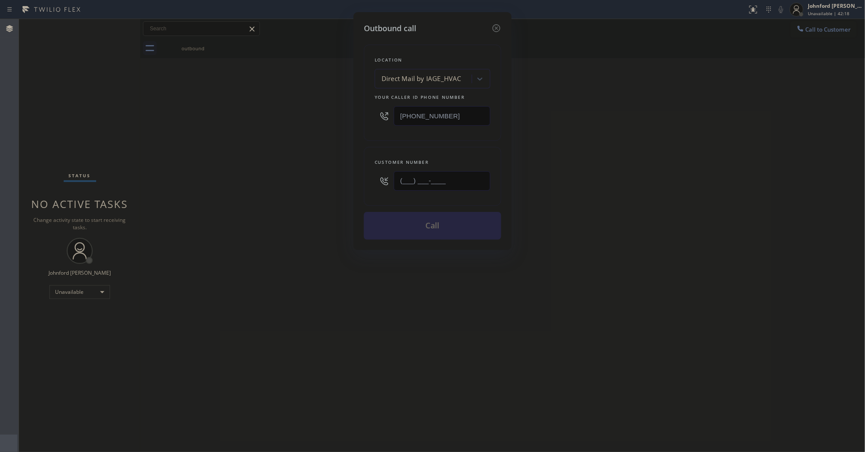
click at [374, 187] on div "Customer number (___) ___-____" at bounding box center [432, 176] width 137 height 59
paste input "855) 967-1119"
type input "[PHONE_NUMBER]"
click at [288, 178] on div "Outbound call Location Direct Mail by IAGE_HVAC Your caller id phone number [PH…" at bounding box center [432, 226] width 865 height 452
click at [468, 230] on button "Call" at bounding box center [432, 226] width 137 height 28
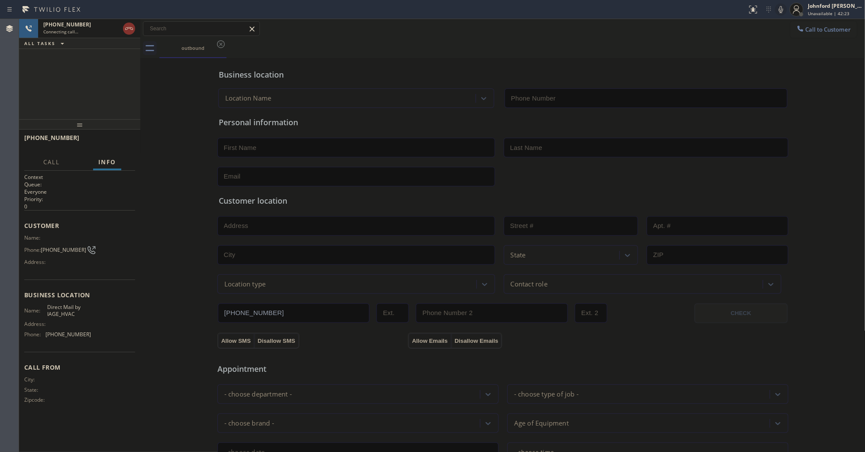
type input "[PHONE_NUMBER]"
click at [53, 89] on div "[PHONE_NUMBER] Connecting call… ALL TASKS ALL TASKS ACTIVE TASKS TASKS IN WRAP …" at bounding box center [79, 69] width 121 height 100
click at [111, 139] on span "HANG UP" at bounding box center [115, 142] width 26 height 6
click at [779, 29] on div "Call to Customer Outbound call Location Direct Mail by IAGE_HVAC Your caller id…" at bounding box center [502, 28] width 725 height 15
drag, startPoint x: 791, startPoint y: 30, endPoint x: 479, endPoint y: 86, distance: 317.1
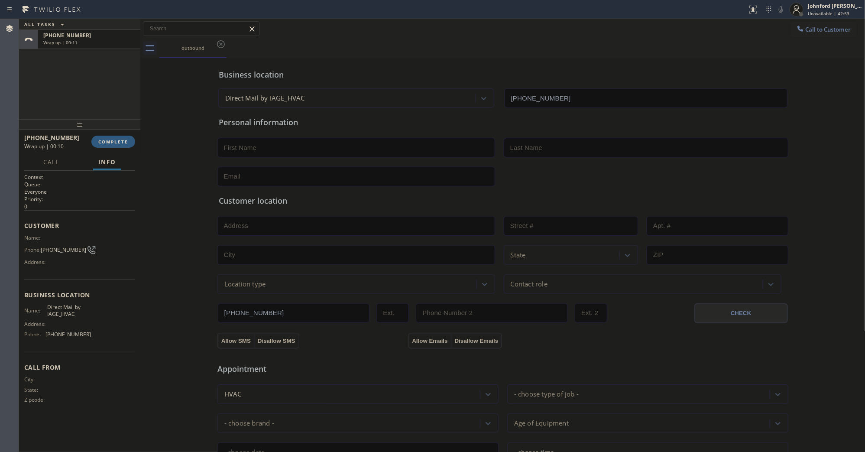
click at [796, 31] on icon at bounding box center [800, 28] width 9 height 9
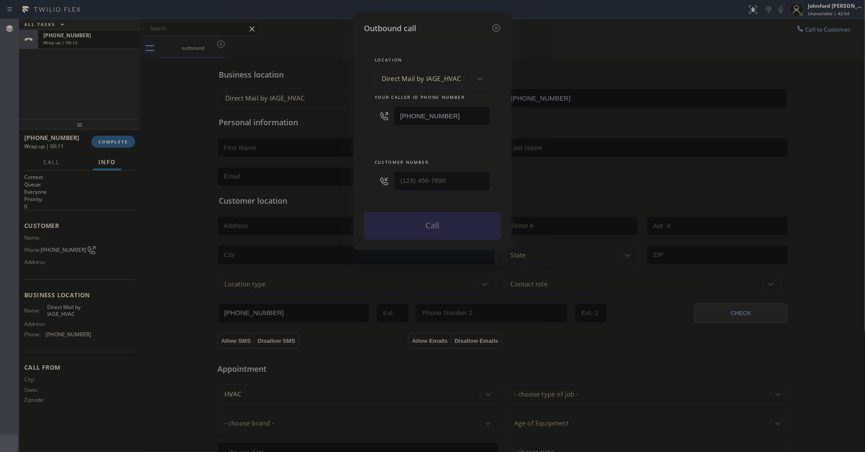
drag, startPoint x: 452, startPoint y: 118, endPoint x: 364, endPoint y: 118, distance: 87.9
click at [364, 118] on div "Location Direct Mail by IAGE_HVAC Your caller id phone number [PHONE_NUMBER]" at bounding box center [432, 93] width 137 height 96
paste input "641-4362"
type input "[PHONE_NUMBER]"
click at [491, 23] on icon at bounding box center [496, 28] width 10 height 10
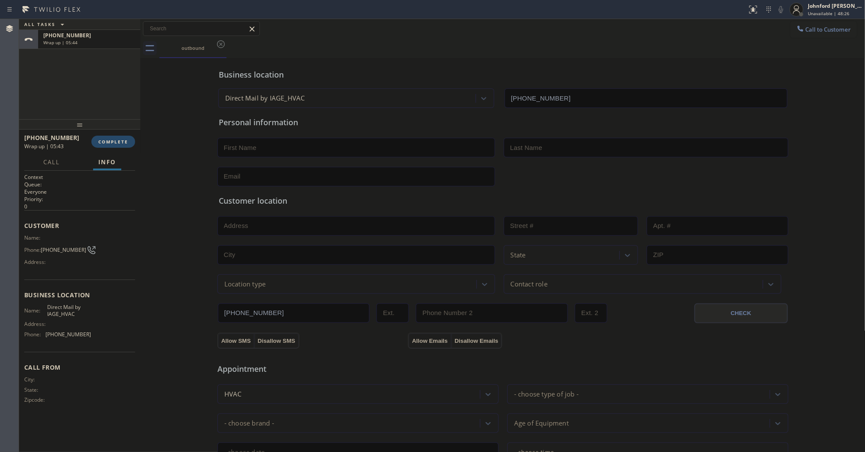
click at [106, 140] on span "COMPLETE" at bounding box center [113, 142] width 30 height 6
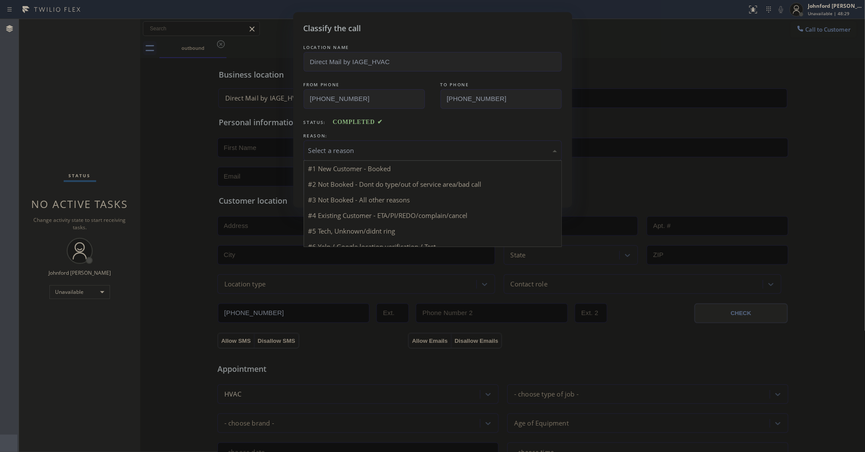
click at [355, 154] on div "Select a reason" at bounding box center [433, 150] width 258 height 20
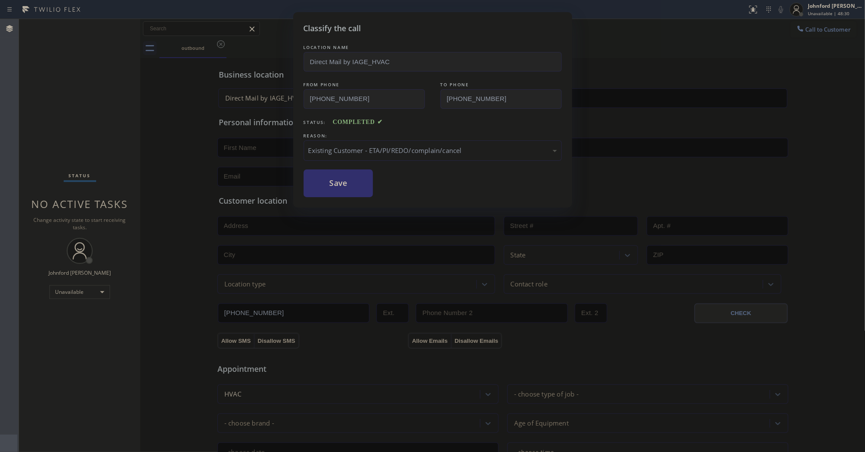
click at [362, 190] on button "Save" at bounding box center [339, 183] width 70 height 28
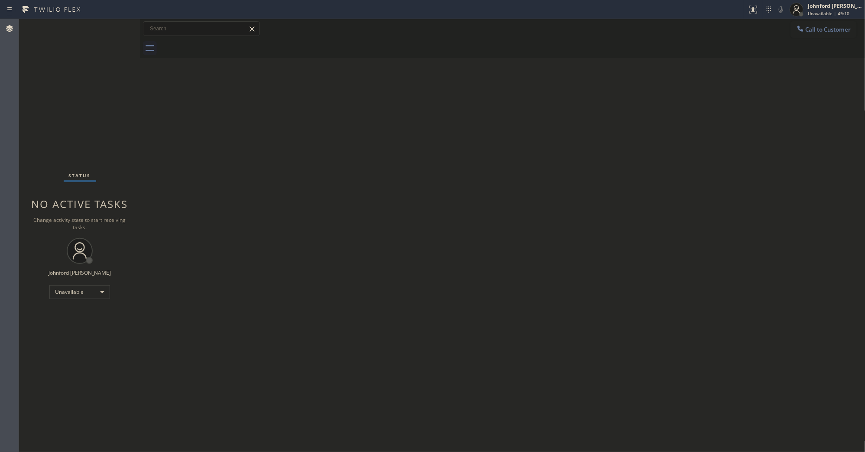
click at [57, 111] on div "Status No active tasks Change activity state to start receiving tasks. [PERSON_…" at bounding box center [79, 235] width 121 height 433
drag, startPoint x: 29, startPoint y: 97, endPoint x: 57, endPoint y: 7, distance: 93.7
click at [29, 95] on div "Status No active tasks Change activity state to start receiving tasks. [PERSON_…" at bounding box center [79, 235] width 121 height 433
click at [94, 295] on div "Unavailable" at bounding box center [79, 292] width 61 height 14
click at [70, 304] on li "Offline" at bounding box center [79, 303] width 59 height 10
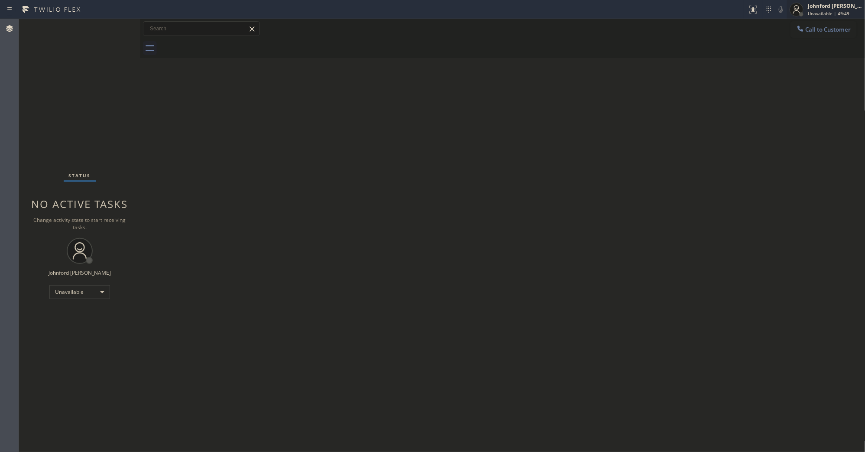
click at [823, 9] on div "Johnford [PERSON_NAME]" at bounding box center [835, 5] width 55 height 7
click at [793, 85] on span "Log out" at bounding box center [793, 84] width 18 height 7
click at [635, 130] on div "Back to Dashboard Change Sender ID Customers Technicians Select a contact Outbo…" at bounding box center [502, 235] width 725 height 433
